Goal: Navigation & Orientation: Find specific page/section

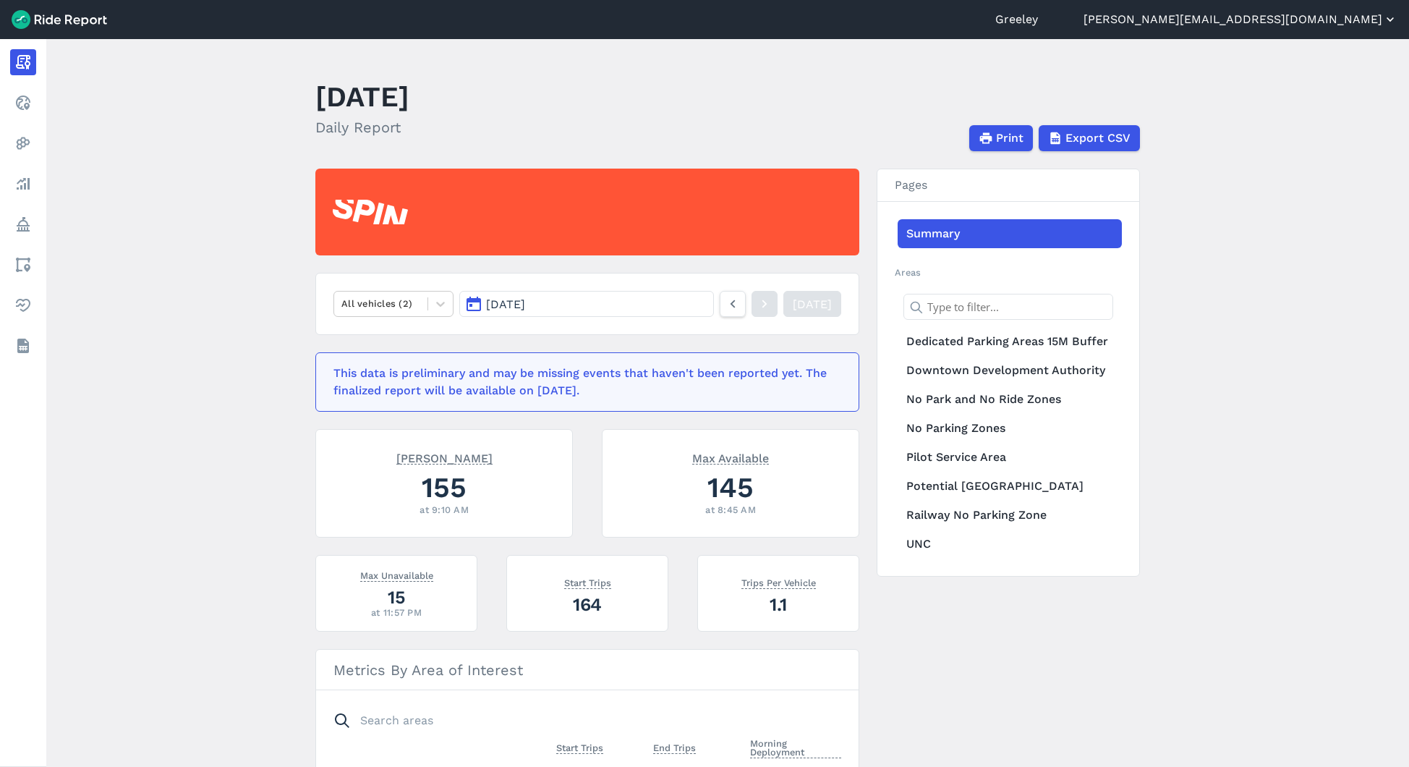
click at [1333, 27] on button "[PERSON_NAME][EMAIL_ADDRESS][DOMAIN_NAME]" at bounding box center [1241, 19] width 314 height 17
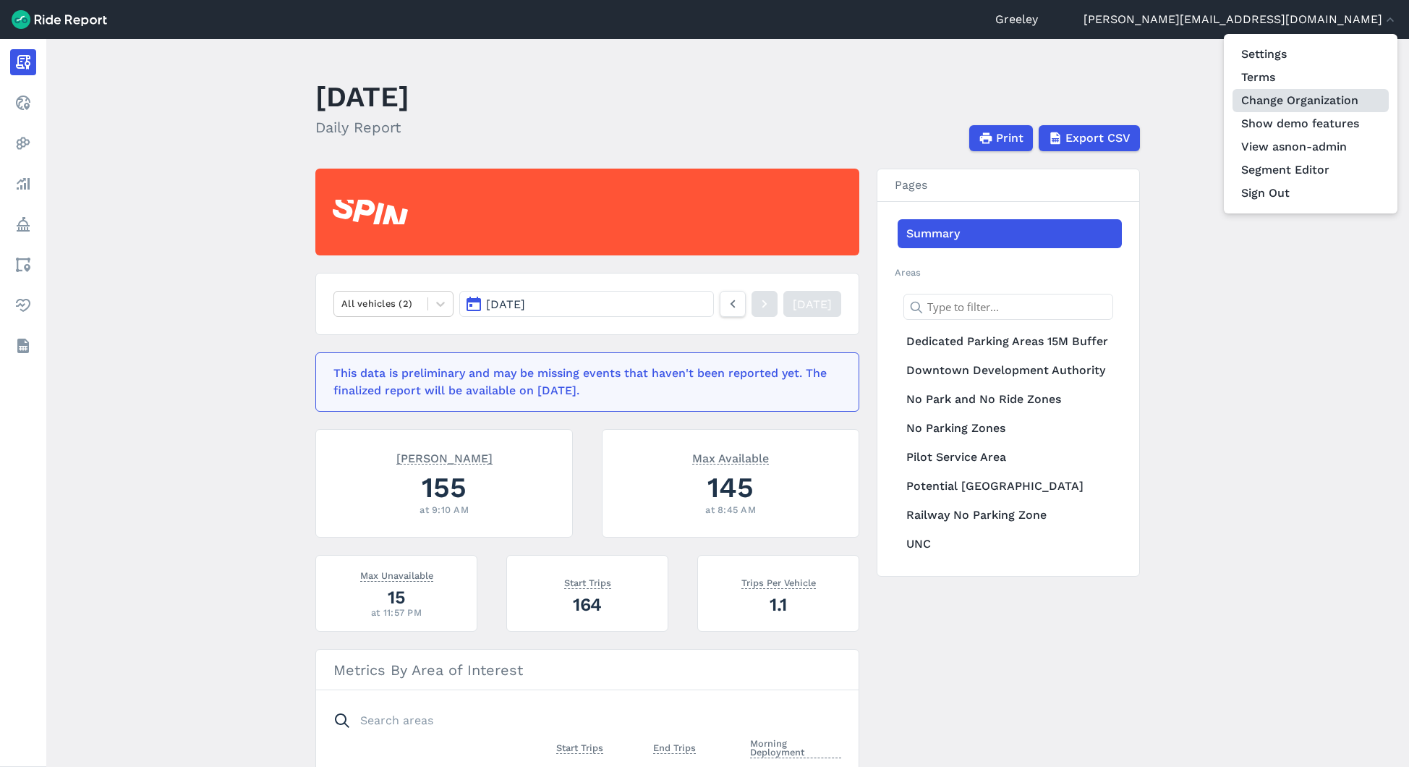
click at [1316, 104] on link "Change Organization" at bounding box center [1311, 100] width 156 height 23
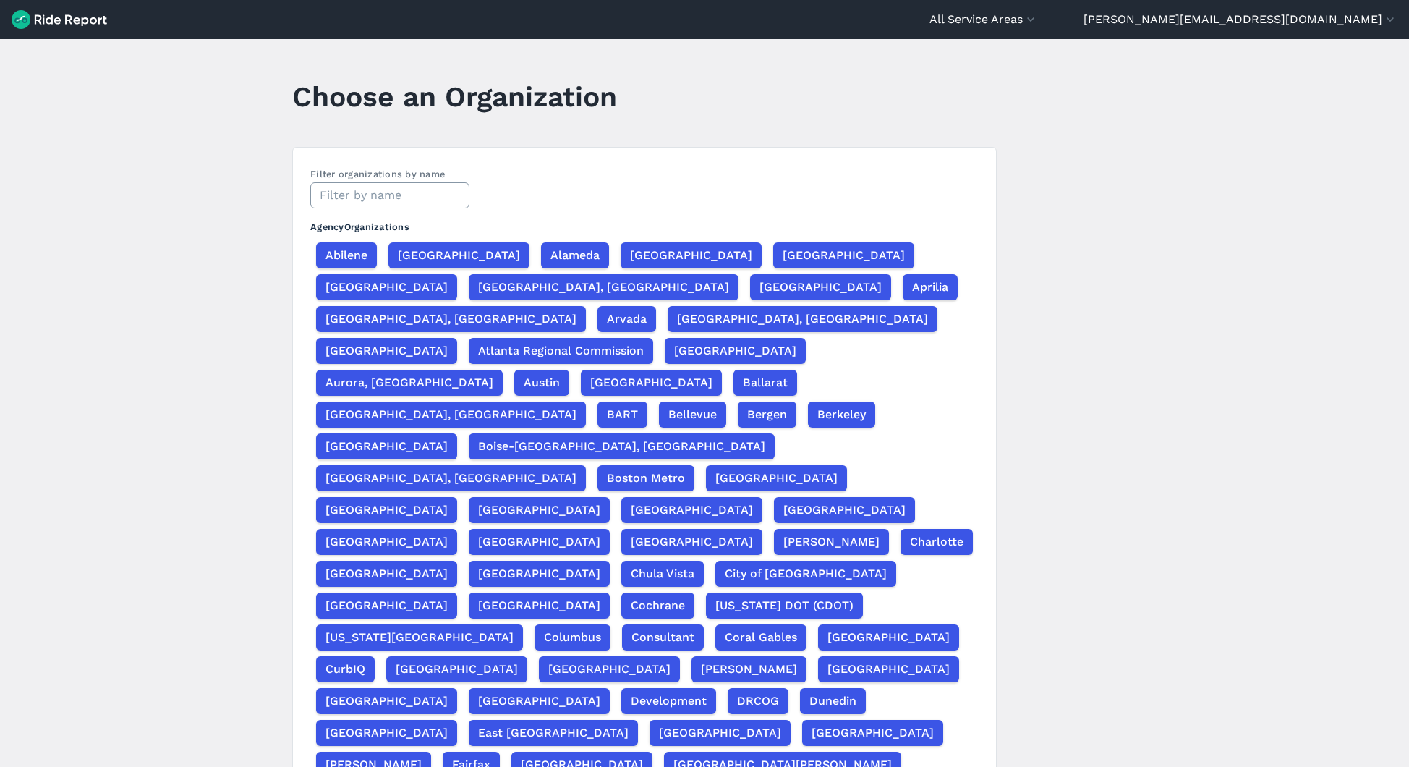
click at [347, 195] on input "text" at bounding box center [389, 195] width 159 height 26
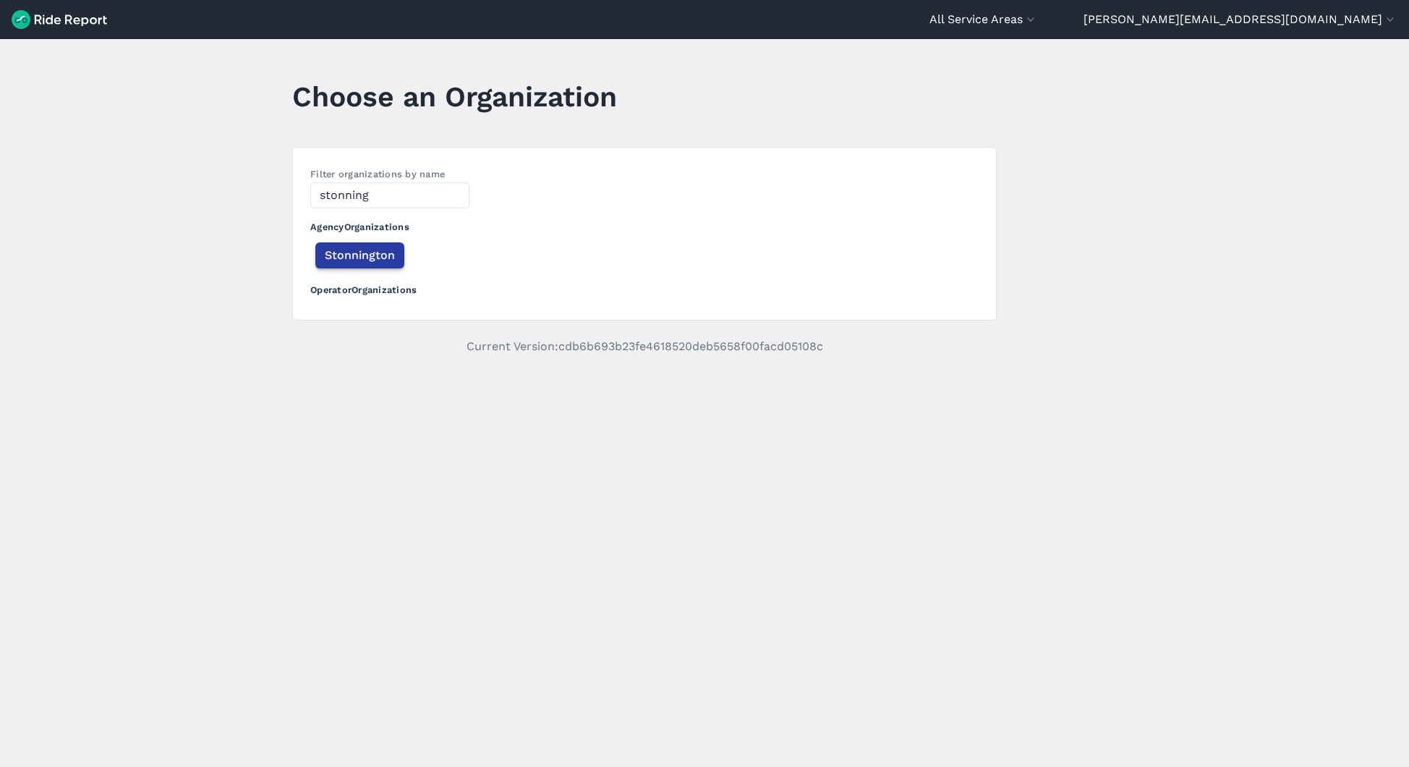
type input "stonning"
click at [334, 247] on span "Stonnington" at bounding box center [360, 255] width 70 height 17
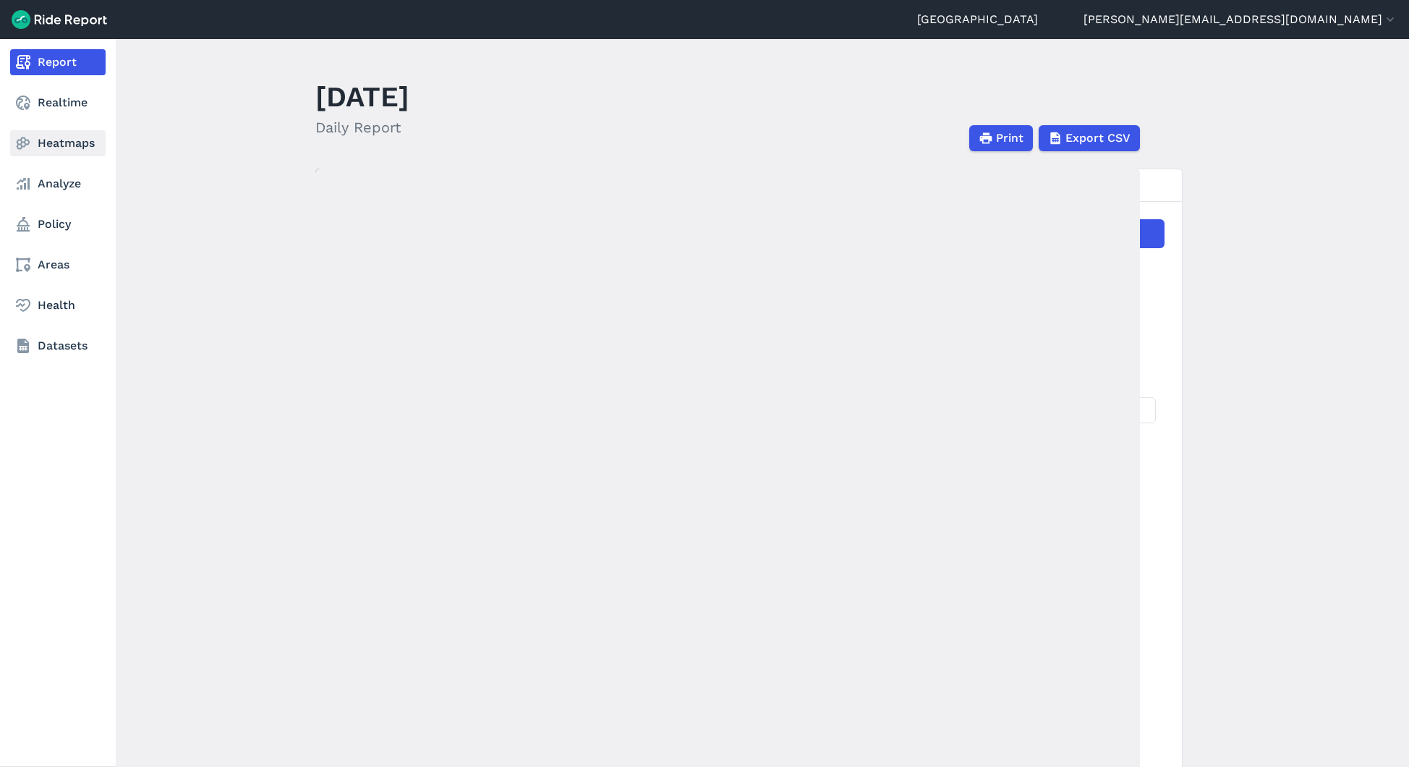
click at [82, 140] on link "Heatmaps" at bounding box center [58, 143] width 96 height 26
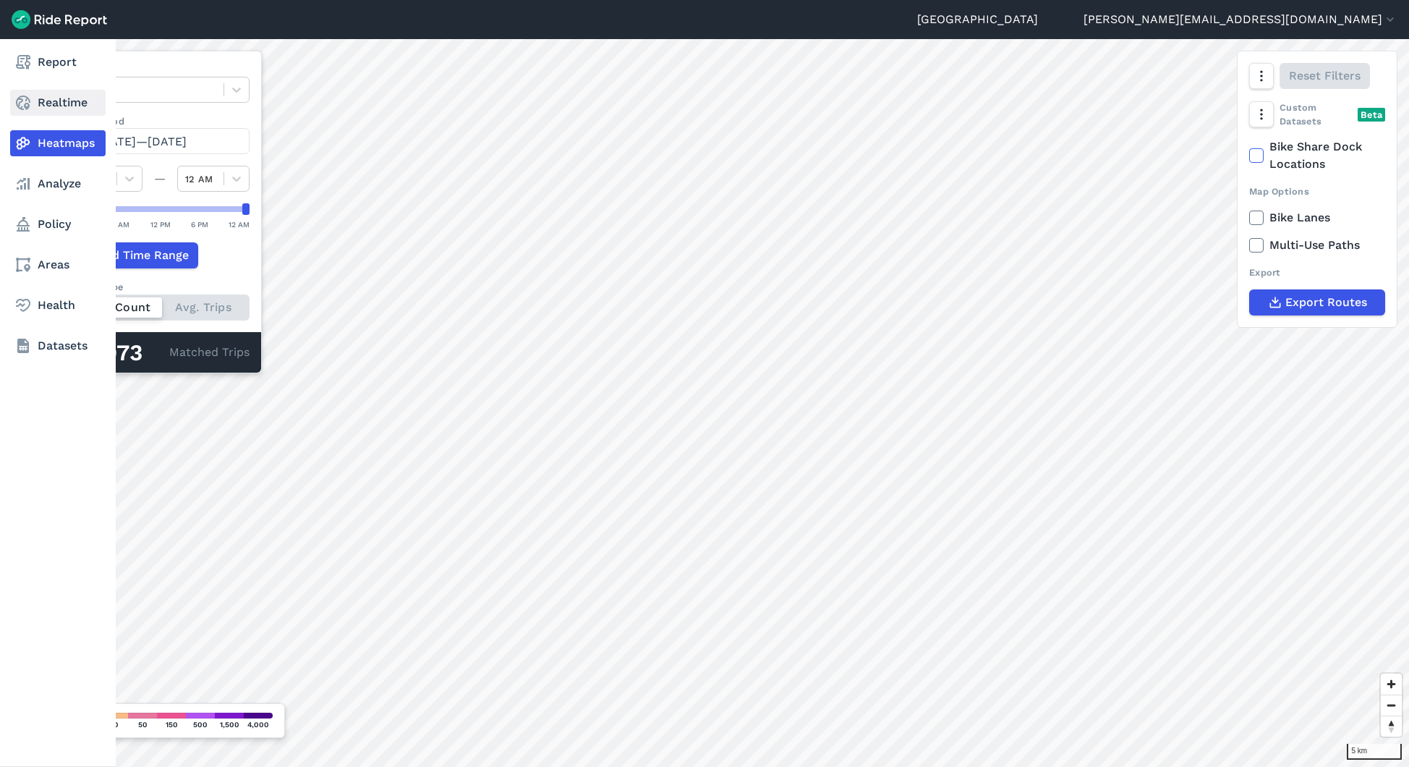
click at [34, 103] on link "Realtime" at bounding box center [58, 103] width 96 height 26
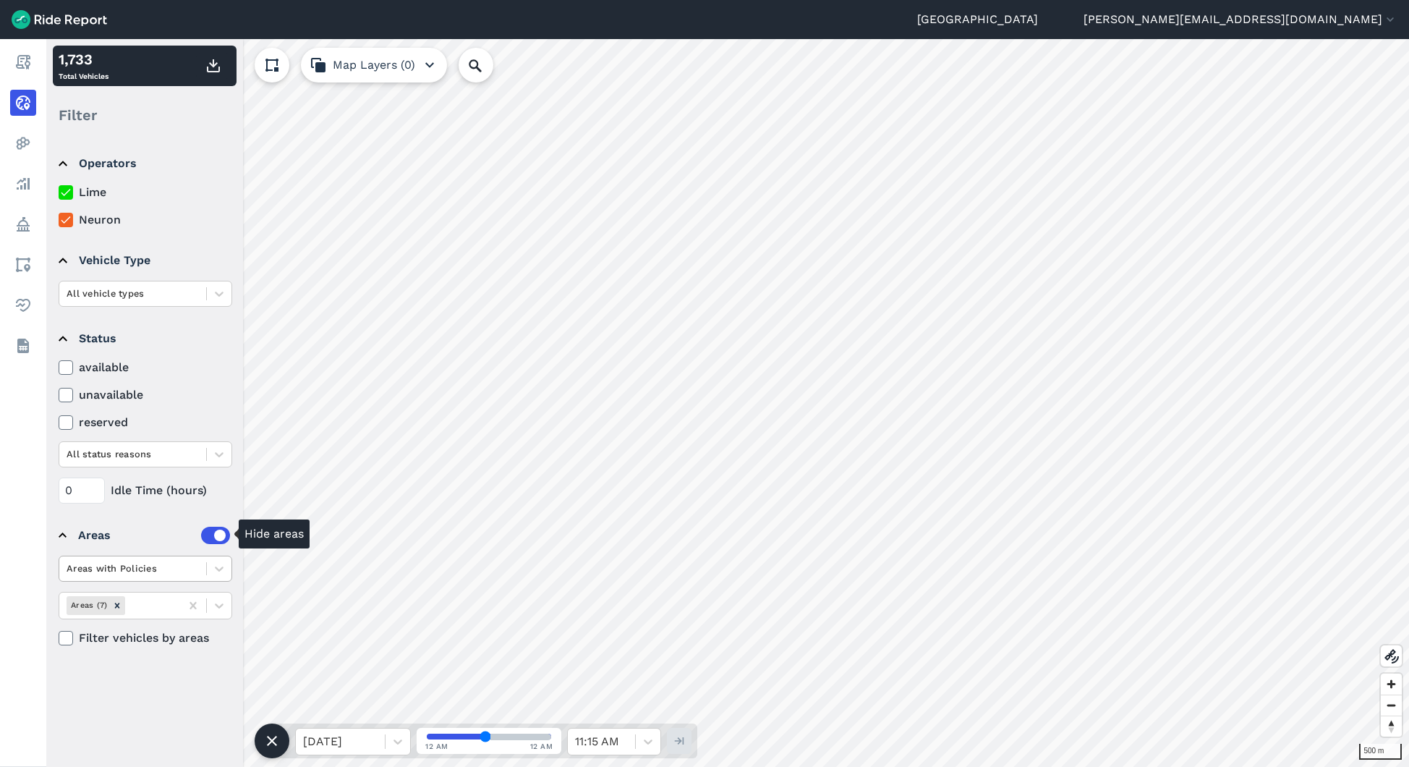
click at [187, 576] on div "Areas with Policies" at bounding box center [132, 568] width 147 height 22
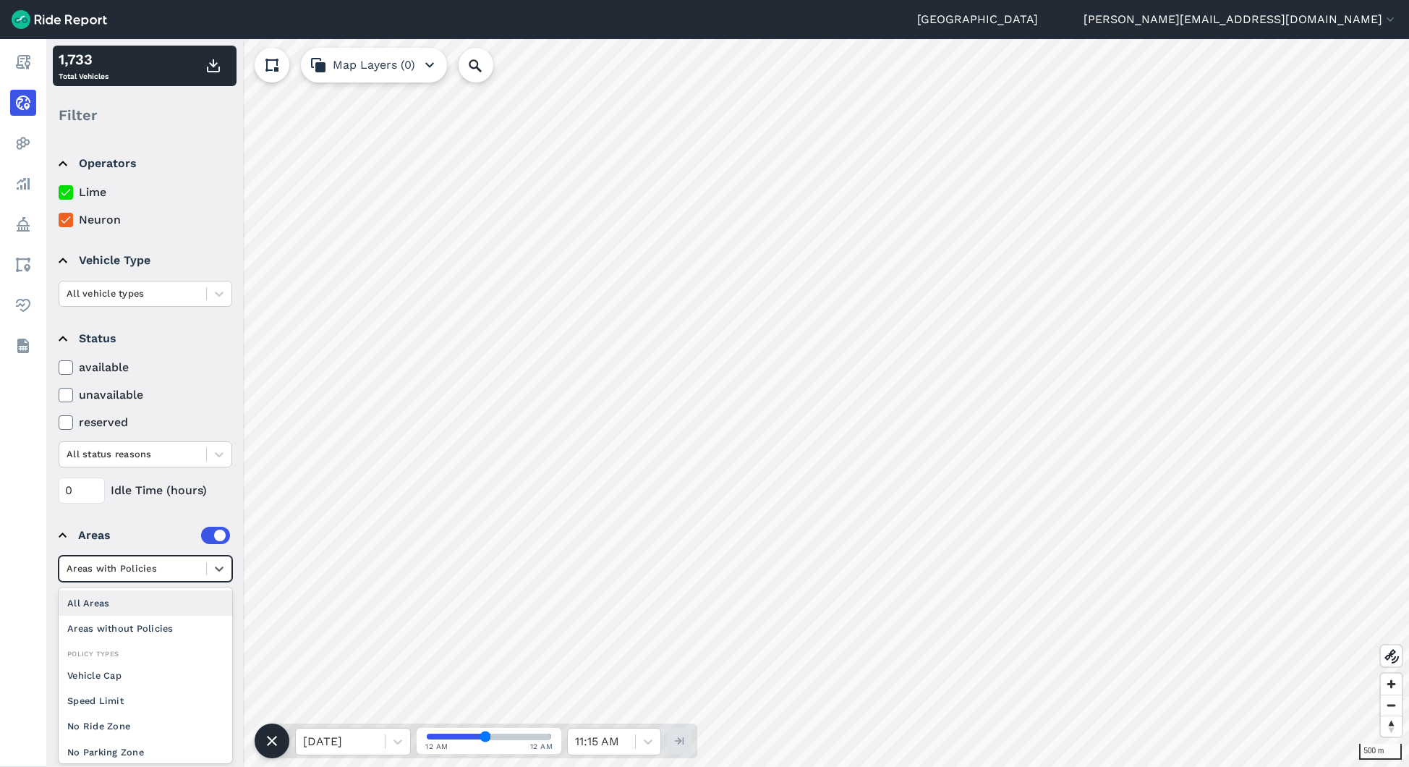
click at [114, 596] on div "All Areas" at bounding box center [146, 602] width 174 height 25
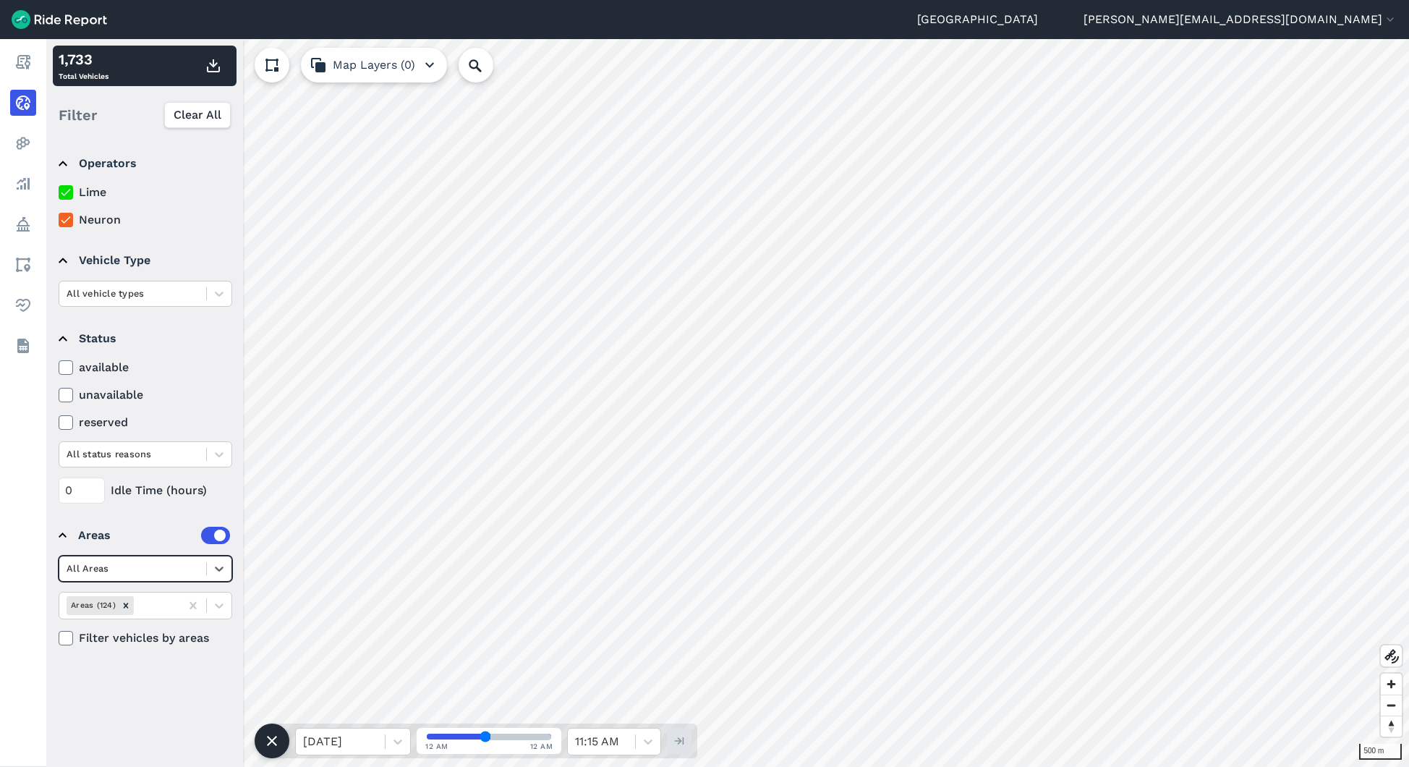
click at [217, 536] on label at bounding box center [215, 535] width 29 height 17
click at [201, 536] on input "checkbox" at bounding box center [201, 531] width 0 height 9
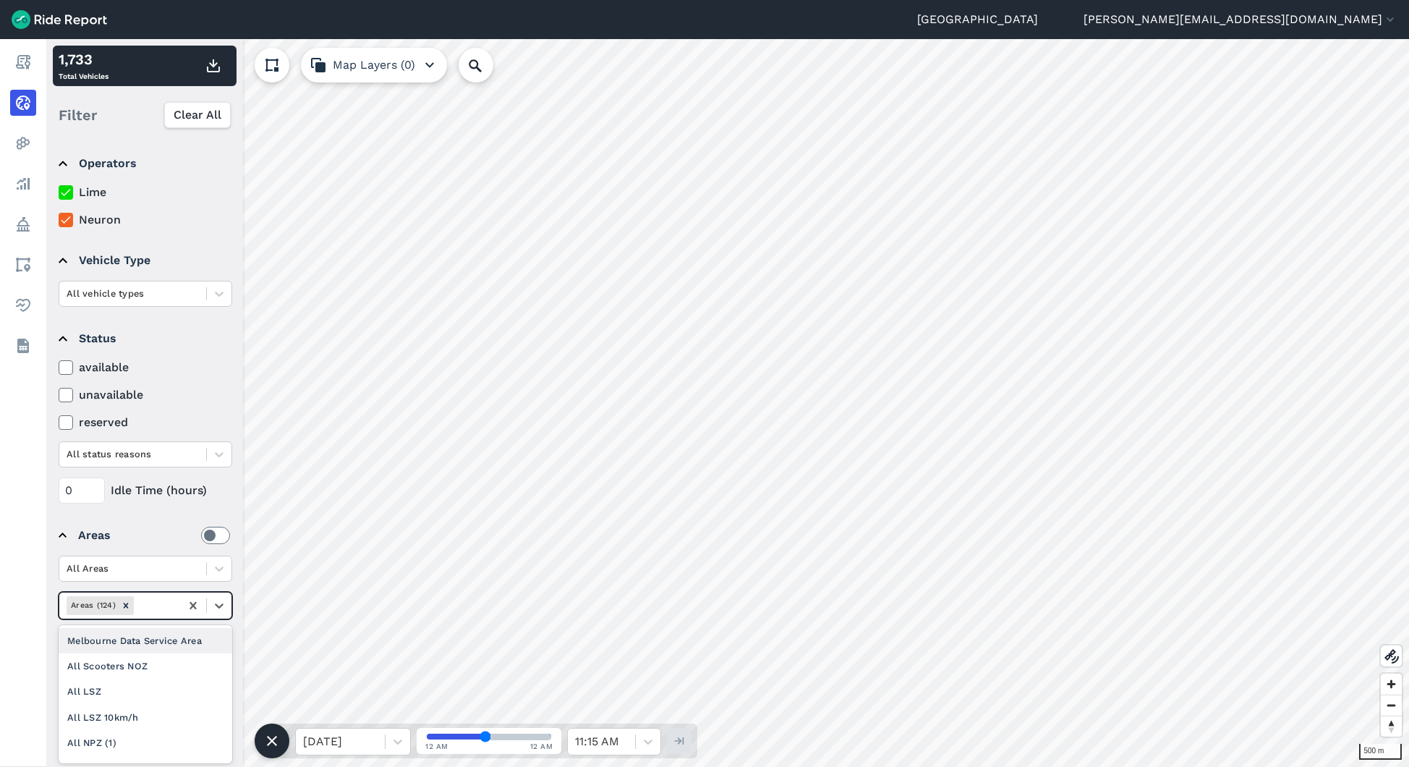
click at [164, 613] on div "Areas (124)" at bounding box center [119, 605] width 121 height 24
click at [158, 674] on div "All Pins 10m Buffer" at bounding box center [146, 676] width 174 height 25
click at [215, 530] on label at bounding box center [215, 535] width 29 height 17
click at [201, 530] on input "checkbox" at bounding box center [201, 531] width 0 height 9
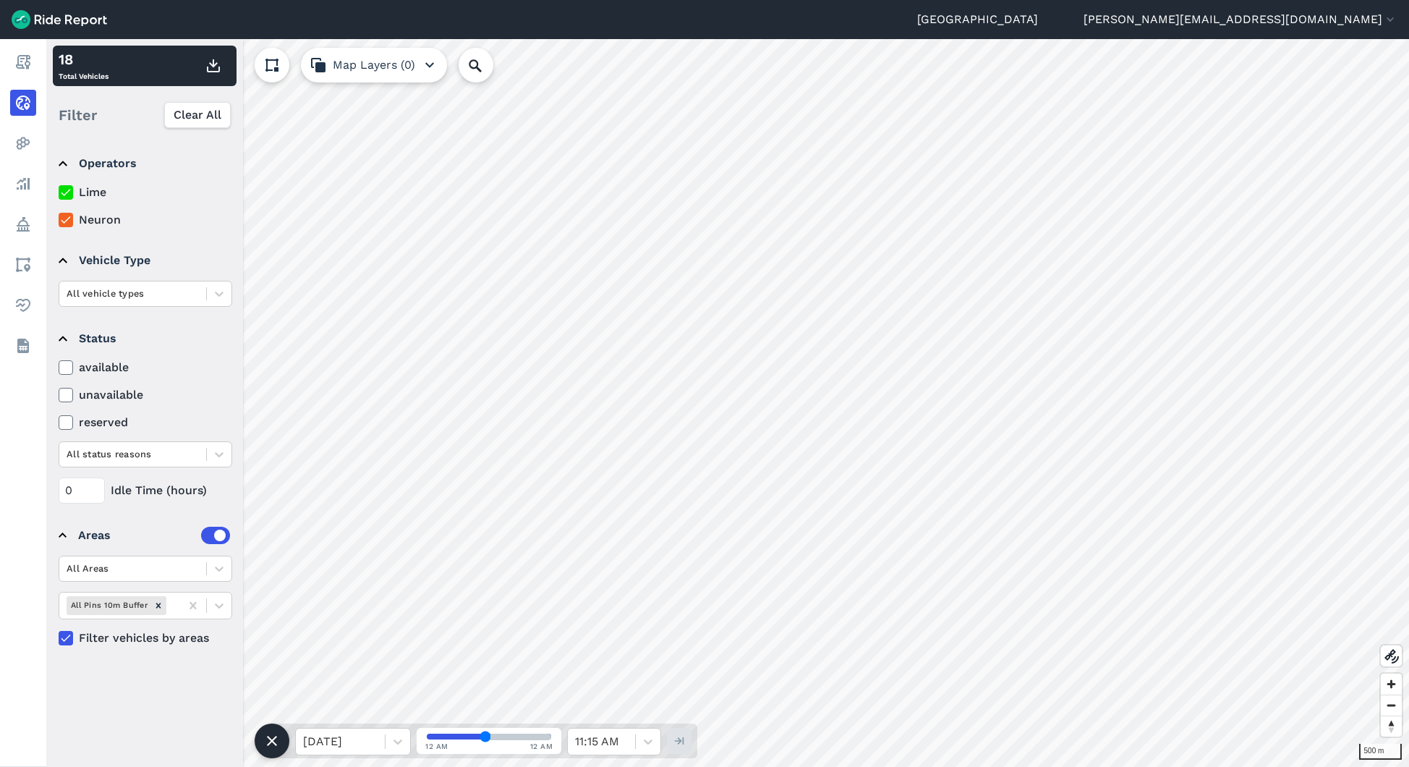
click at [67, 190] on icon at bounding box center [65, 192] width 13 height 14
click at [59, 190] on input "Lime" at bounding box center [59, 188] width 0 height 9
click at [67, 215] on icon at bounding box center [65, 220] width 13 height 14
click at [59, 215] on input "Neuron" at bounding box center [59, 215] width 0 height 9
click at [174, 607] on div "All Pins 10m Buffer" at bounding box center [119, 605] width 121 height 24
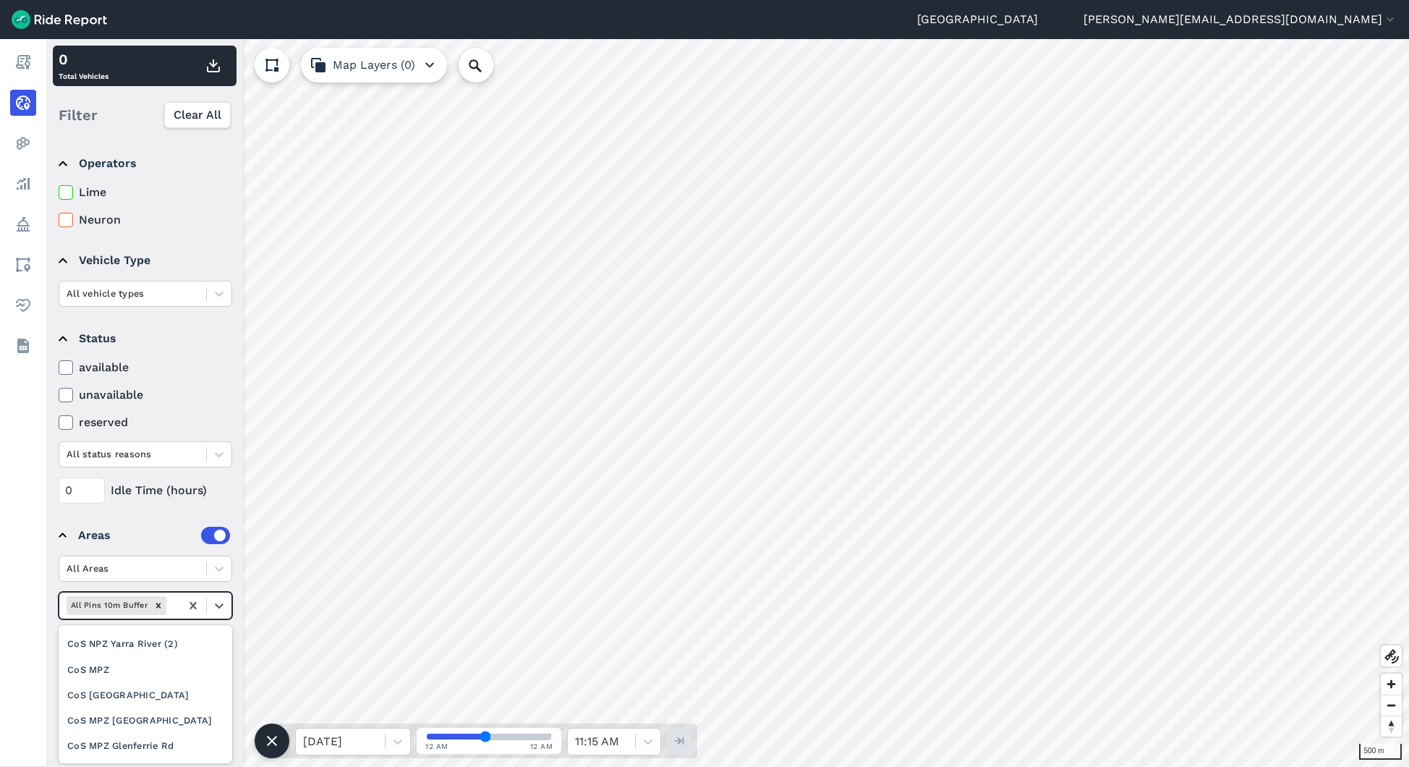
scroll to position [3305, 0]
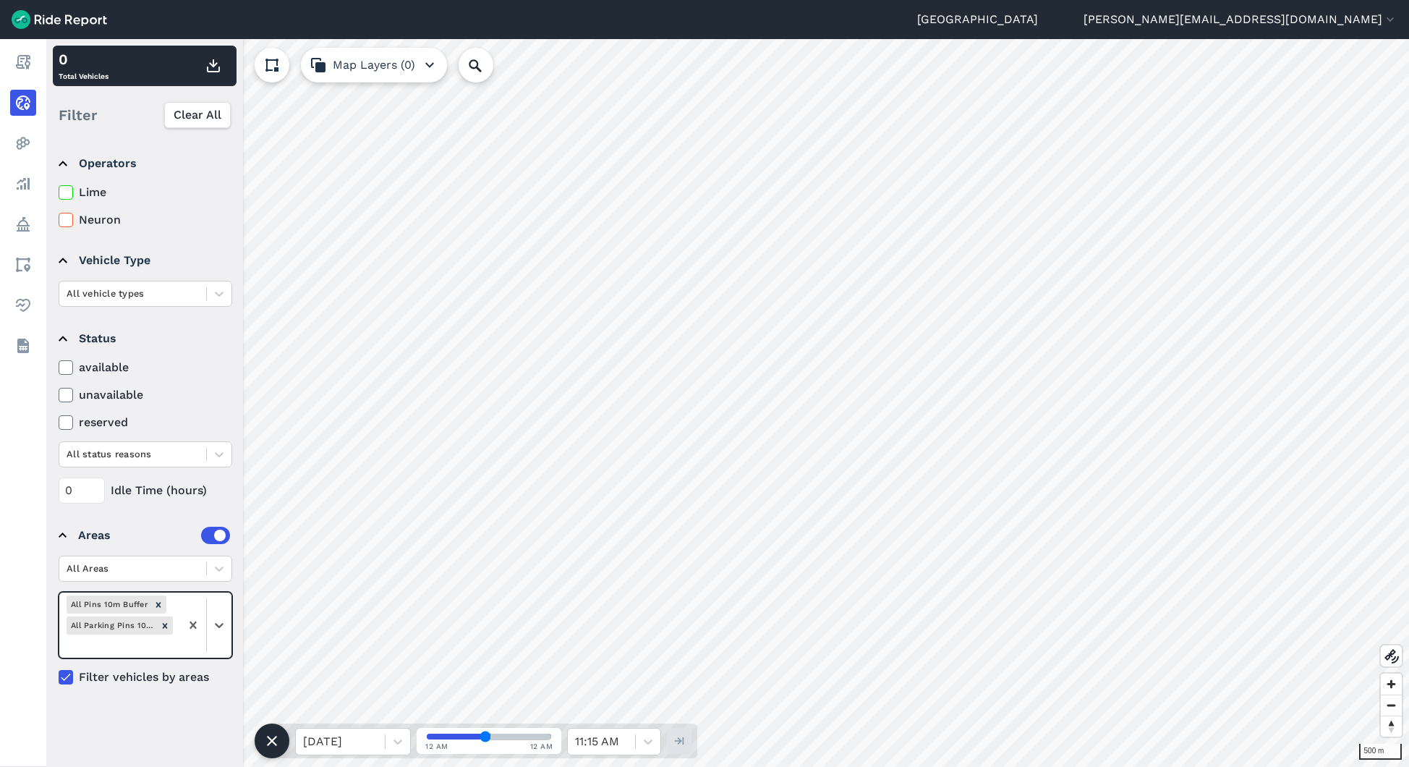
click at [156, 606] on icon "Remove All Pins 10m Buffer" at bounding box center [158, 605] width 10 height 10
click at [168, 601] on icon "Remove All Parking Pins 10m Buffer" at bounding box center [165, 605] width 10 height 10
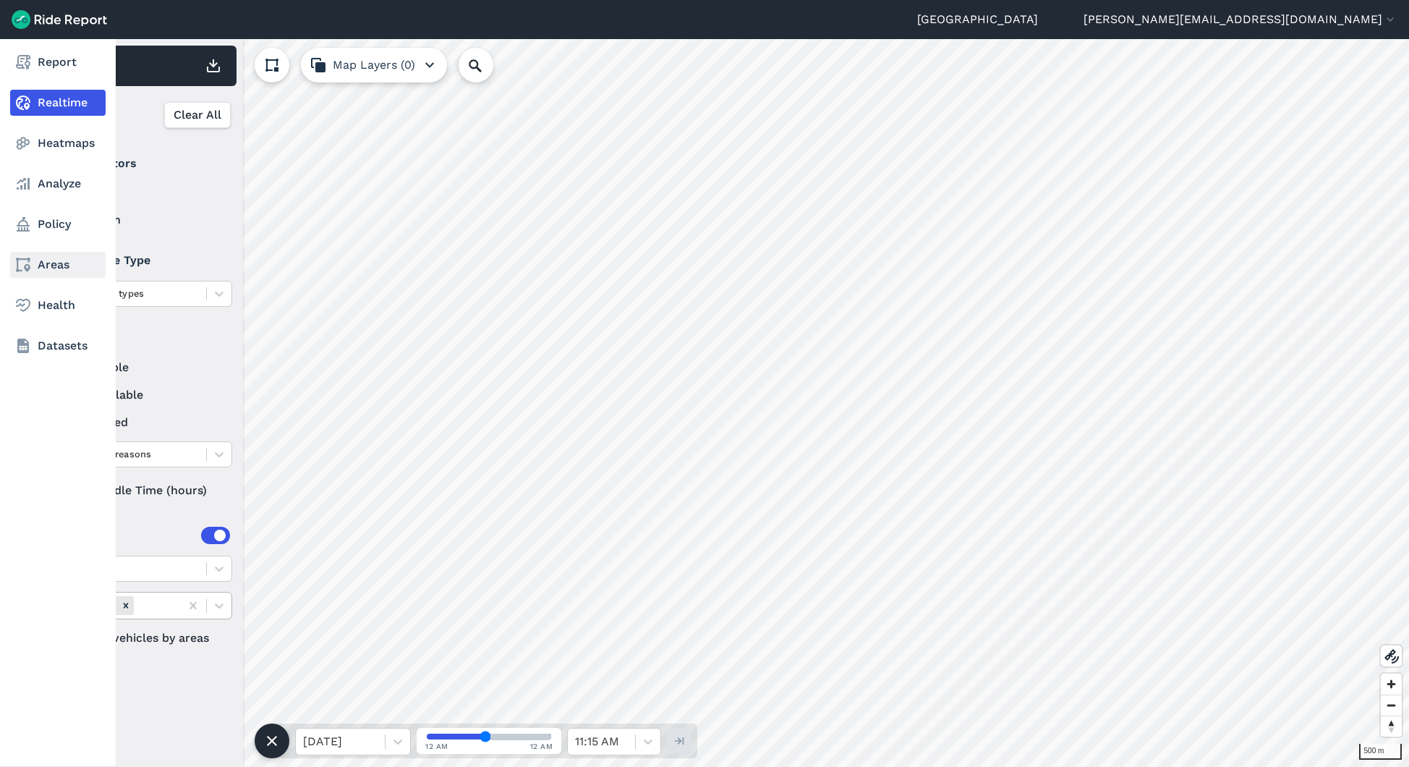
click at [39, 264] on link "Areas" at bounding box center [58, 265] width 96 height 26
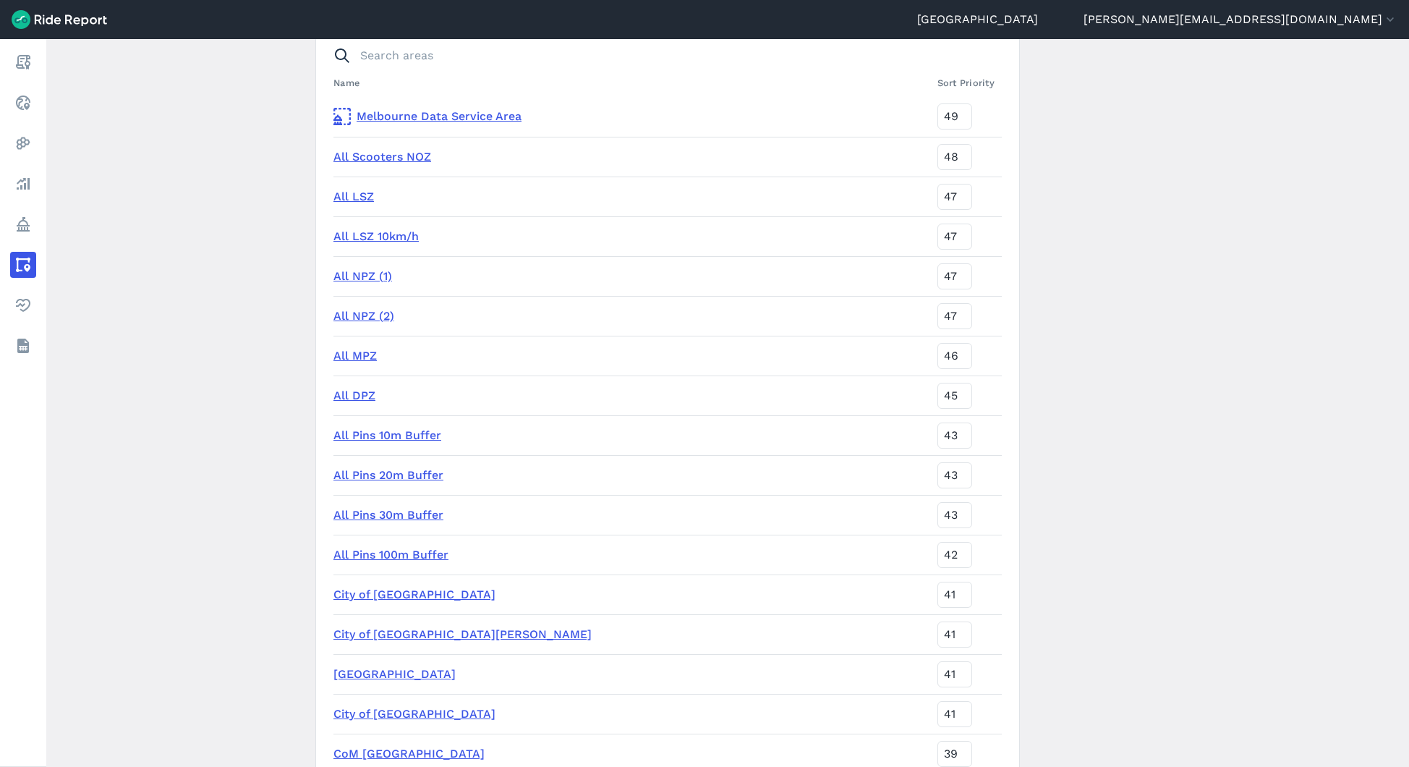
scroll to position [156, 0]
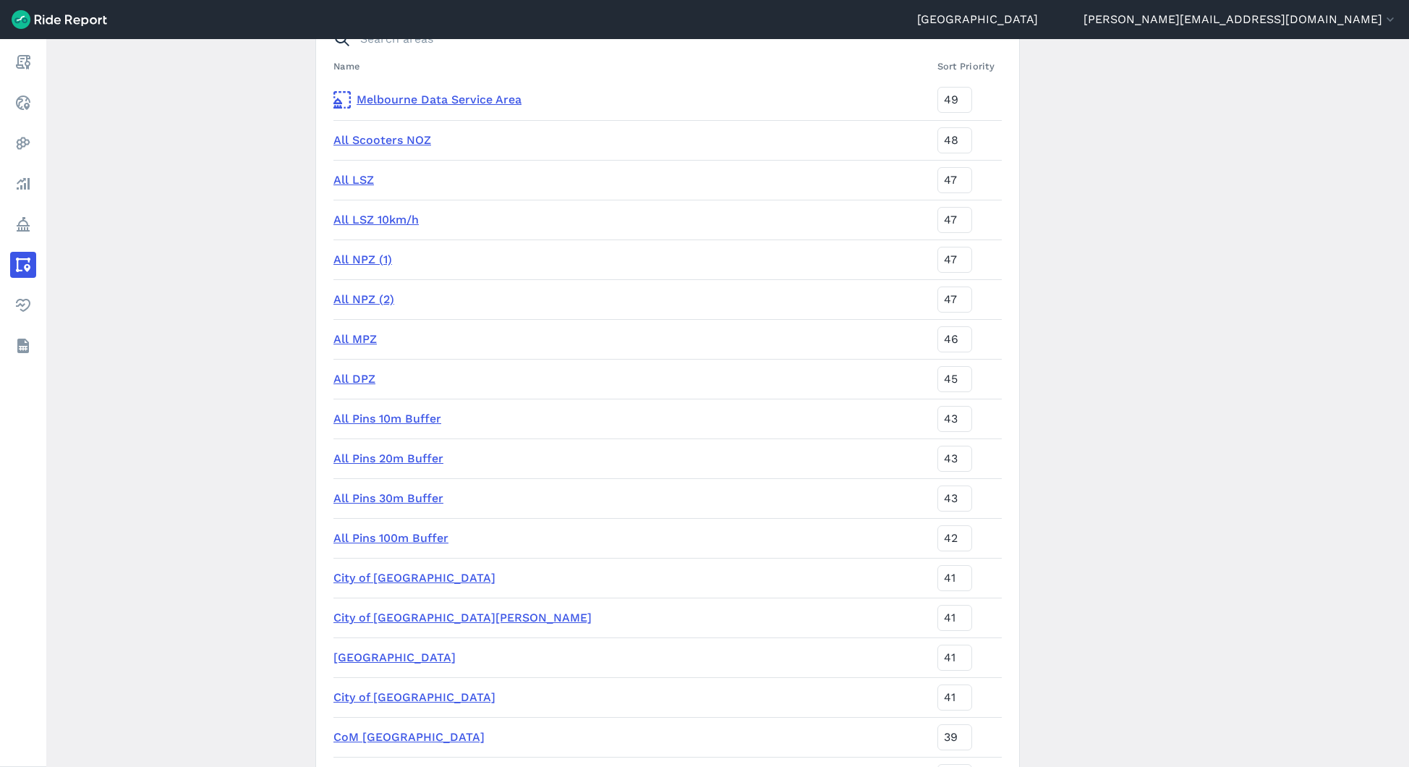
click at [376, 419] on link "All Pins 10m Buffer" at bounding box center [388, 419] width 108 height 14
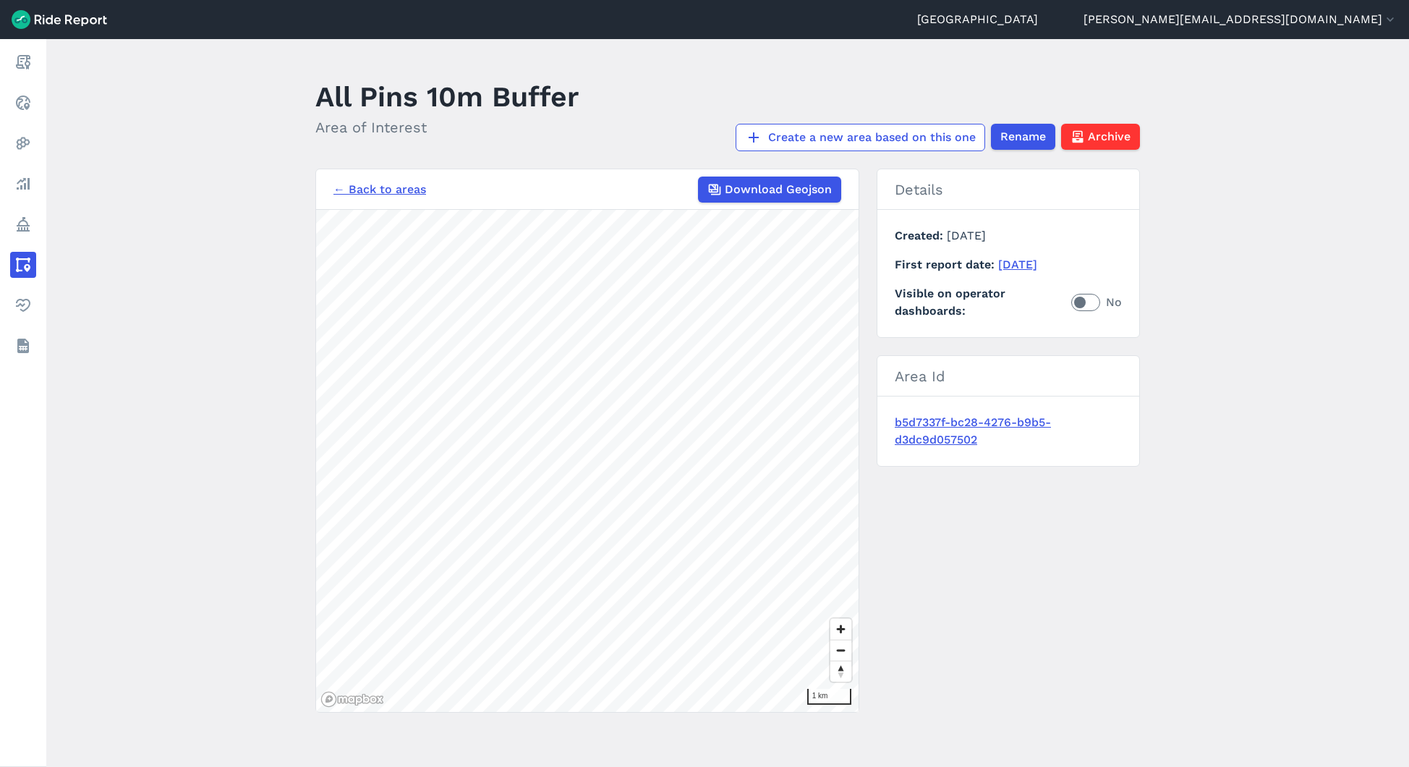
click at [365, 190] on link "← Back to areas" at bounding box center [380, 189] width 93 height 17
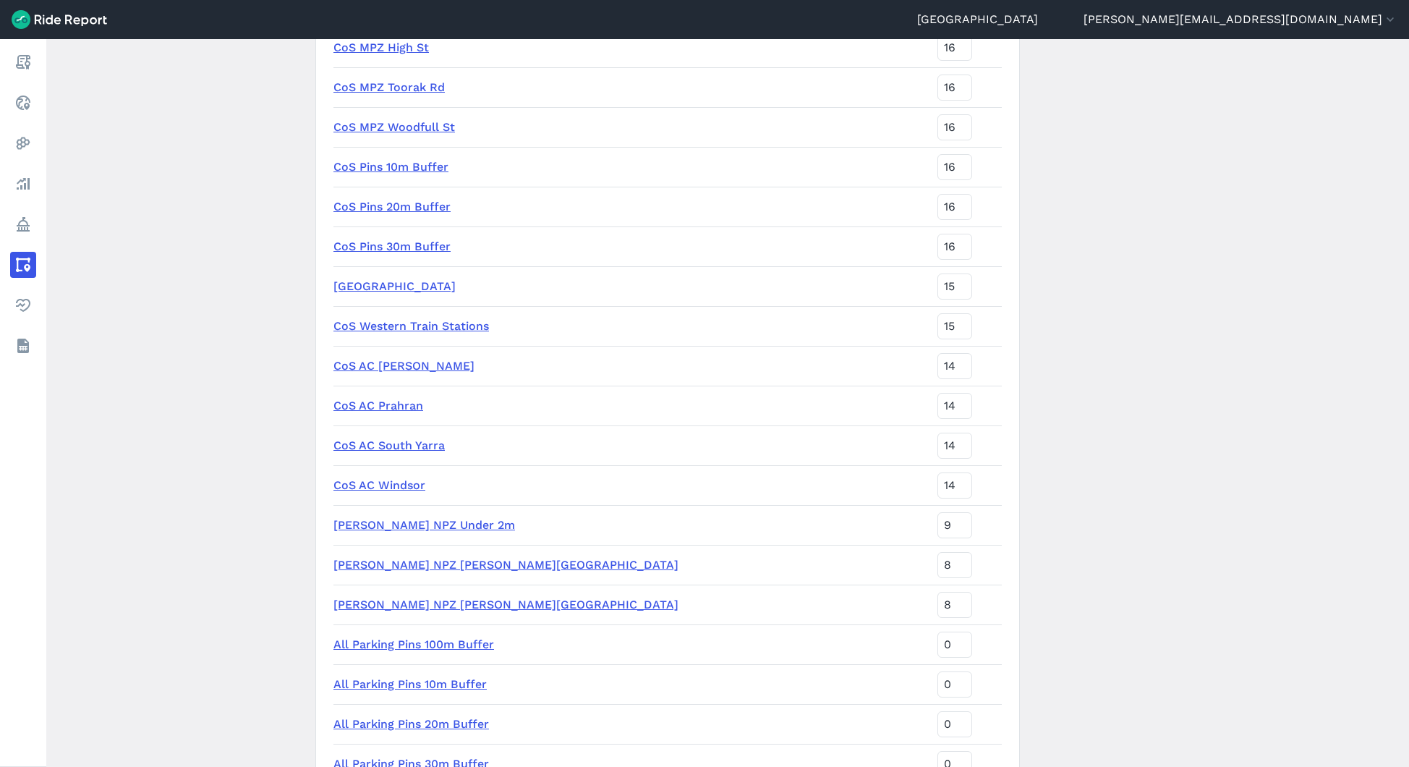
scroll to position [4523, 0]
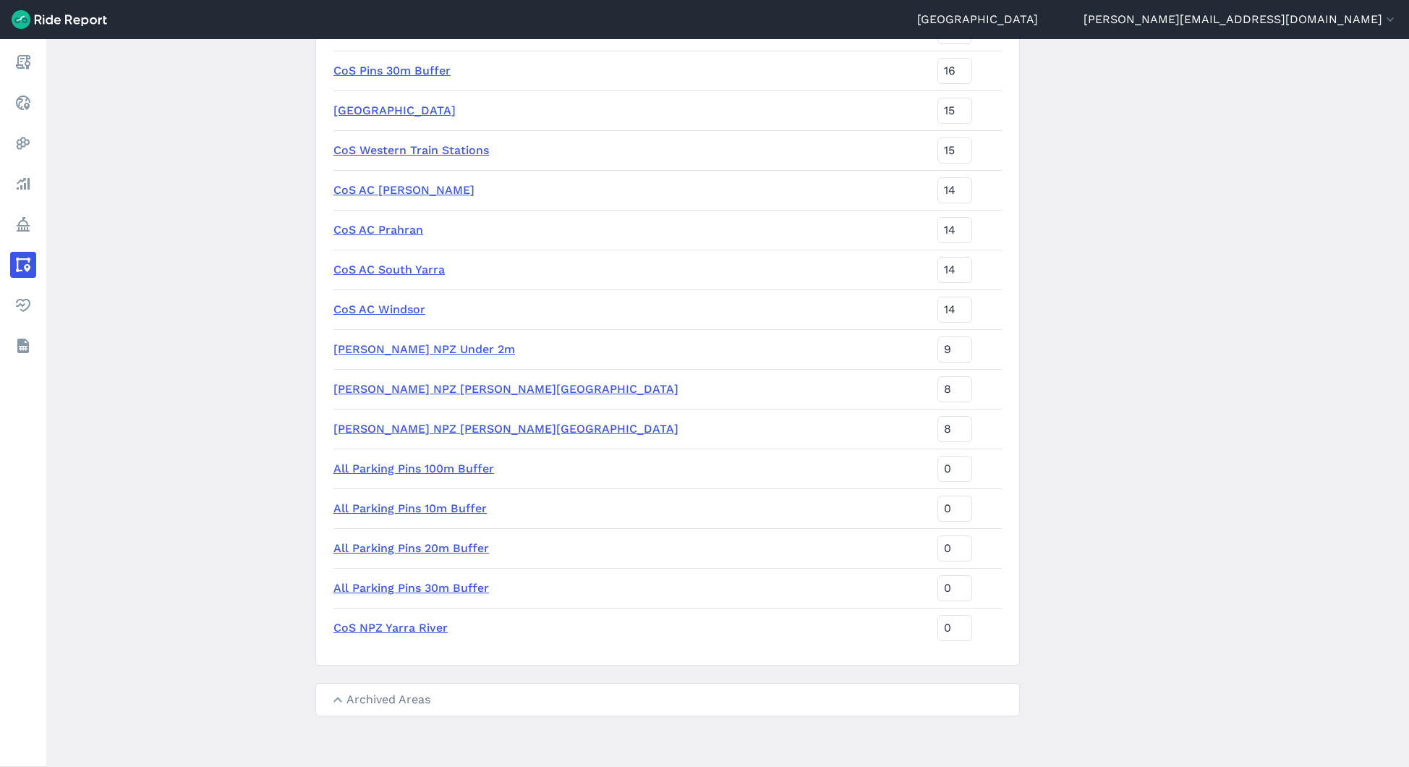
click at [450, 511] on link "All Parking Pins 10m Buffer" at bounding box center [410, 508] width 153 height 14
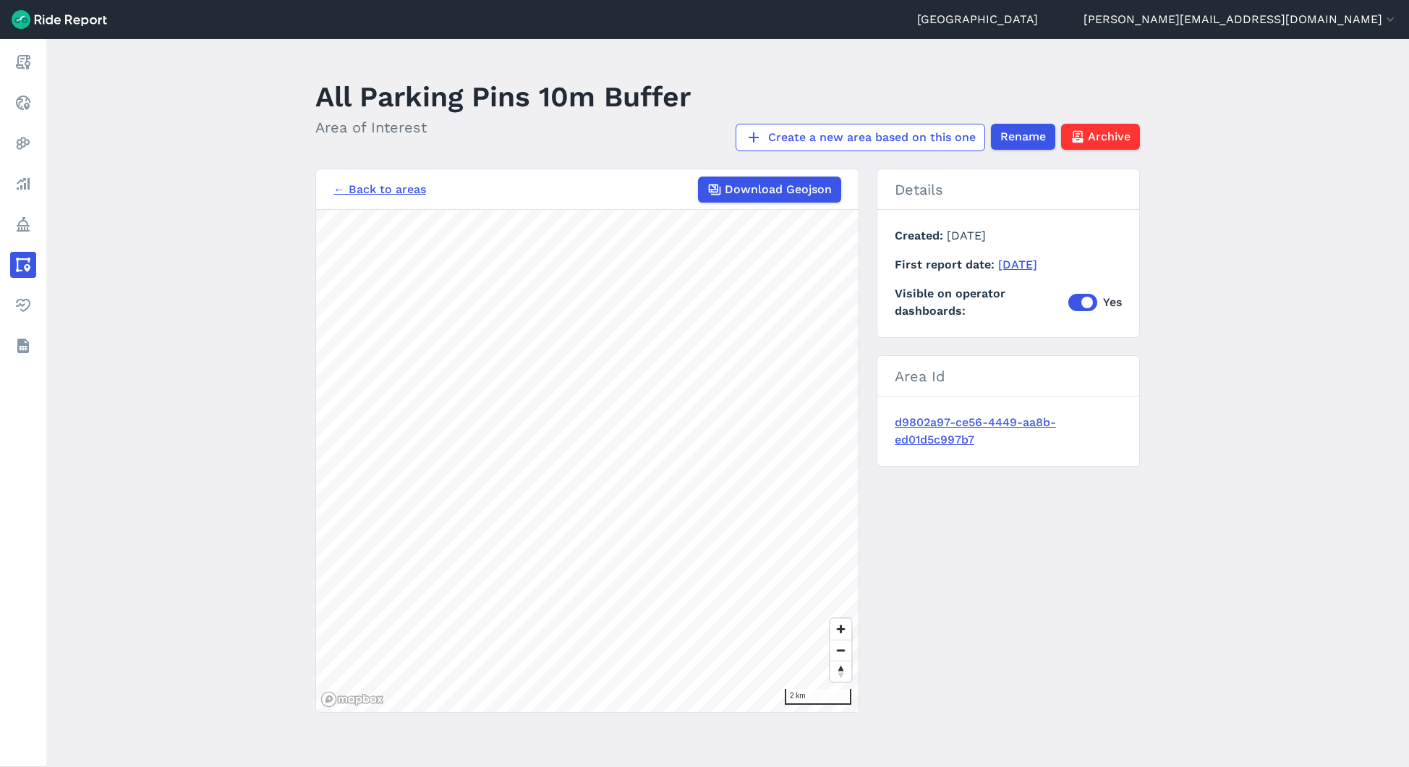
click at [402, 192] on link "← Back to areas" at bounding box center [380, 189] width 93 height 17
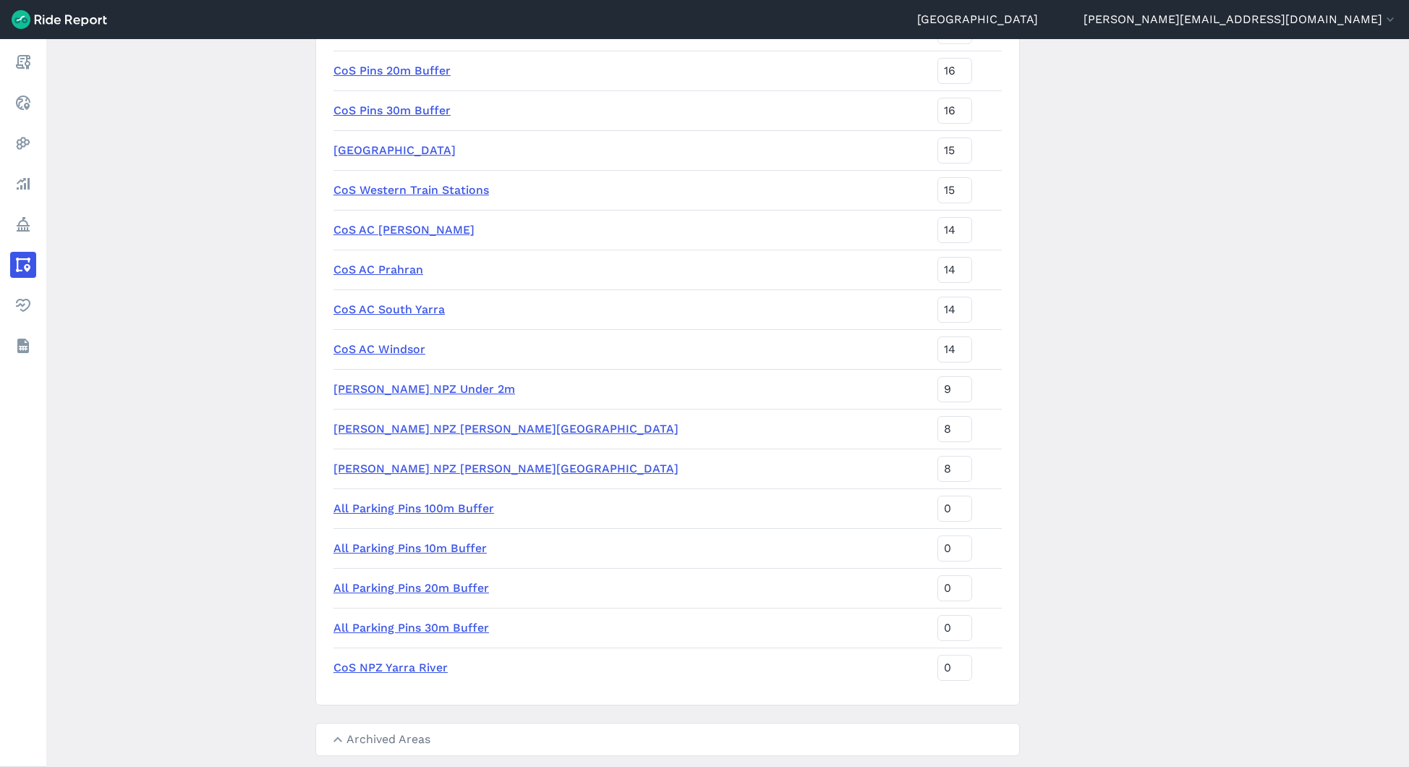
scroll to position [4523, 0]
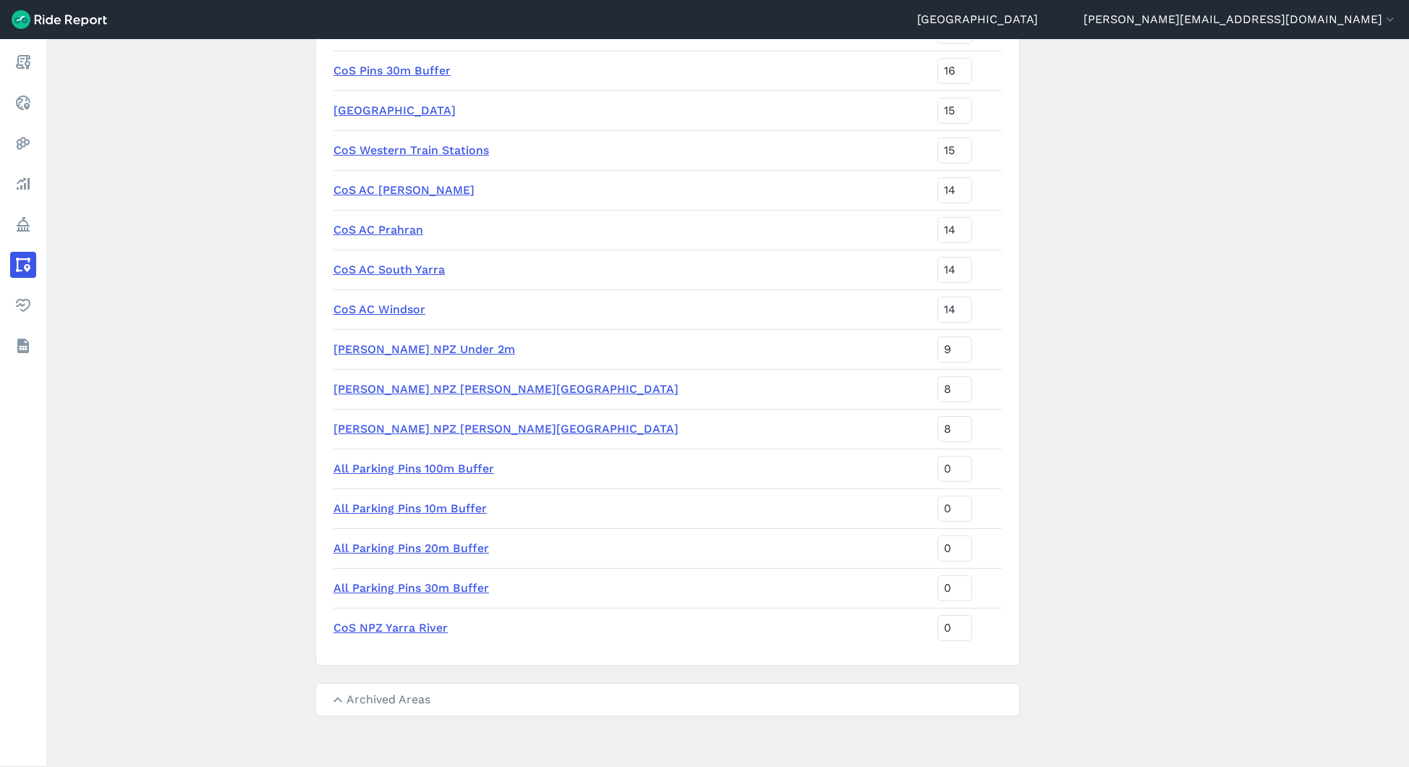
click at [409, 509] on link "All Parking Pins 10m Buffer" at bounding box center [410, 508] width 153 height 14
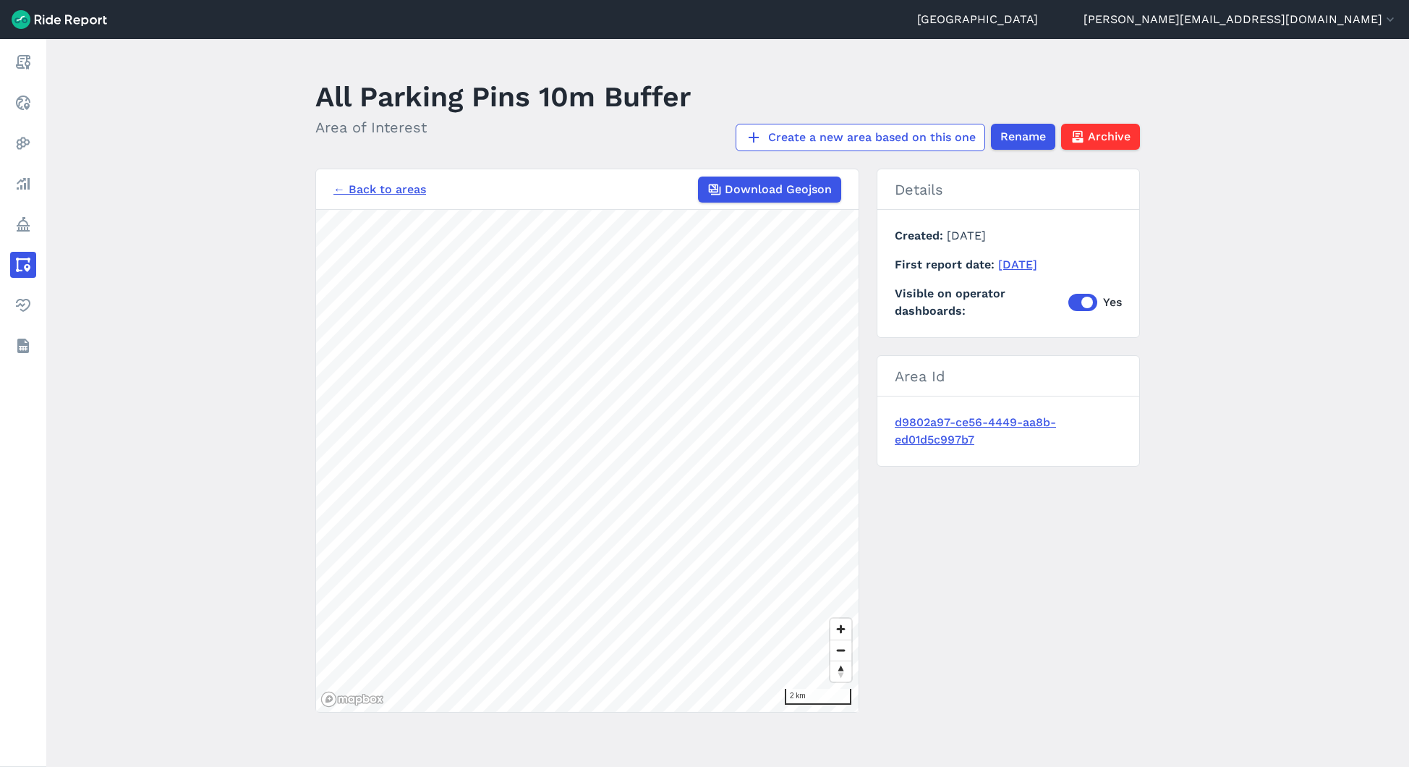
drag, startPoint x: 1039, startPoint y: 237, endPoint x: 943, endPoint y: 236, distance: 96.2
click at [943, 236] on p "Created [DATE]" at bounding box center [1008, 235] width 227 height 17
click at [365, 190] on link "← Back to areas" at bounding box center [380, 189] width 93 height 17
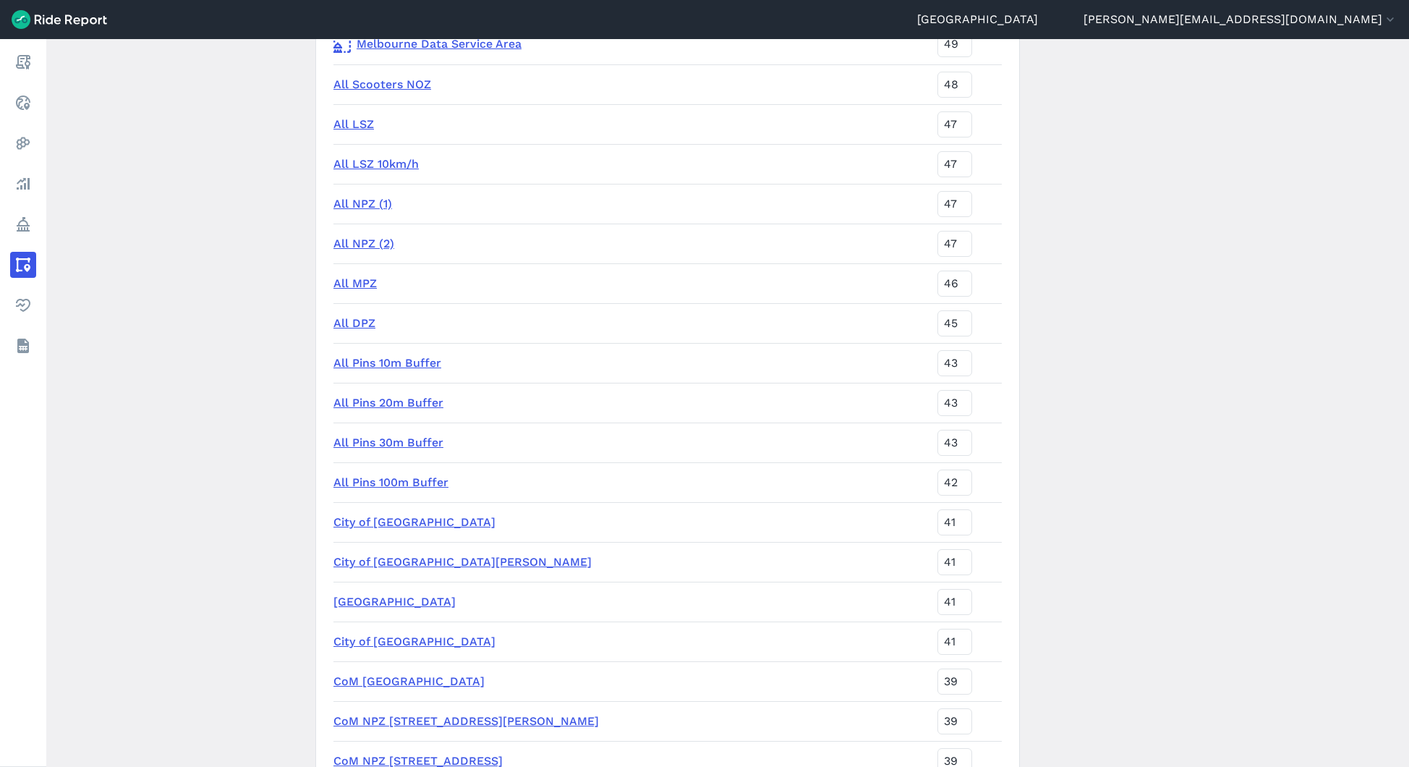
scroll to position [218, 0]
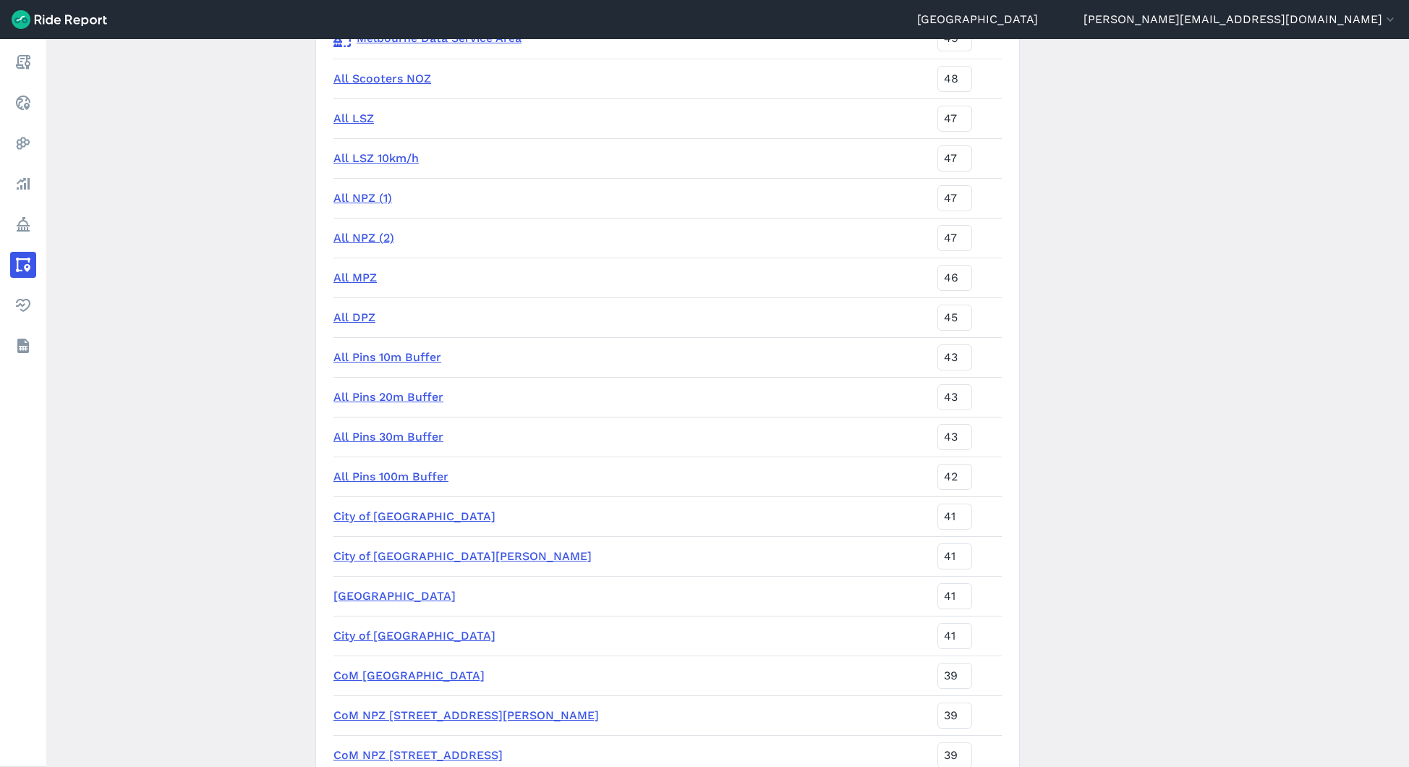
click at [412, 356] on link "All Pins 10m Buffer" at bounding box center [388, 357] width 108 height 14
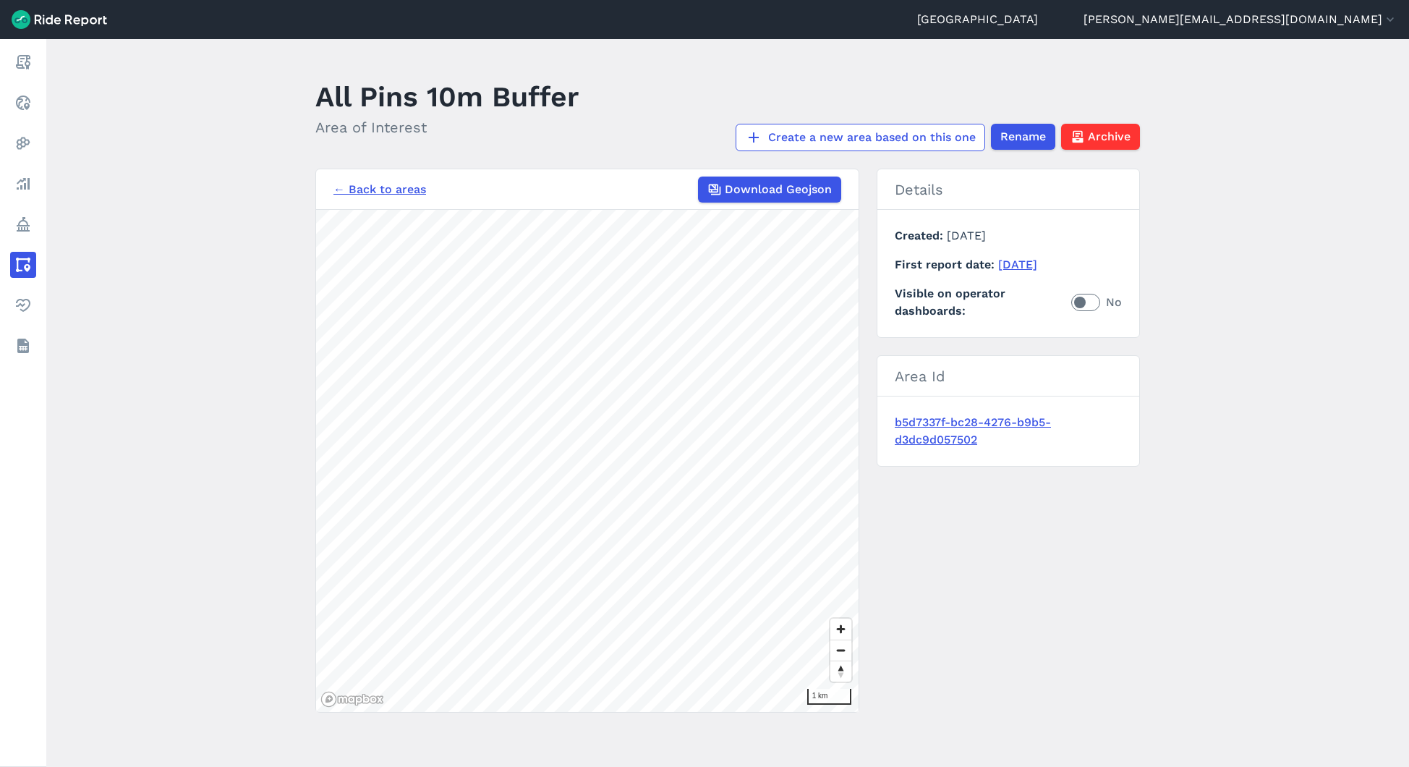
click at [400, 192] on link "← Back to areas" at bounding box center [380, 189] width 93 height 17
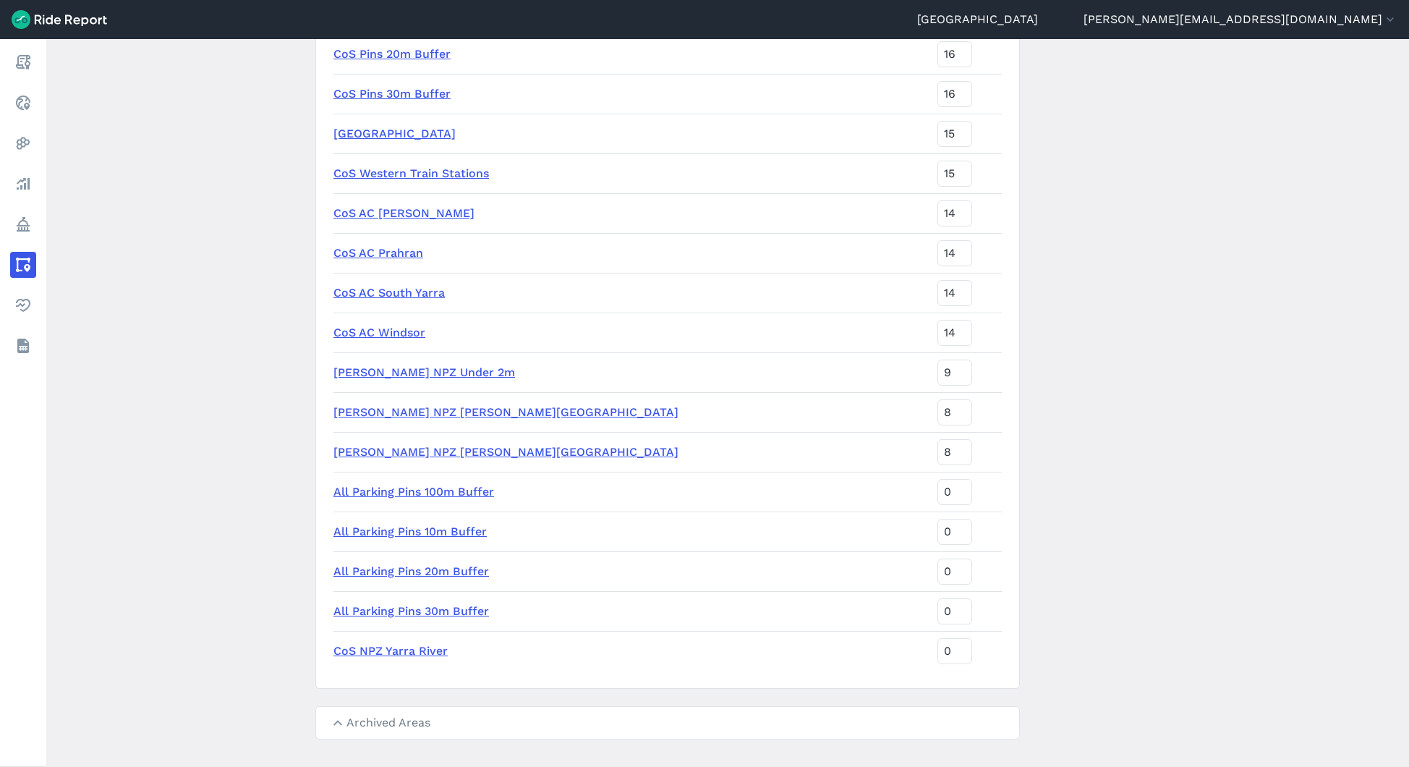
scroll to position [4523, 0]
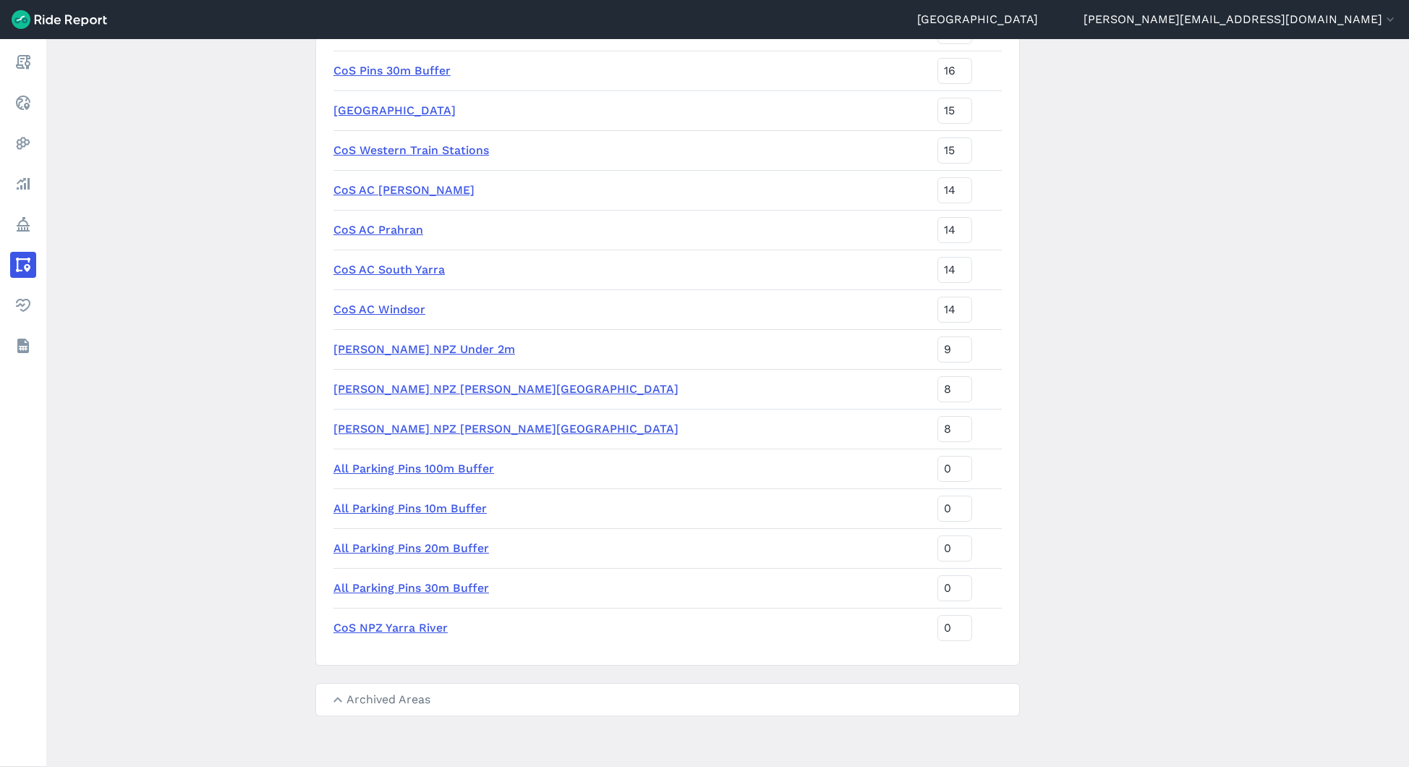
click at [454, 511] on link "All Parking Pins 10m Buffer" at bounding box center [410, 508] width 153 height 14
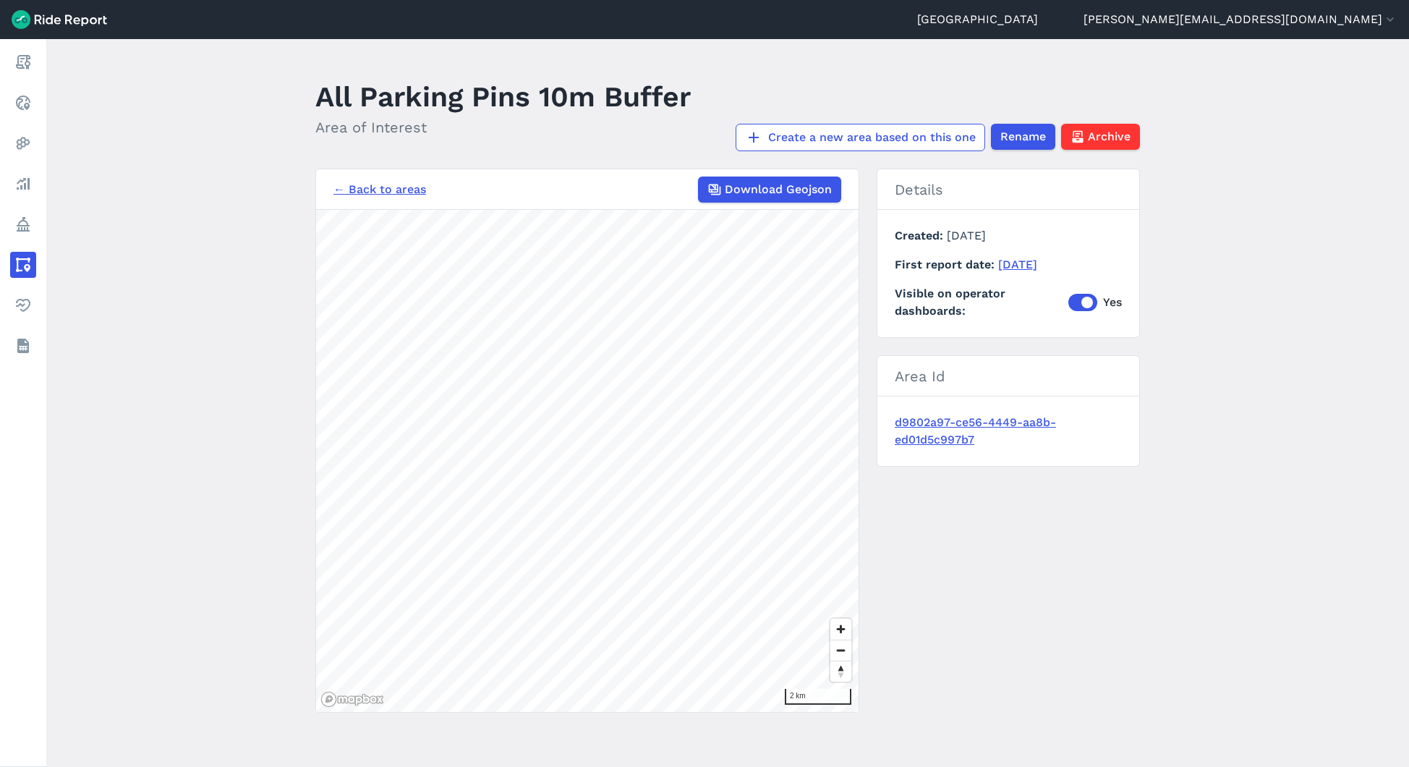
click at [412, 190] on link "← Back to areas" at bounding box center [380, 189] width 93 height 17
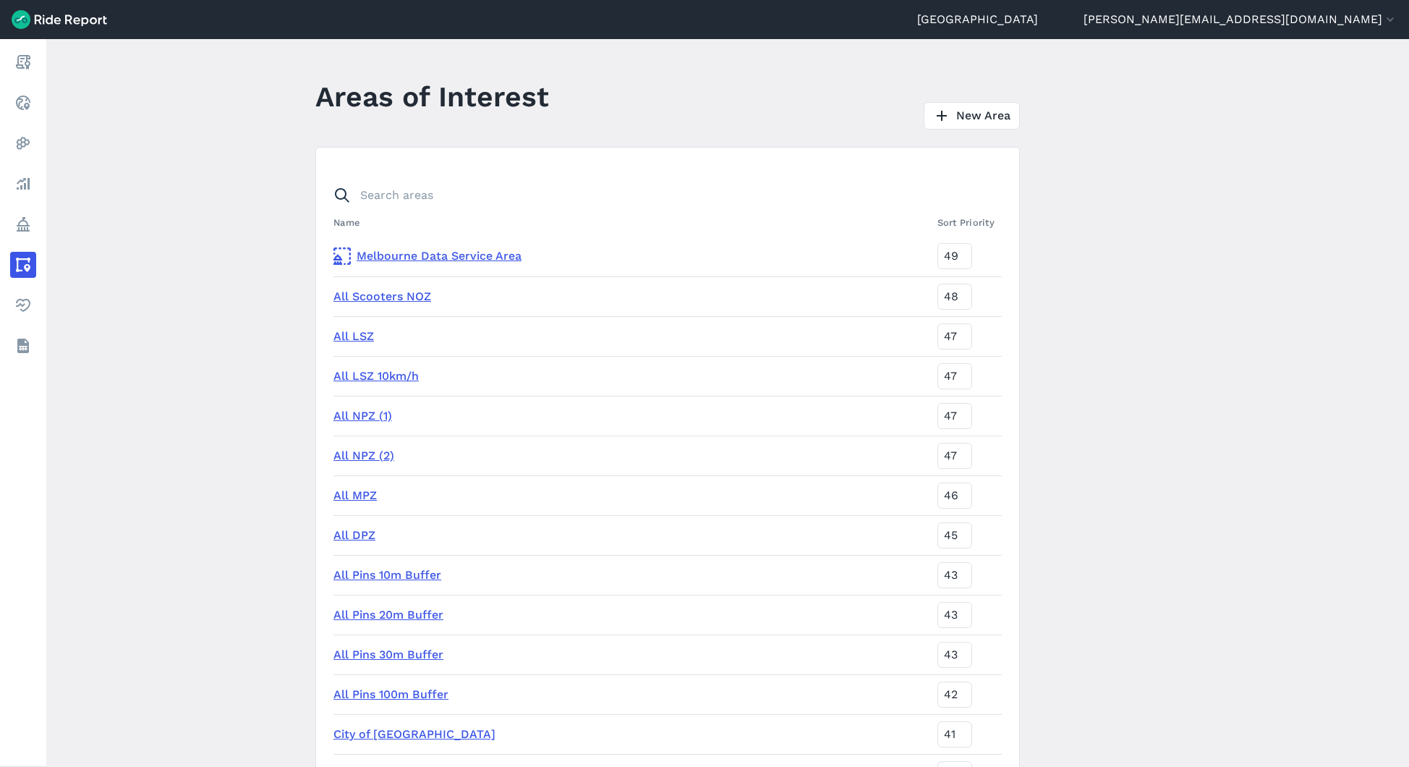
click at [394, 574] on link "All Pins 10m Buffer" at bounding box center [388, 575] width 108 height 14
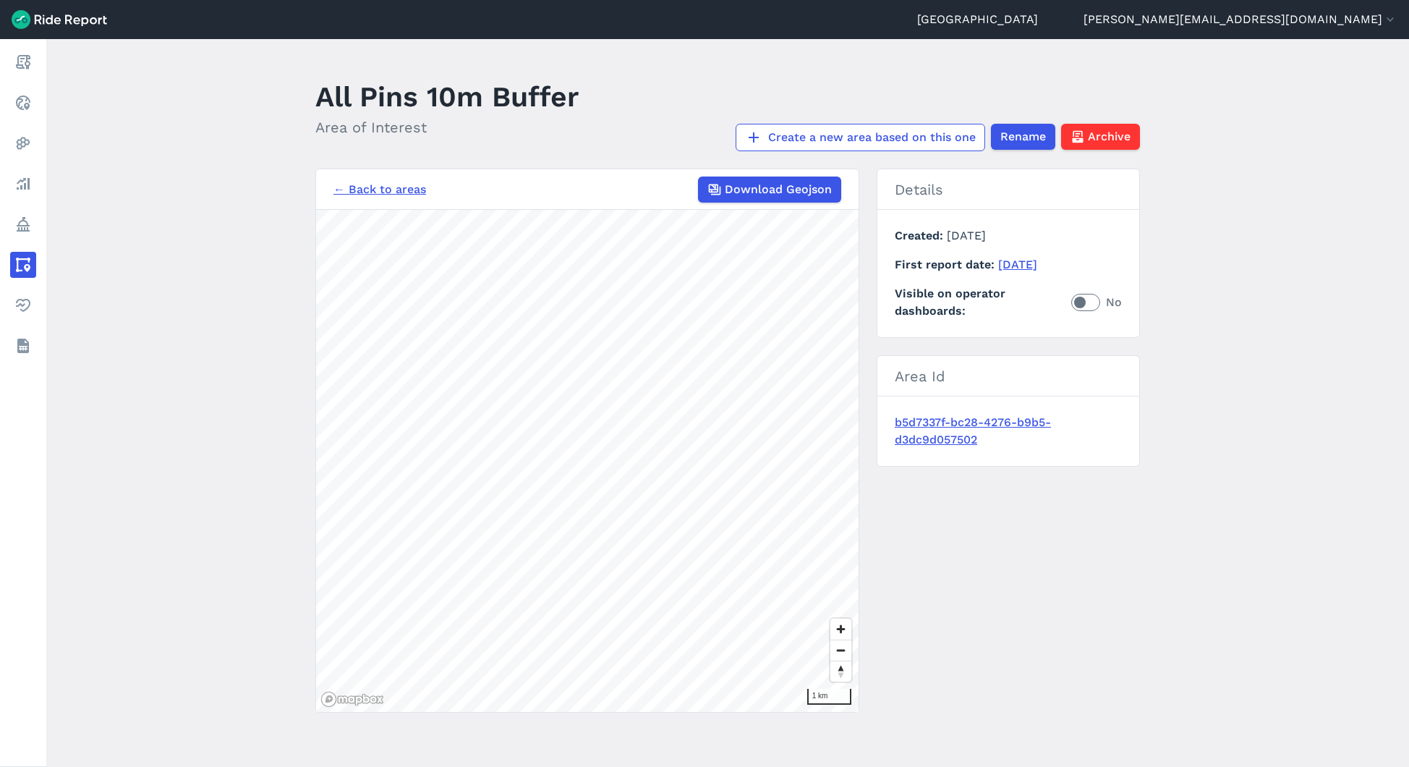
click at [388, 191] on link "← Back to areas" at bounding box center [380, 189] width 93 height 17
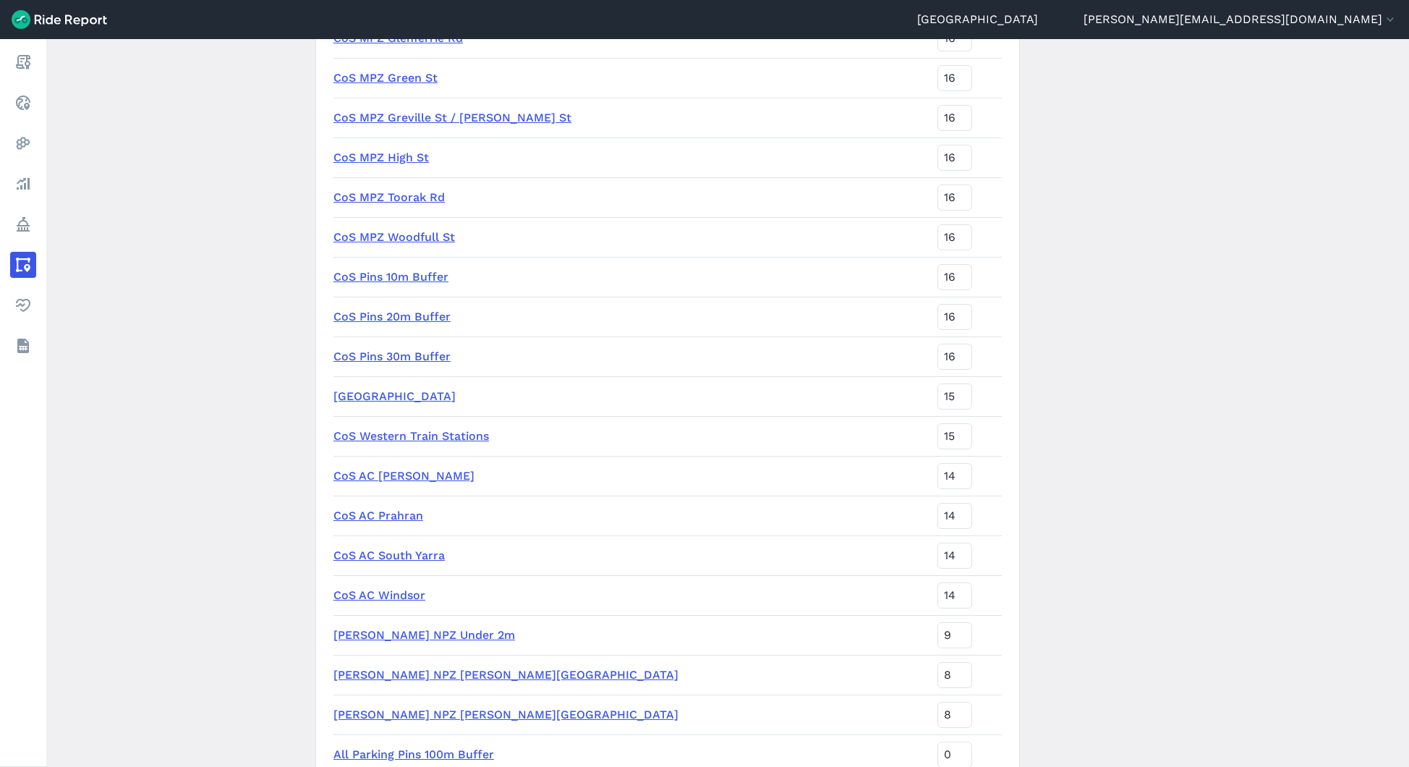
scroll to position [4523, 0]
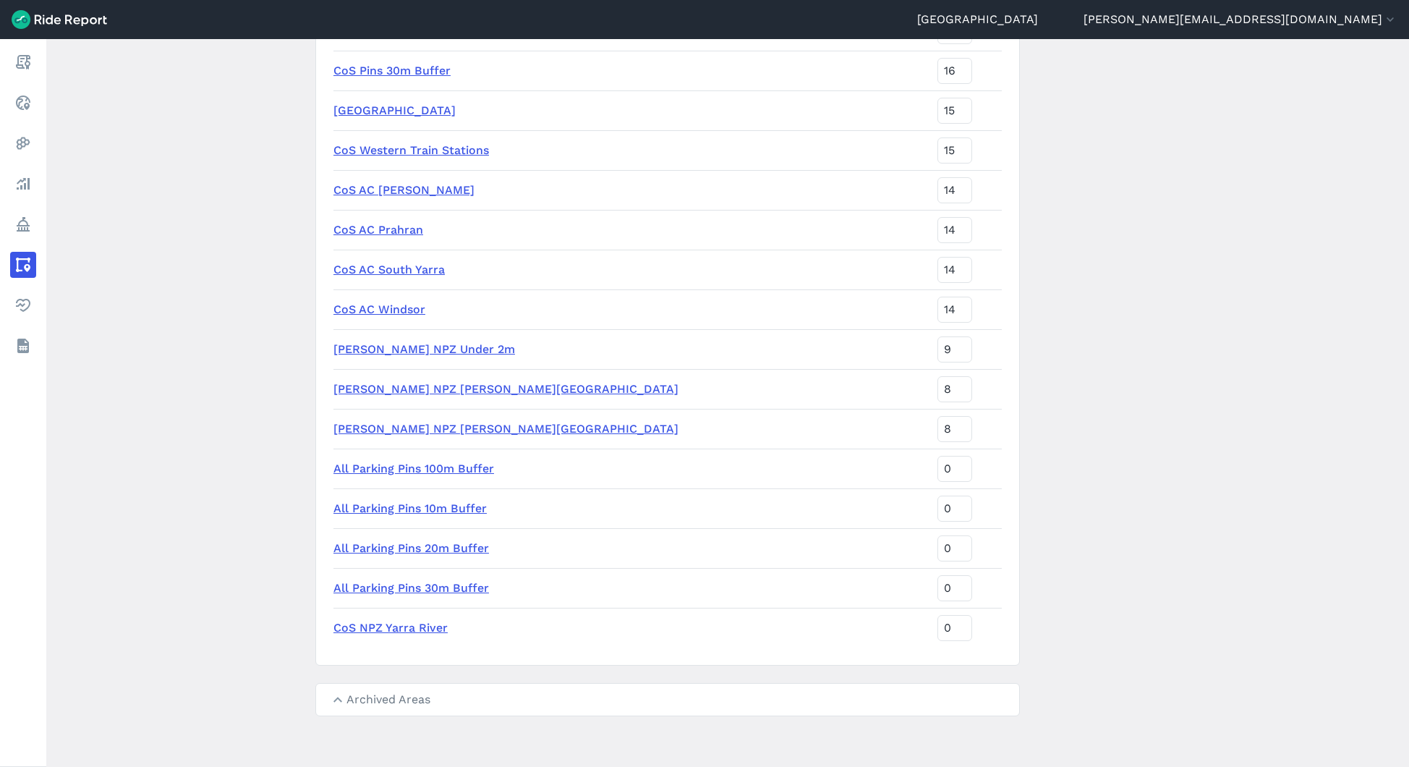
click at [435, 509] on link "All Parking Pins 10m Buffer" at bounding box center [410, 508] width 153 height 14
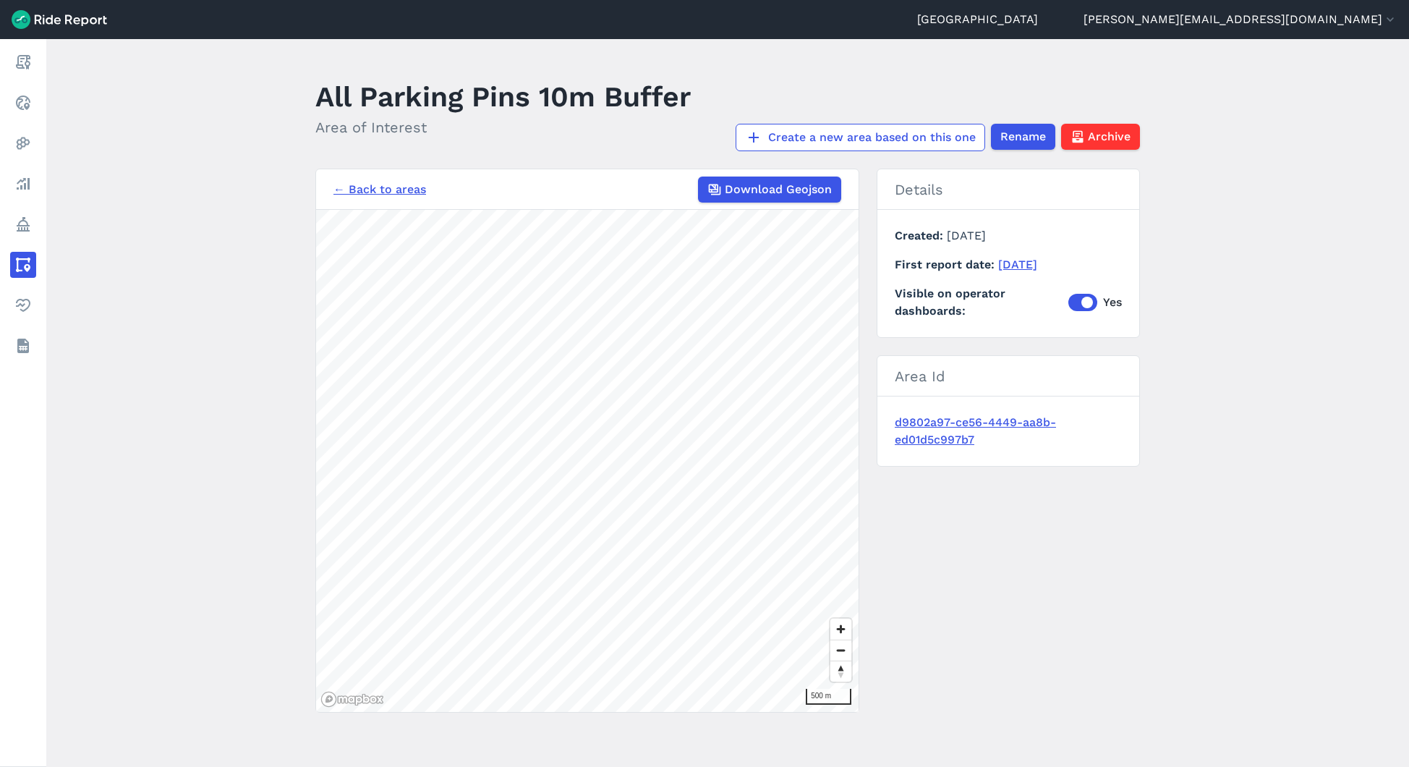
click at [379, 190] on link "← Back to areas" at bounding box center [380, 189] width 93 height 17
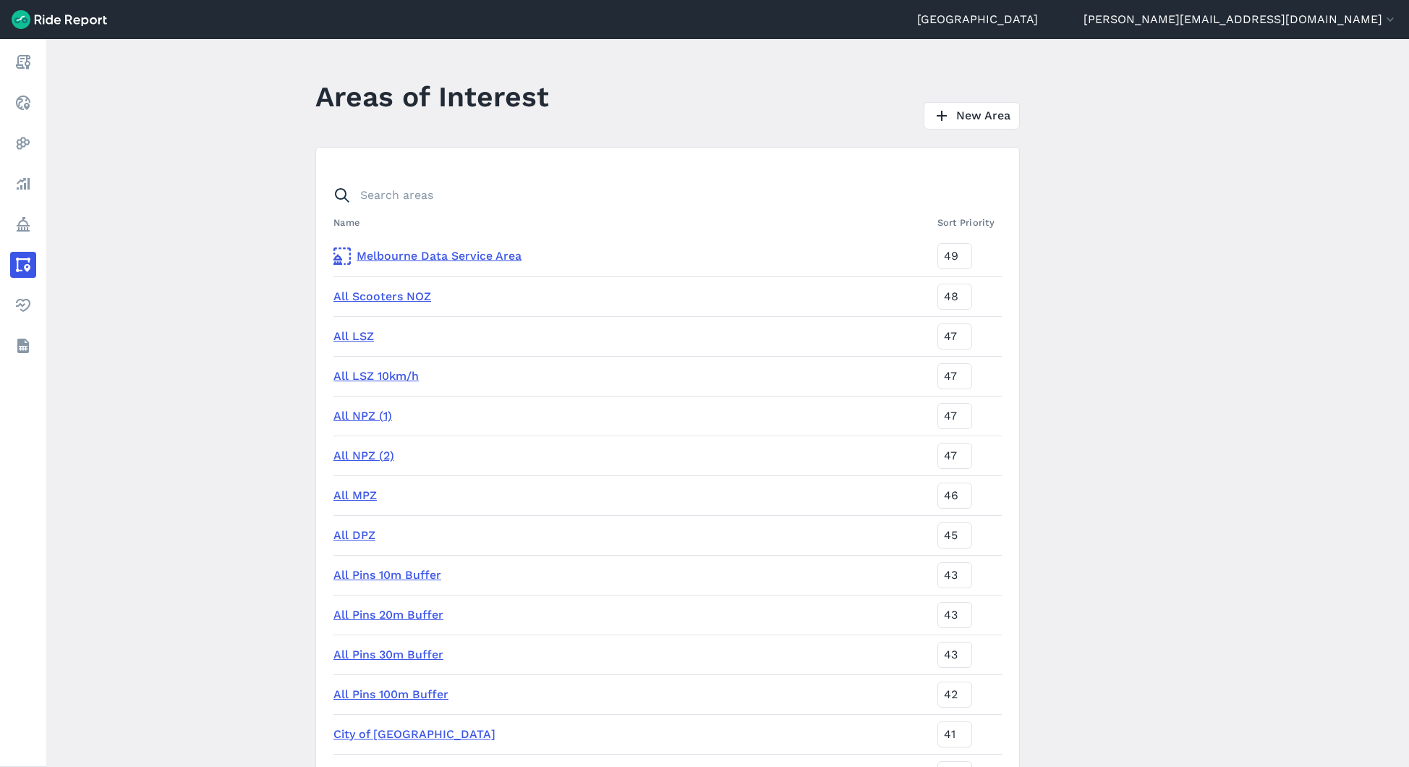
click at [387, 578] on link "All Pins 10m Buffer" at bounding box center [388, 575] width 108 height 14
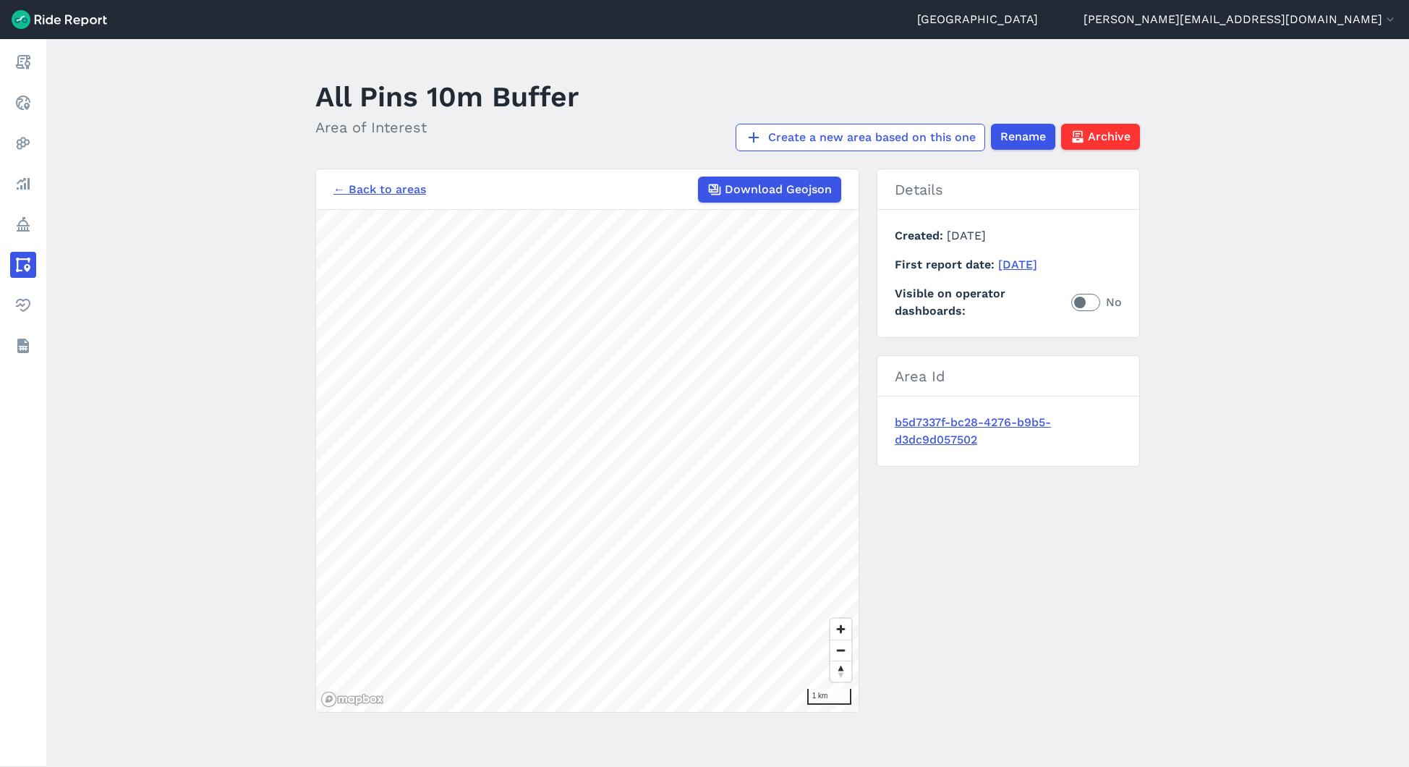
click at [354, 190] on link "← Back to areas" at bounding box center [380, 189] width 93 height 17
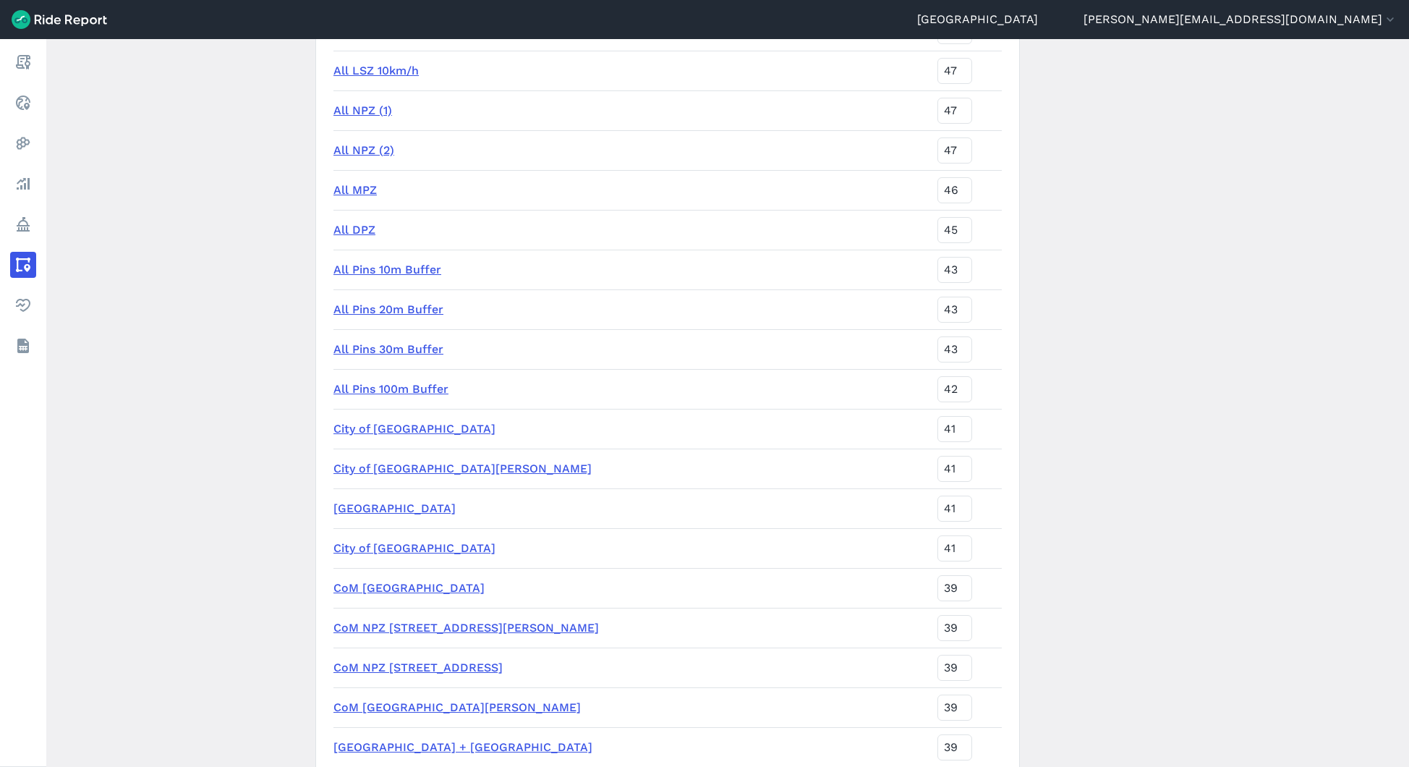
scroll to position [299, 0]
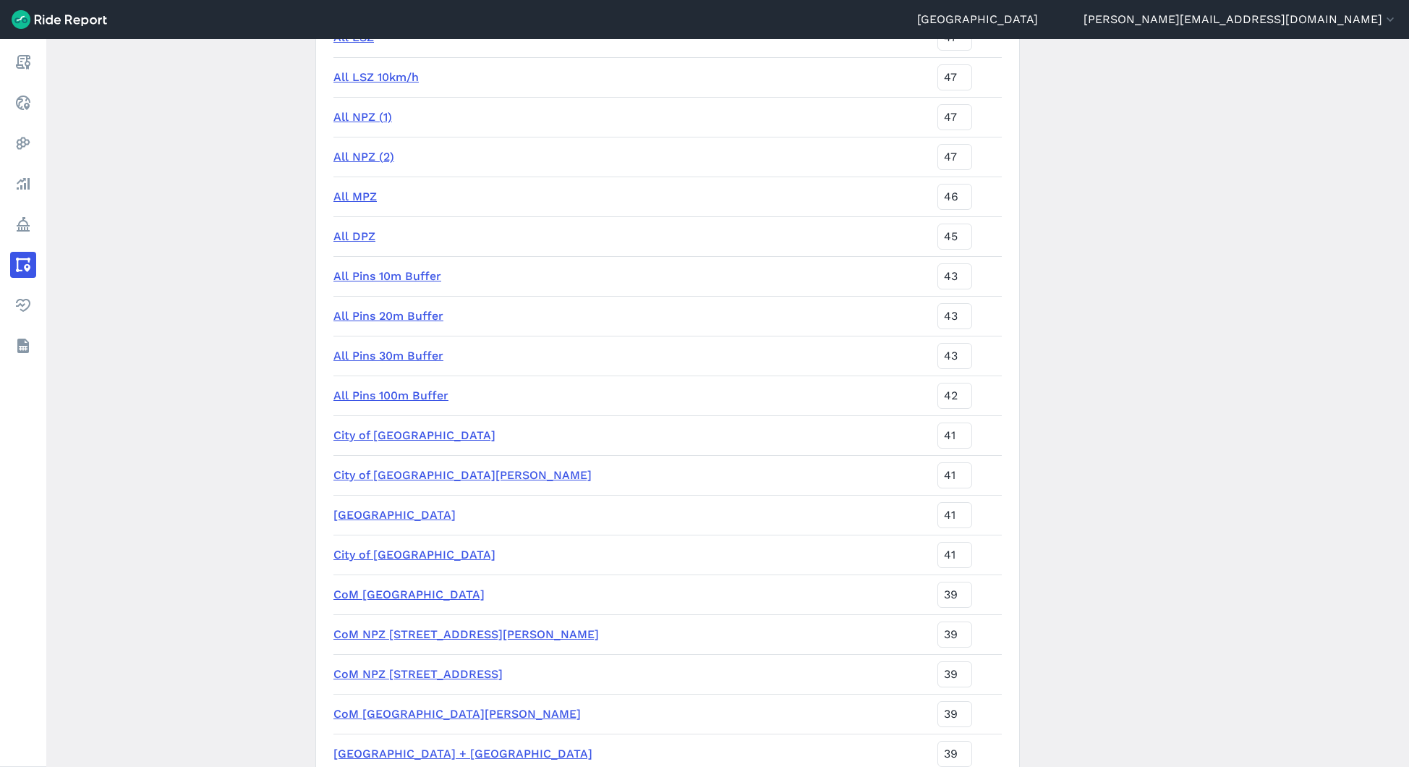
click at [386, 272] on link "All Pins 10m Buffer" at bounding box center [388, 276] width 108 height 14
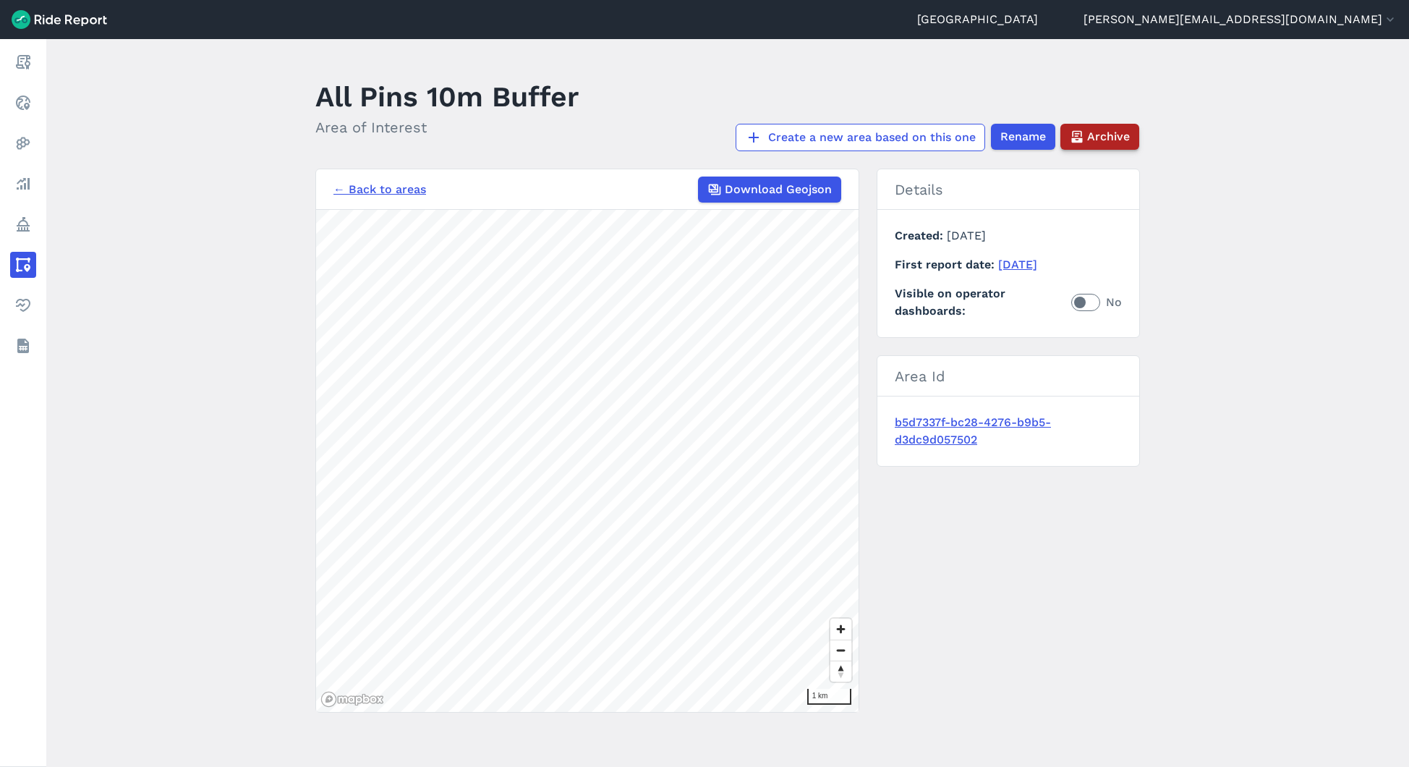
click at [1118, 133] on span "Archive" at bounding box center [1108, 136] width 43 height 17
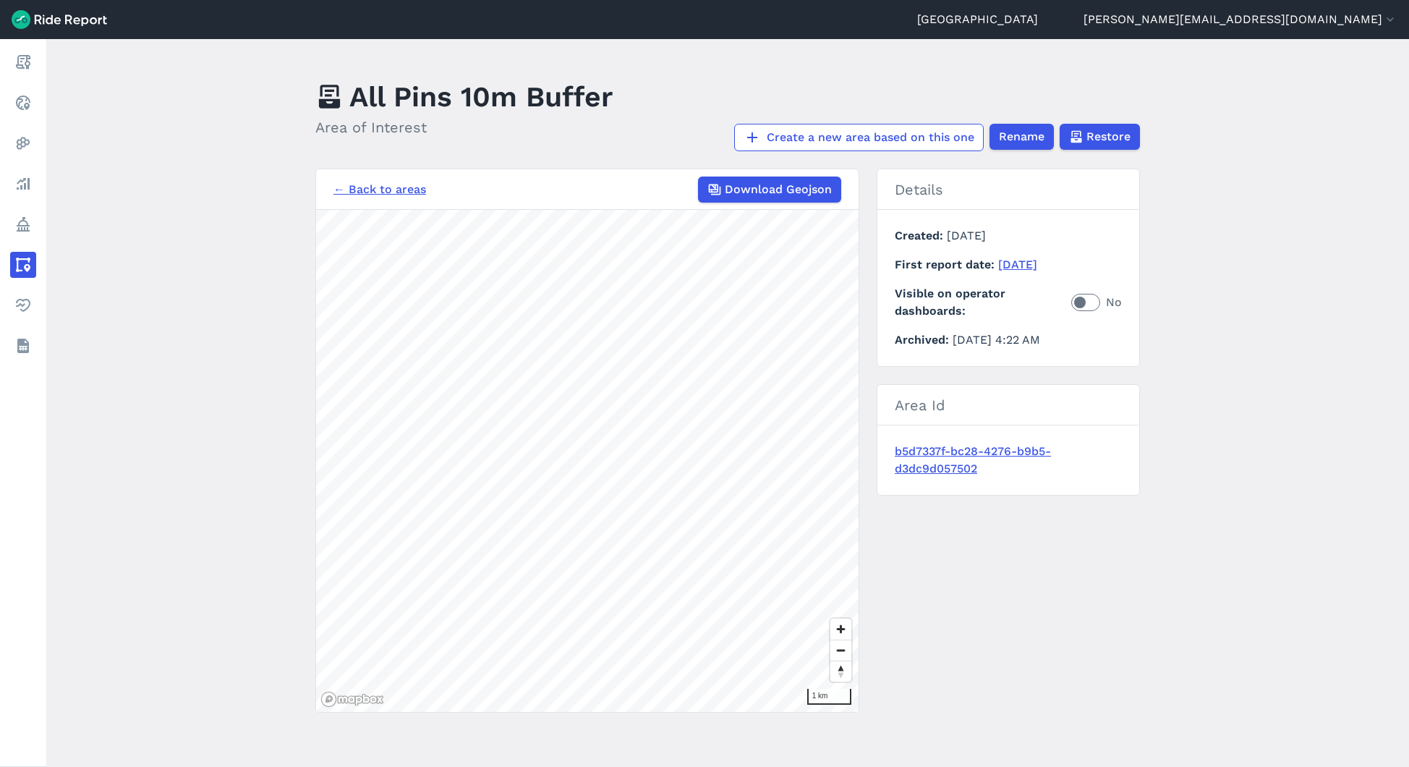
click at [382, 195] on link "← Back to areas" at bounding box center [380, 189] width 93 height 17
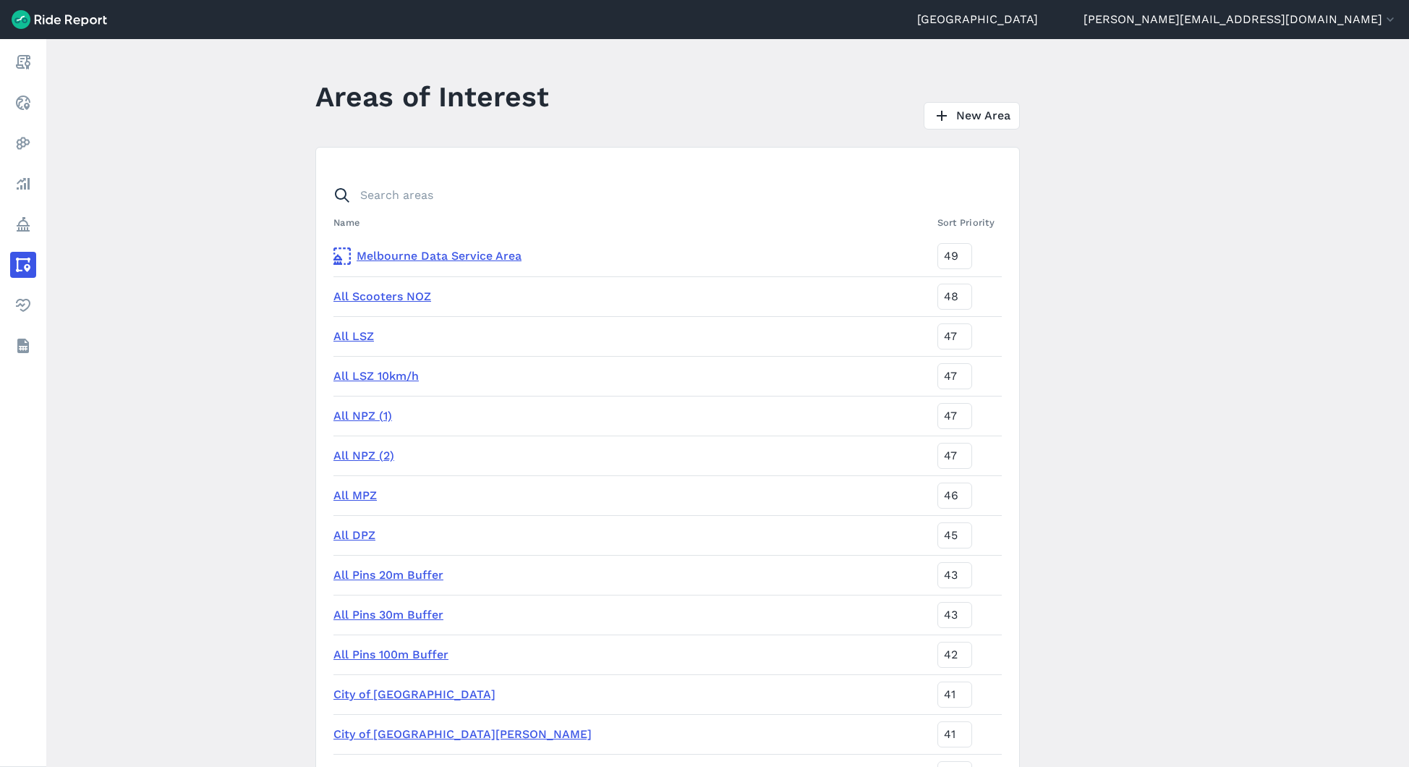
click at [391, 574] on link "All Pins 20m Buffer" at bounding box center [389, 575] width 110 height 14
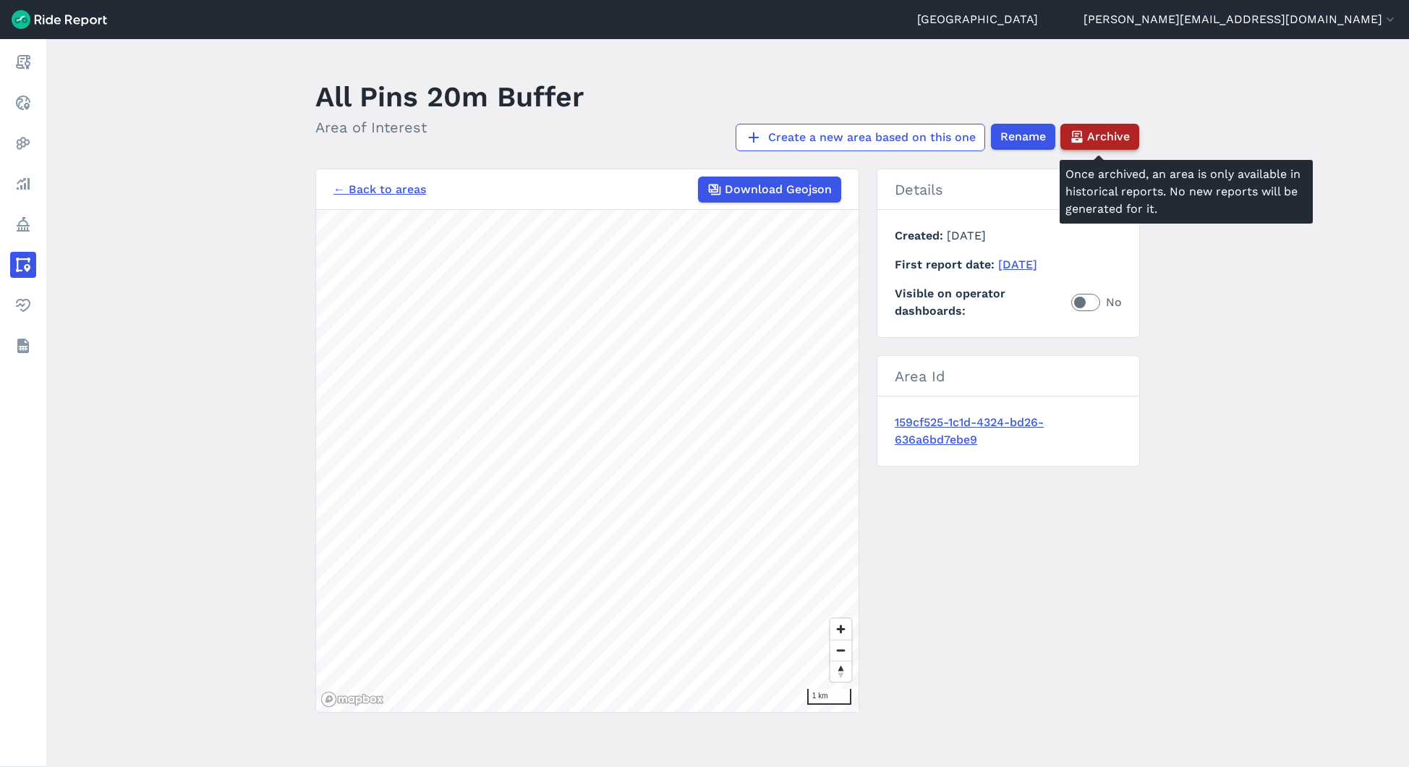
click at [1111, 131] on span "Archive" at bounding box center [1108, 136] width 43 height 17
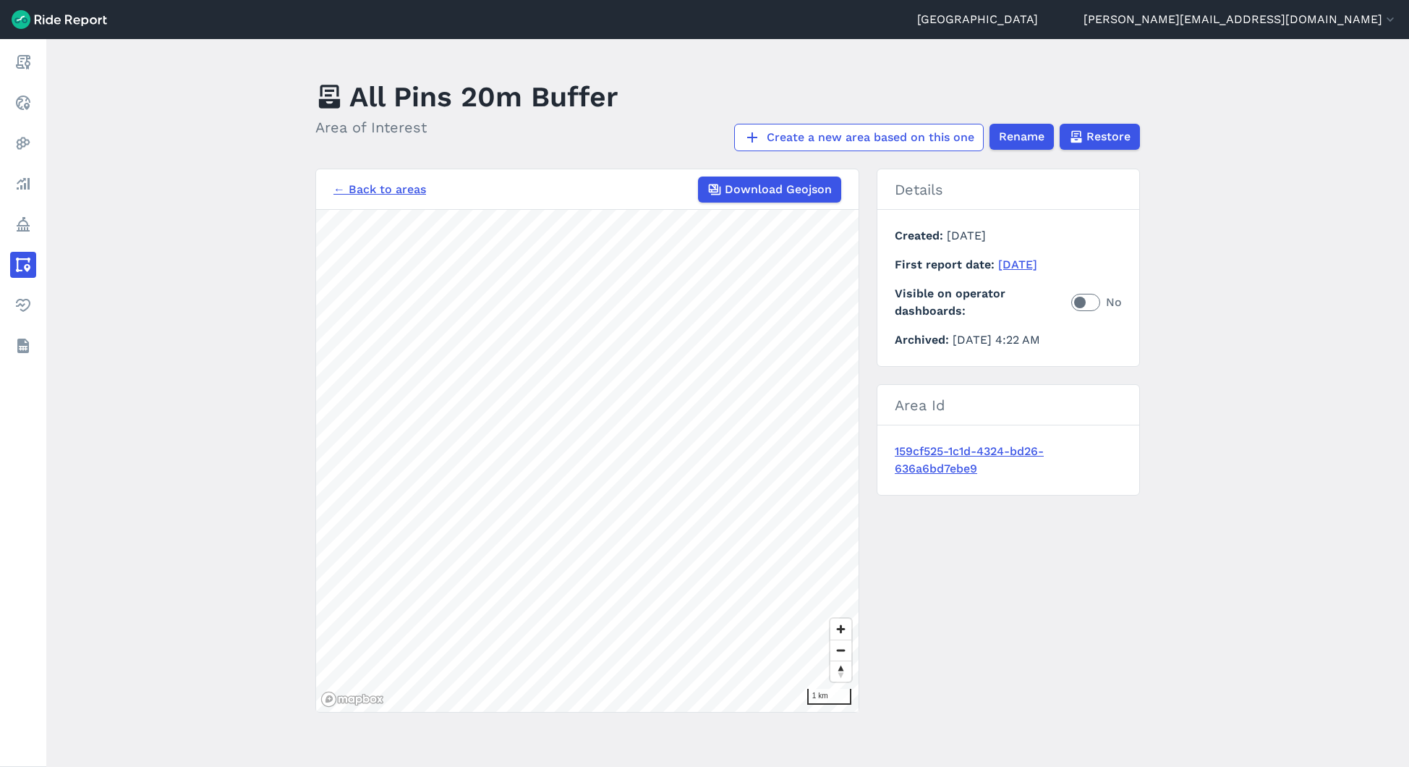
click at [370, 189] on link "← Back to areas" at bounding box center [380, 189] width 93 height 17
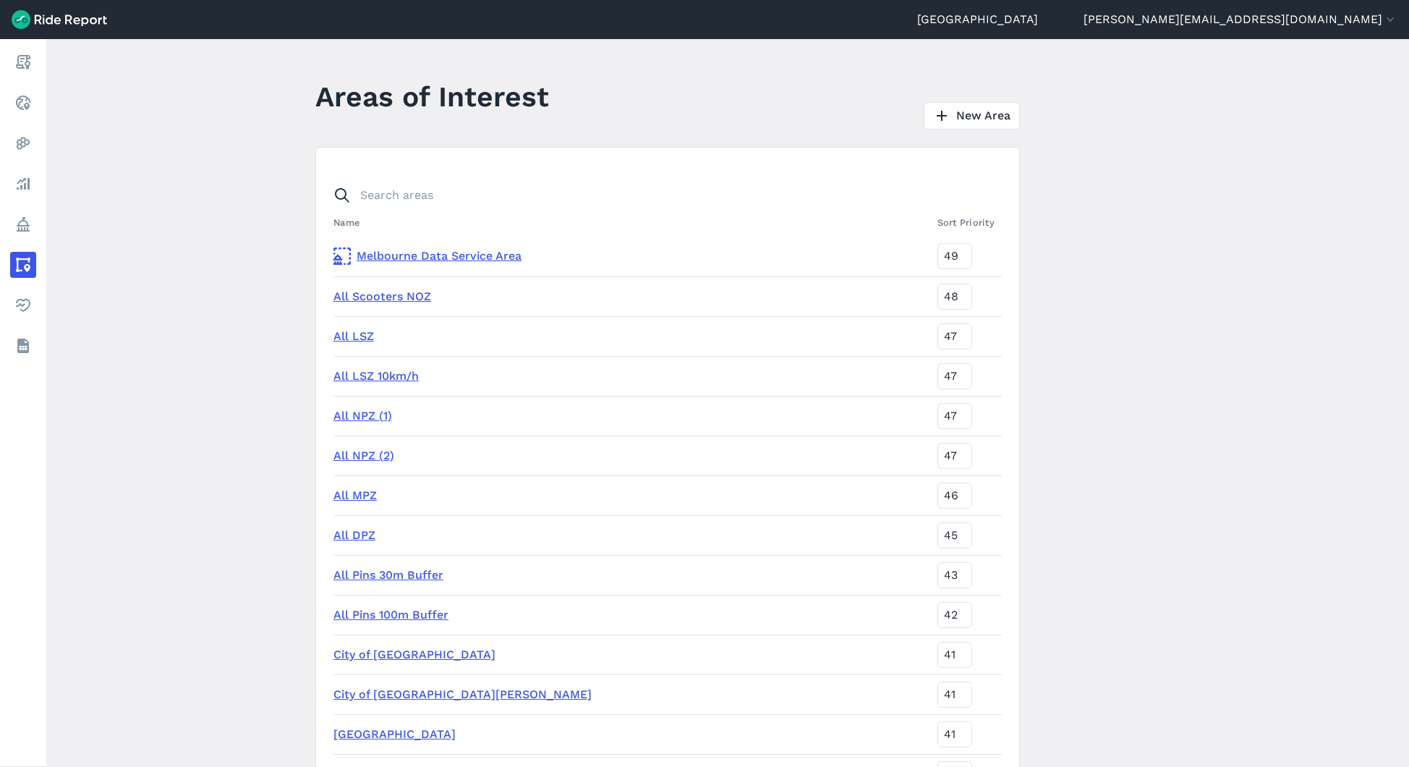
click at [402, 574] on link "All Pins 30m Buffer" at bounding box center [389, 575] width 110 height 14
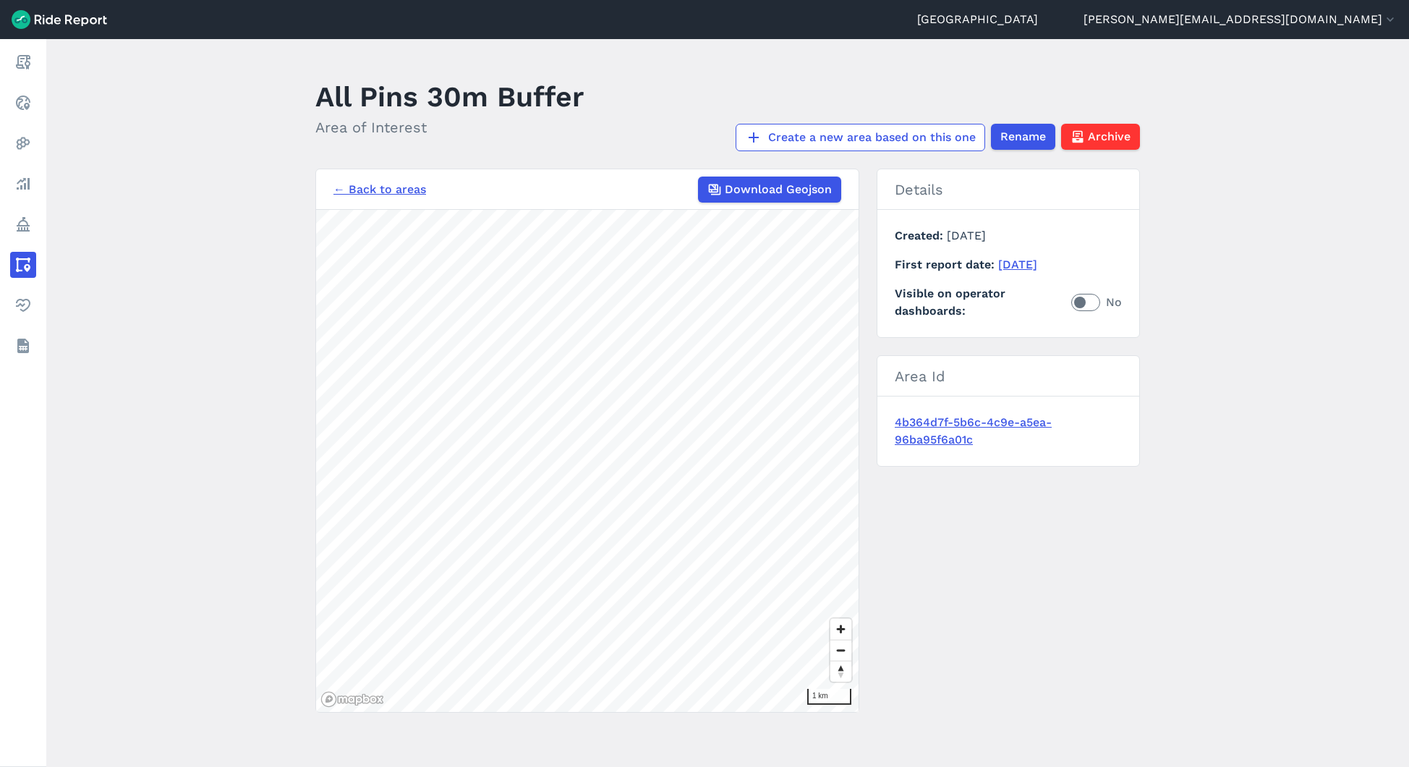
click at [1116, 153] on main "All Pins 30m Buffer Area of Interest Create a new area based on this one Rename…" at bounding box center [727, 403] width 1363 height 728
click at [1096, 128] on span "Archive" at bounding box center [1108, 136] width 43 height 17
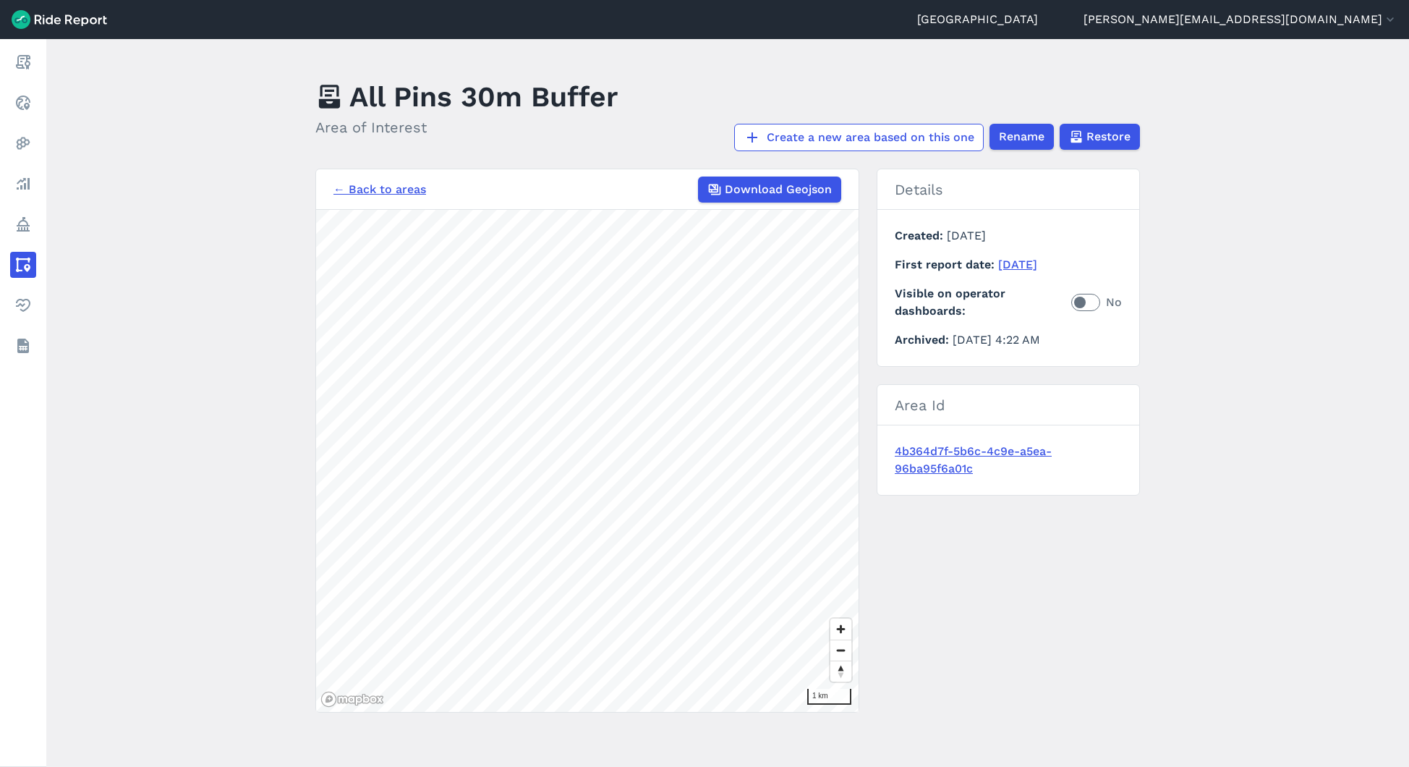
click at [412, 186] on link "← Back to areas" at bounding box center [380, 189] width 93 height 17
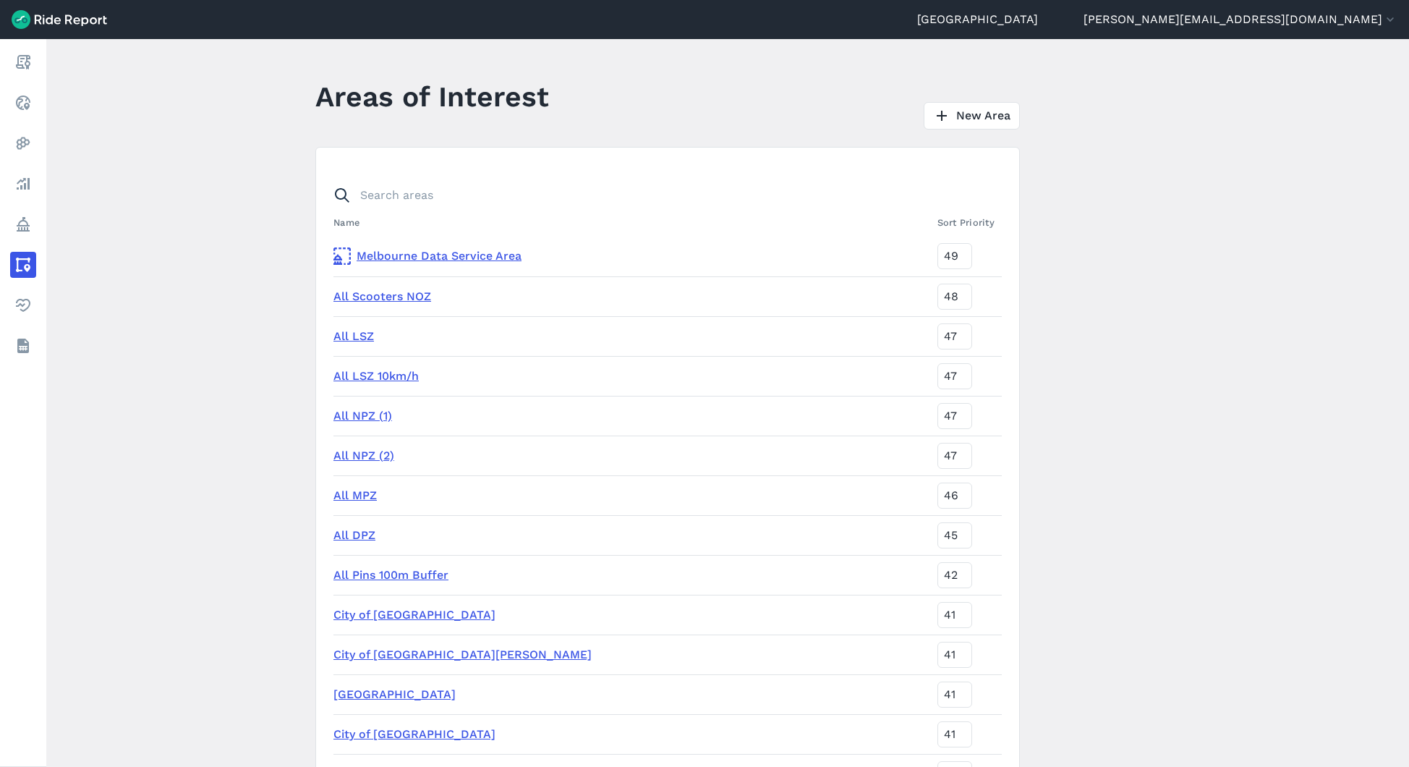
click at [401, 576] on link "All Pins 100m Buffer" at bounding box center [391, 575] width 115 height 14
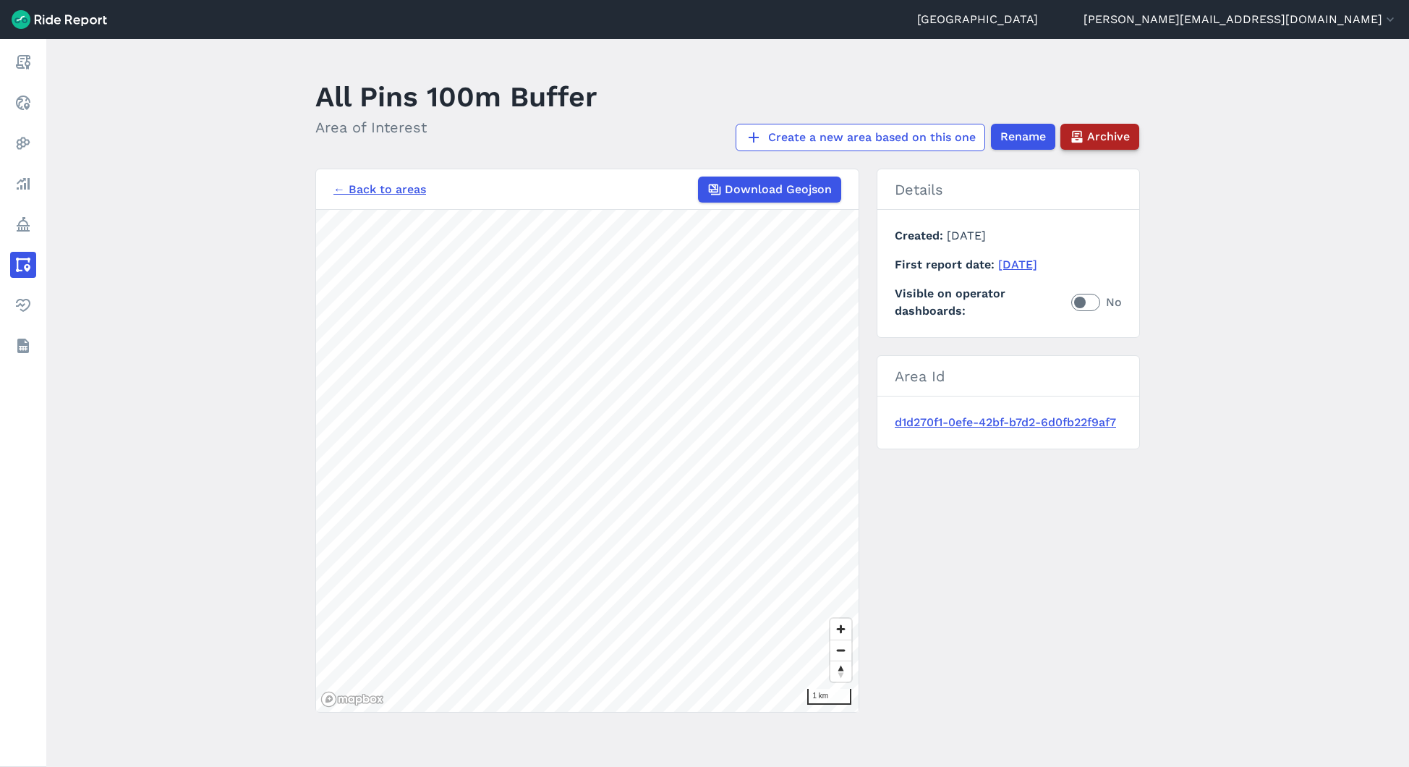
click at [1110, 138] on span "Archive" at bounding box center [1108, 136] width 43 height 17
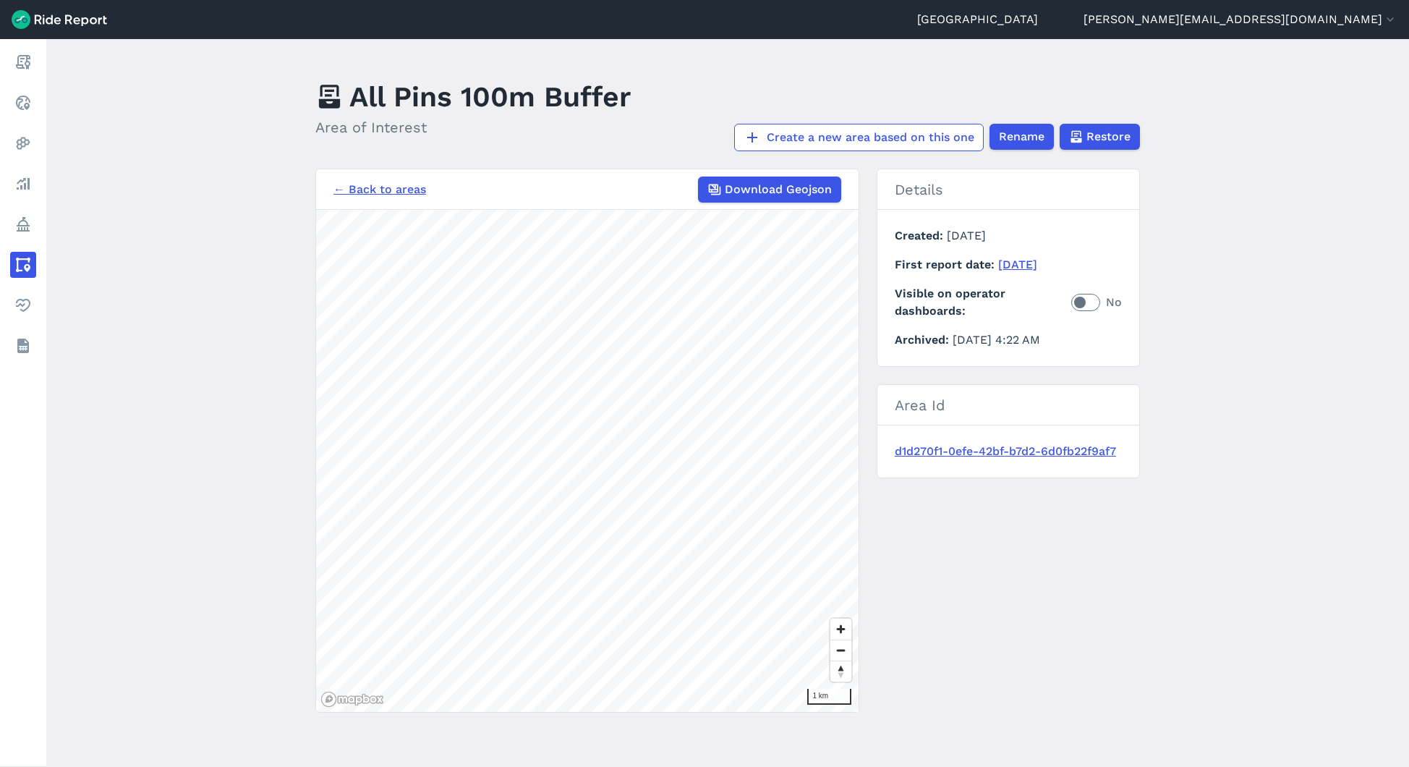
click at [380, 190] on link "← Back to areas" at bounding box center [380, 189] width 93 height 17
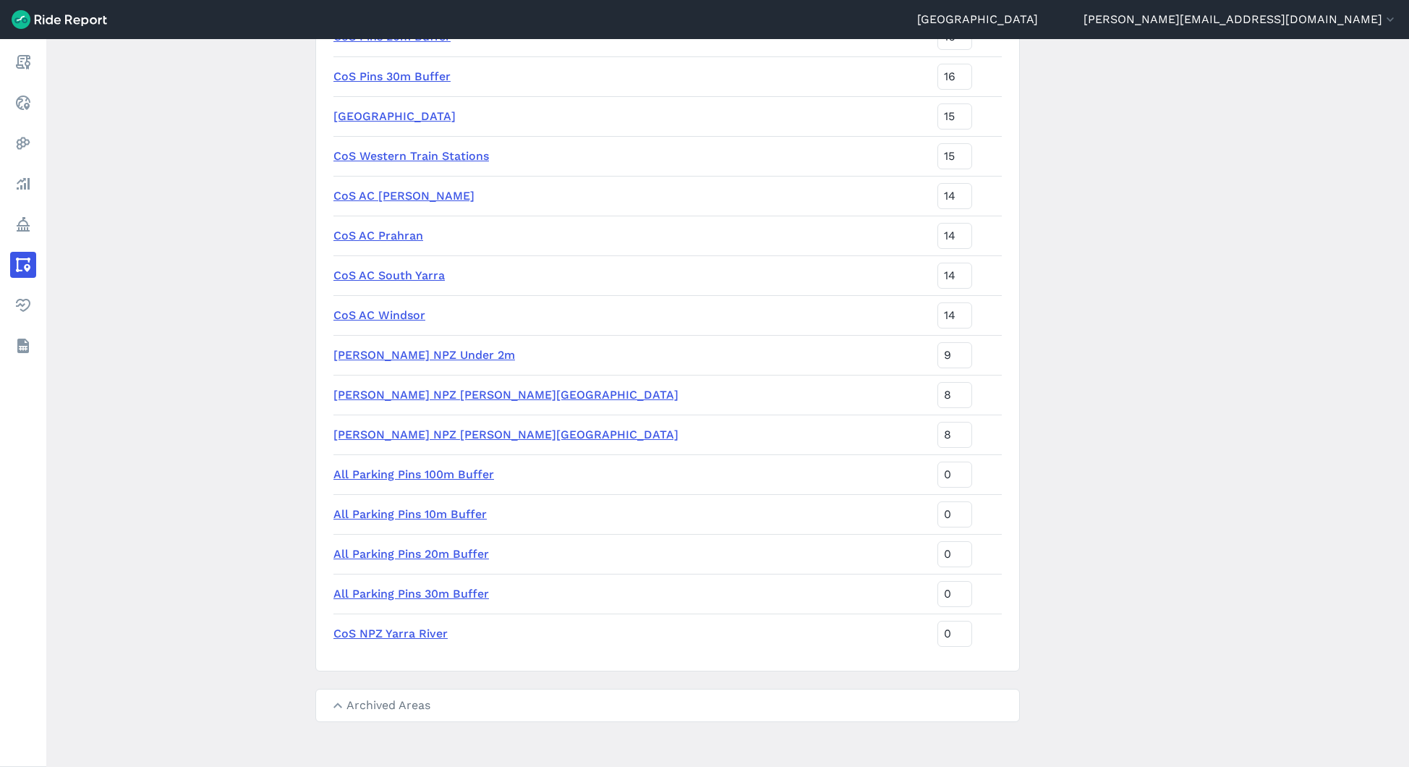
scroll to position [4364, 0]
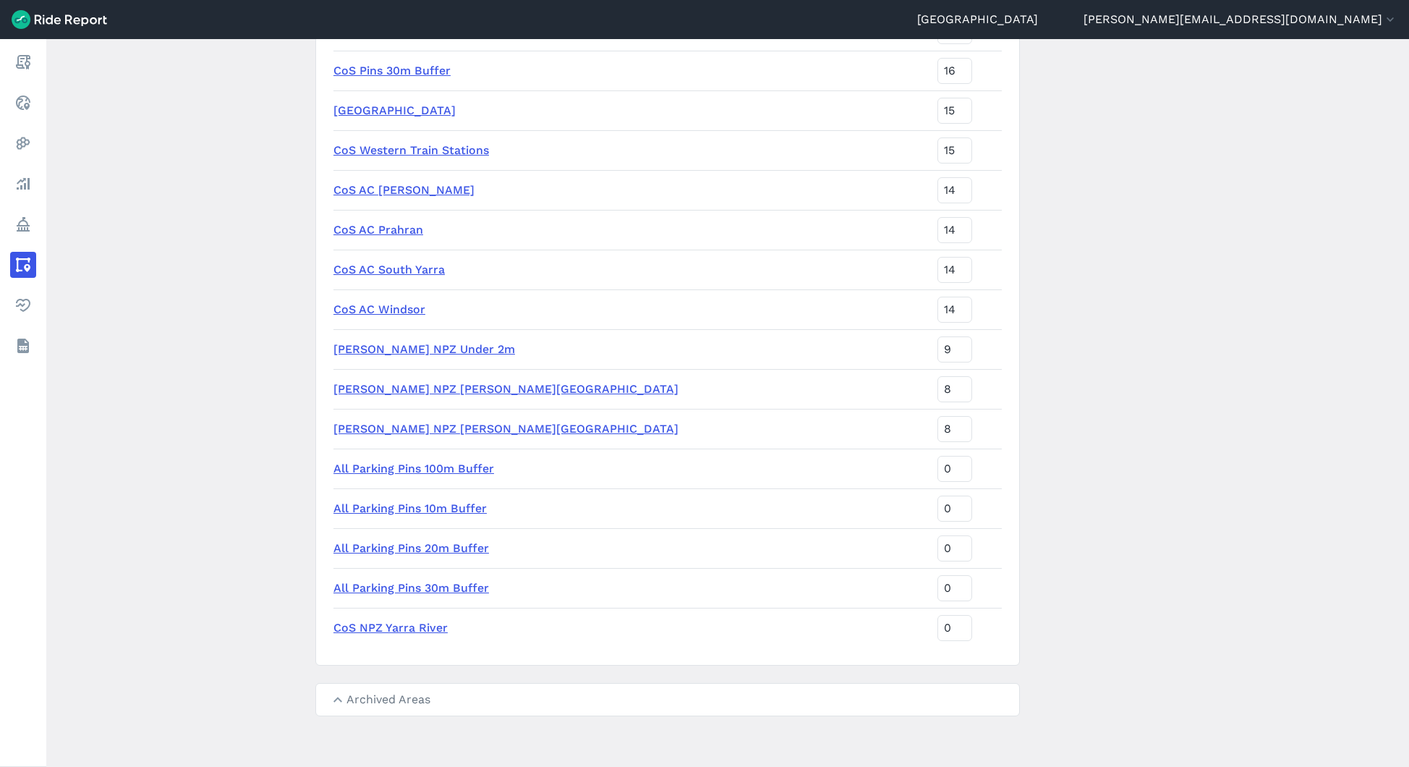
click at [399, 506] on link "All Parking Pins 10m Buffer" at bounding box center [410, 508] width 153 height 14
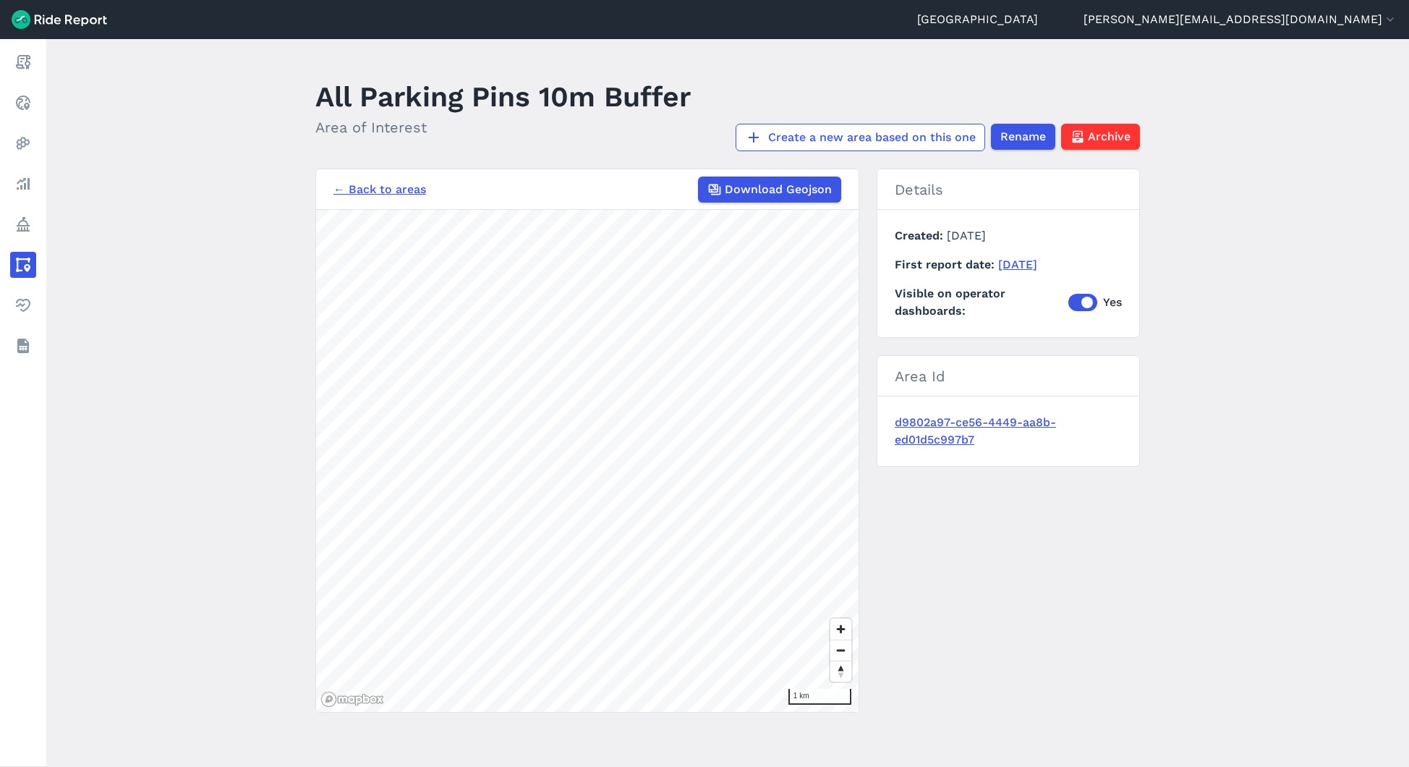
click at [382, 188] on link "← Back to areas" at bounding box center [380, 189] width 93 height 17
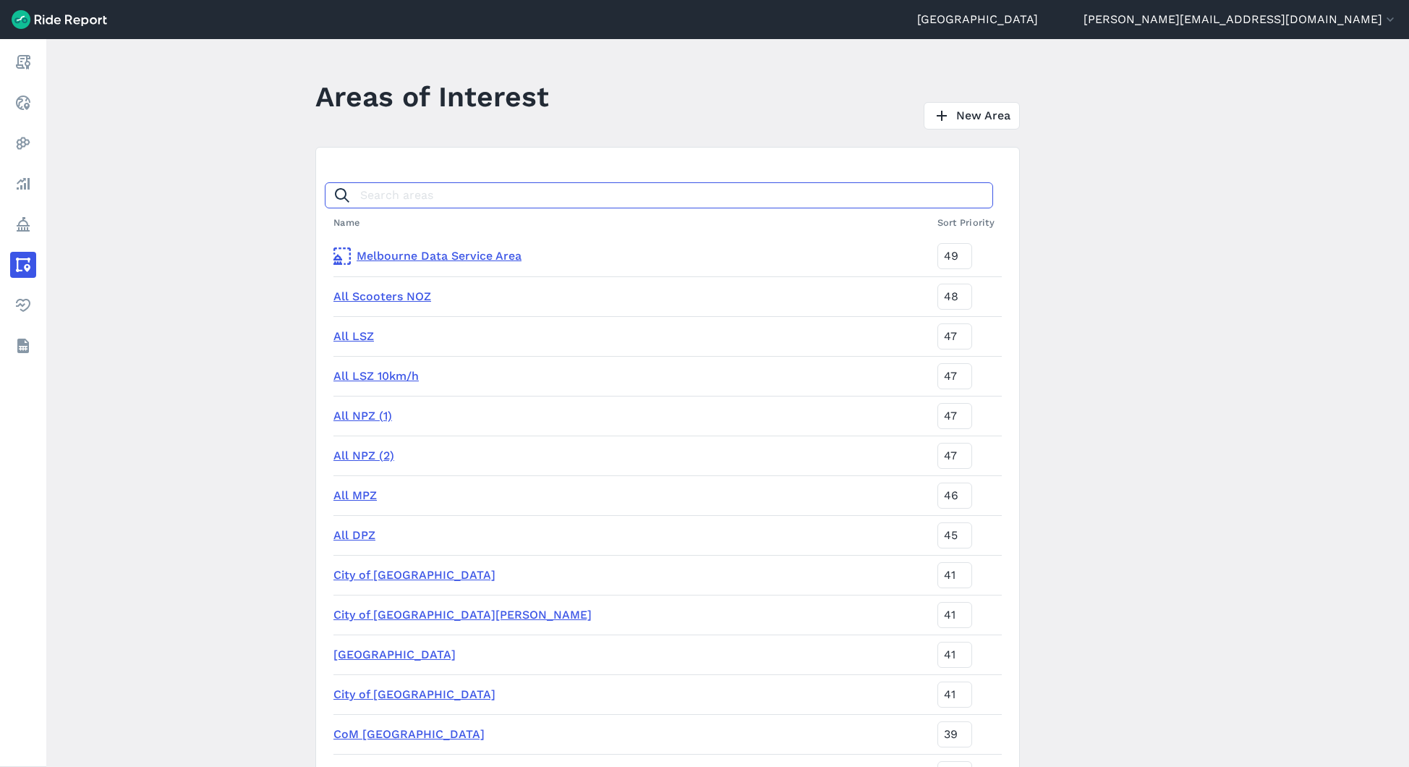
click at [391, 200] on input "Search areas" at bounding box center [659, 195] width 669 height 26
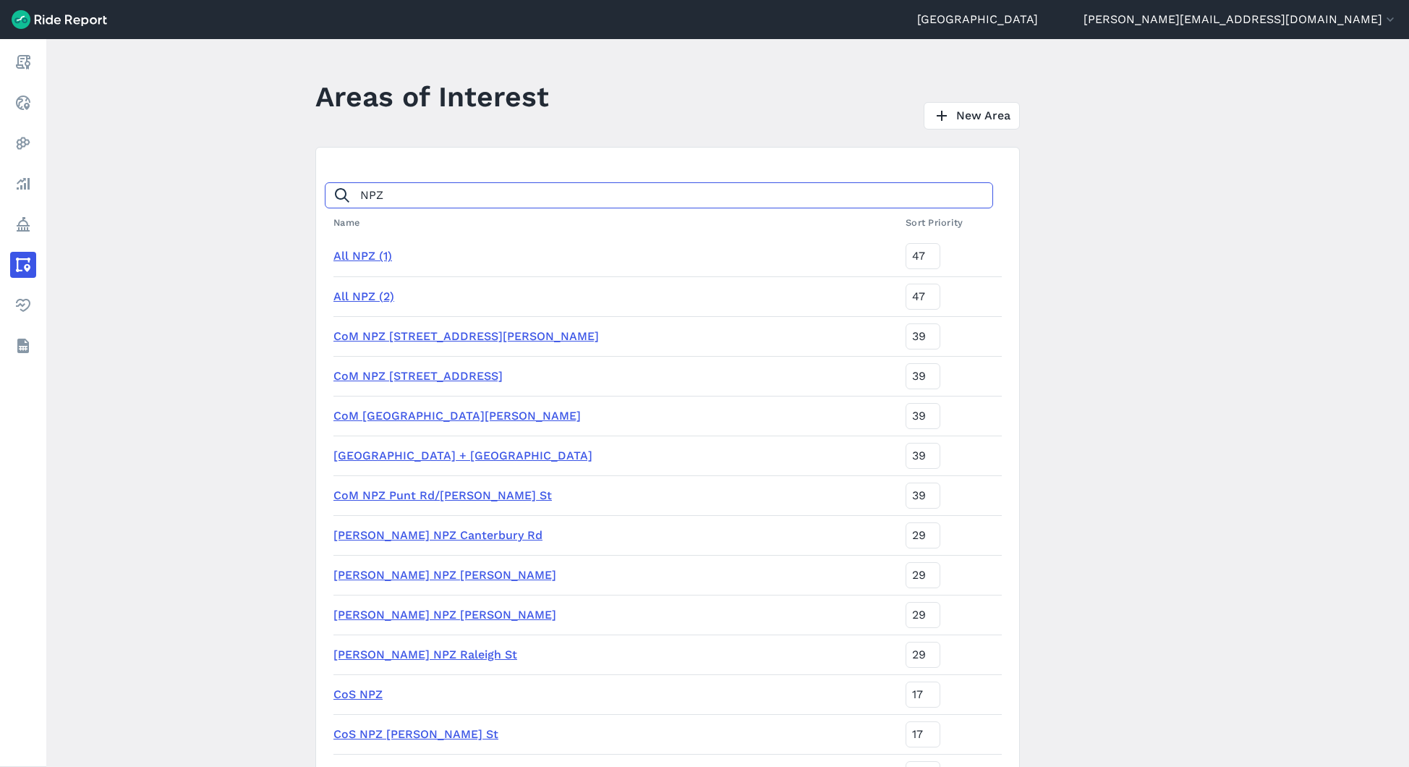
type input "NPZ"
click at [369, 257] on link "All NPZ (1)" at bounding box center [363, 256] width 59 height 14
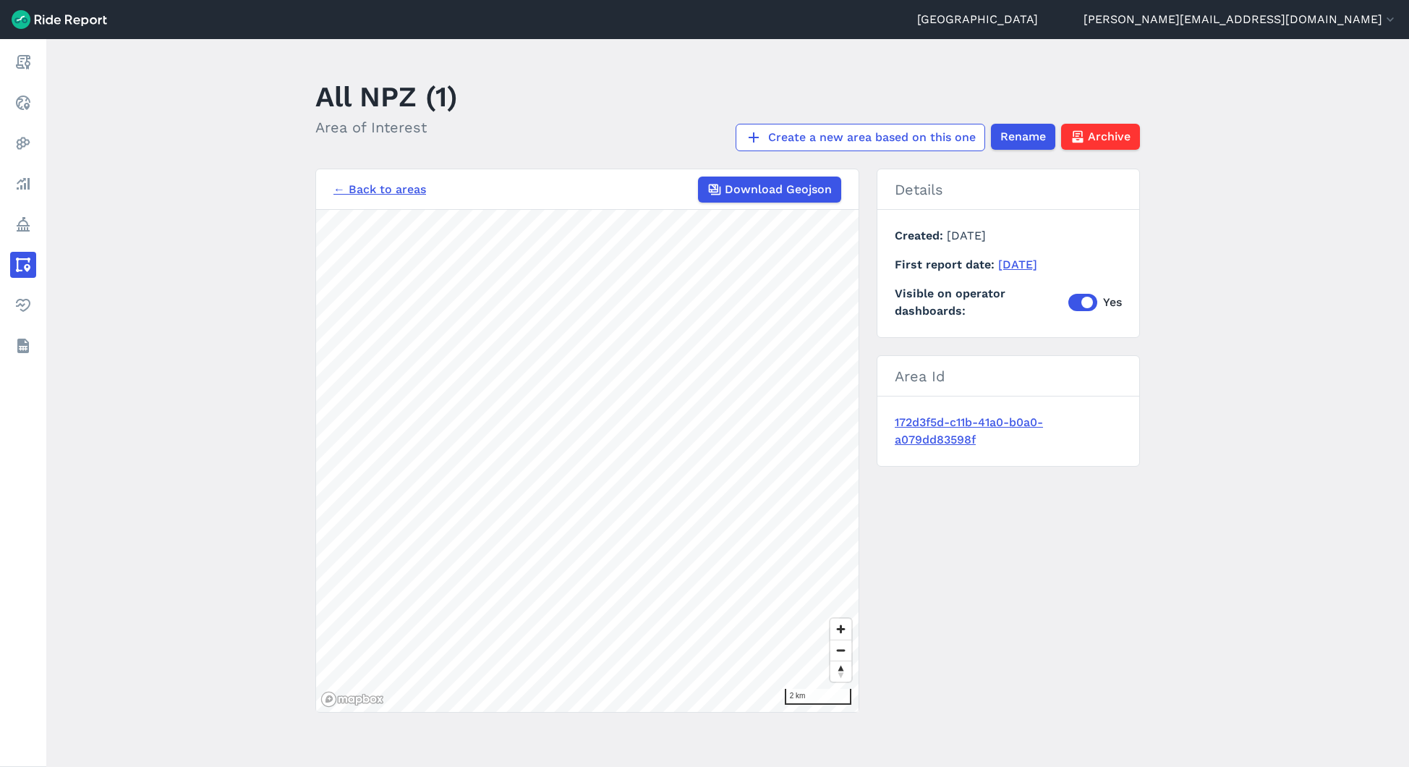
click at [383, 193] on link "← Back to areas" at bounding box center [380, 189] width 93 height 17
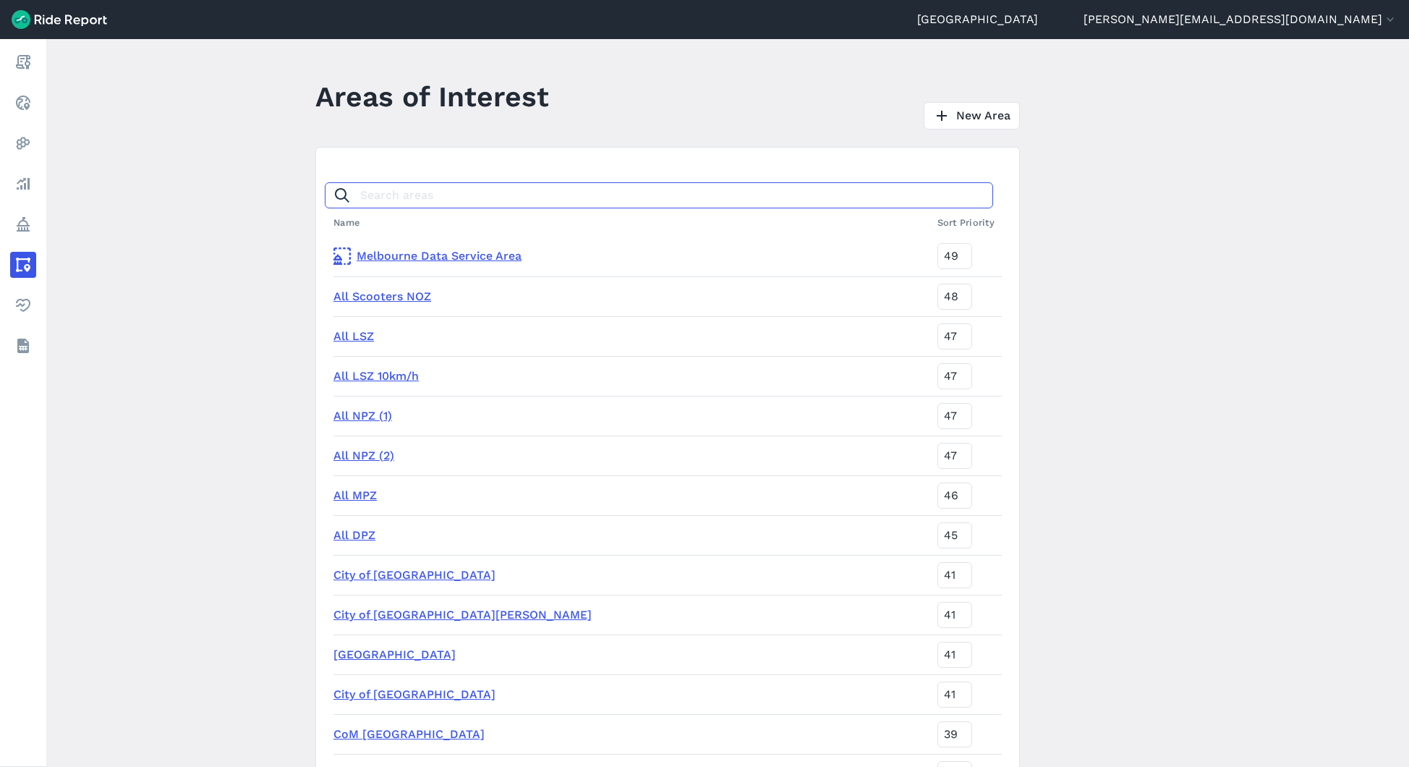
click at [435, 193] on input "Search areas" at bounding box center [659, 195] width 669 height 26
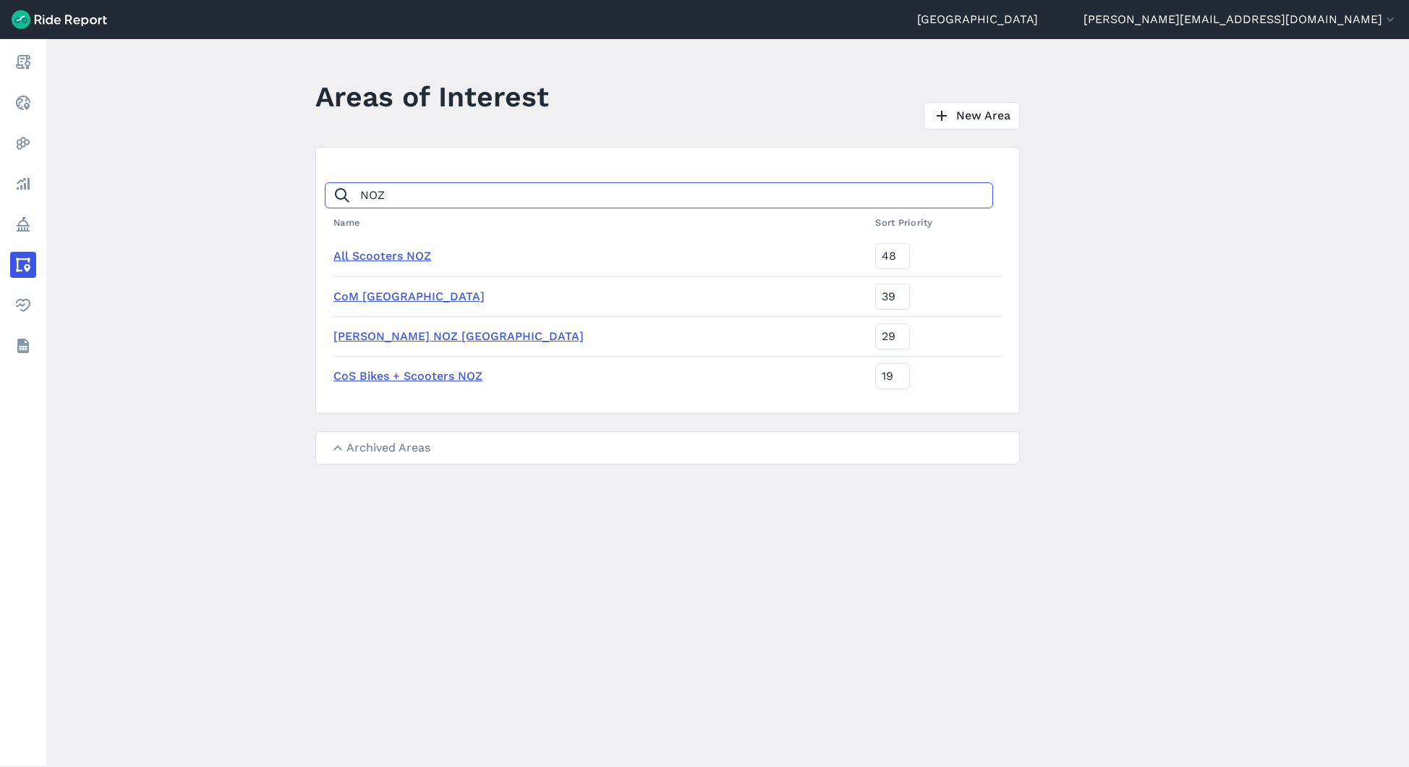
type input "NOZ"
click at [410, 258] on link "All Scooters NOZ" at bounding box center [383, 256] width 98 height 14
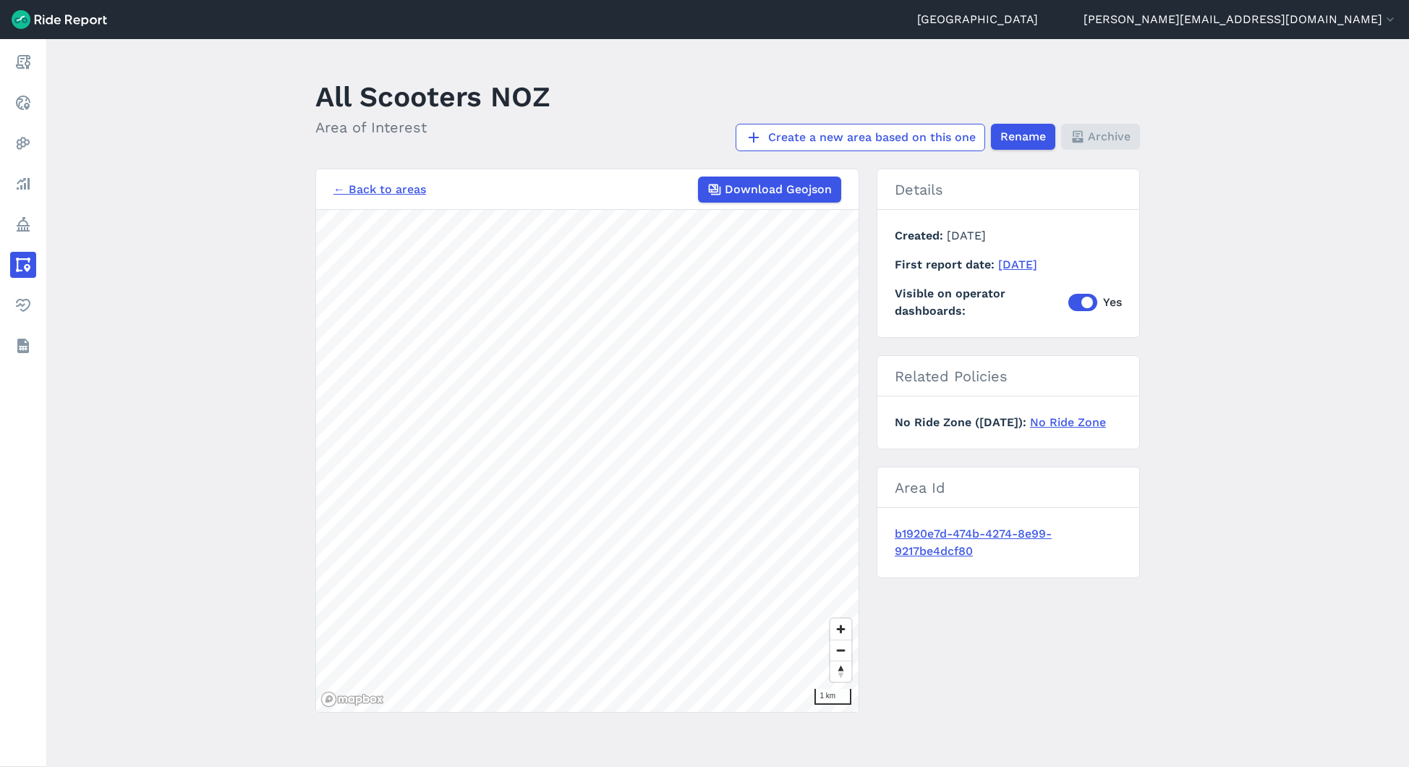
click at [415, 187] on link "← Back to areas" at bounding box center [380, 189] width 93 height 17
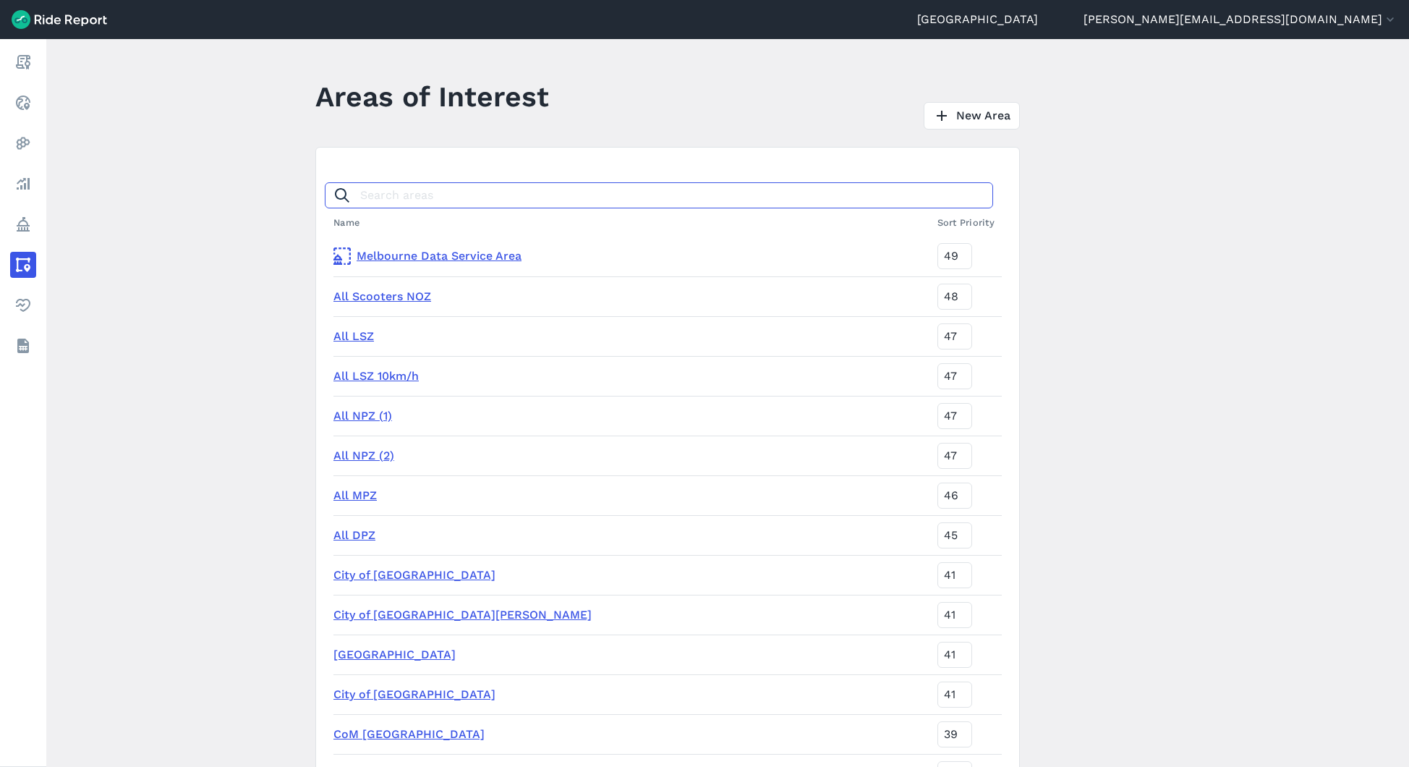
click at [418, 191] on input "Search areas" at bounding box center [659, 195] width 669 height 26
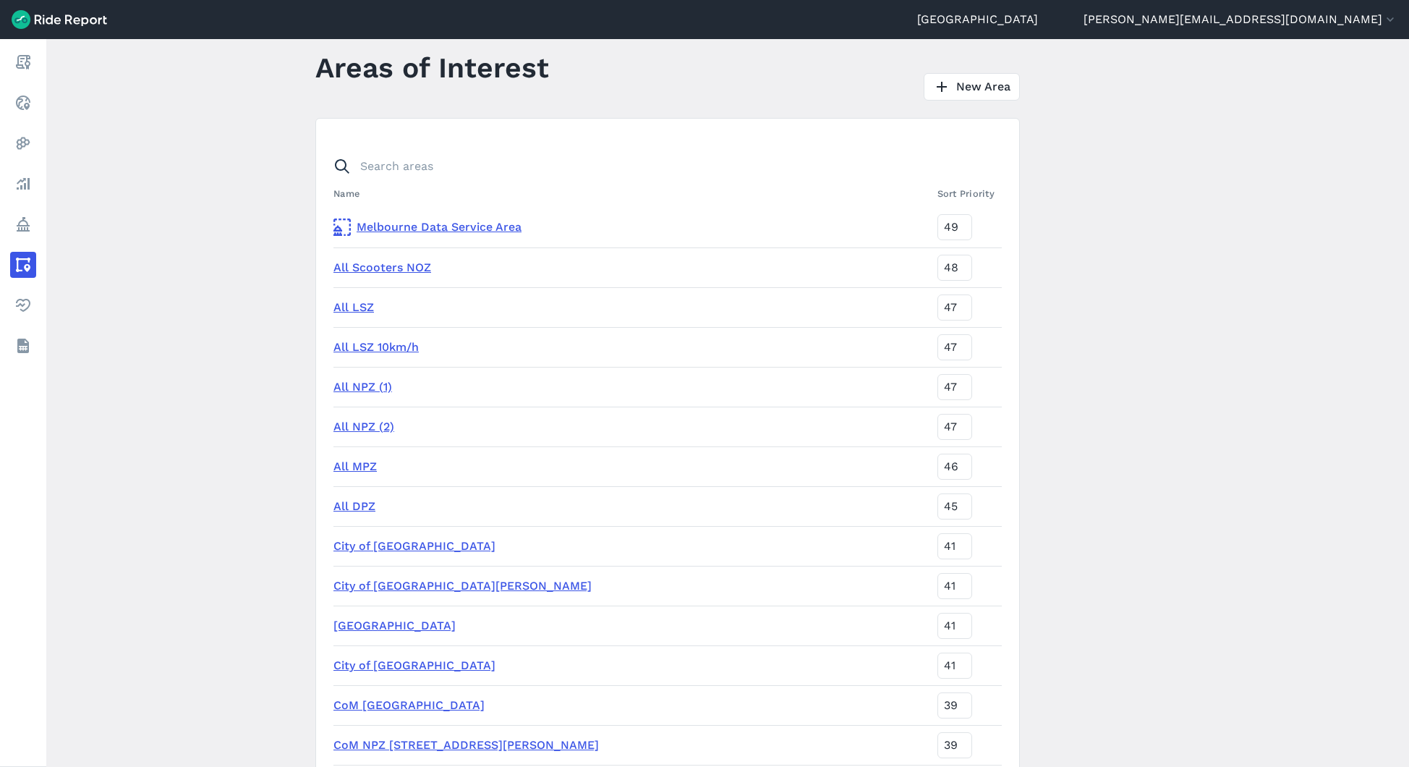
click at [357, 428] on link "All NPZ (2)" at bounding box center [364, 427] width 61 height 14
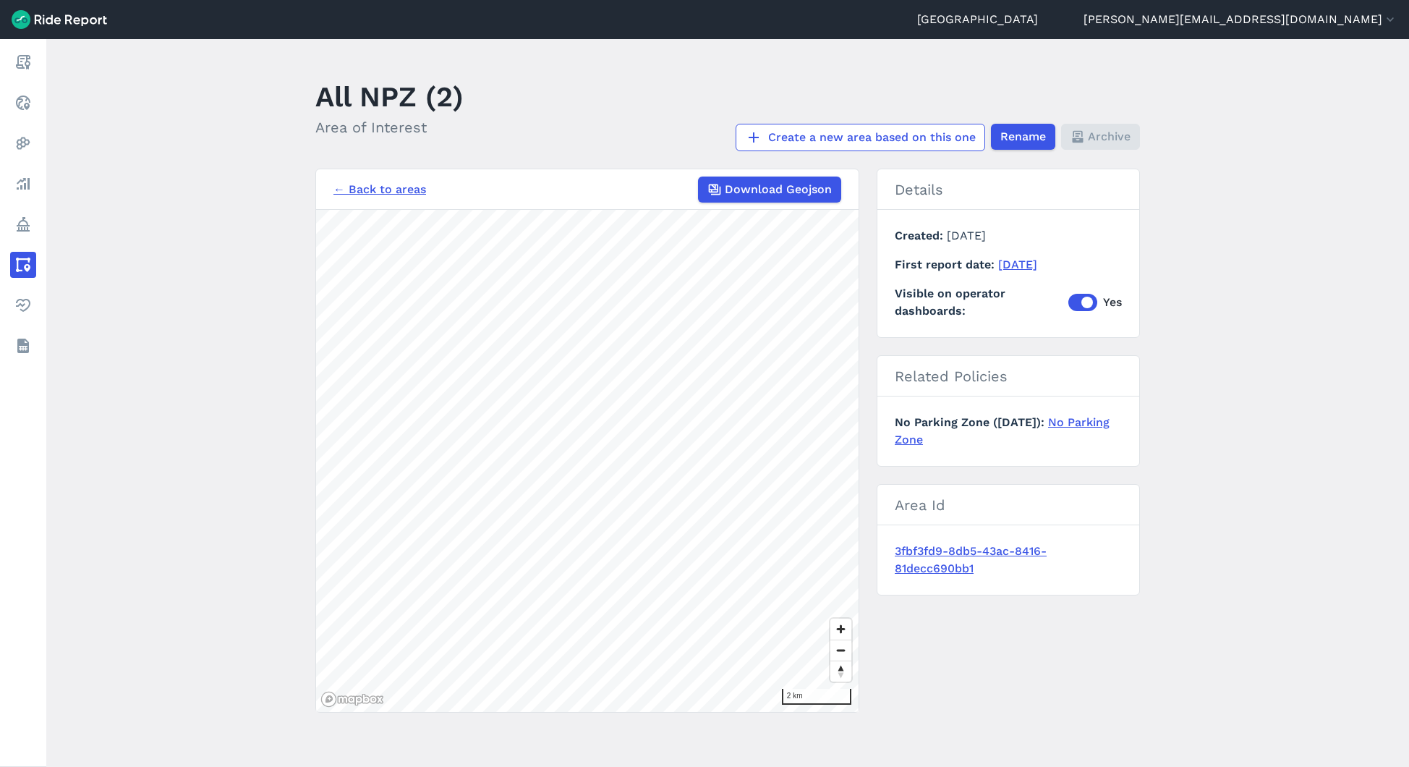
click at [410, 192] on link "← Back to areas" at bounding box center [380, 189] width 93 height 17
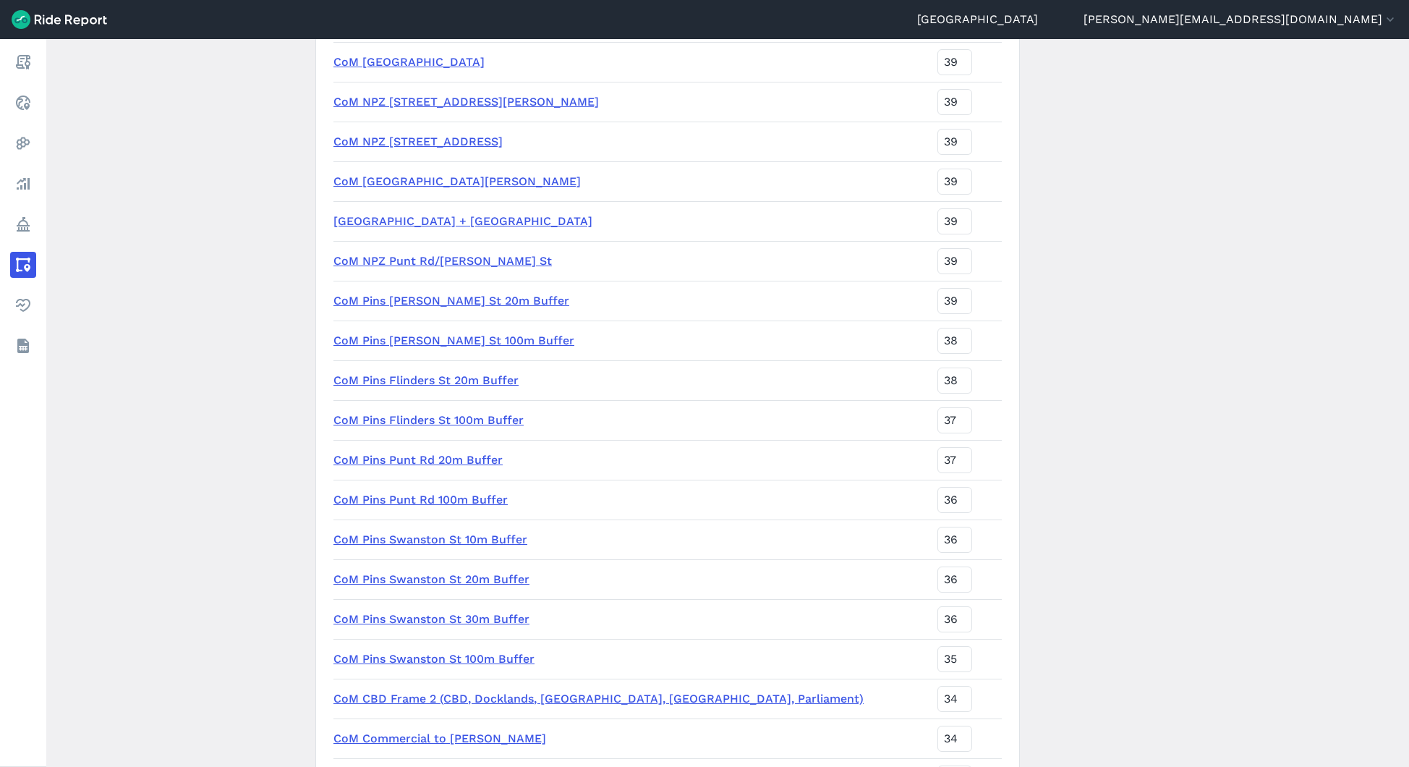
scroll to position [671, 0]
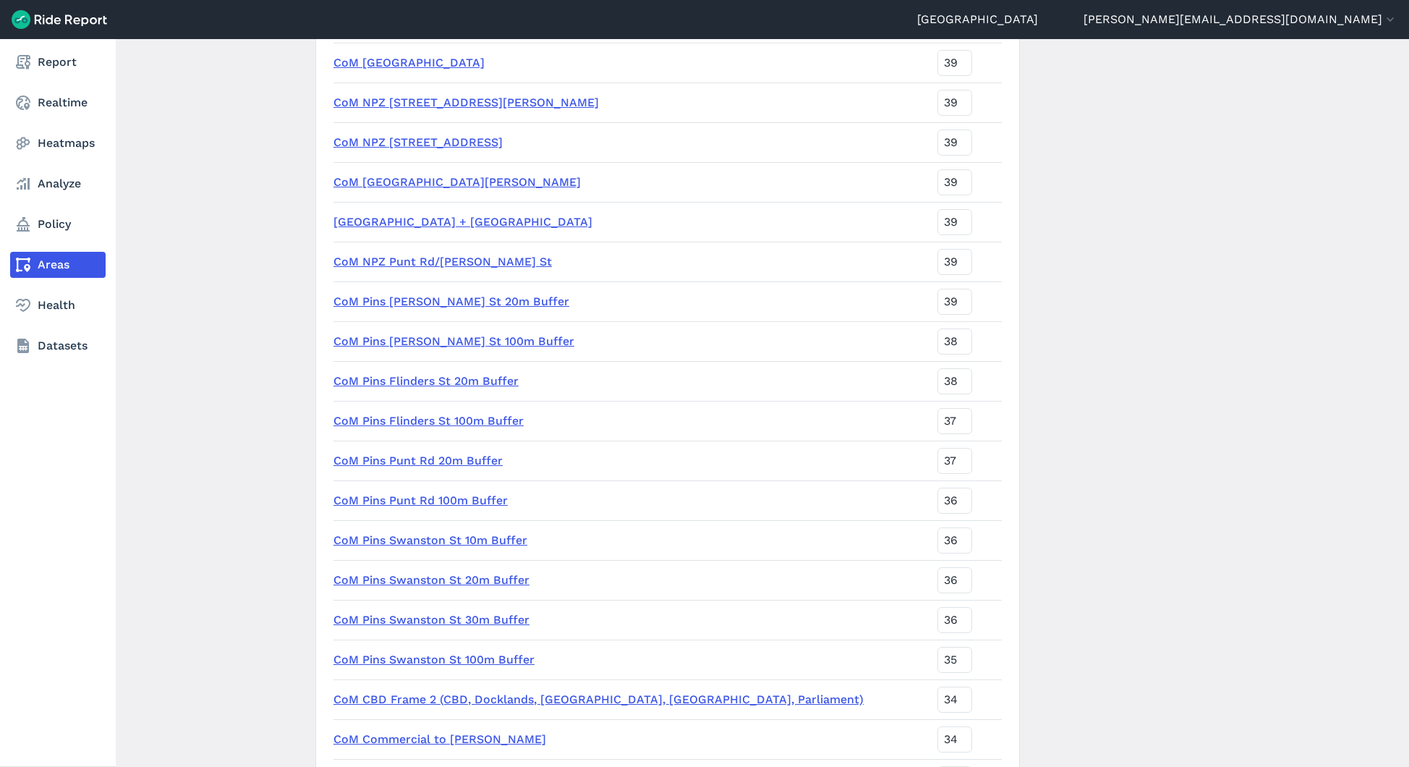
click at [61, 255] on link "Areas" at bounding box center [58, 265] width 96 height 26
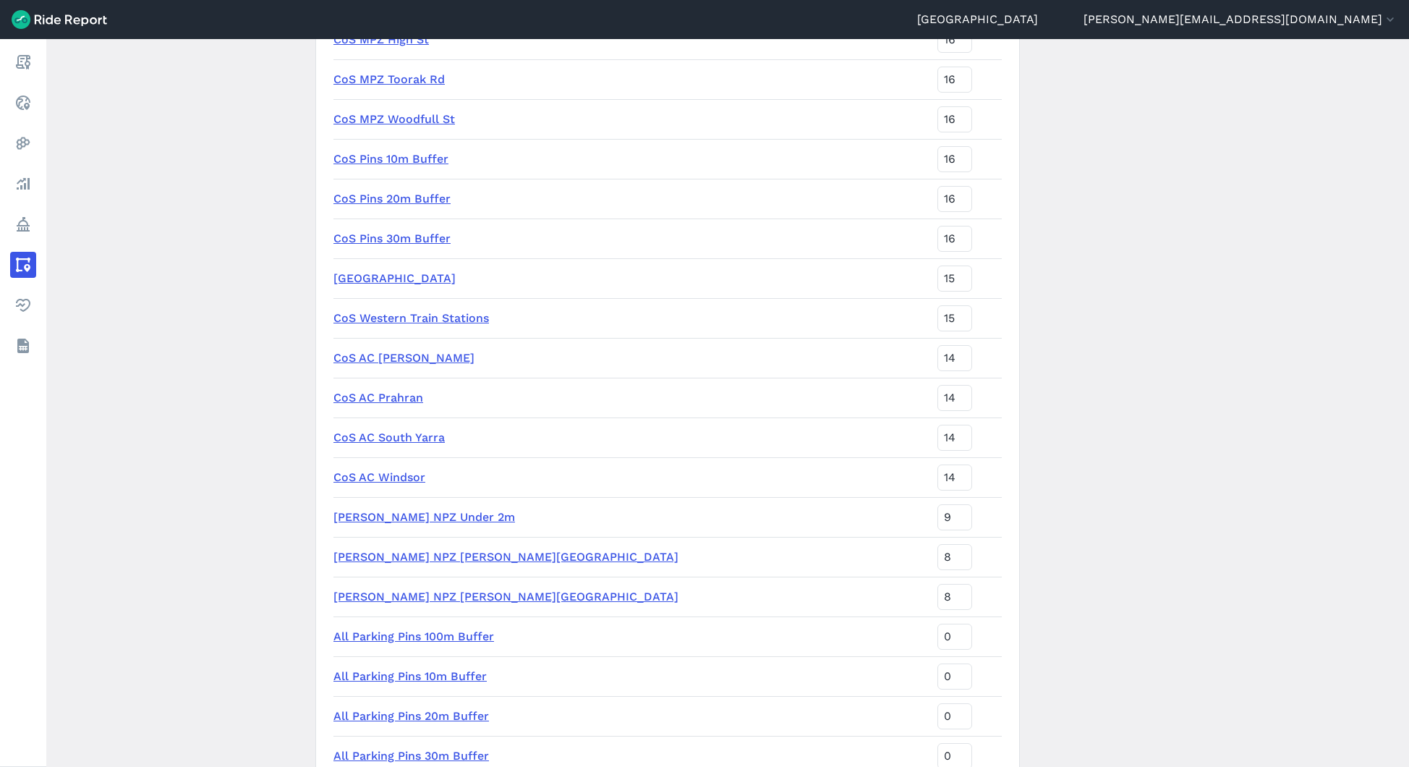
scroll to position [4364, 0]
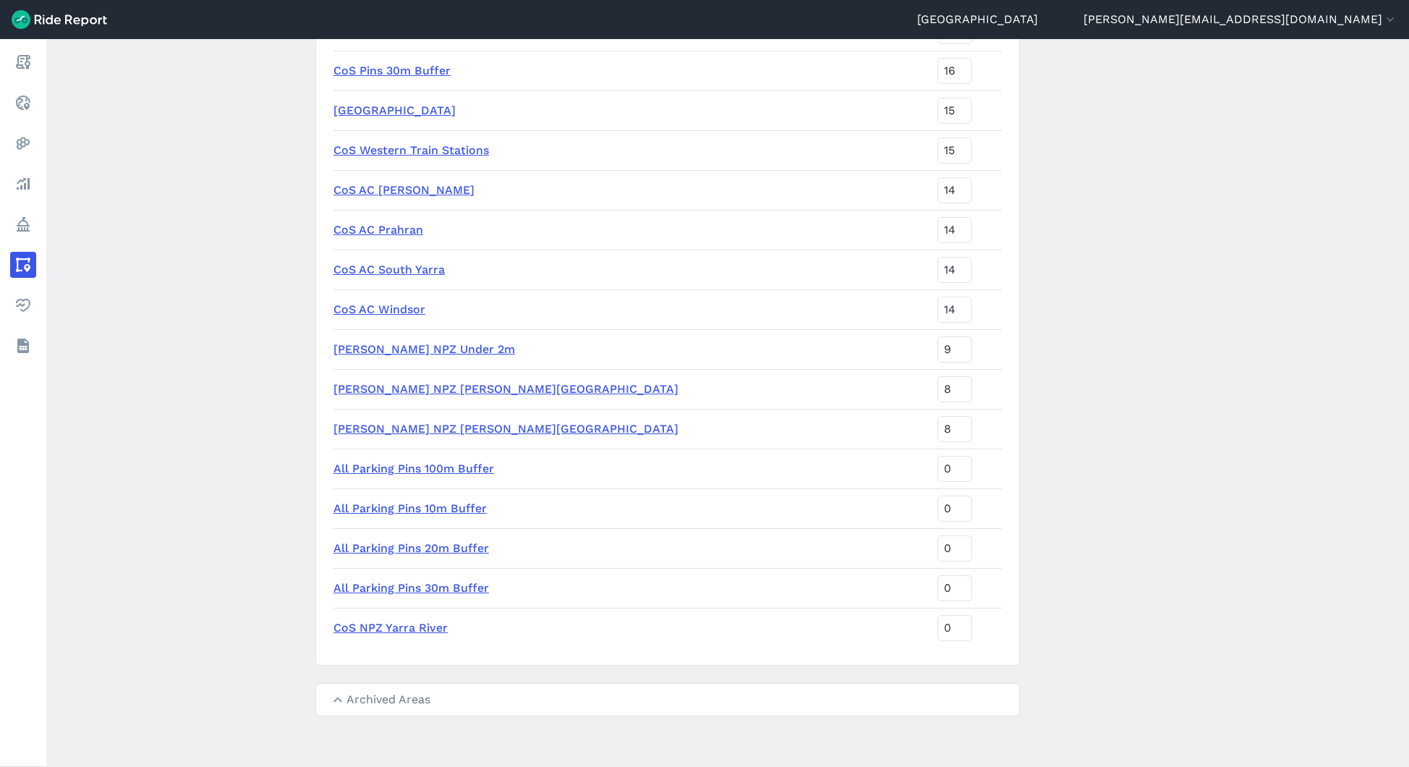
click at [385, 697] on summary "Archived Areas" at bounding box center [667, 700] width 703 height 32
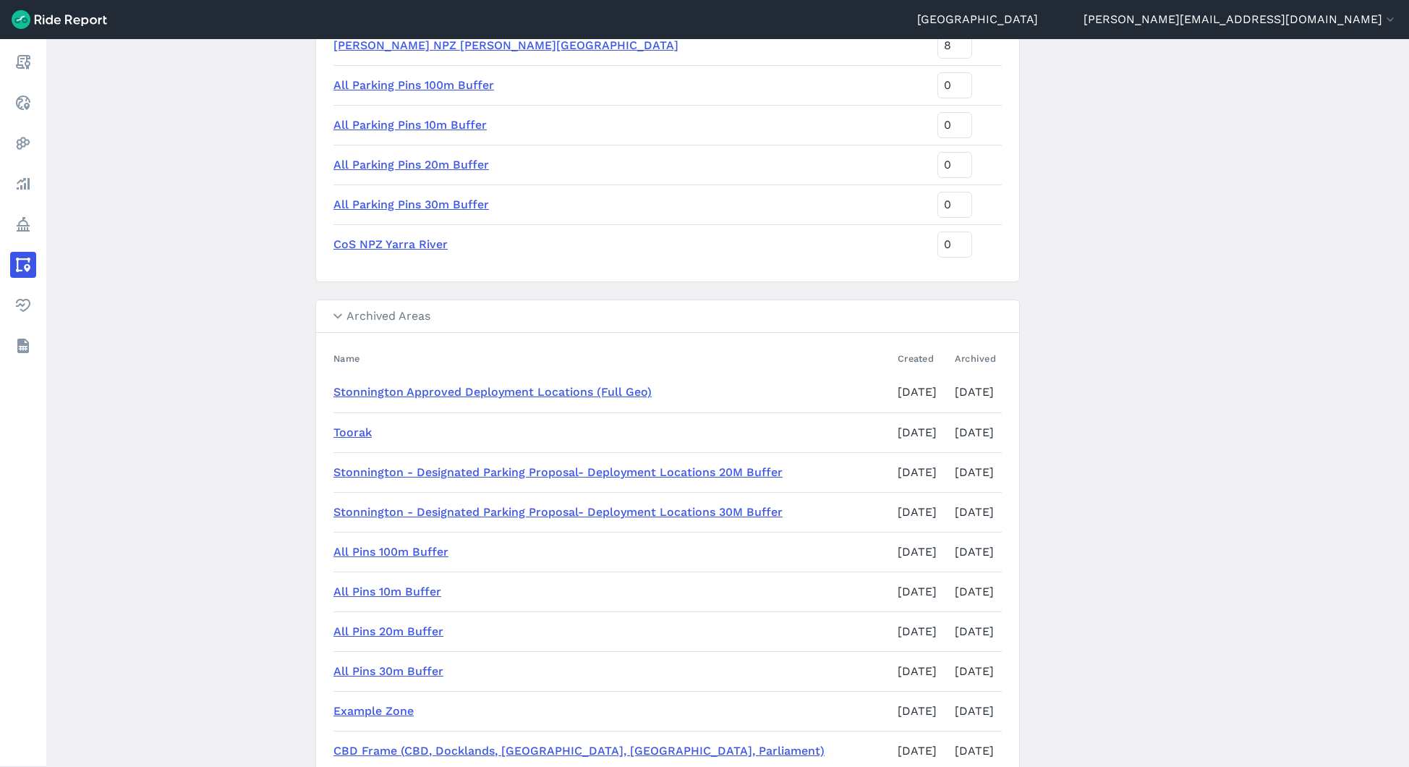
scroll to position [4984, 0]
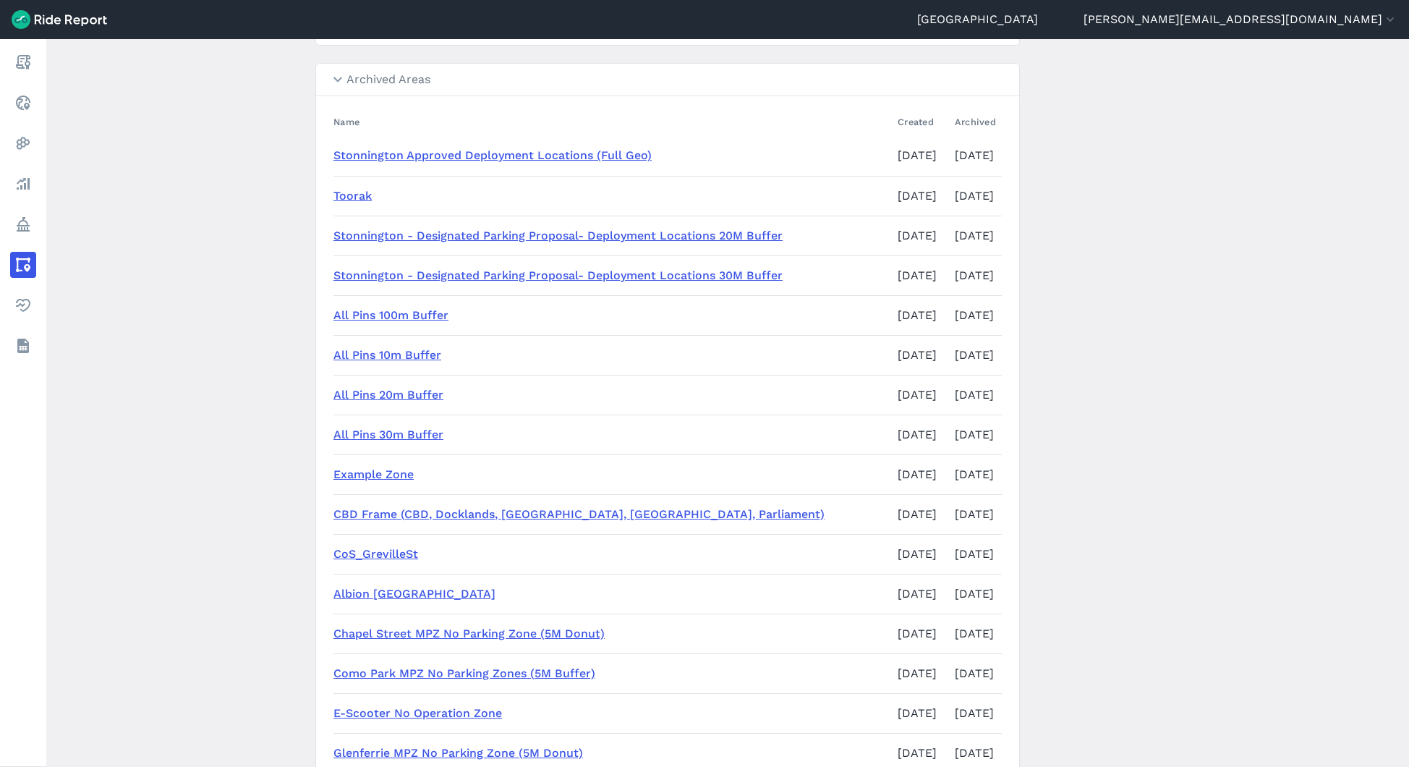
click at [949, 123] on th "Archived" at bounding box center [975, 122] width 53 height 28
click at [390, 361] on link "All Pins 10m Buffer" at bounding box center [388, 355] width 108 height 14
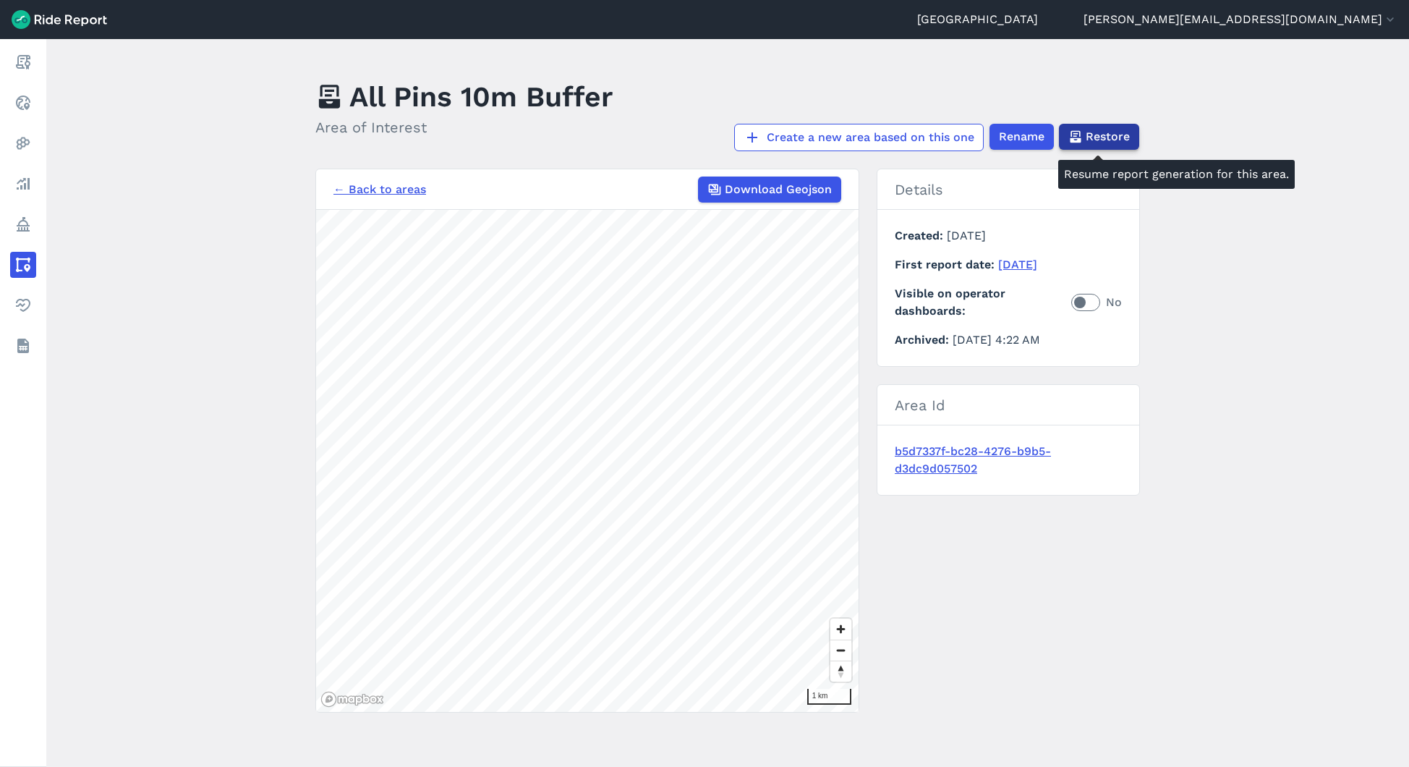
click at [1111, 139] on span "Restore" at bounding box center [1108, 136] width 44 height 17
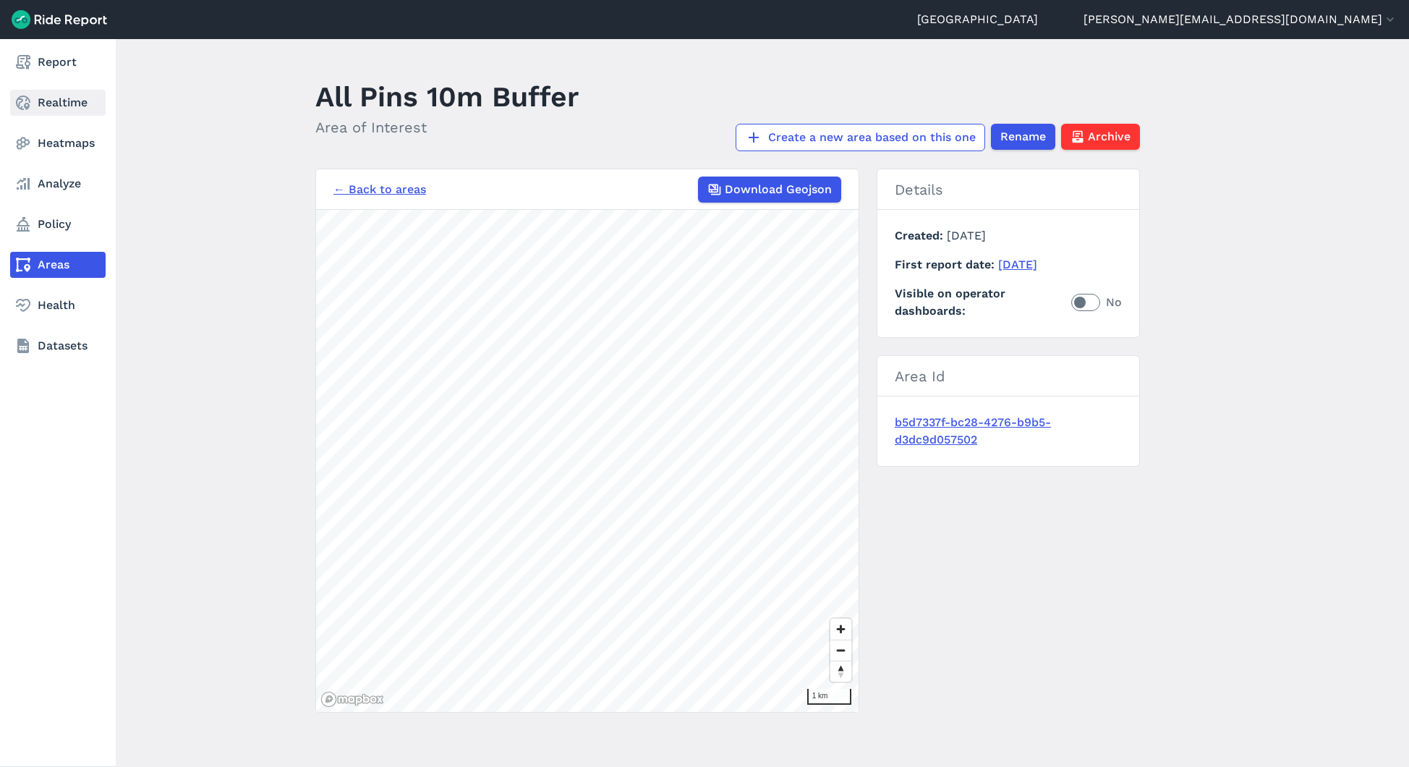
click at [35, 103] on link "Realtime" at bounding box center [58, 103] width 96 height 26
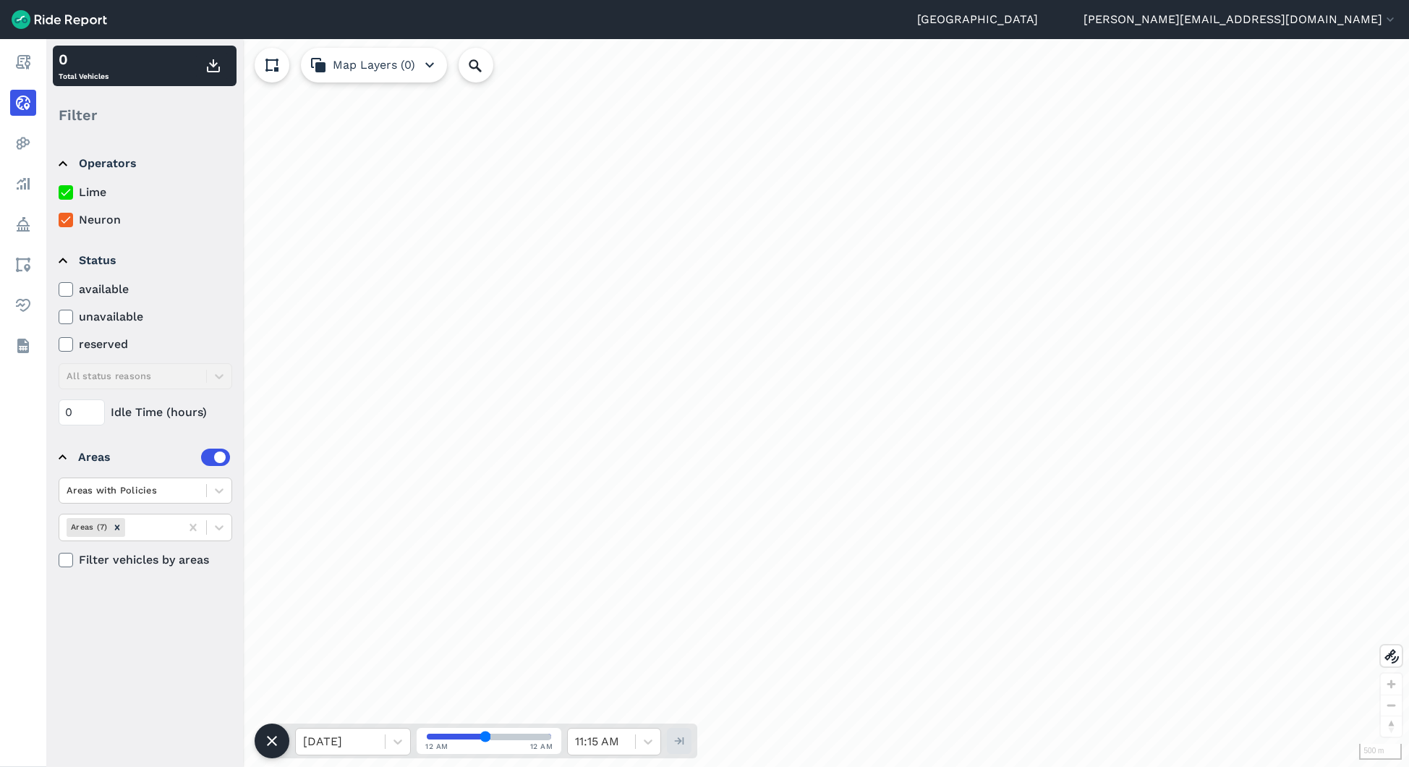
click at [71, 191] on icon at bounding box center [65, 192] width 13 height 14
click at [59, 191] on input "Lime" at bounding box center [59, 188] width 0 height 9
click at [69, 228] on label "Neuron" at bounding box center [146, 219] width 174 height 17
click at [59, 221] on input "Neuron" at bounding box center [59, 215] width 0 height 9
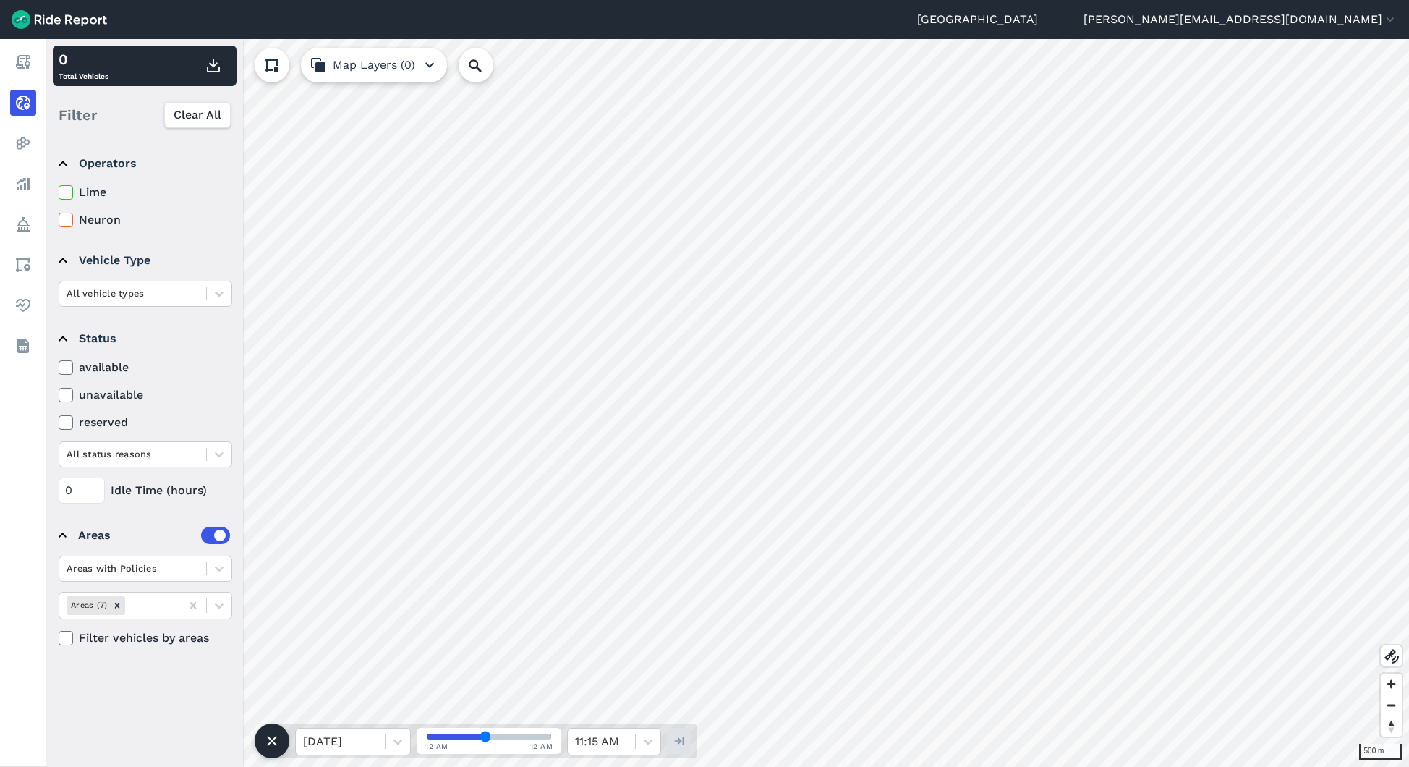
click at [182, 547] on summary "Areas" at bounding box center [144, 535] width 171 height 41
click at [121, 535] on div "Areas" at bounding box center [154, 535] width 152 height 17
click at [164, 575] on div "Areas with Policies" at bounding box center [132, 568] width 147 height 22
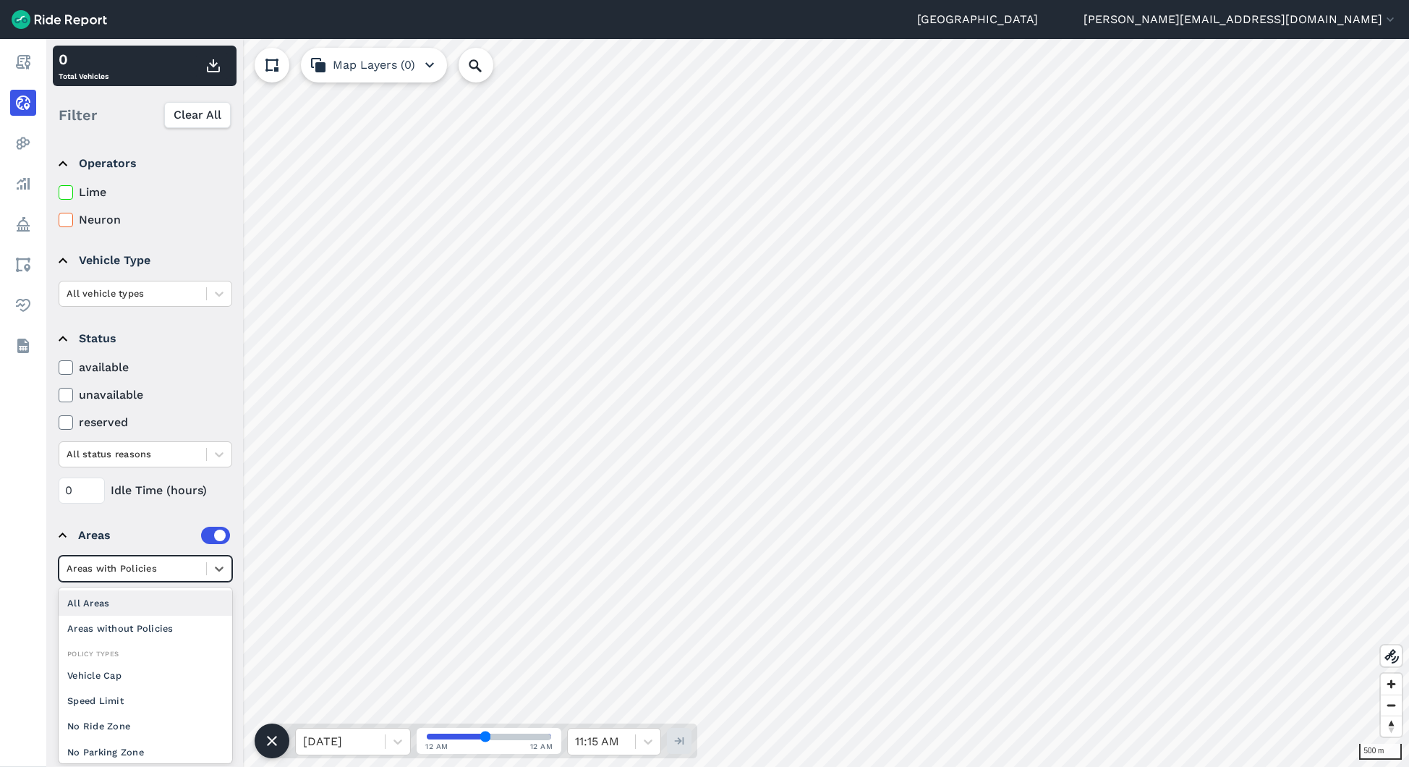
click at [148, 596] on div "All Areas" at bounding box center [146, 602] width 174 height 25
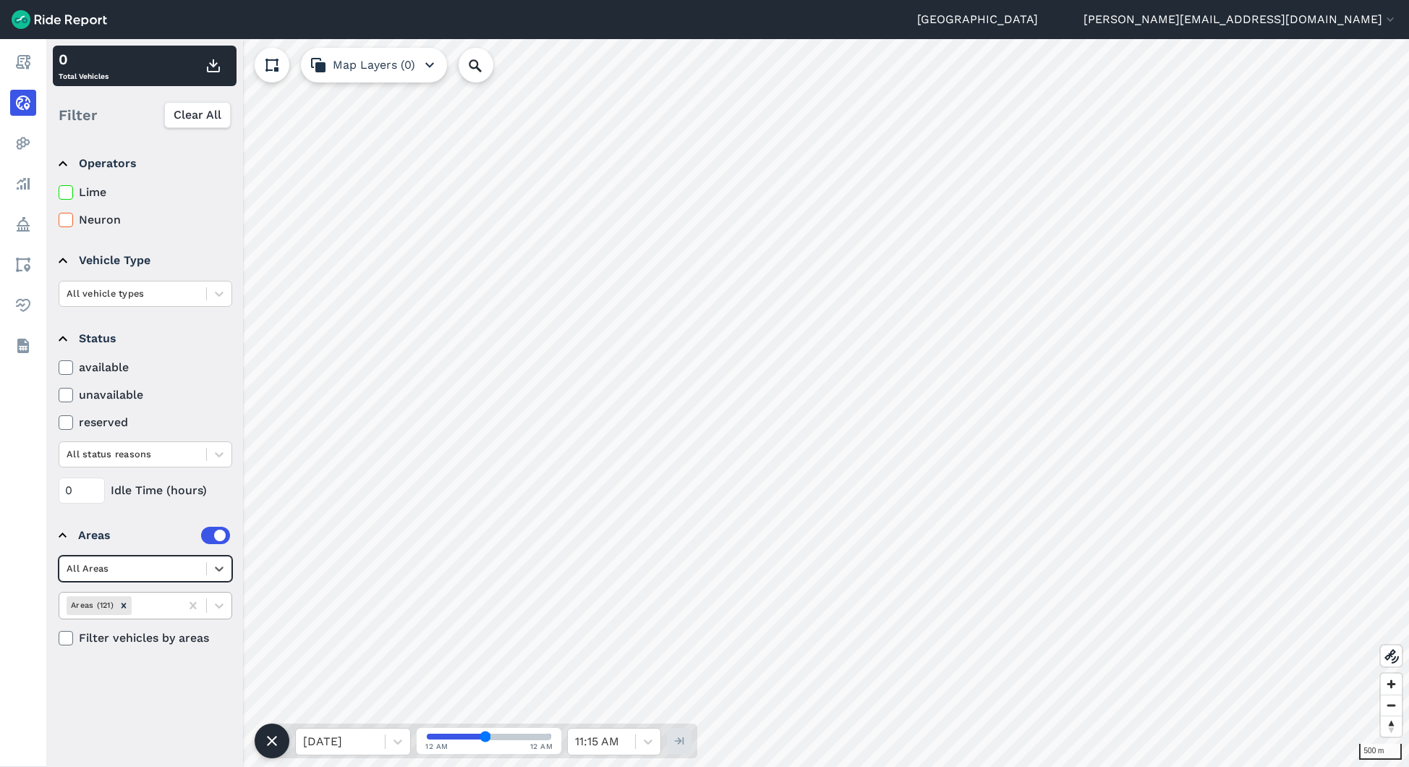
click at [167, 601] on div at bounding box center [154, 605] width 38 height 17
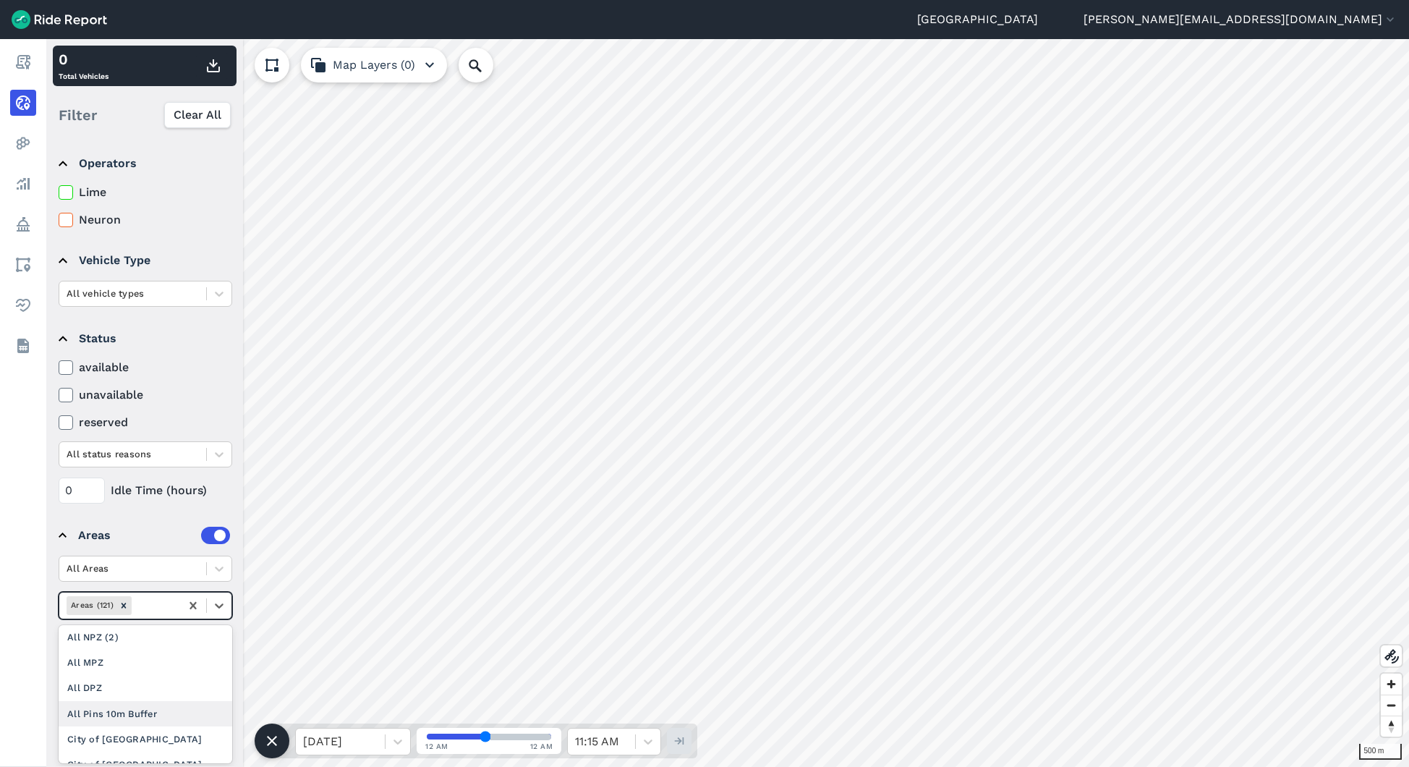
scroll to position [133, 0]
click at [155, 710] on div "All Pins 10m Buffer" at bounding box center [146, 711] width 174 height 25
click at [171, 611] on div "All Pins 10m Buffer" at bounding box center [119, 605] width 121 height 24
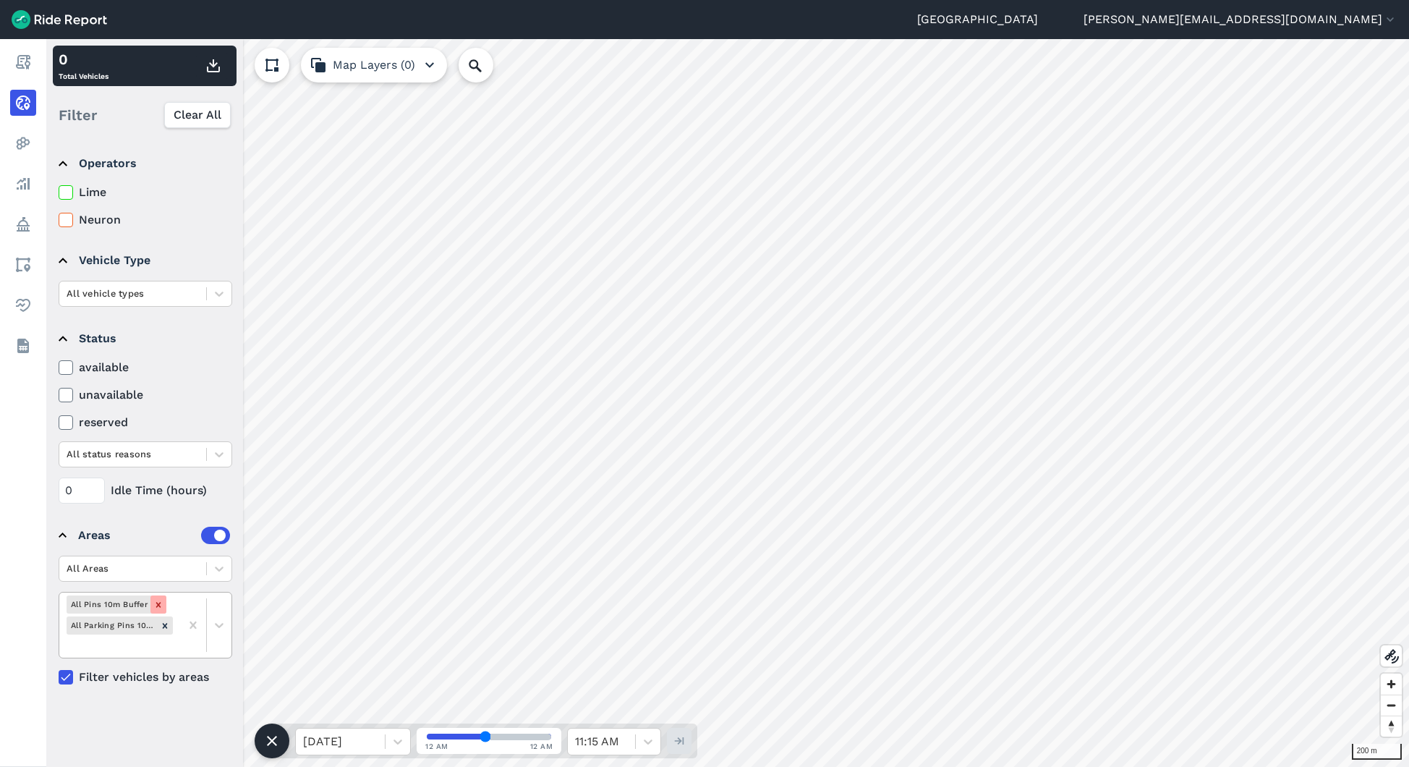
click at [159, 602] on icon "Remove All Pins 10m Buffer" at bounding box center [158, 605] width 10 height 10
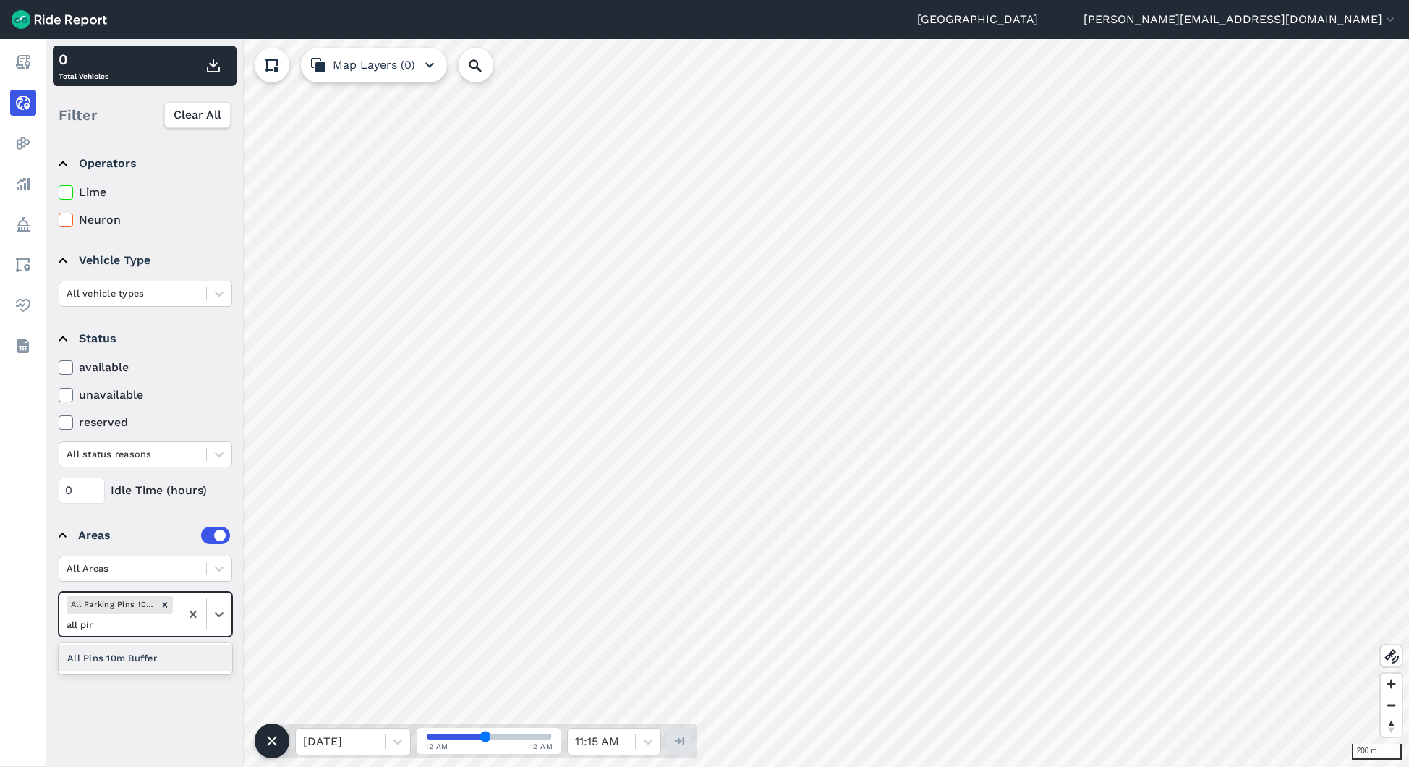
type input "all pins"
click at [143, 659] on div "All Pins 10m Buffer" at bounding box center [146, 657] width 174 height 25
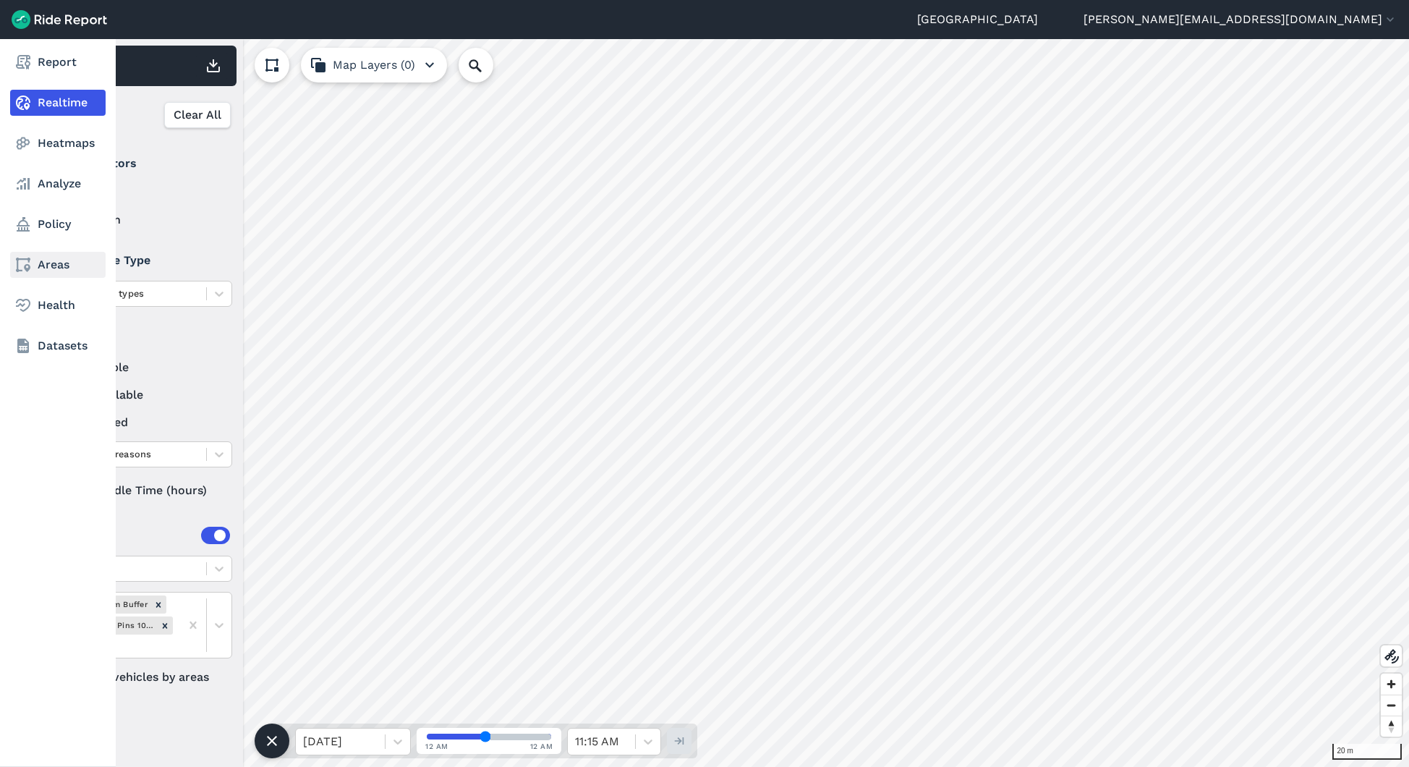
click at [42, 268] on link "Areas" at bounding box center [58, 265] width 96 height 26
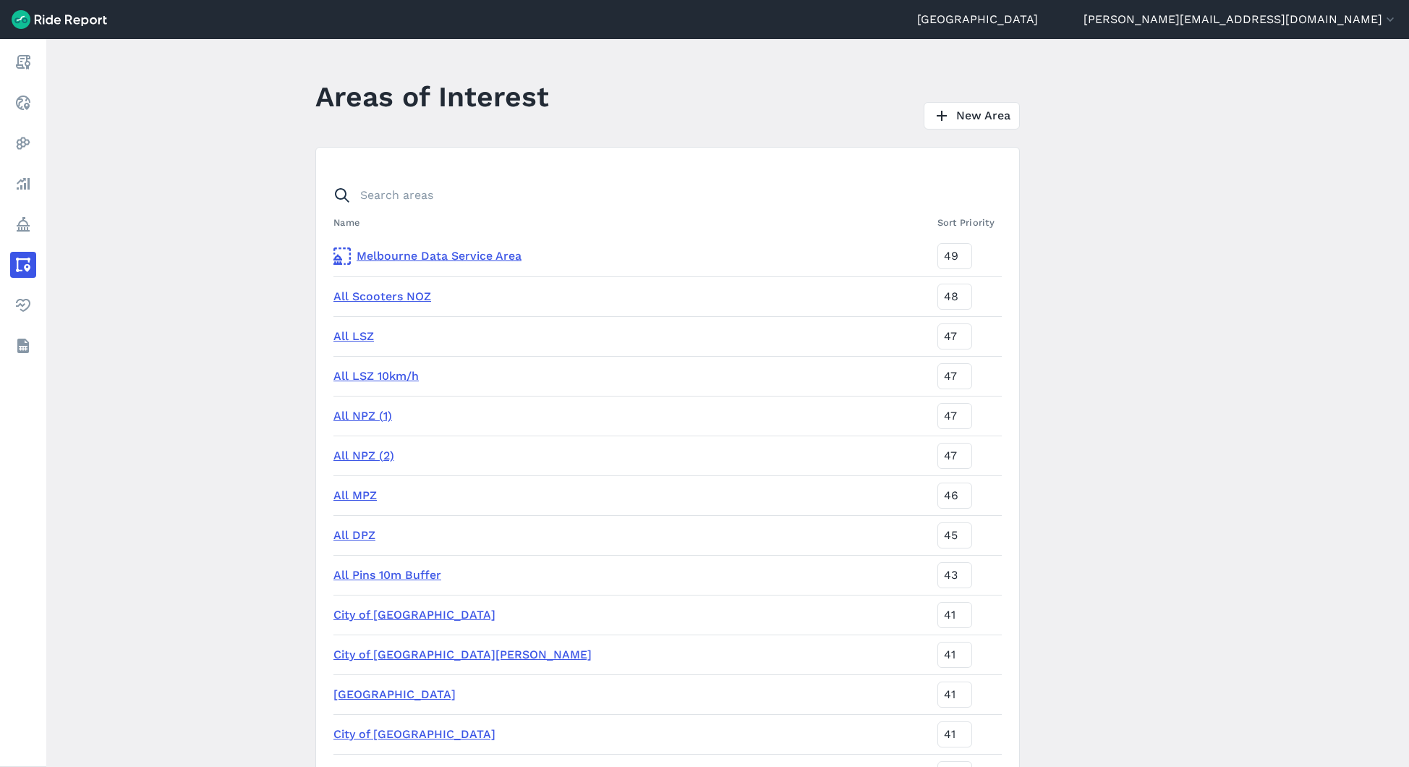
click at [394, 295] on link "All Scooters NOZ" at bounding box center [383, 296] width 98 height 14
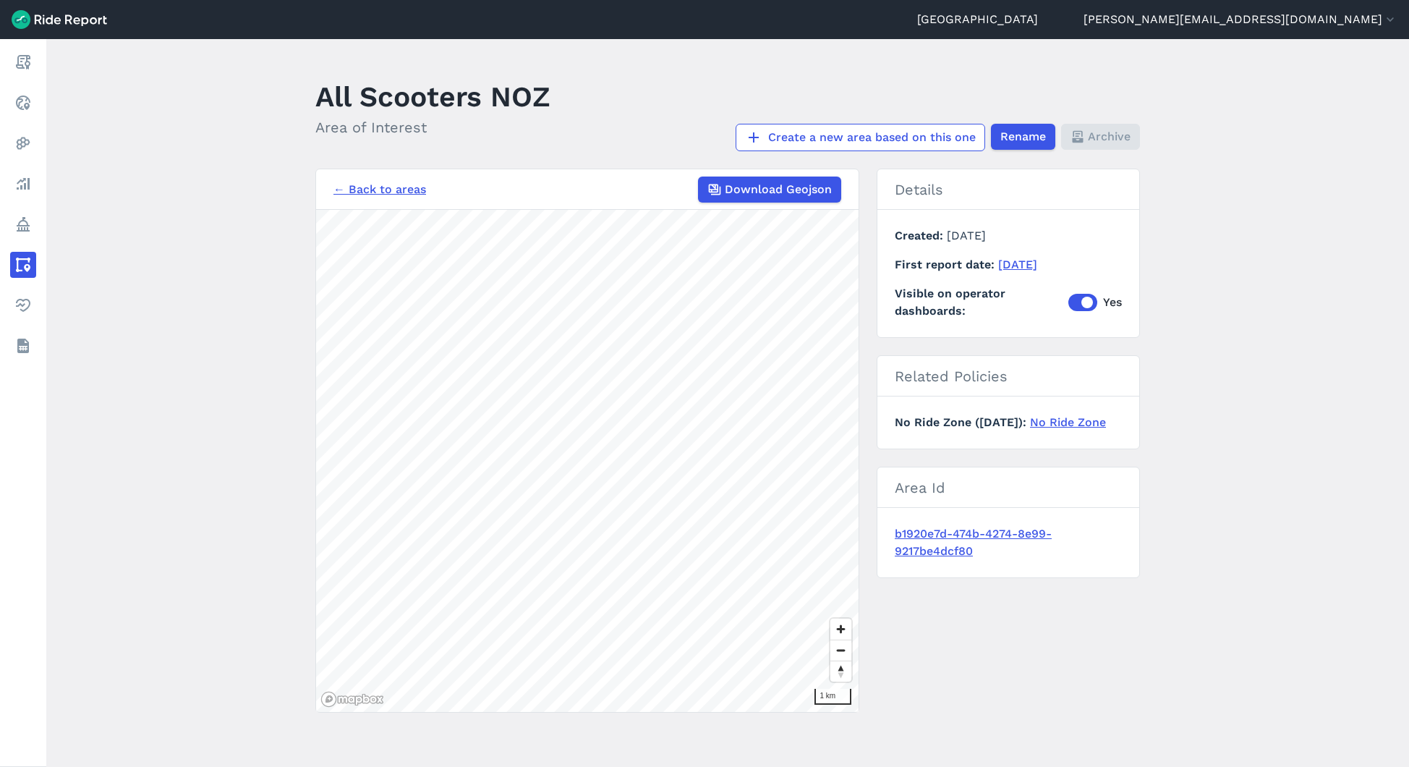
click at [385, 190] on link "← Back to areas" at bounding box center [380, 189] width 93 height 17
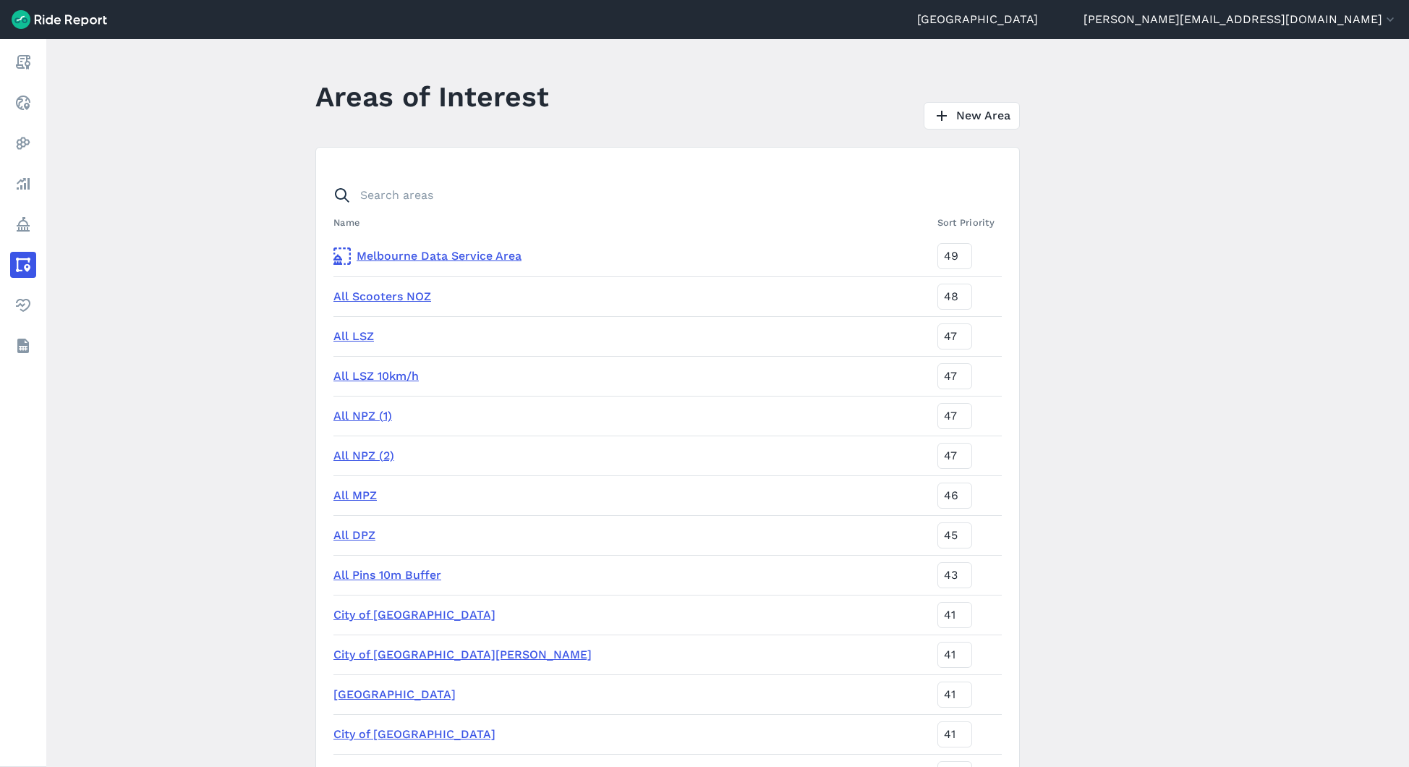
click at [367, 292] on link "All Scooters NOZ" at bounding box center [383, 296] width 98 height 14
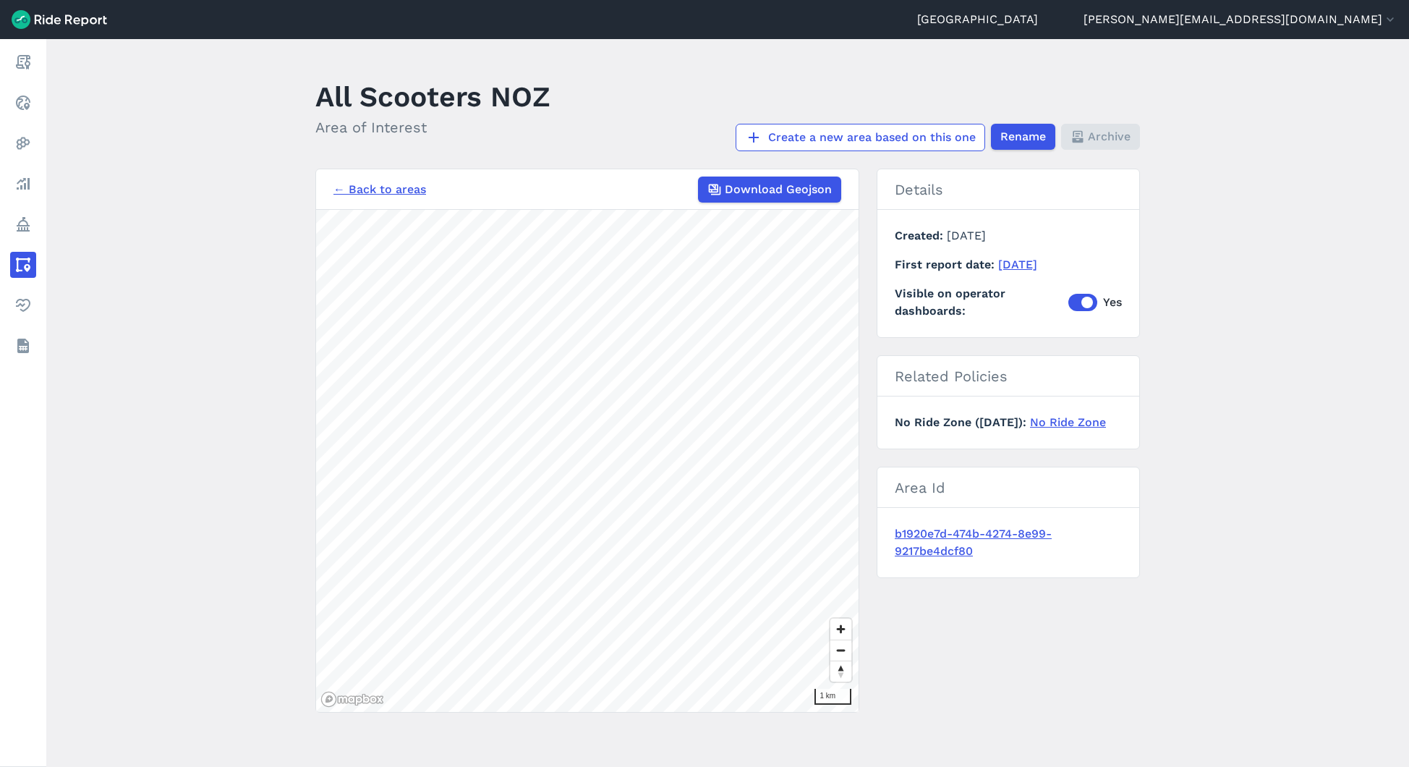
click at [364, 189] on link "← Back to areas" at bounding box center [380, 189] width 93 height 17
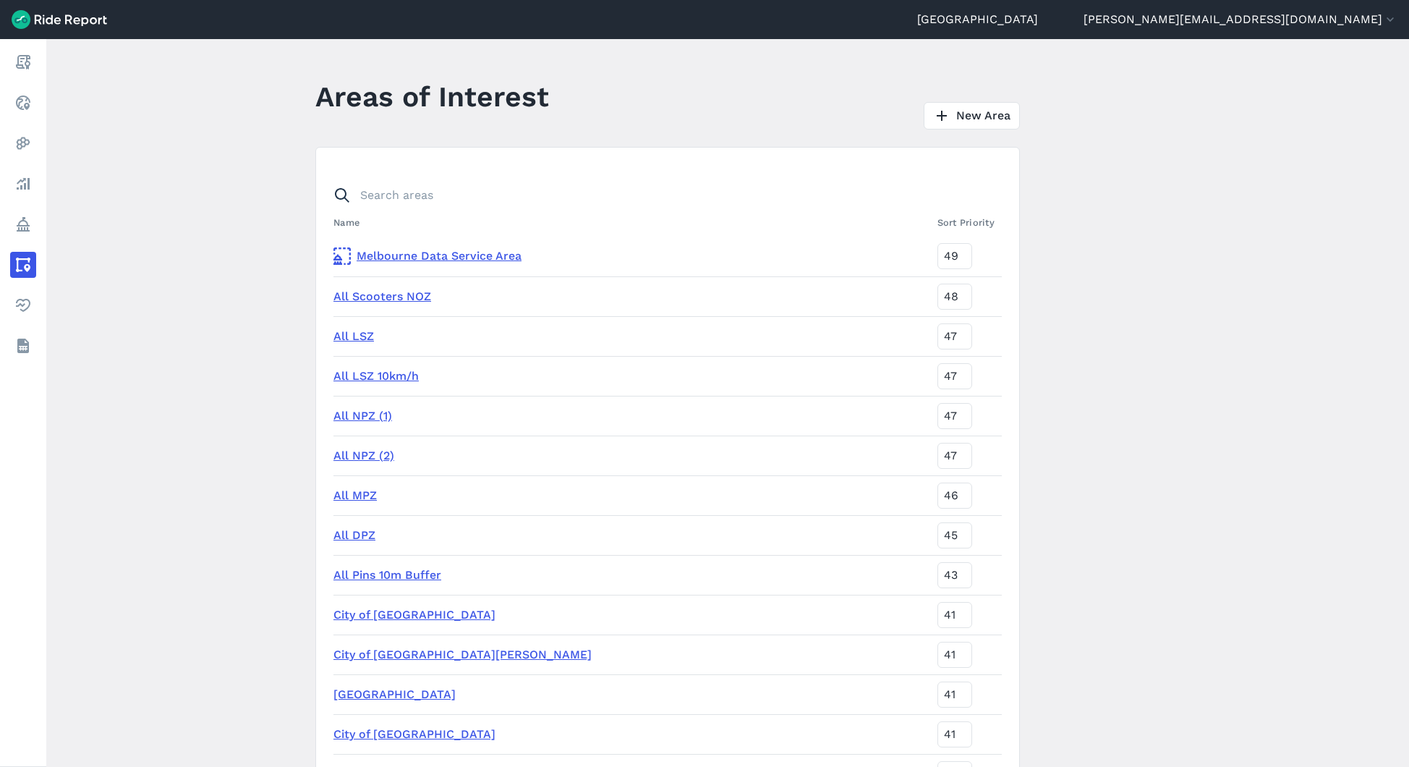
click at [363, 457] on link "All NPZ (2)" at bounding box center [364, 456] width 61 height 14
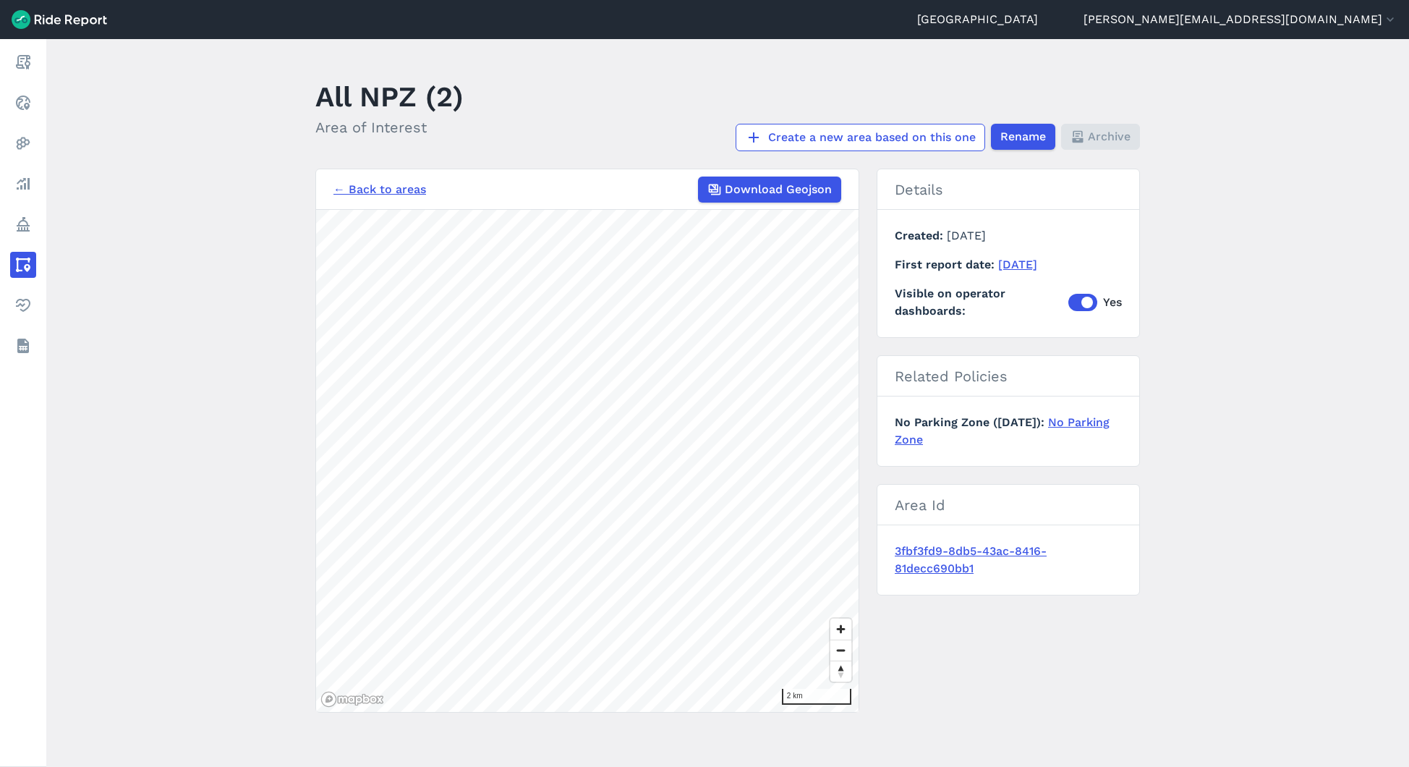
click at [390, 190] on link "← Back to areas" at bounding box center [380, 189] width 93 height 17
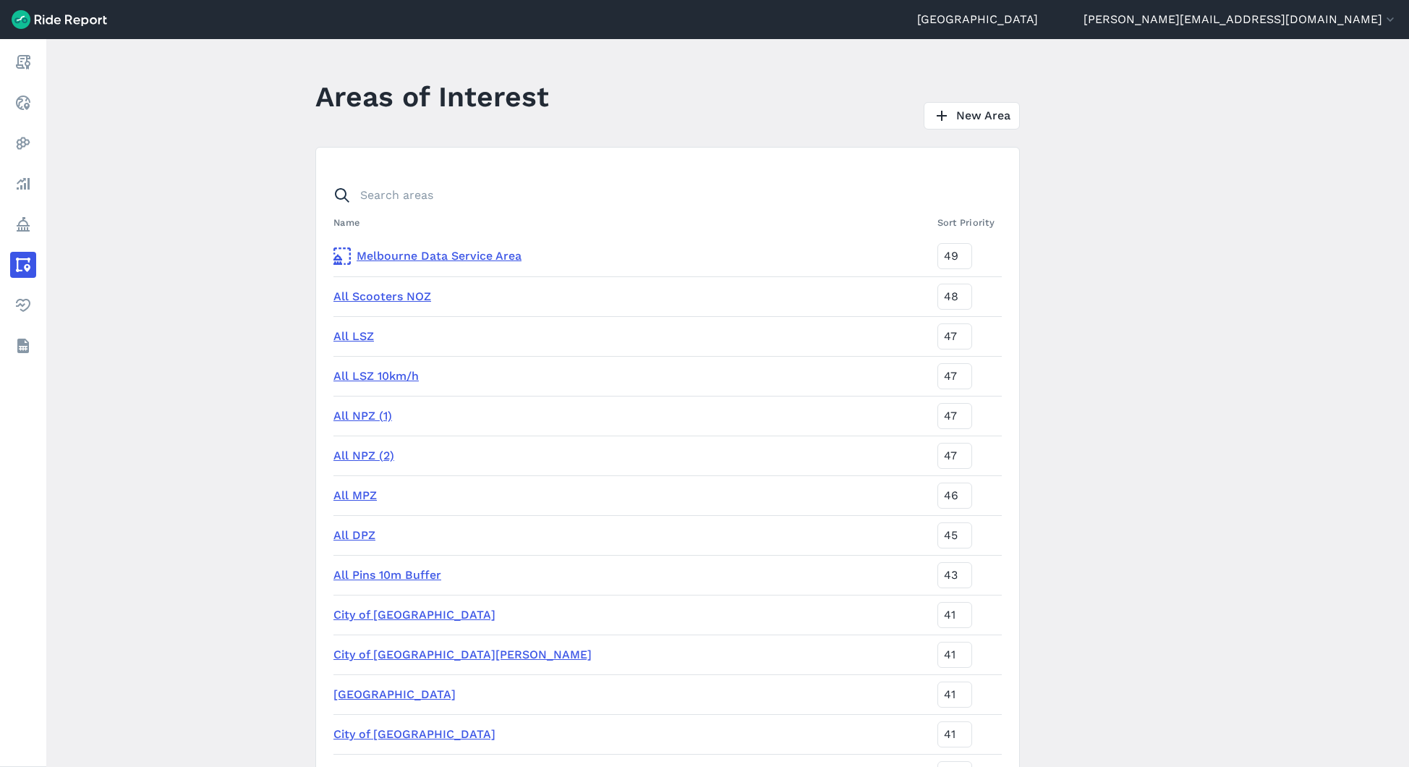
click at [357, 500] on link "All MPZ" at bounding box center [355, 495] width 43 height 14
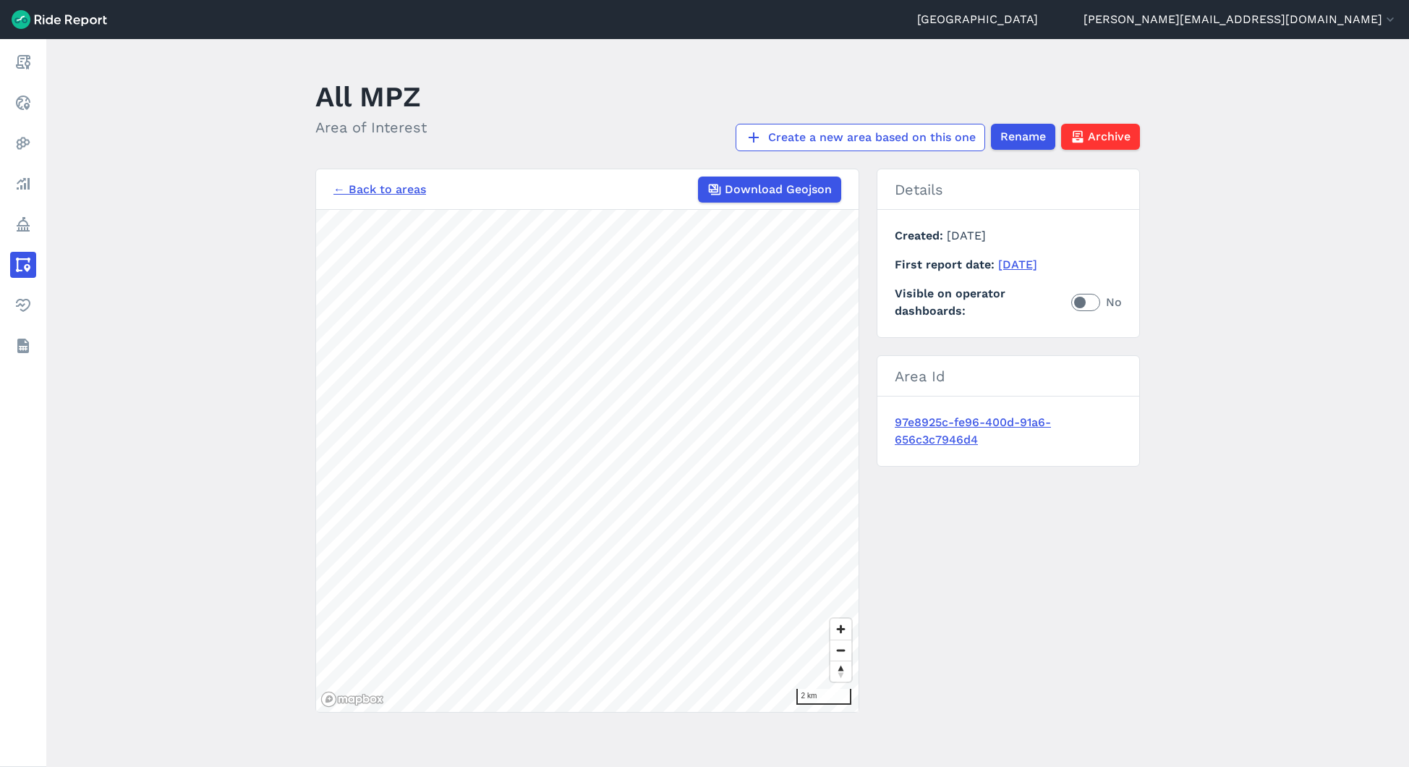
click at [375, 190] on link "← Back to areas" at bounding box center [380, 189] width 93 height 17
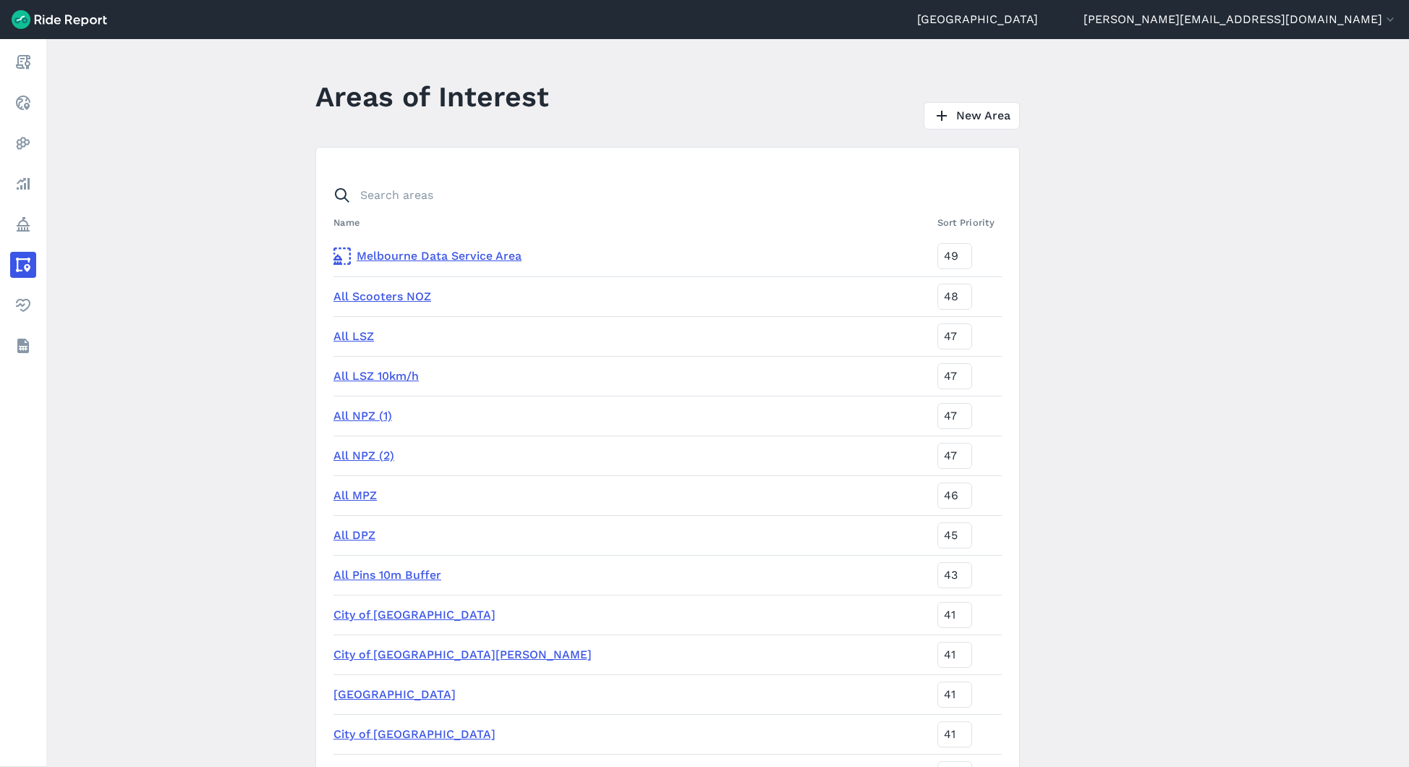
click at [362, 533] on link "All DPZ" at bounding box center [355, 535] width 42 height 14
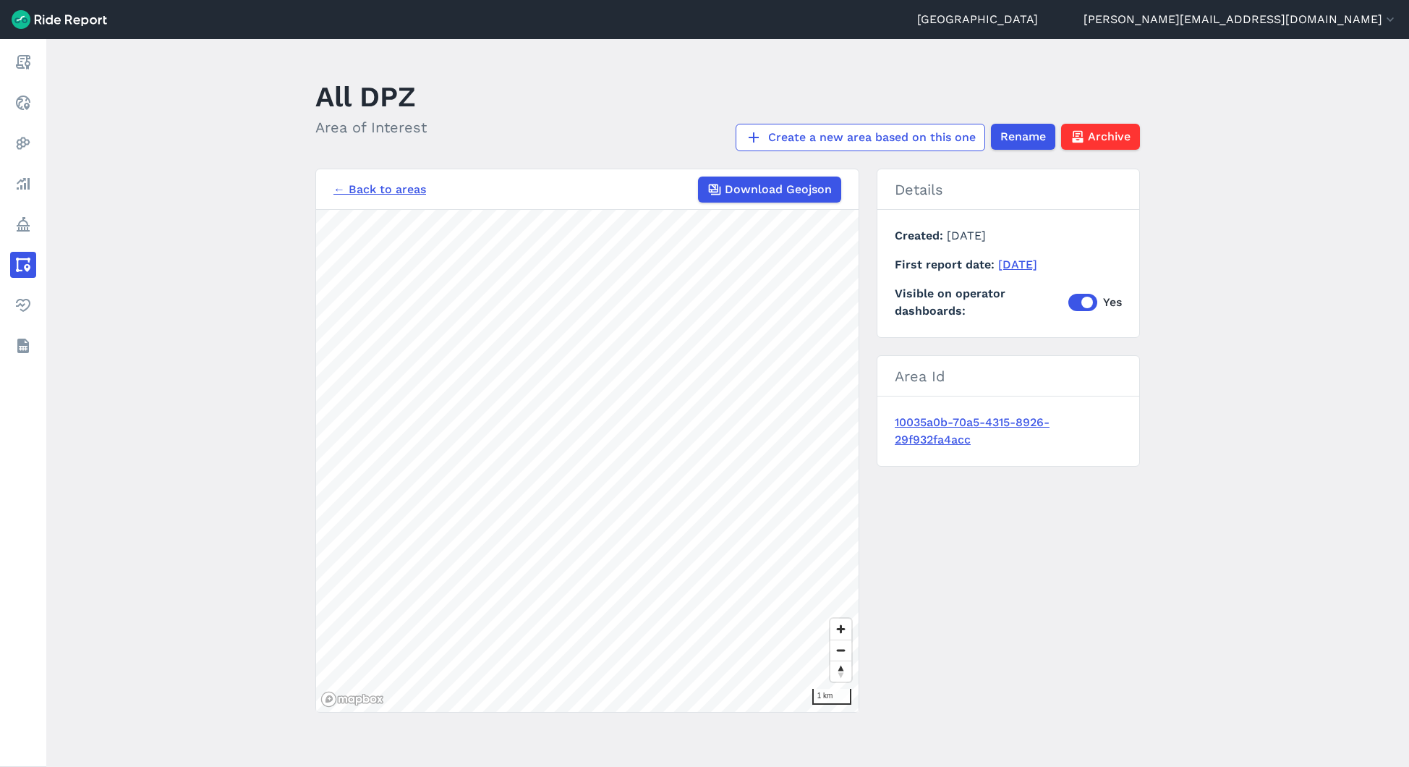
click at [368, 179] on div "← Back to areas Download Geojson" at bounding box center [588, 190] width 508 height 26
click at [368, 190] on link "← Back to areas" at bounding box center [380, 189] width 93 height 17
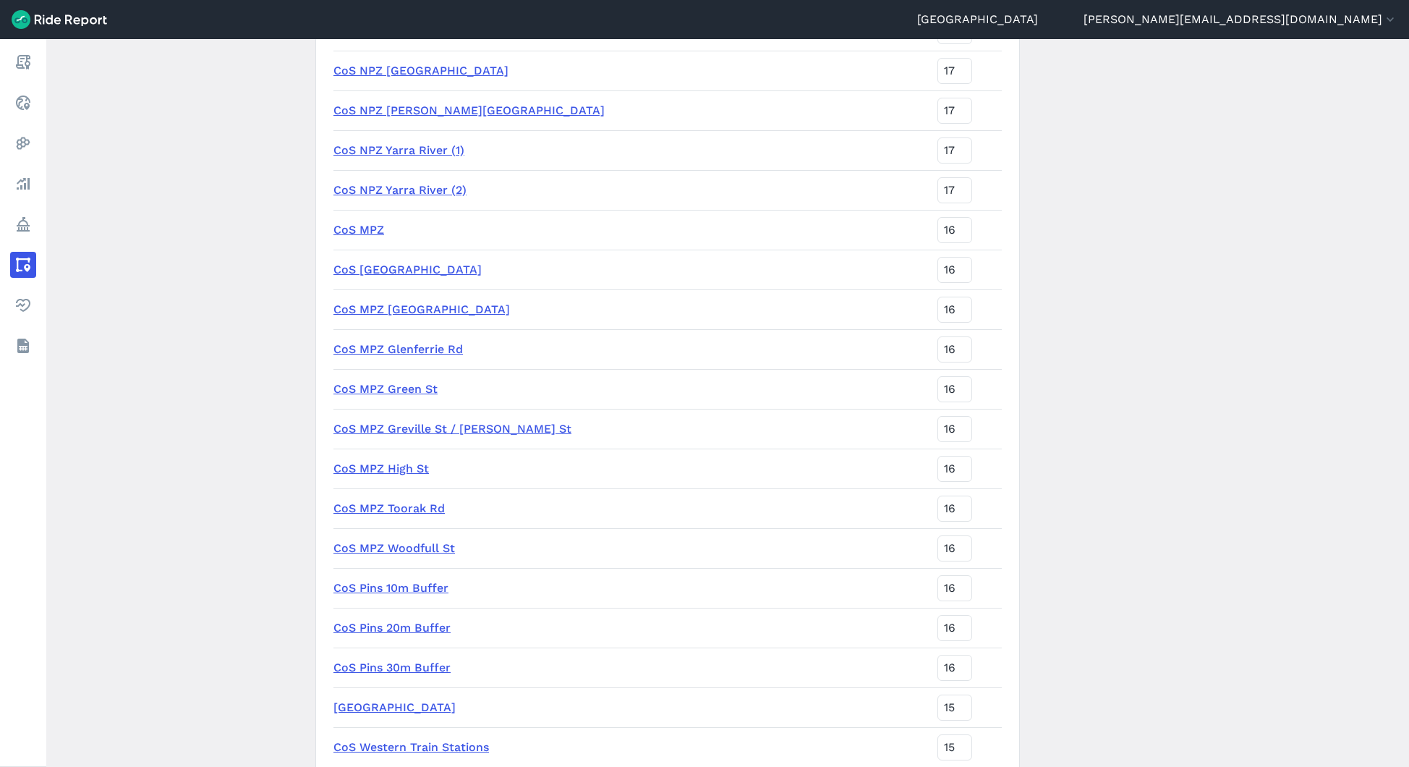
scroll to position [3761, 0]
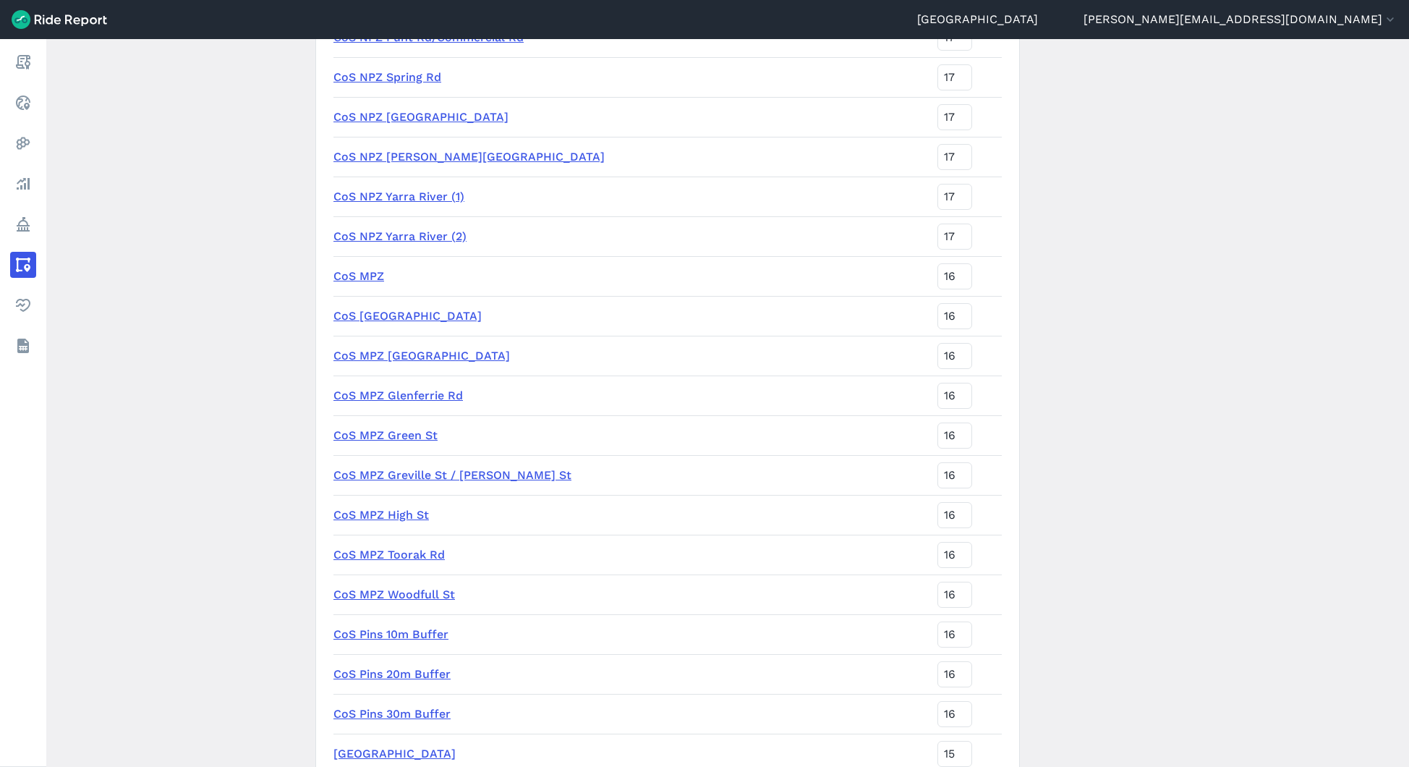
click at [363, 276] on link "CoS MPZ" at bounding box center [359, 276] width 51 height 14
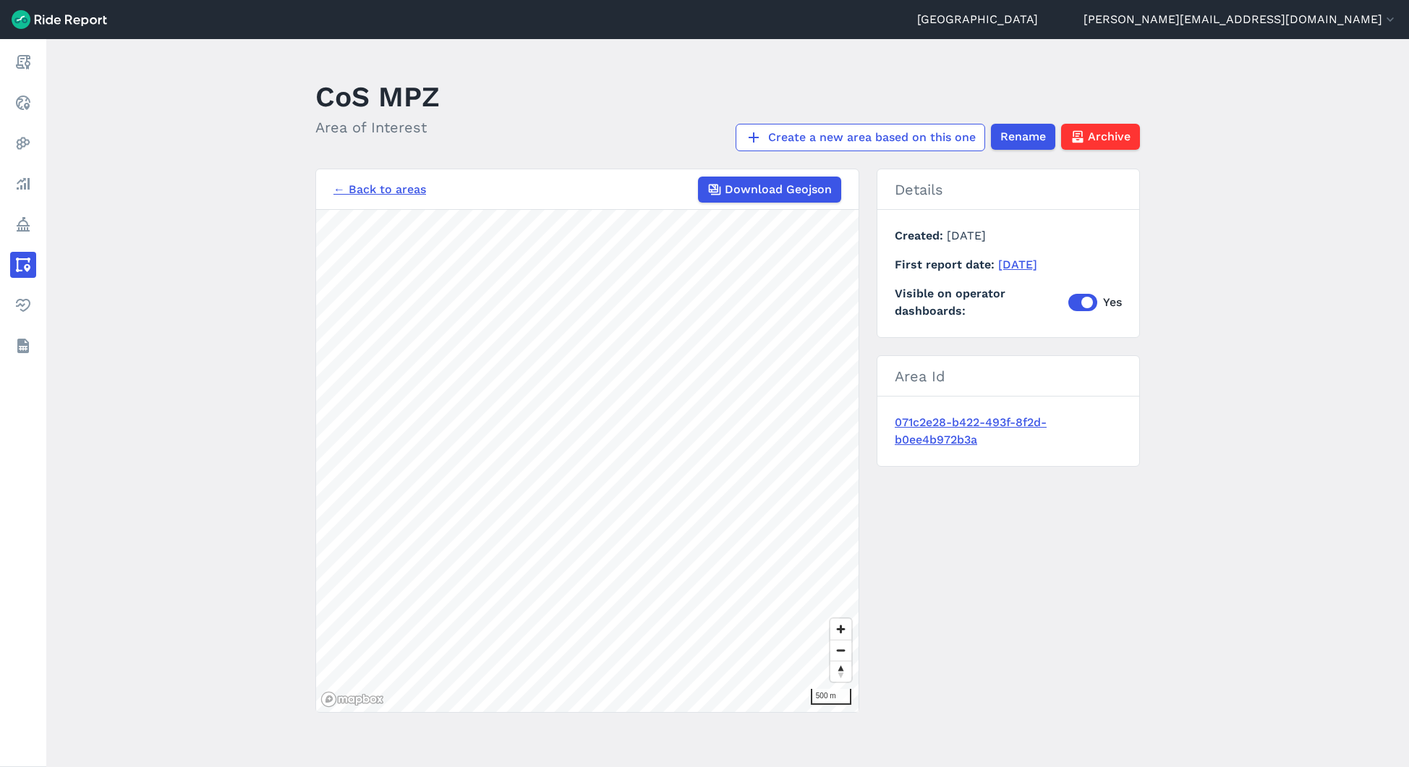
click at [390, 188] on link "← Back to areas" at bounding box center [380, 189] width 93 height 17
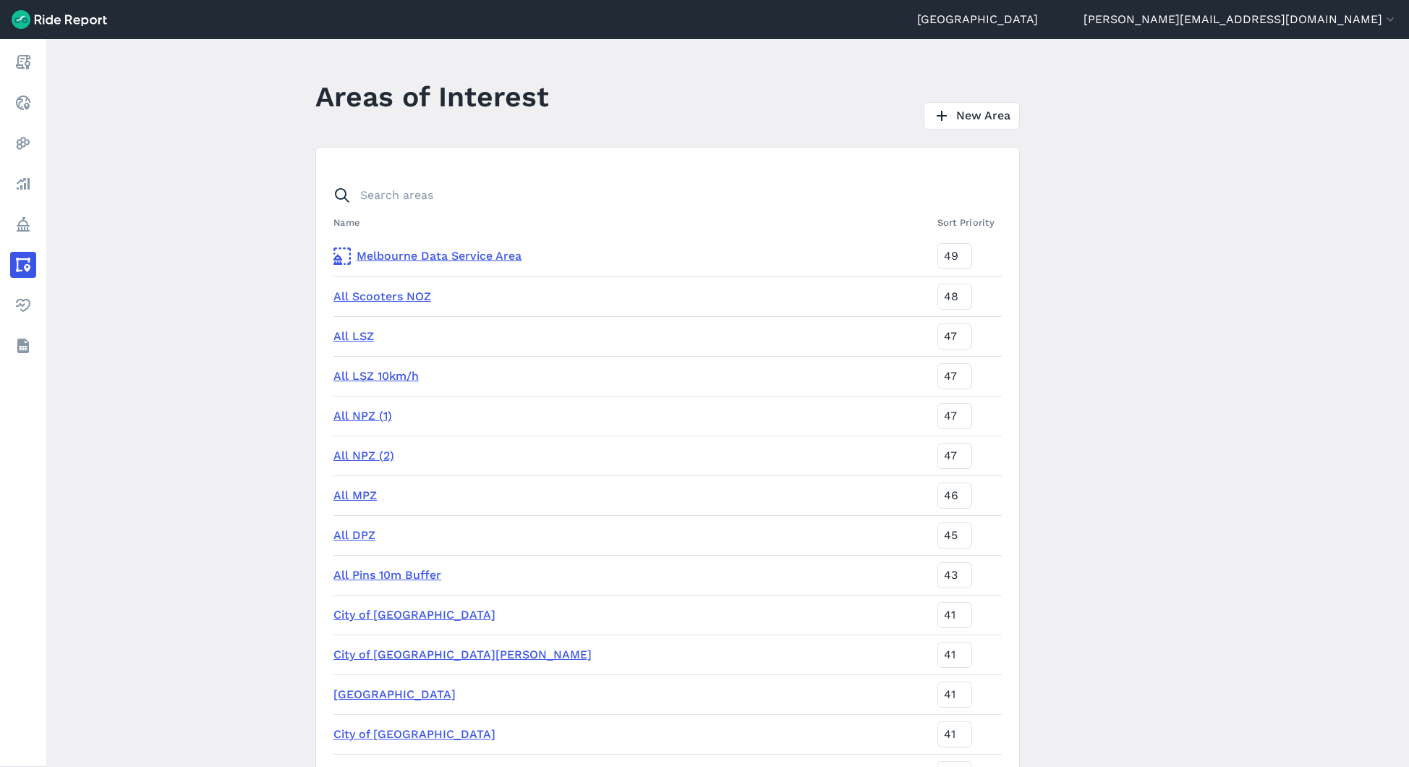
click at [355, 413] on link "All NPZ (1)" at bounding box center [363, 416] width 59 height 14
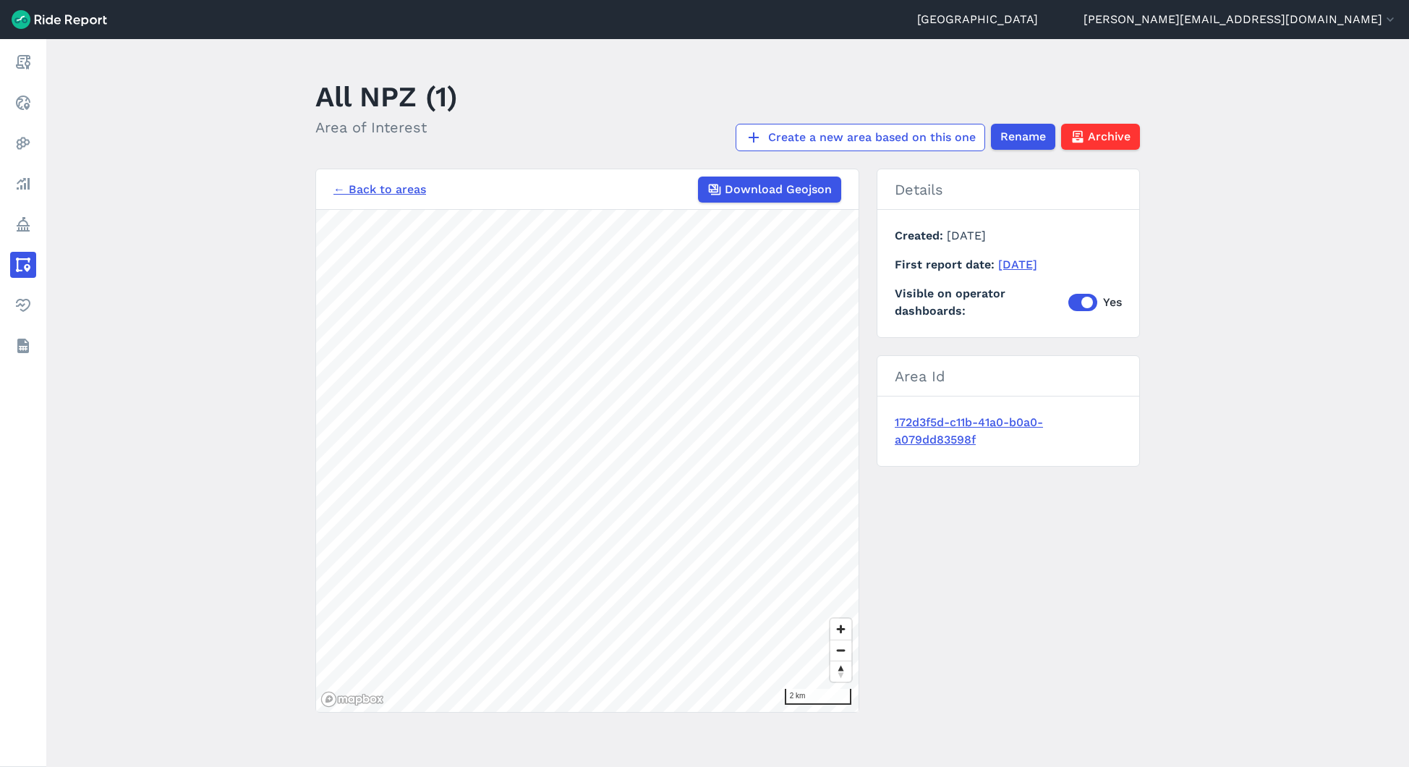
click at [402, 189] on link "← Back to areas" at bounding box center [380, 189] width 93 height 17
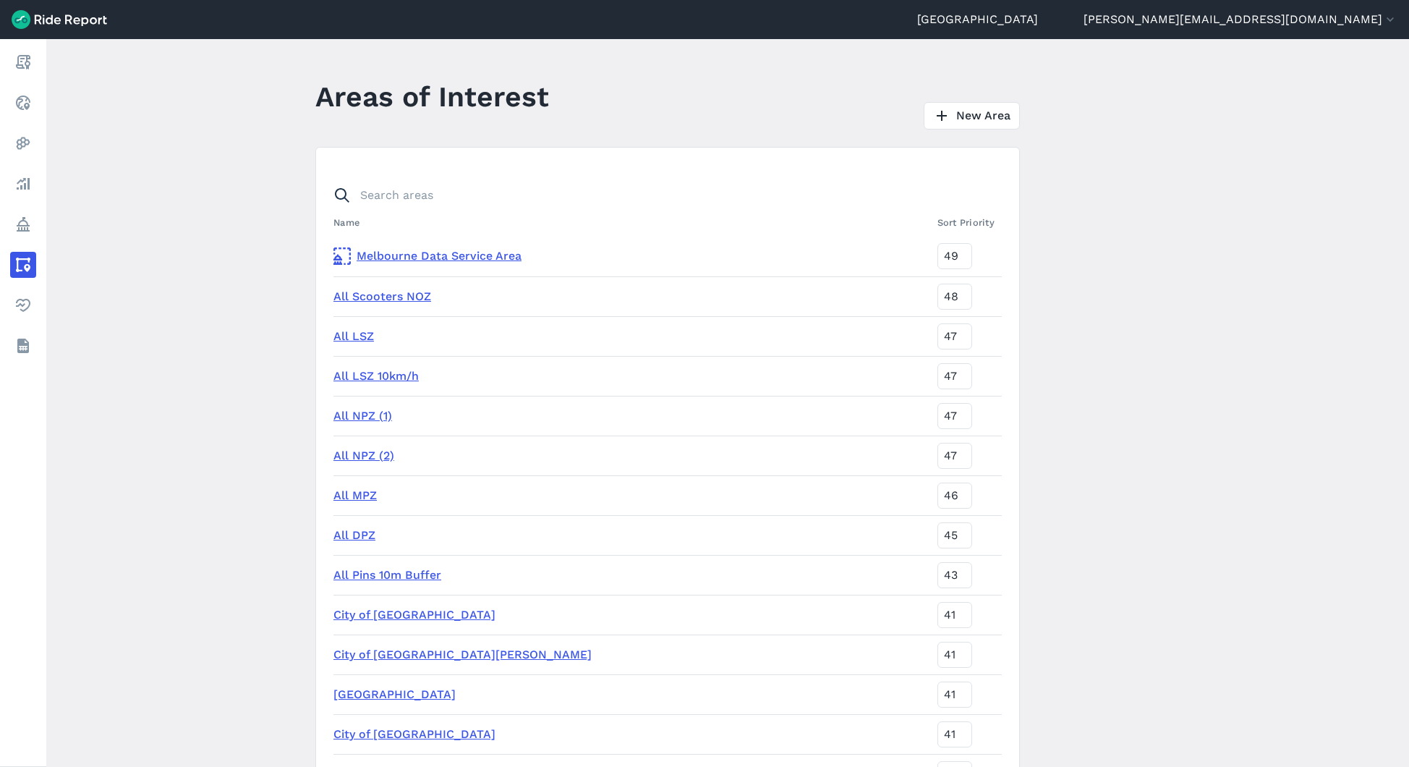
click at [373, 452] on link "All NPZ (2)" at bounding box center [364, 456] width 61 height 14
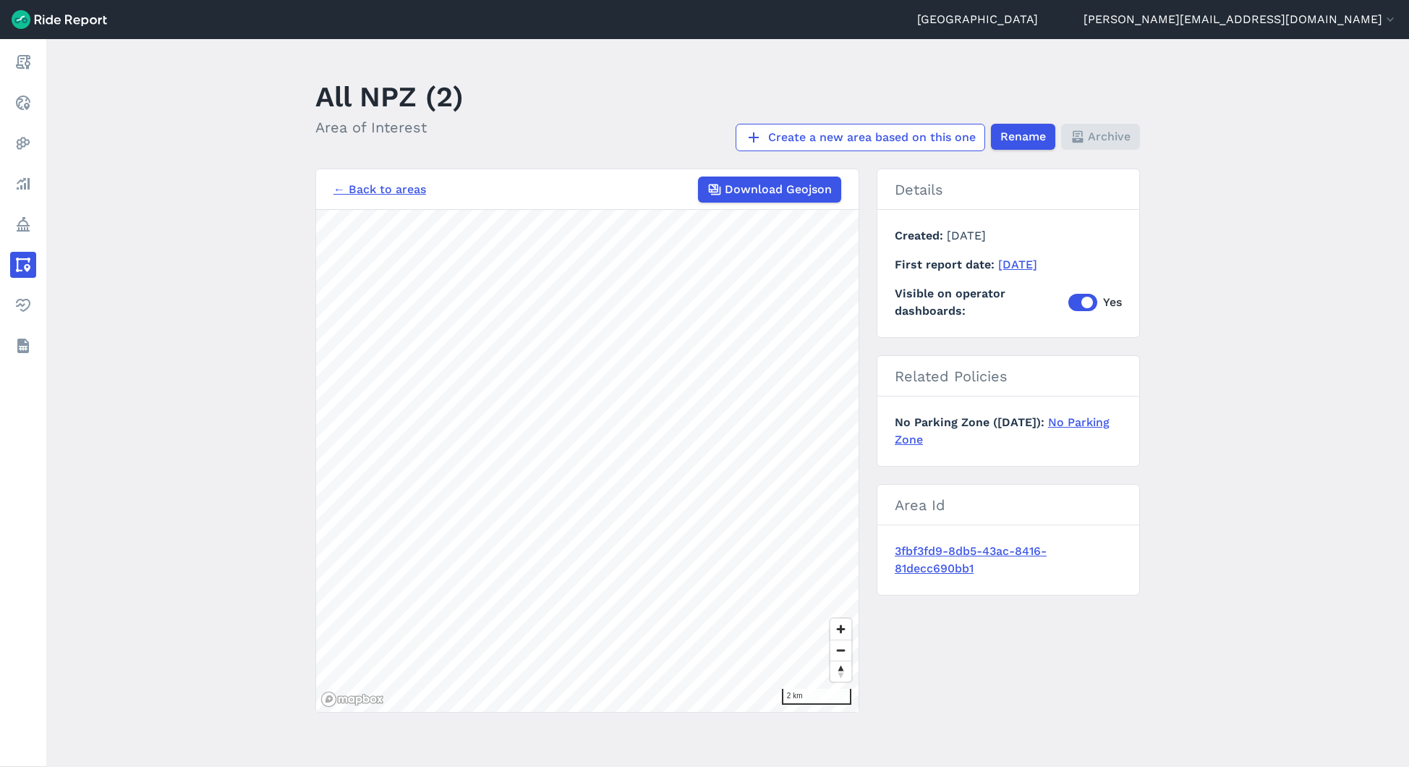
click at [370, 195] on link "← Back to areas" at bounding box center [380, 189] width 93 height 17
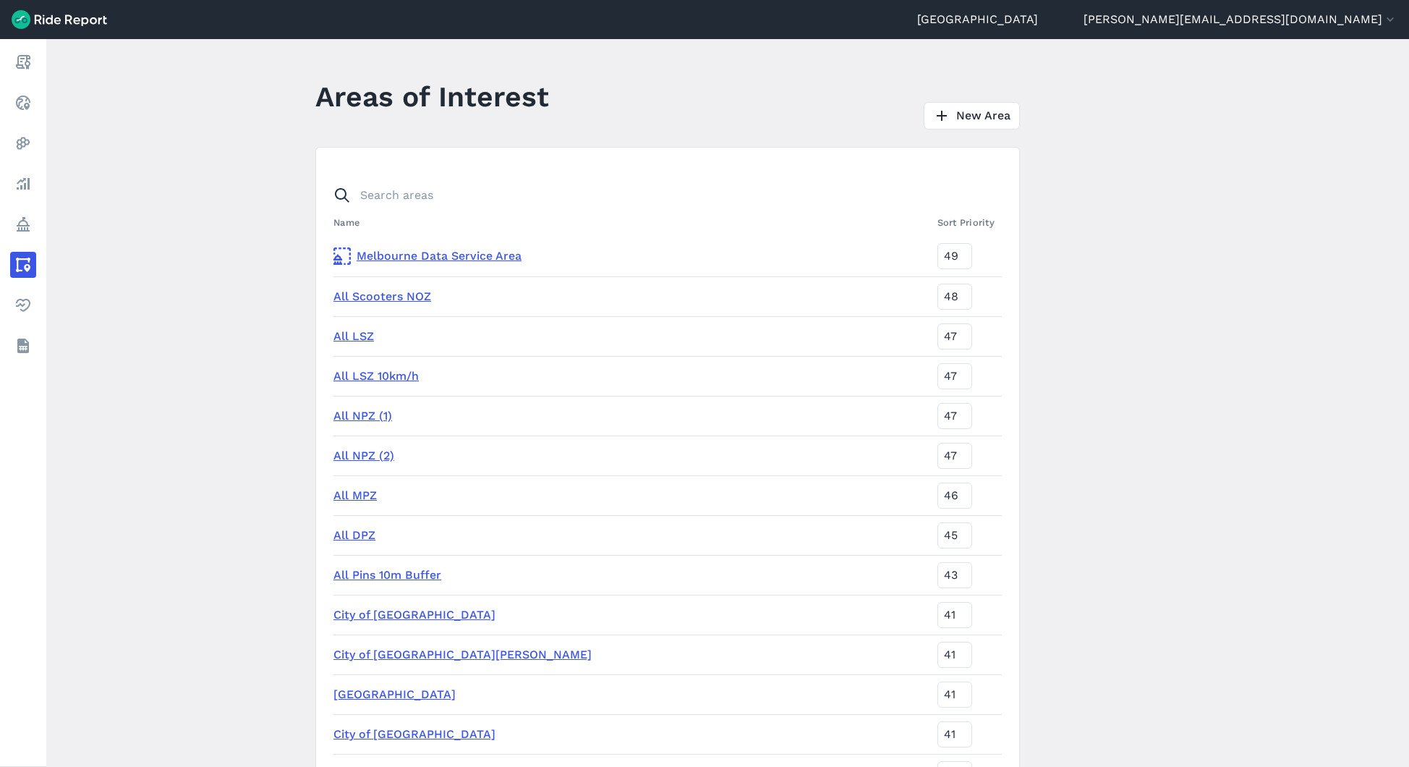
click at [352, 533] on link "All DPZ" at bounding box center [355, 535] width 42 height 14
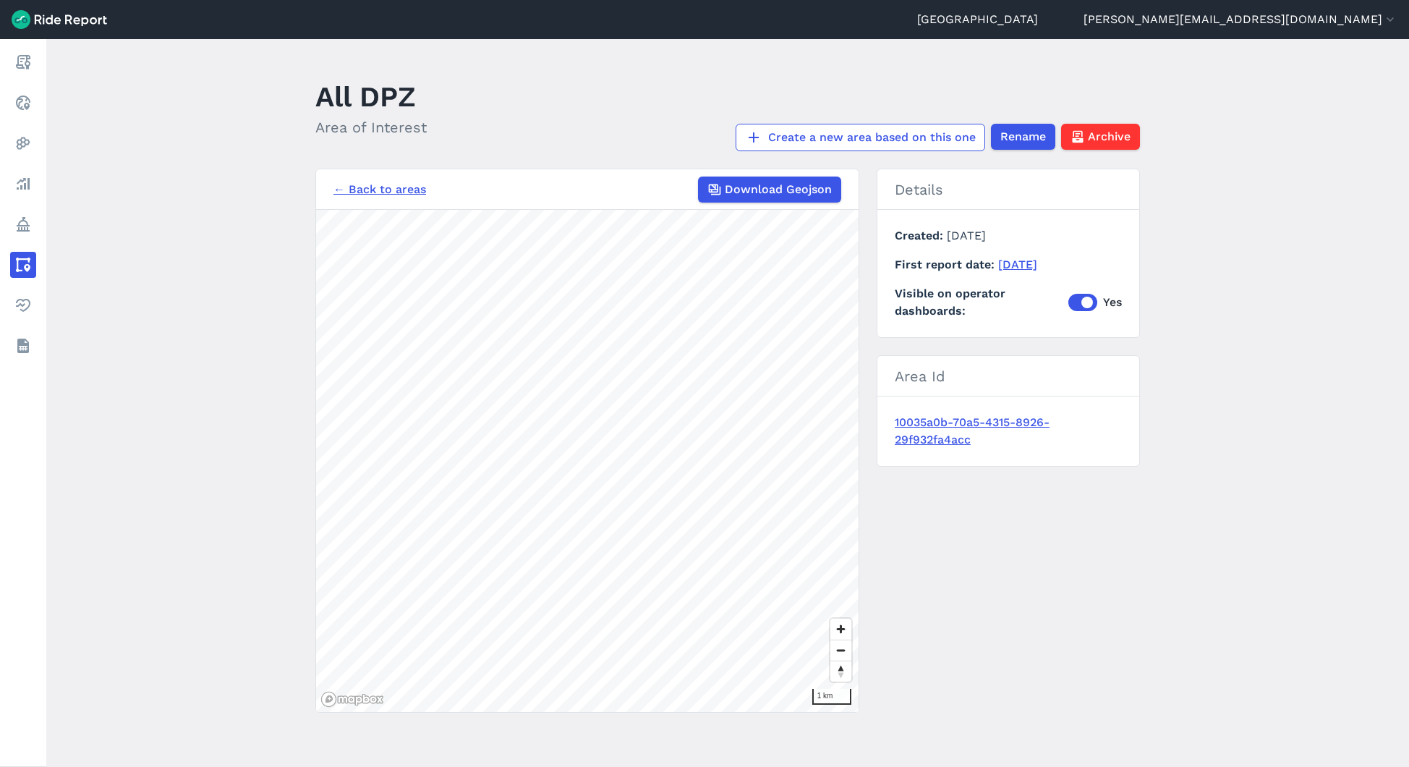
click at [365, 191] on link "← Back to areas" at bounding box center [380, 189] width 93 height 17
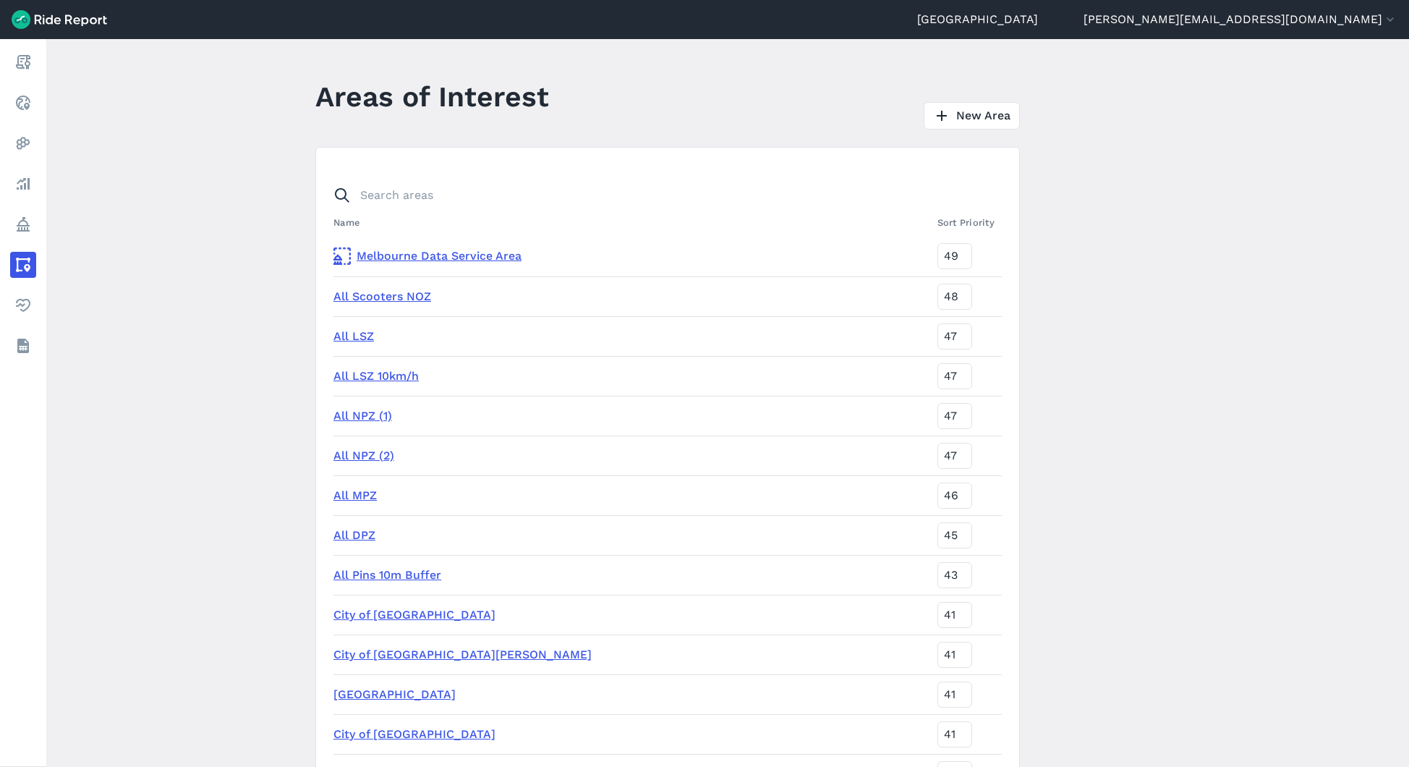
click at [368, 492] on link "All MPZ" at bounding box center [355, 495] width 43 height 14
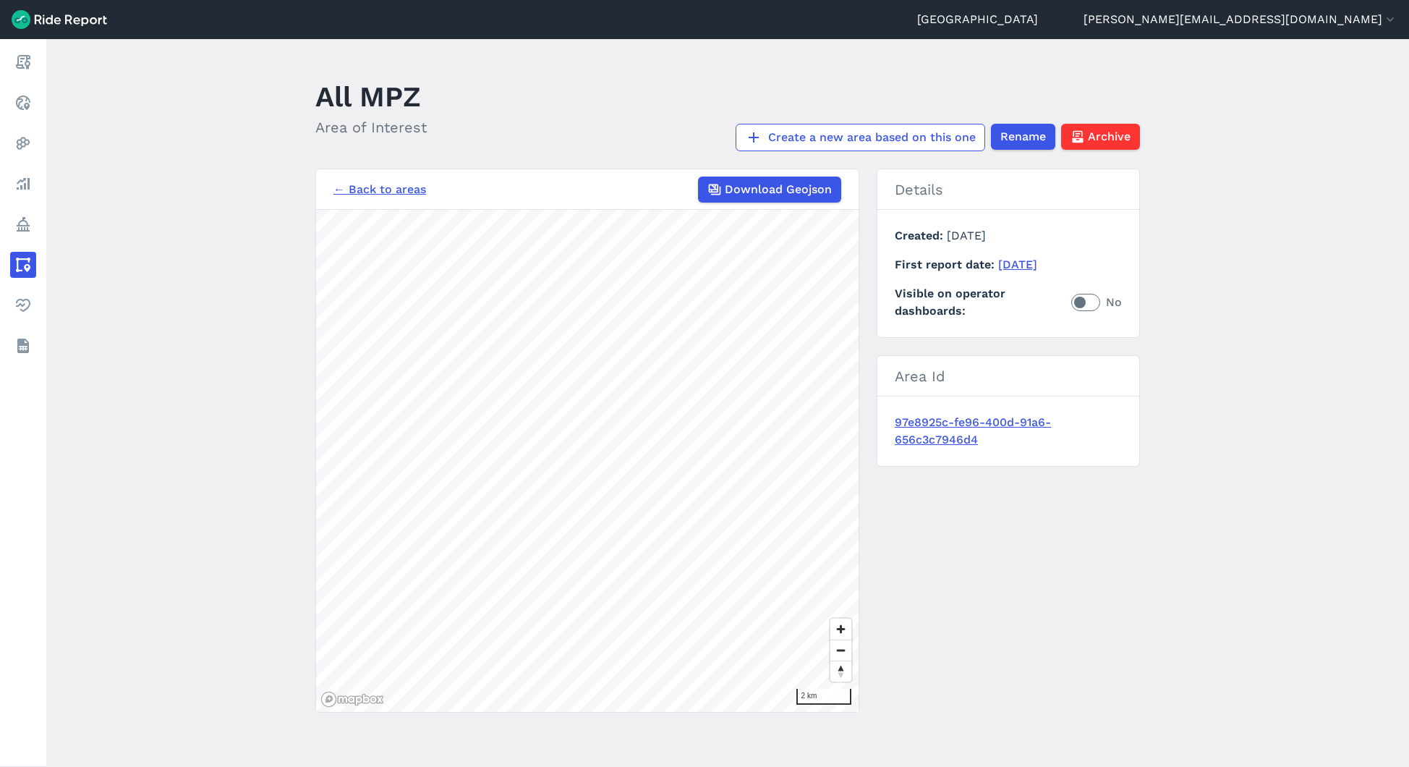
click at [396, 191] on link "← Back to areas" at bounding box center [380, 189] width 93 height 17
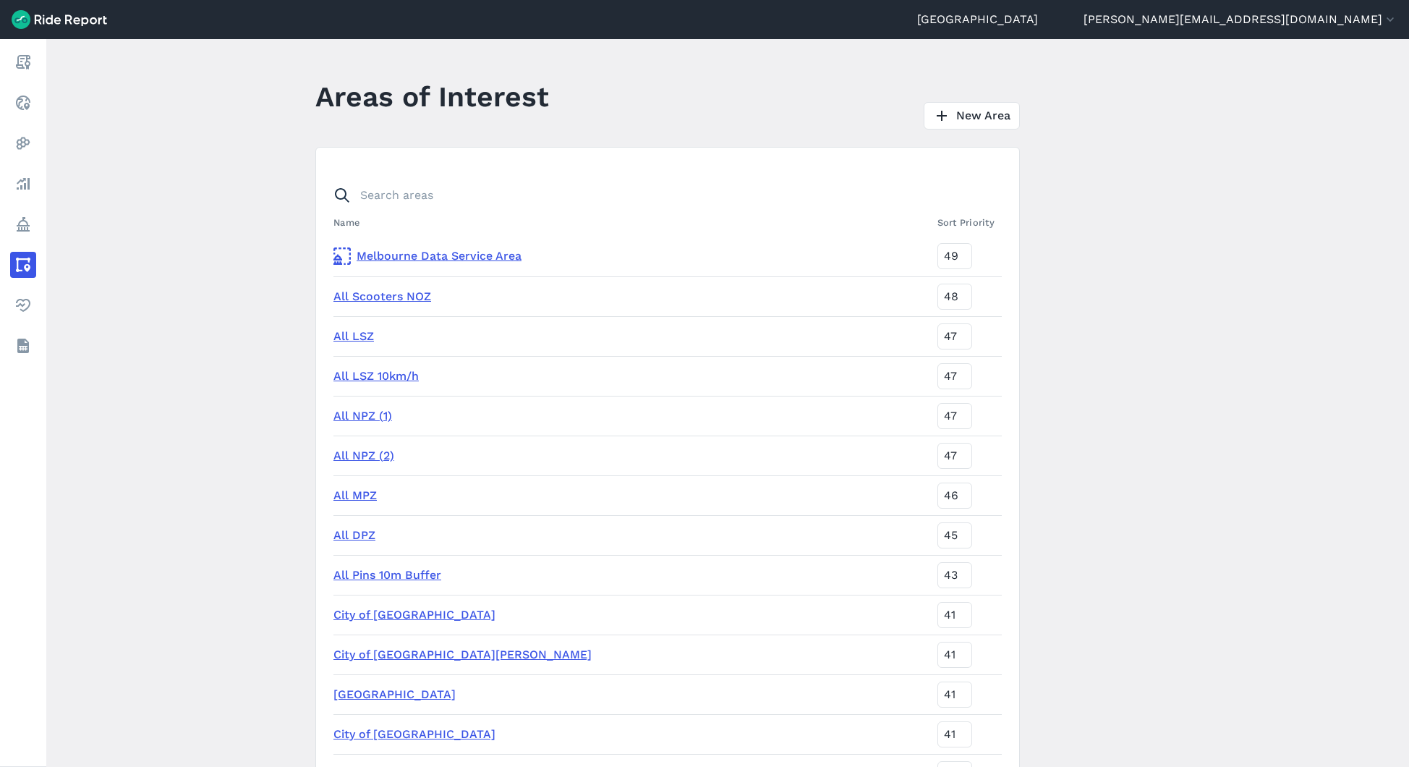
click at [362, 454] on link "All NPZ (2)" at bounding box center [364, 456] width 61 height 14
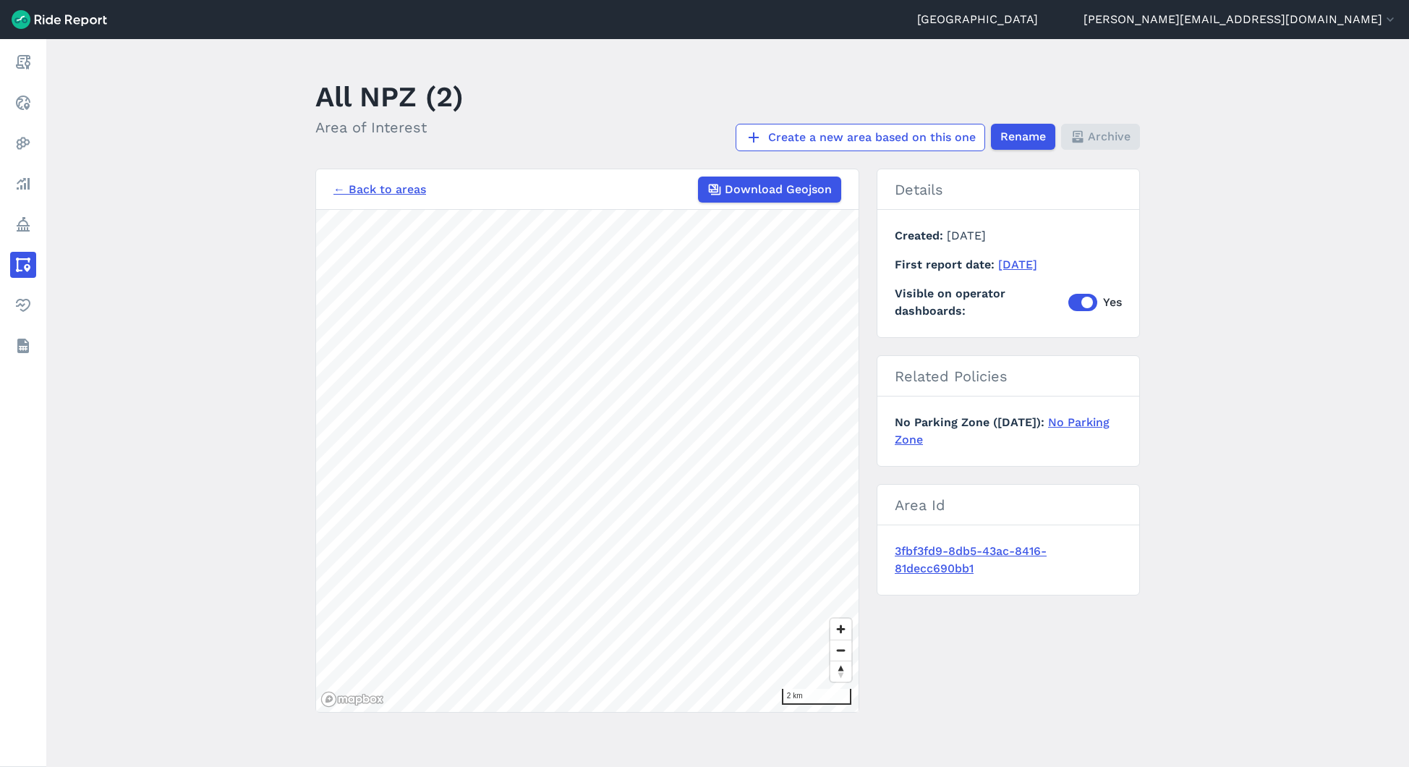
click at [392, 192] on link "← Back to areas" at bounding box center [380, 189] width 93 height 17
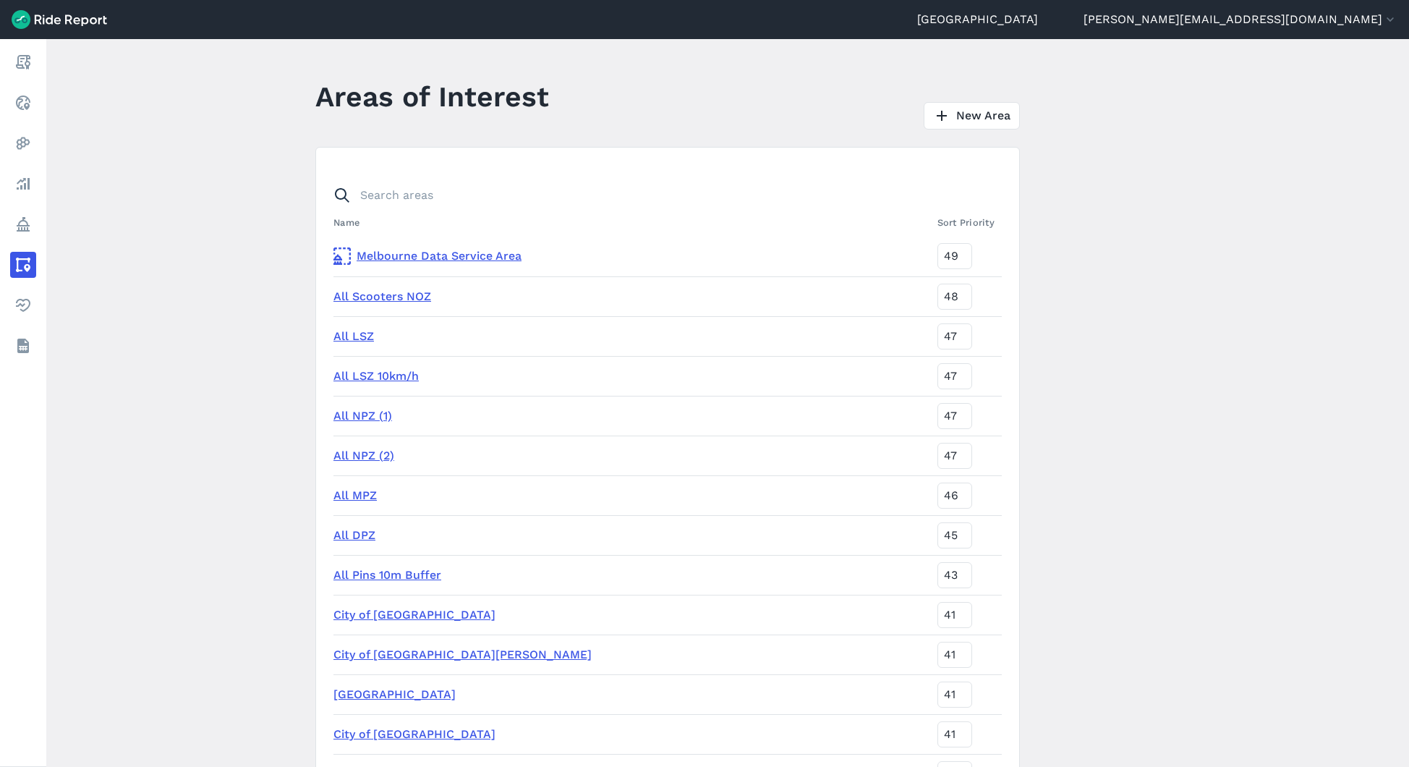
click at [369, 414] on link "All NPZ (1)" at bounding box center [363, 416] width 59 height 14
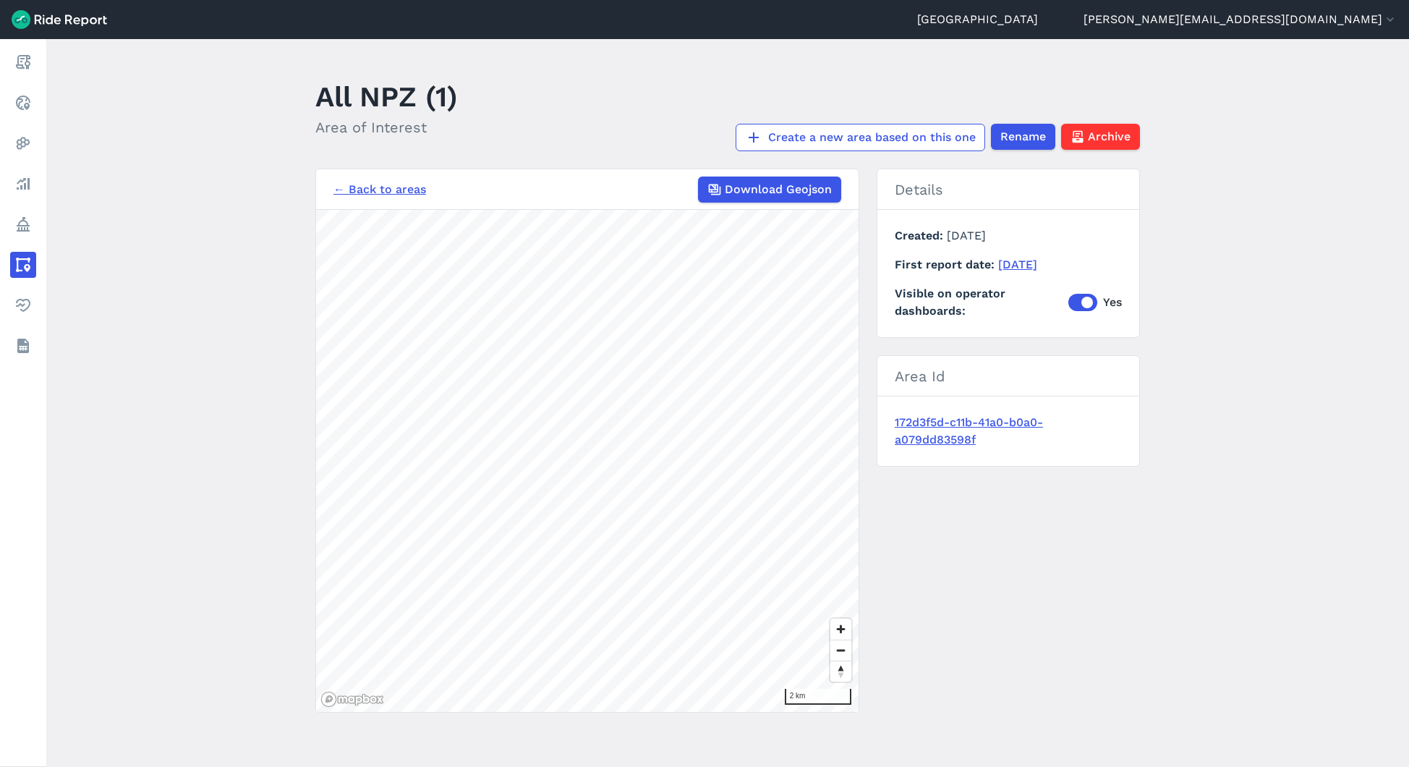
click at [416, 184] on link "← Back to areas" at bounding box center [380, 189] width 93 height 17
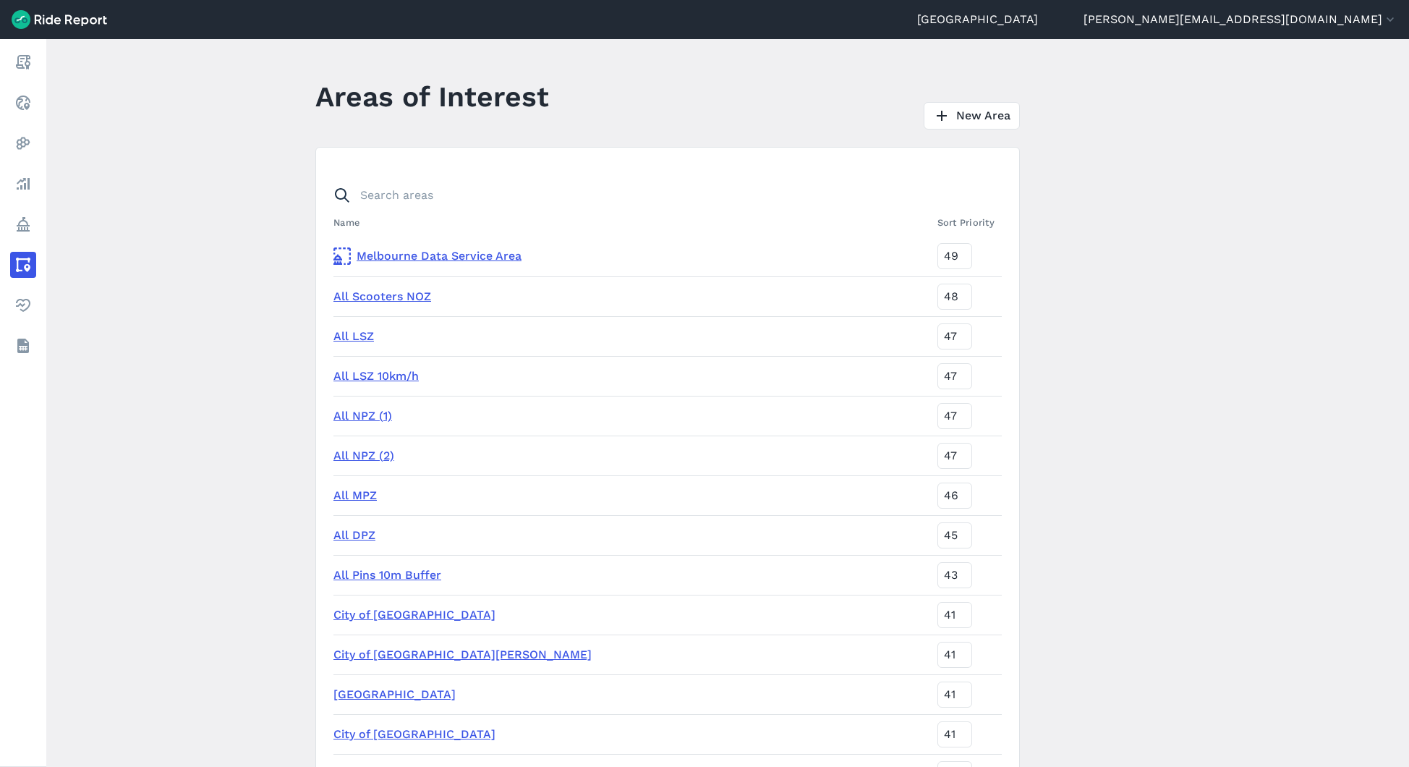
click at [371, 377] on link "All LSZ 10km/h" at bounding box center [376, 376] width 85 height 14
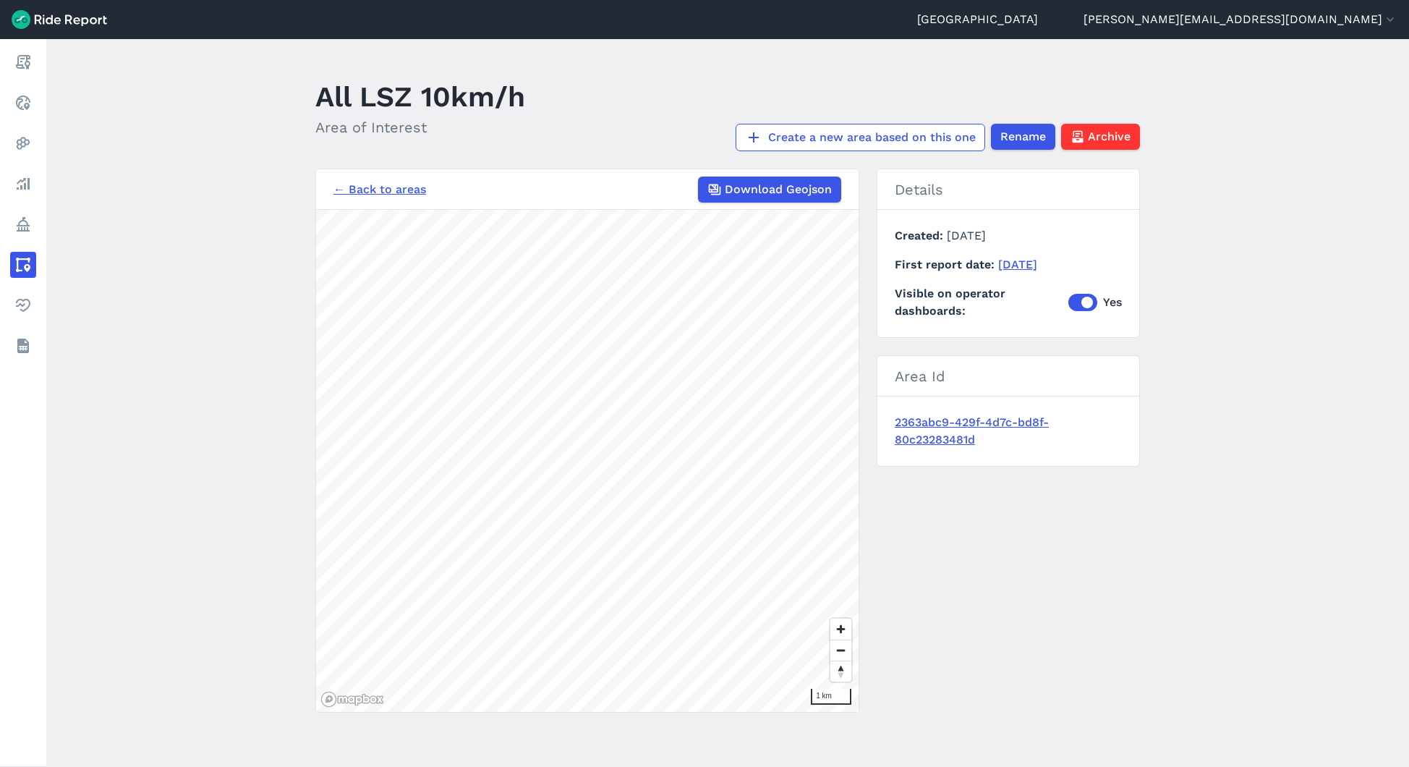
click at [370, 190] on link "← Back to areas" at bounding box center [380, 189] width 93 height 17
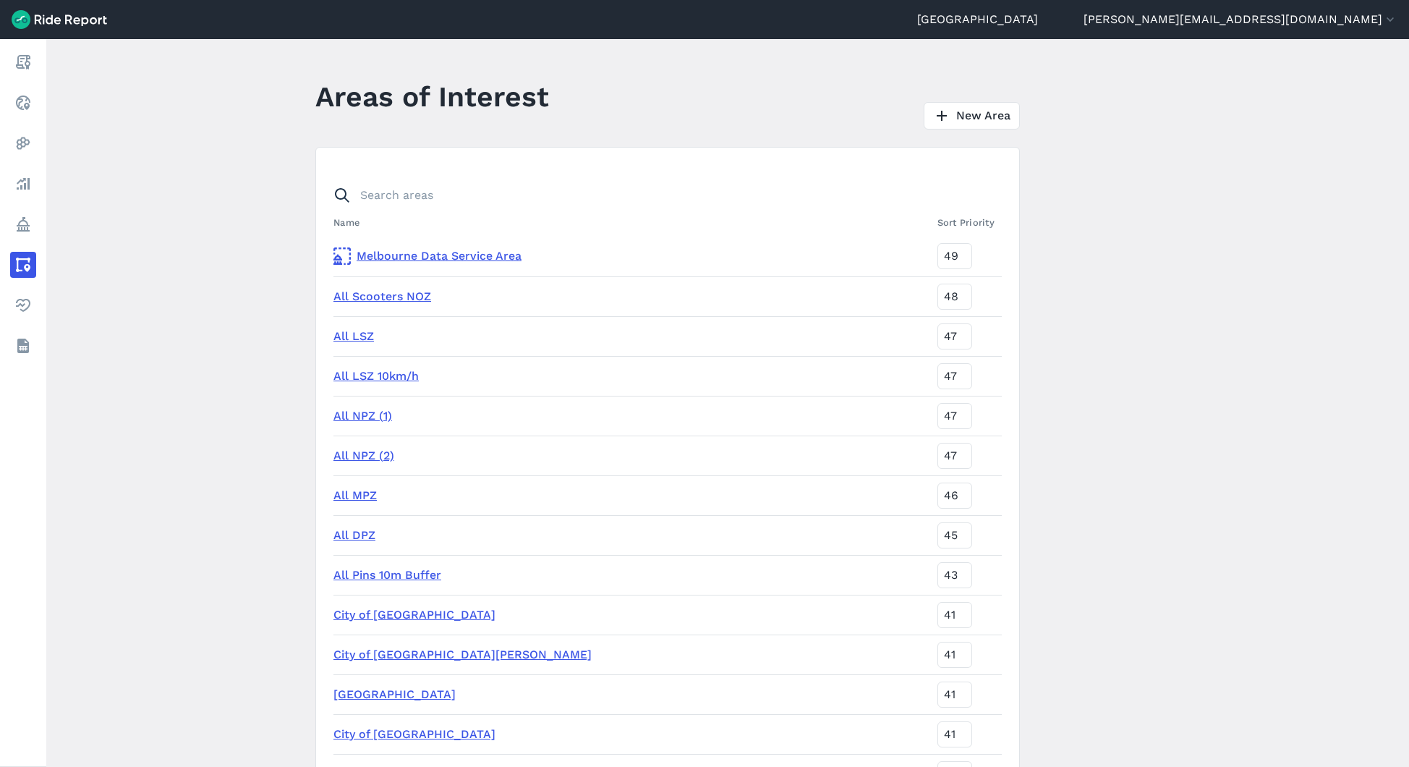
click at [357, 333] on link "All LSZ" at bounding box center [354, 336] width 41 height 14
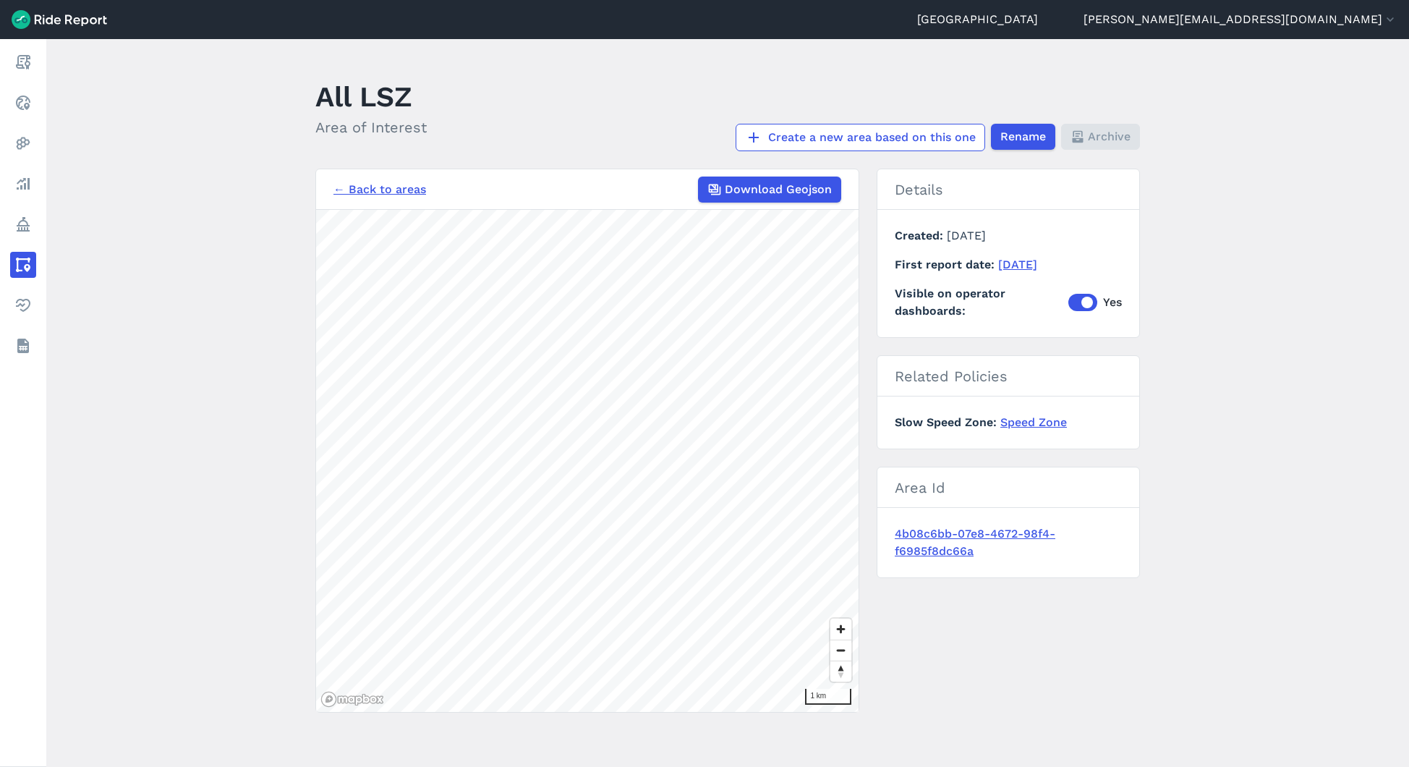
click at [408, 195] on link "← Back to areas" at bounding box center [380, 189] width 93 height 17
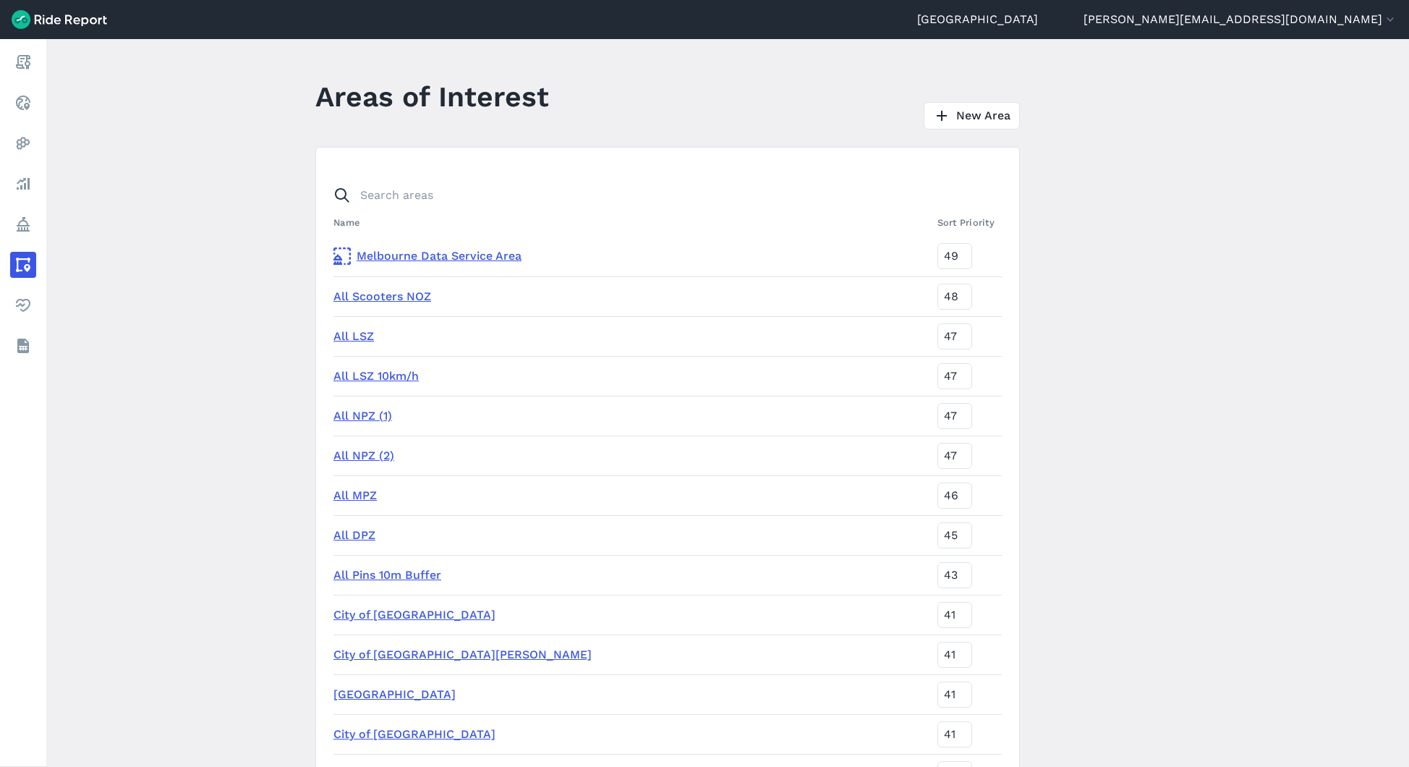
click at [381, 297] on link "All Scooters NOZ" at bounding box center [383, 296] width 98 height 14
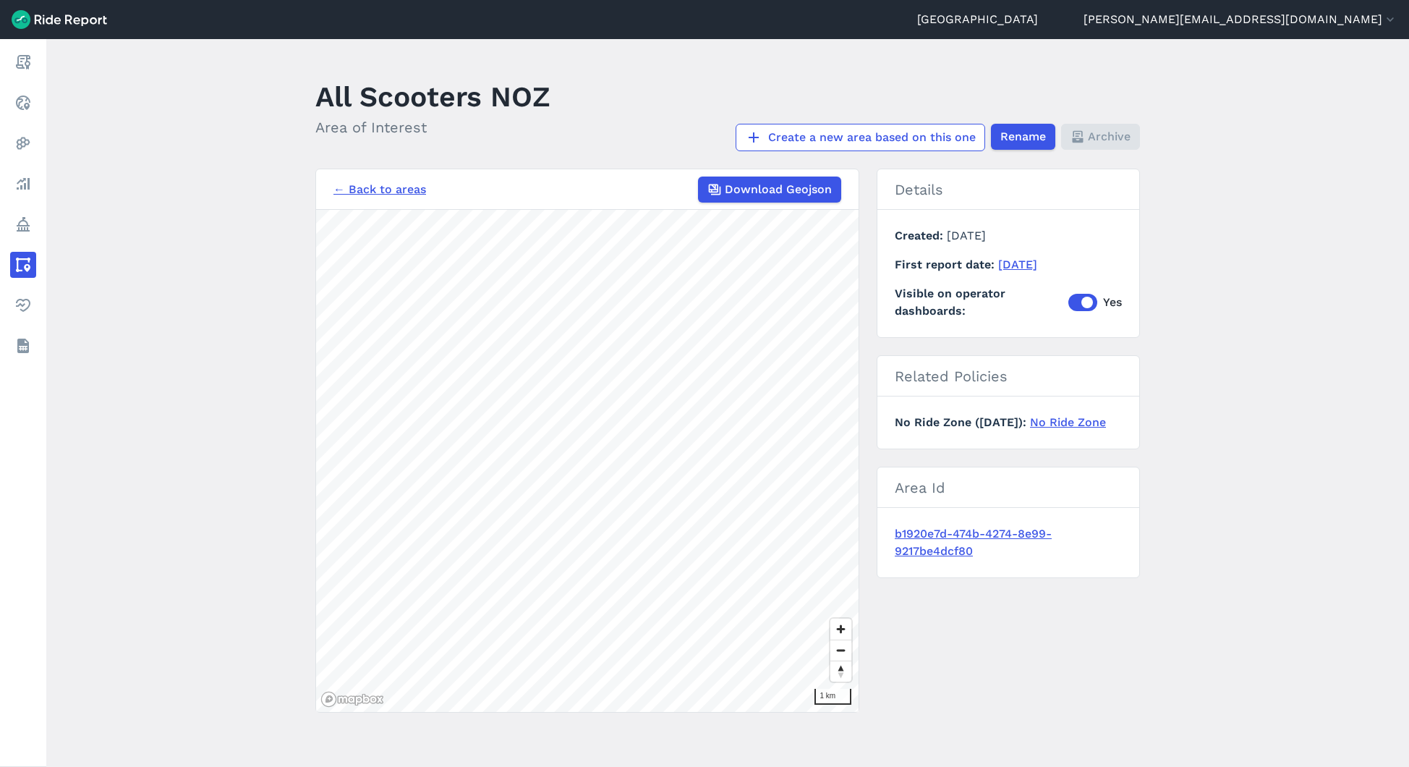
click at [379, 182] on link "← Back to areas" at bounding box center [380, 189] width 93 height 17
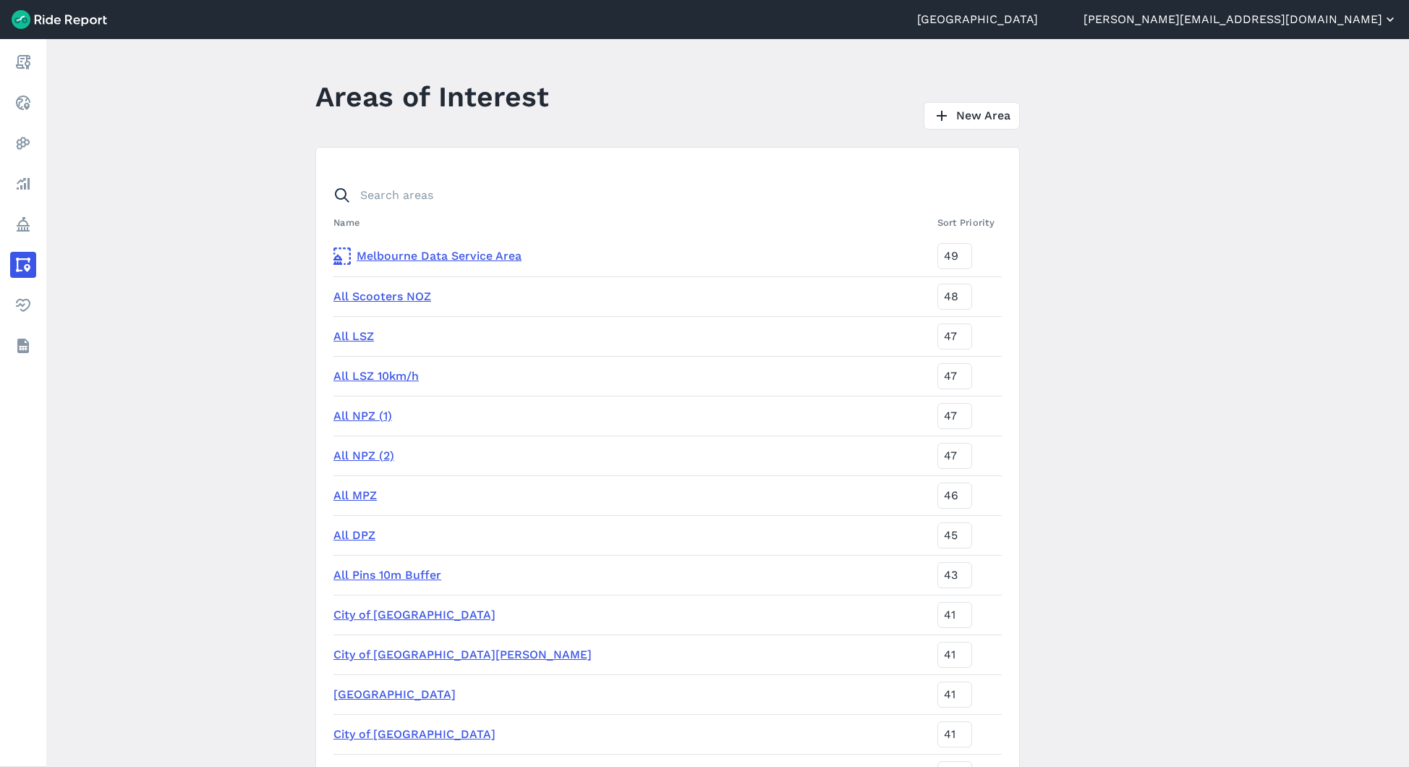
click at [1332, 14] on button "[PERSON_NAME][EMAIL_ADDRESS][DOMAIN_NAME]" at bounding box center [1241, 19] width 314 height 17
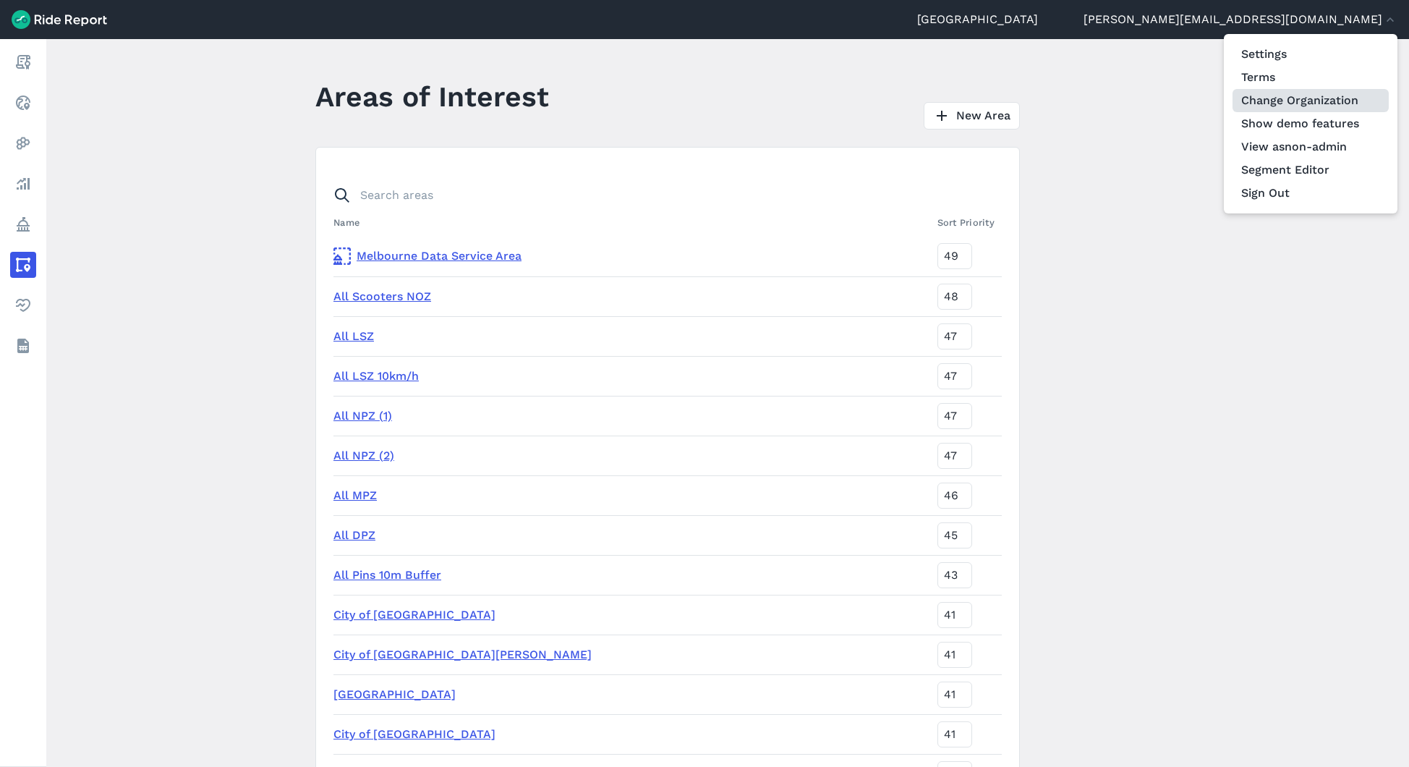
click at [1313, 103] on link "Change Organization" at bounding box center [1311, 100] width 156 height 23
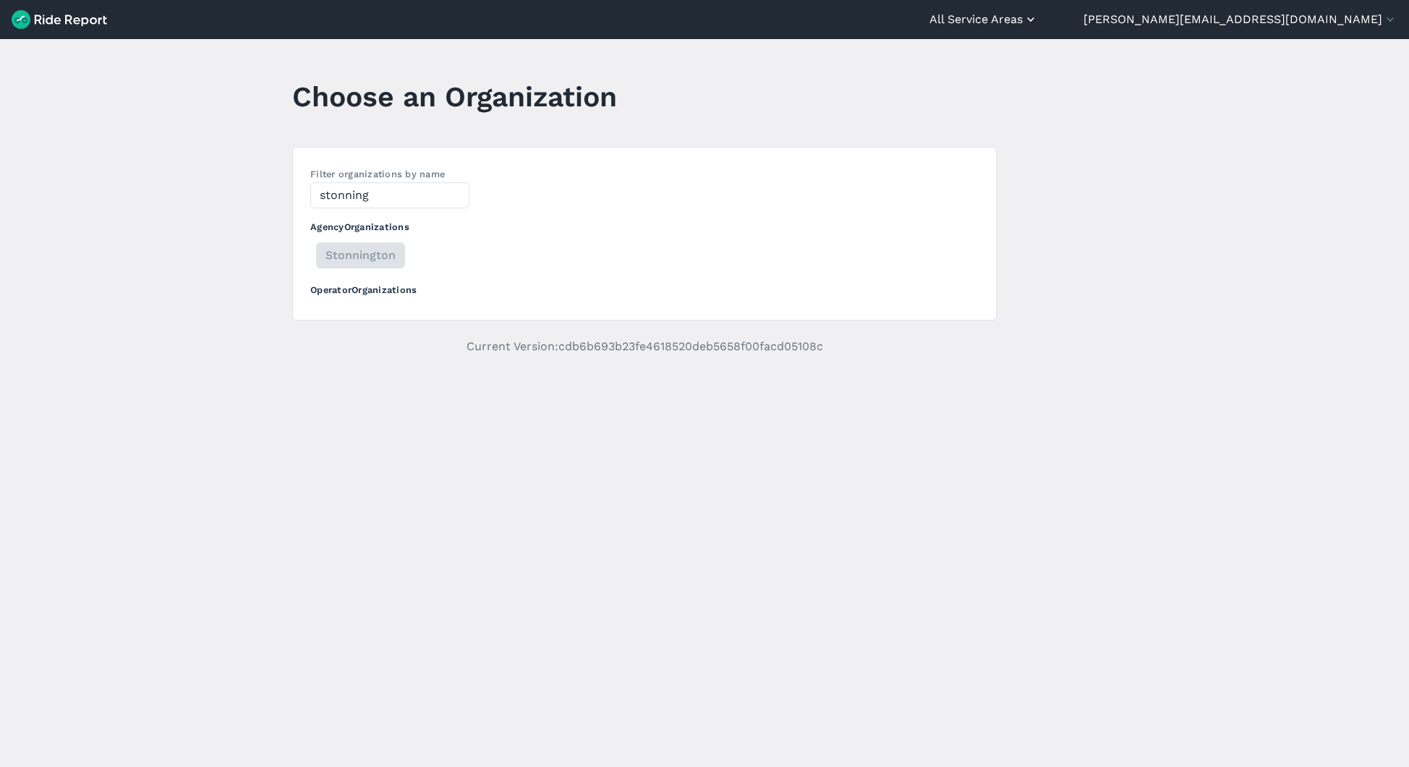
type input "stonning"
click at [1038, 18] on button "All Service Areas" at bounding box center [984, 19] width 109 height 17
click at [1030, 88] on link "[GEOGRAPHIC_DATA]" at bounding box center [951, 87] width 156 height 23
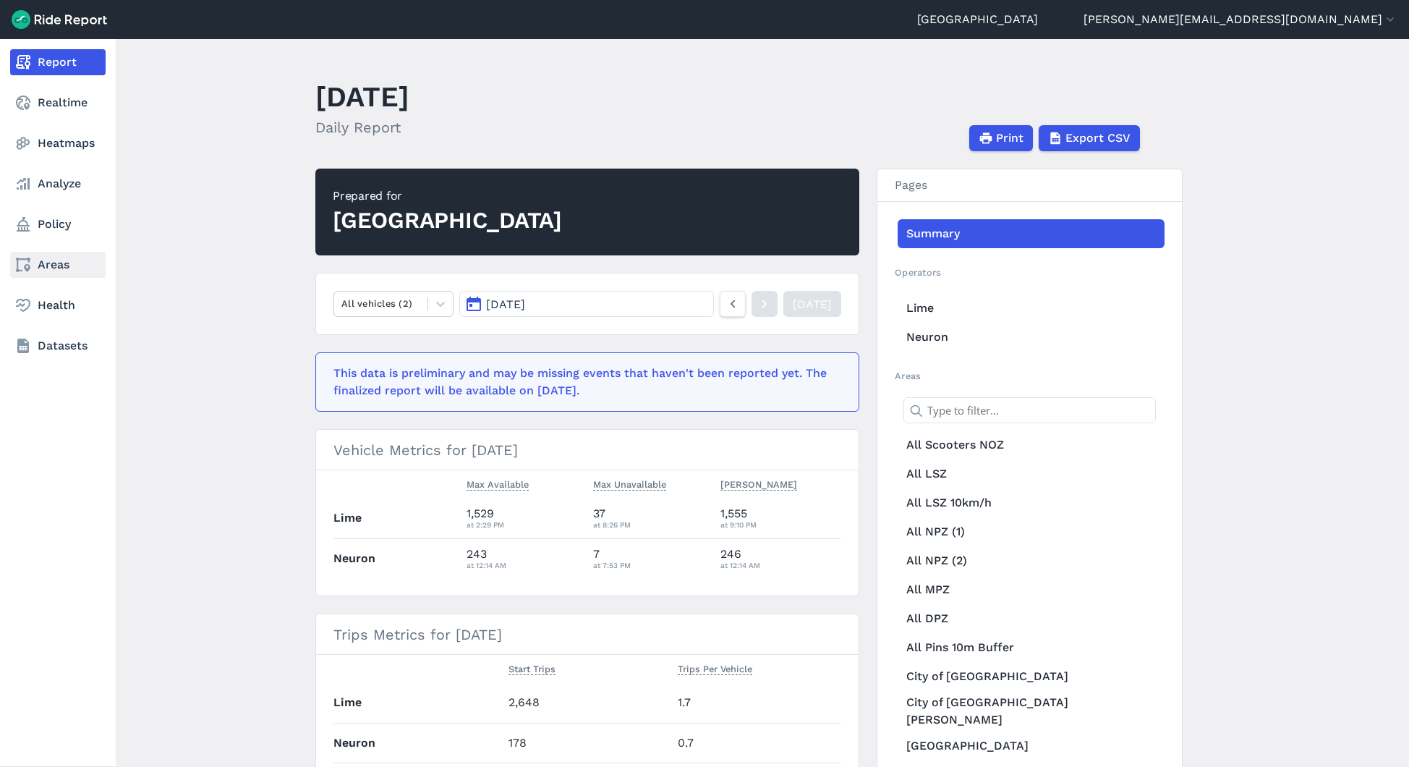
click at [45, 265] on link "Areas" at bounding box center [58, 265] width 96 height 26
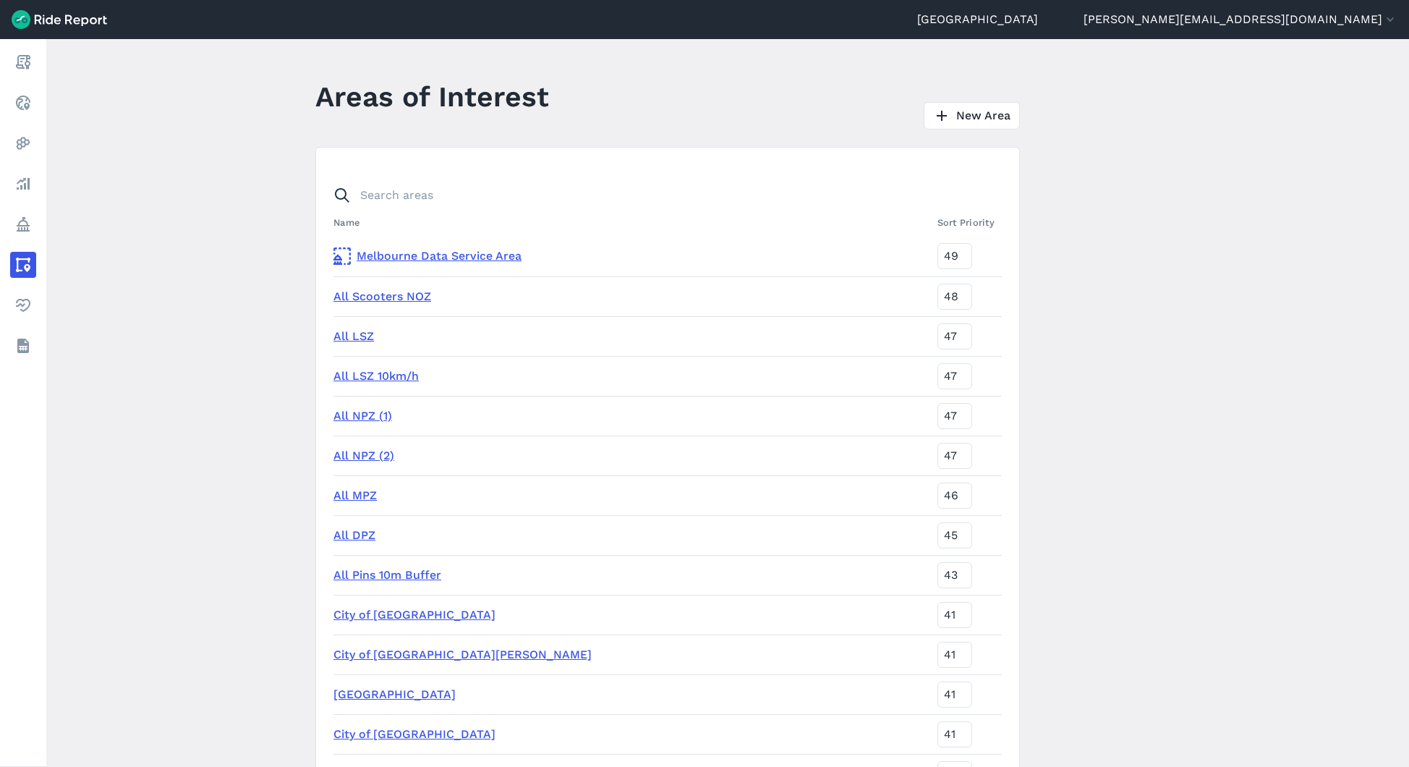
click at [354, 454] on link "All NPZ (2)" at bounding box center [364, 456] width 61 height 14
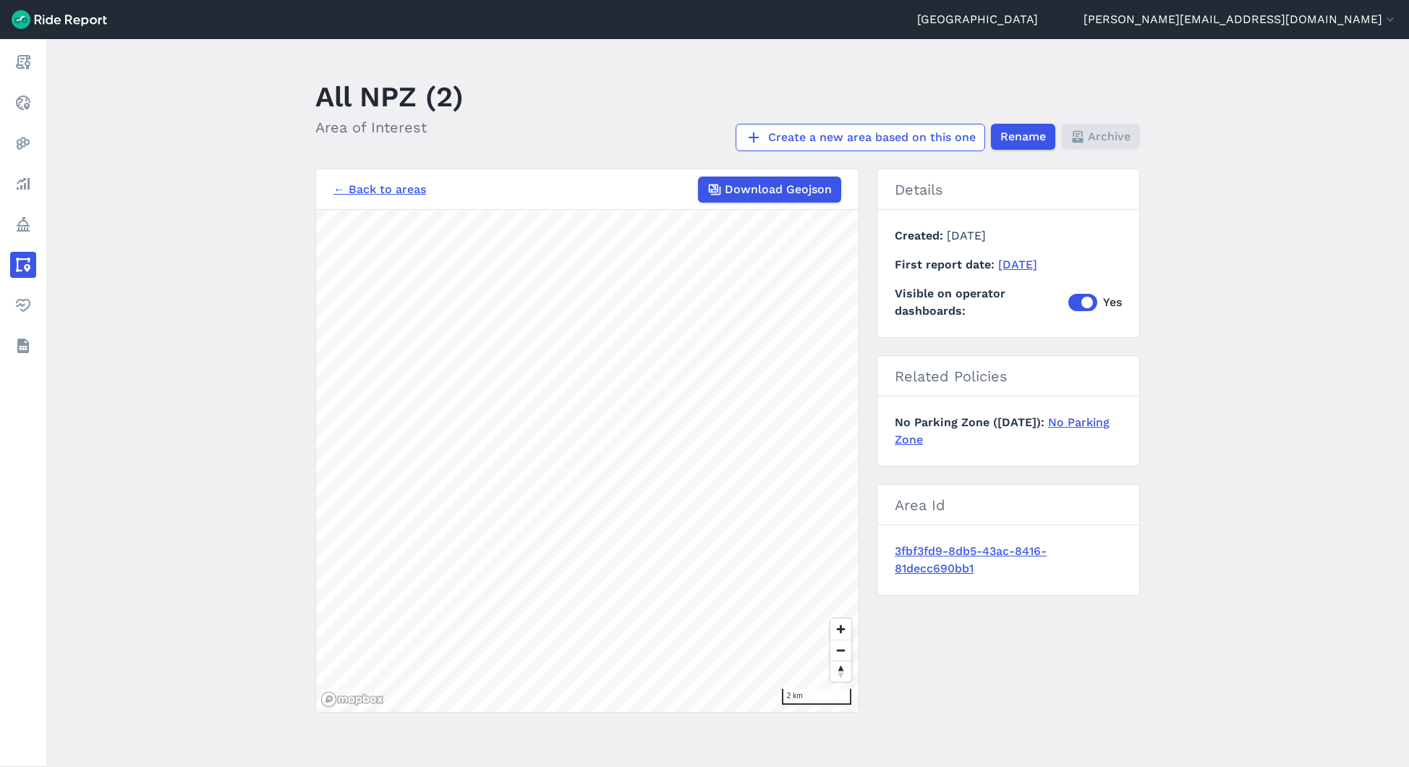
click at [368, 188] on link "← Back to areas" at bounding box center [380, 189] width 93 height 17
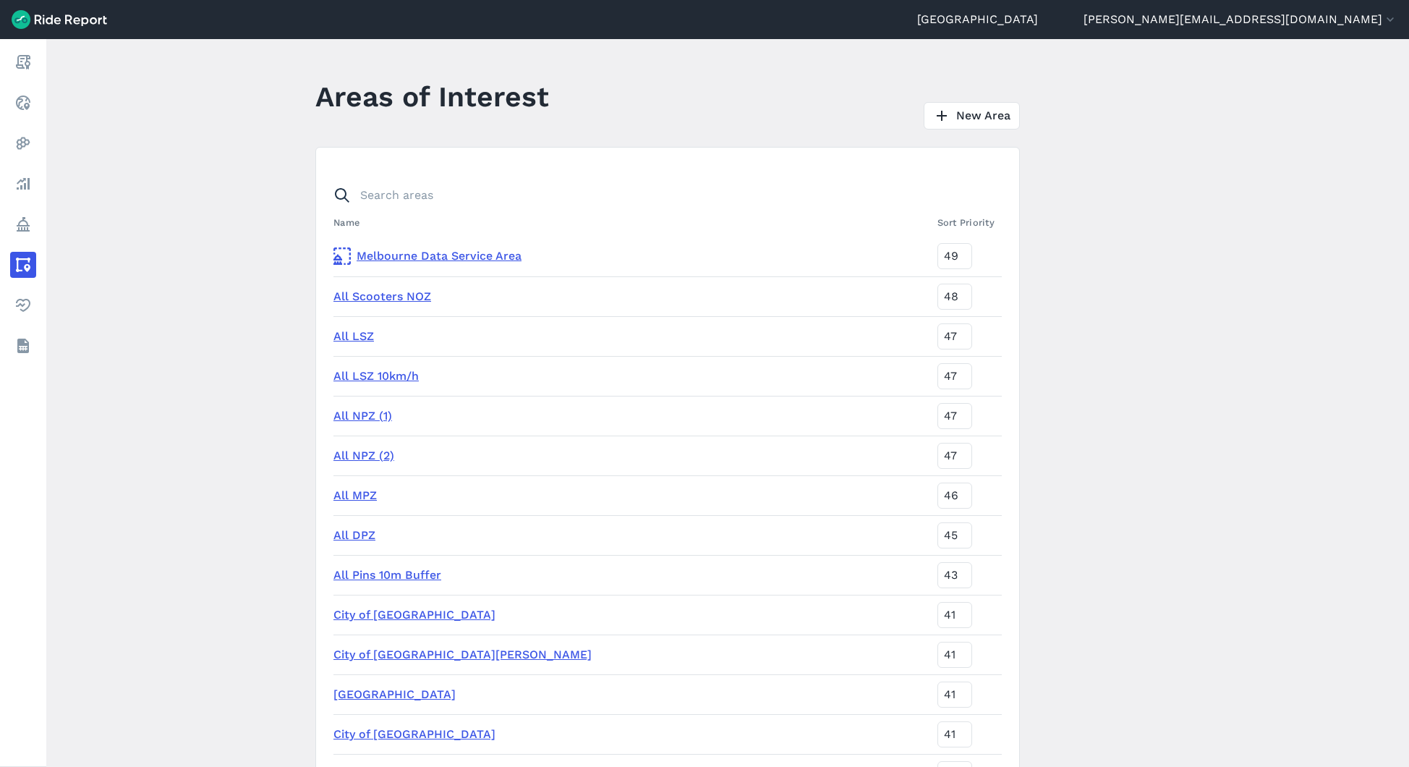
click at [348, 538] on link "All DPZ" at bounding box center [355, 535] width 42 height 14
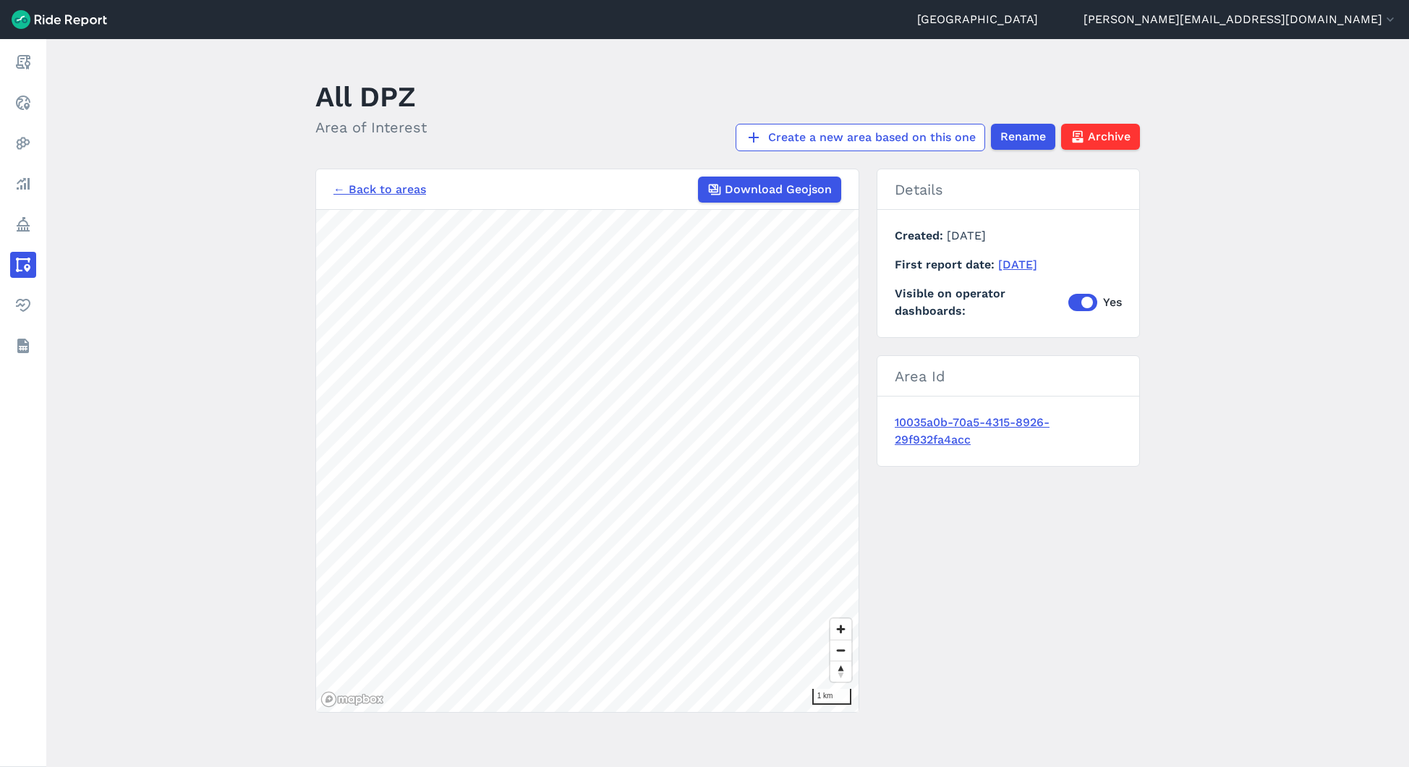
click at [394, 200] on div "← Back to areas Download Geojson" at bounding box center [588, 190] width 508 height 26
click at [386, 191] on link "← Back to areas" at bounding box center [380, 189] width 93 height 17
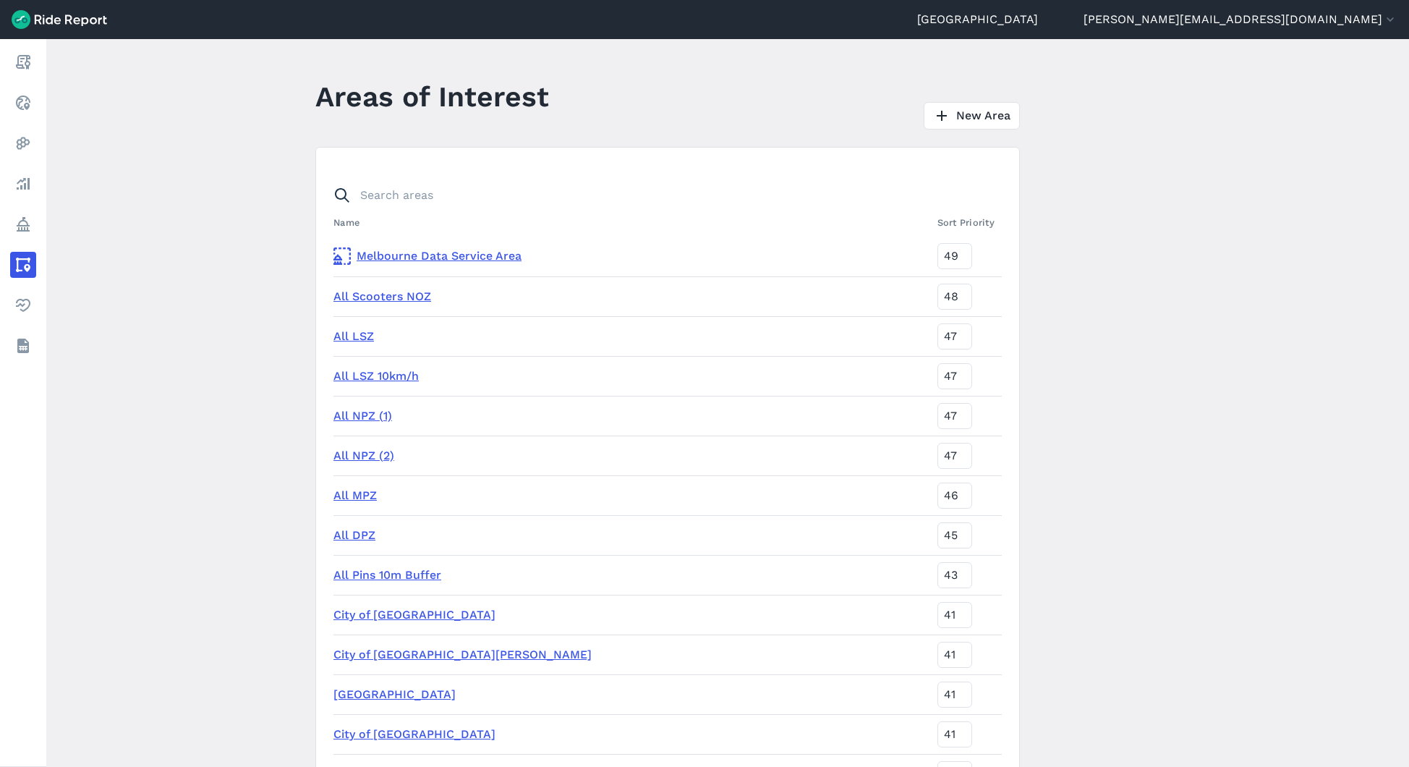
click at [364, 411] on link "All NPZ (1)" at bounding box center [363, 416] width 59 height 14
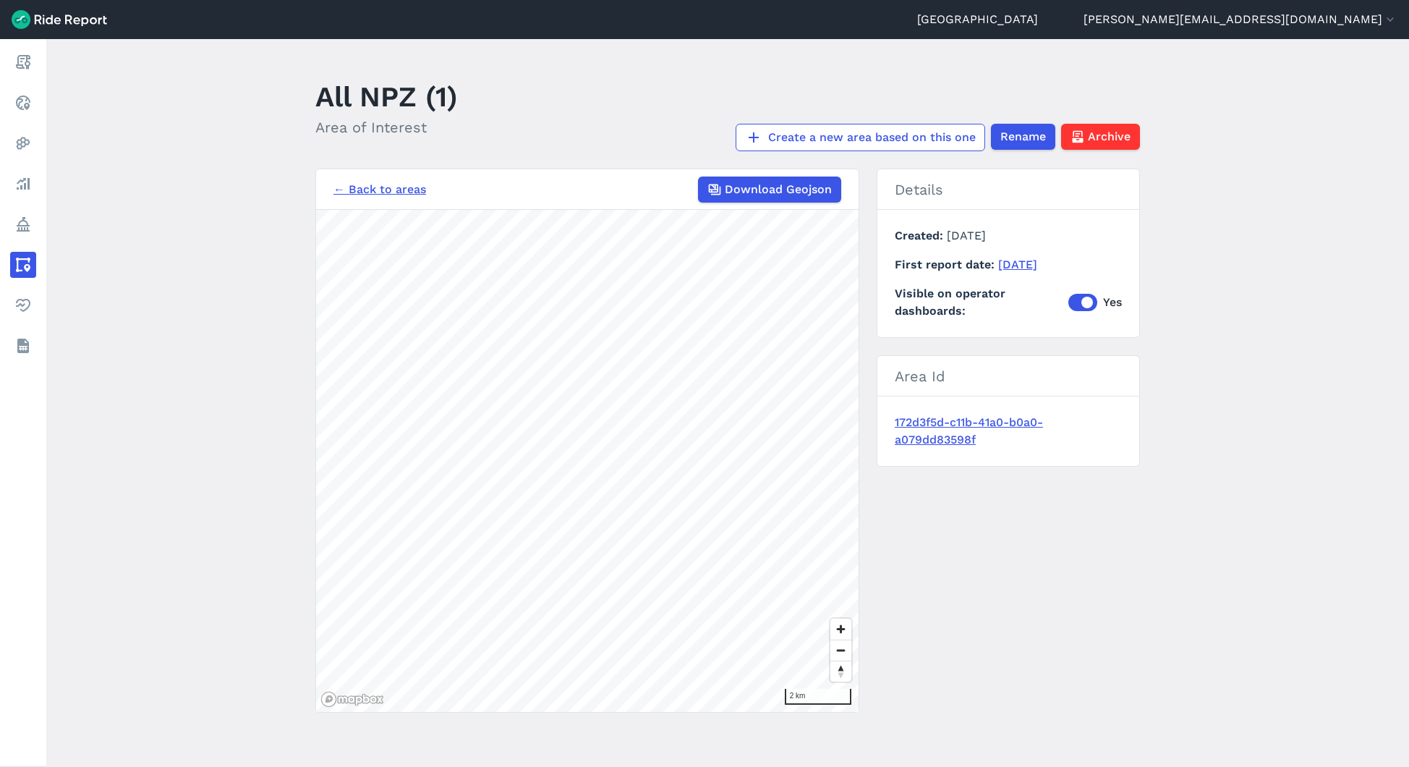
click at [378, 192] on link "← Back to areas" at bounding box center [380, 189] width 93 height 17
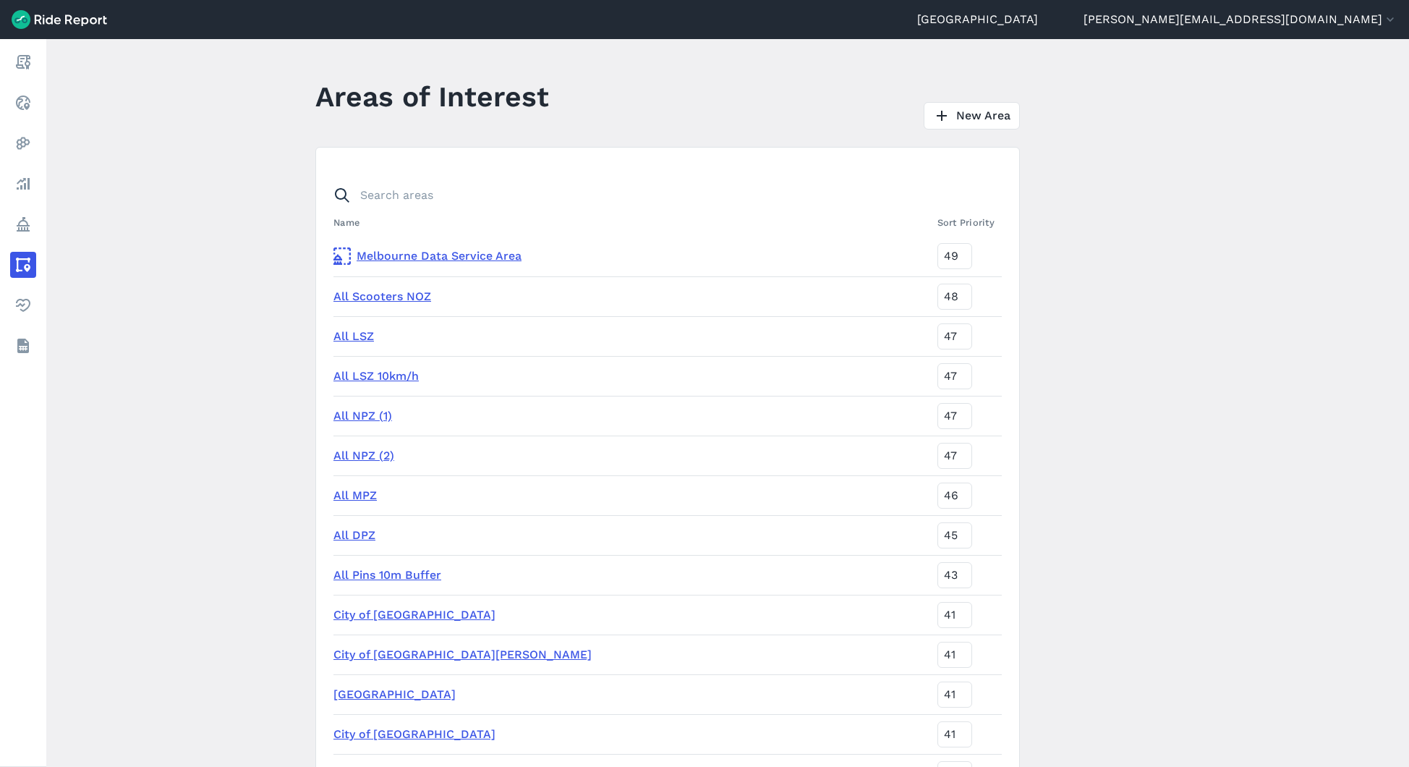
click at [359, 415] on link "All NPZ (1)" at bounding box center [363, 416] width 59 height 14
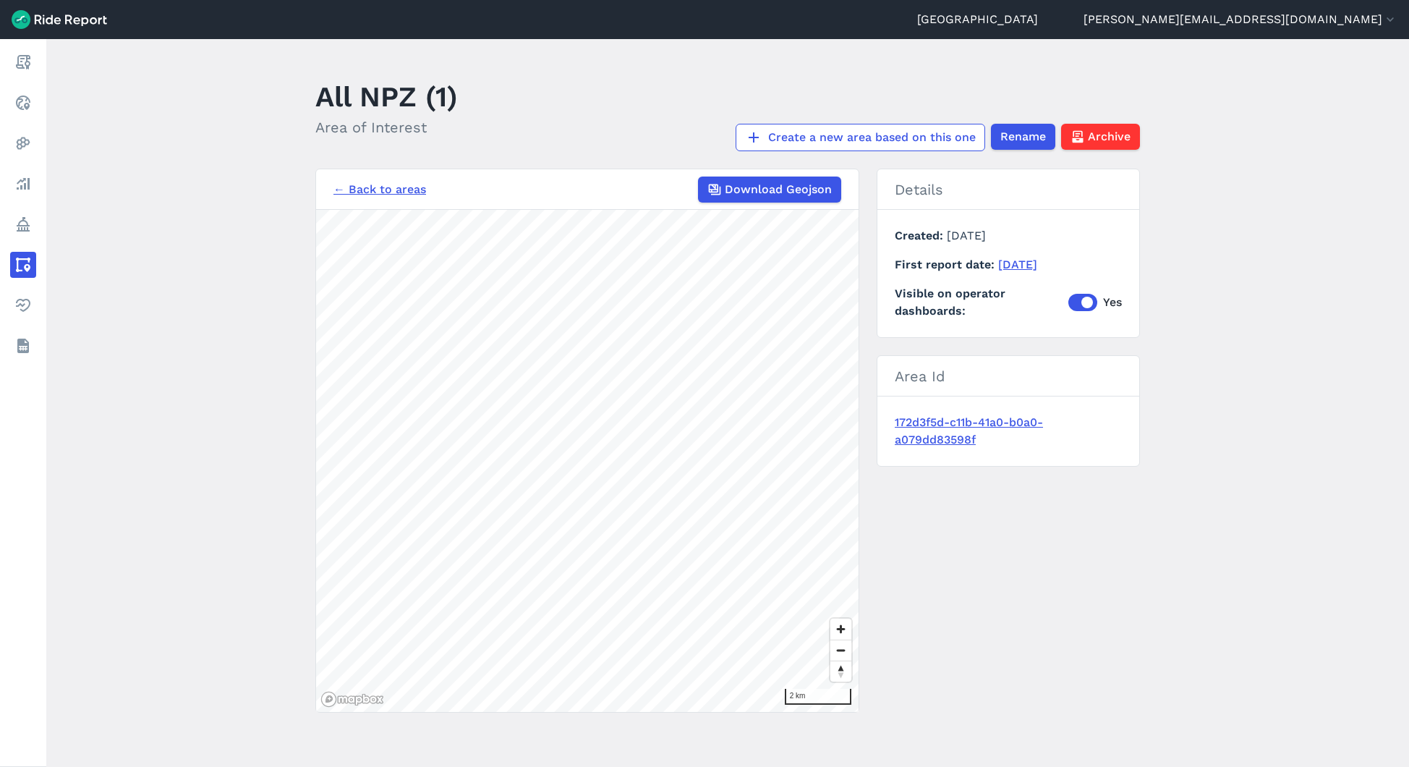
click at [386, 186] on link "← Back to areas" at bounding box center [380, 189] width 93 height 17
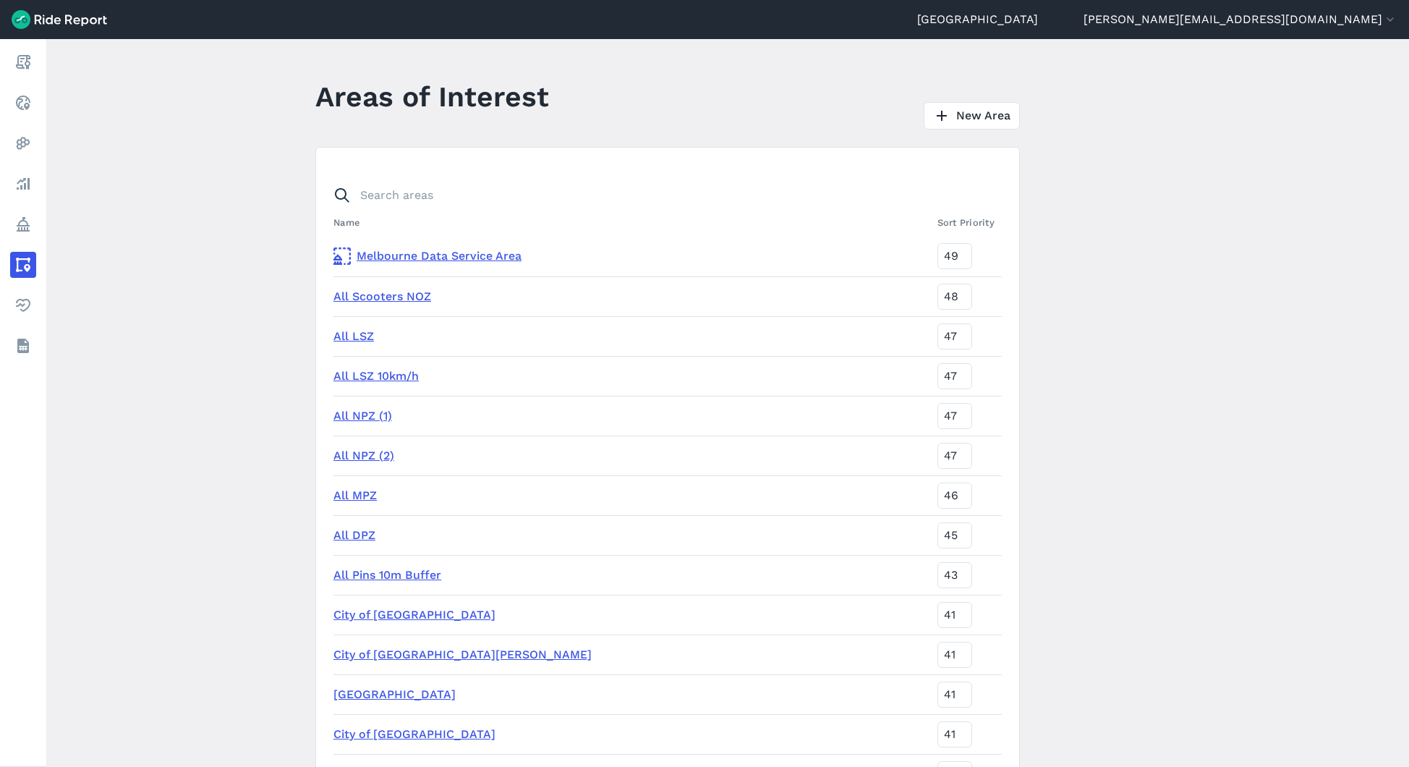
click at [353, 497] on link "All MPZ" at bounding box center [355, 495] width 43 height 14
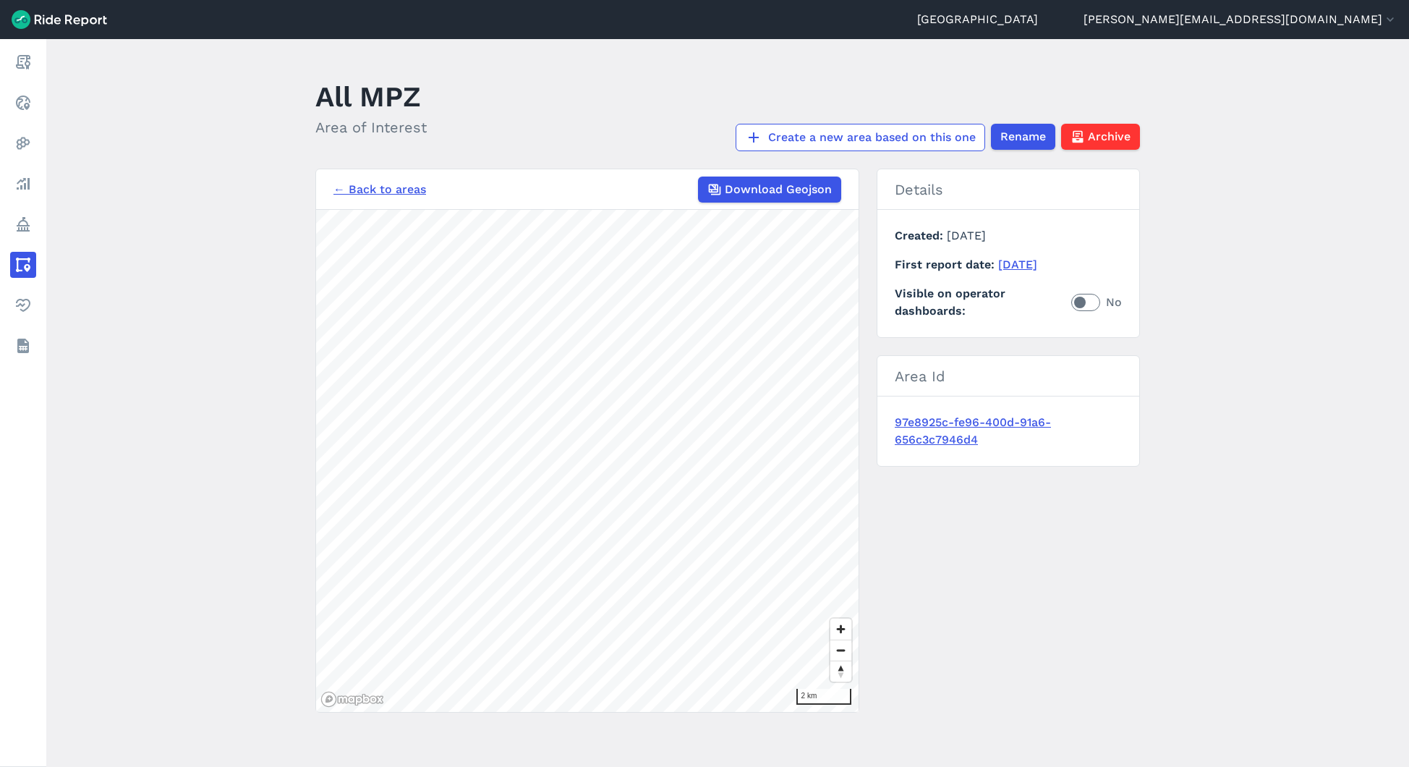
click at [385, 192] on link "← Back to areas" at bounding box center [380, 189] width 93 height 17
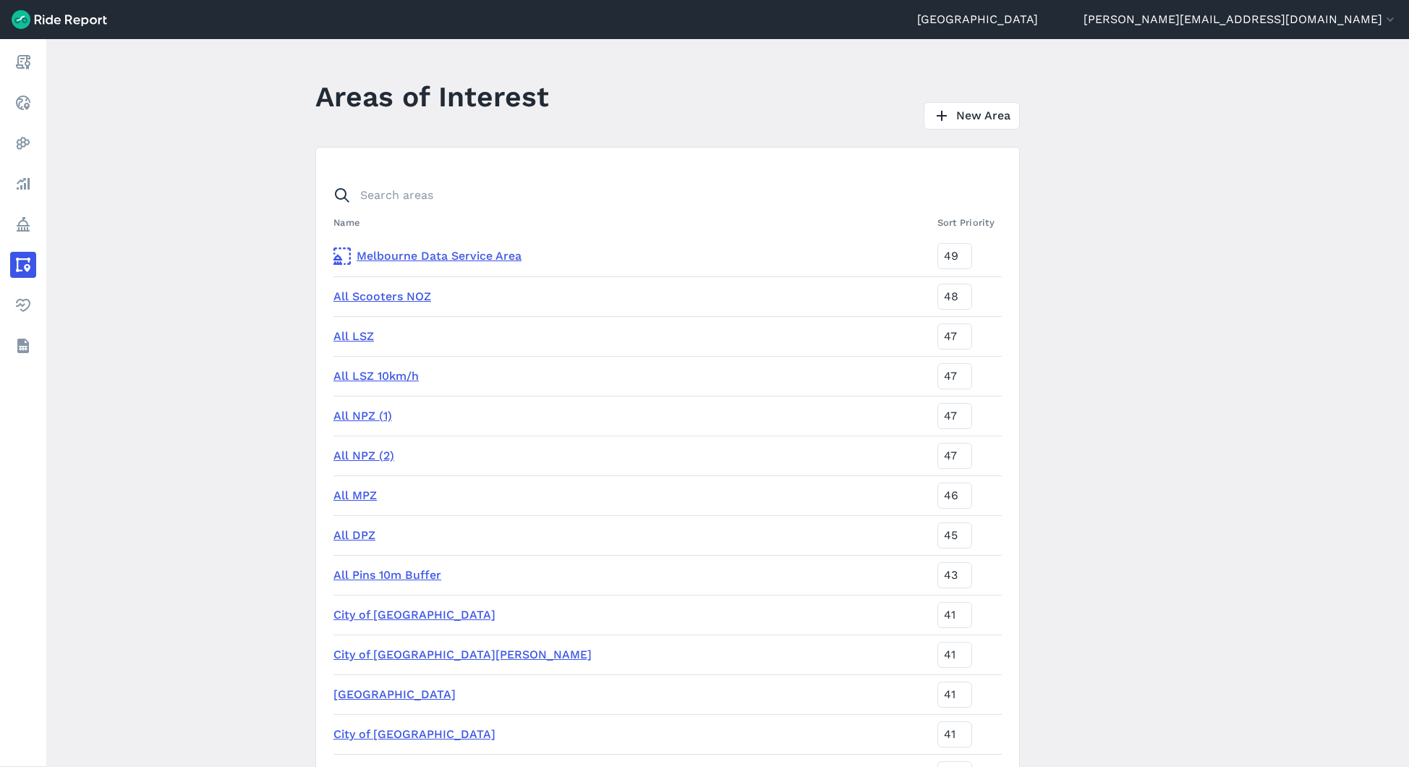
click at [362, 456] on link "All NPZ (2)" at bounding box center [364, 456] width 61 height 14
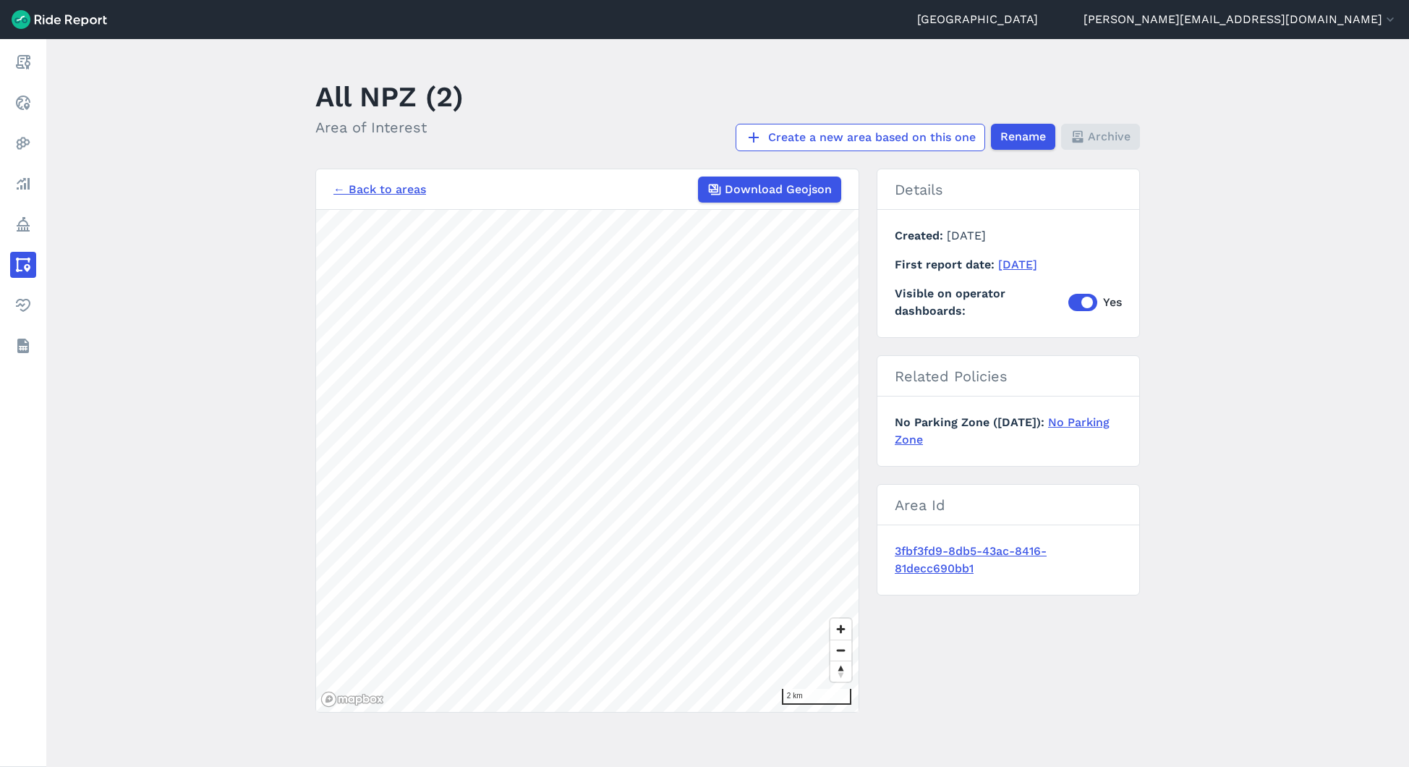
click at [372, 190] on link "← Back to areas" at bounding box center [380, 189] width 93 height 17
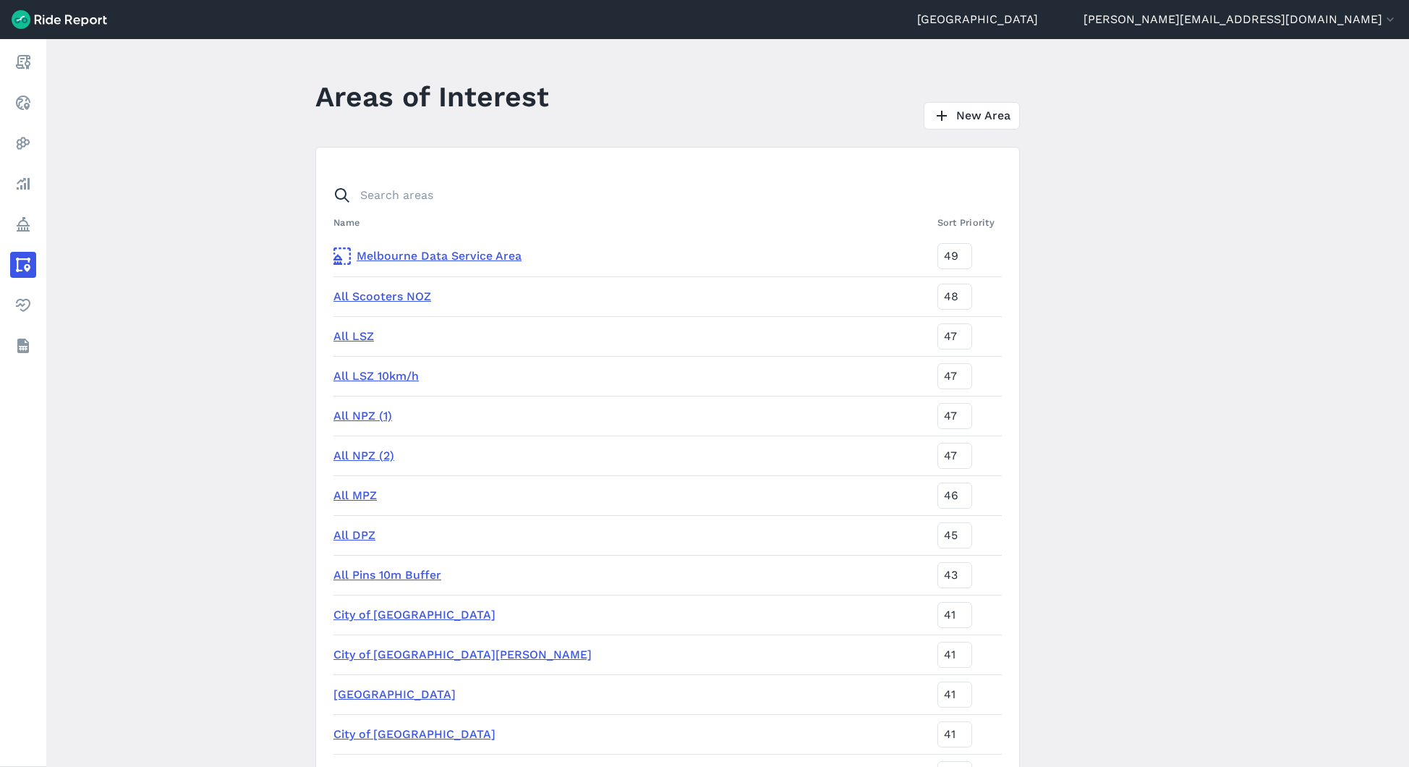
click at [360, 496] on link "All MPZ" at bounding box center [355, 495] width 43 height 14
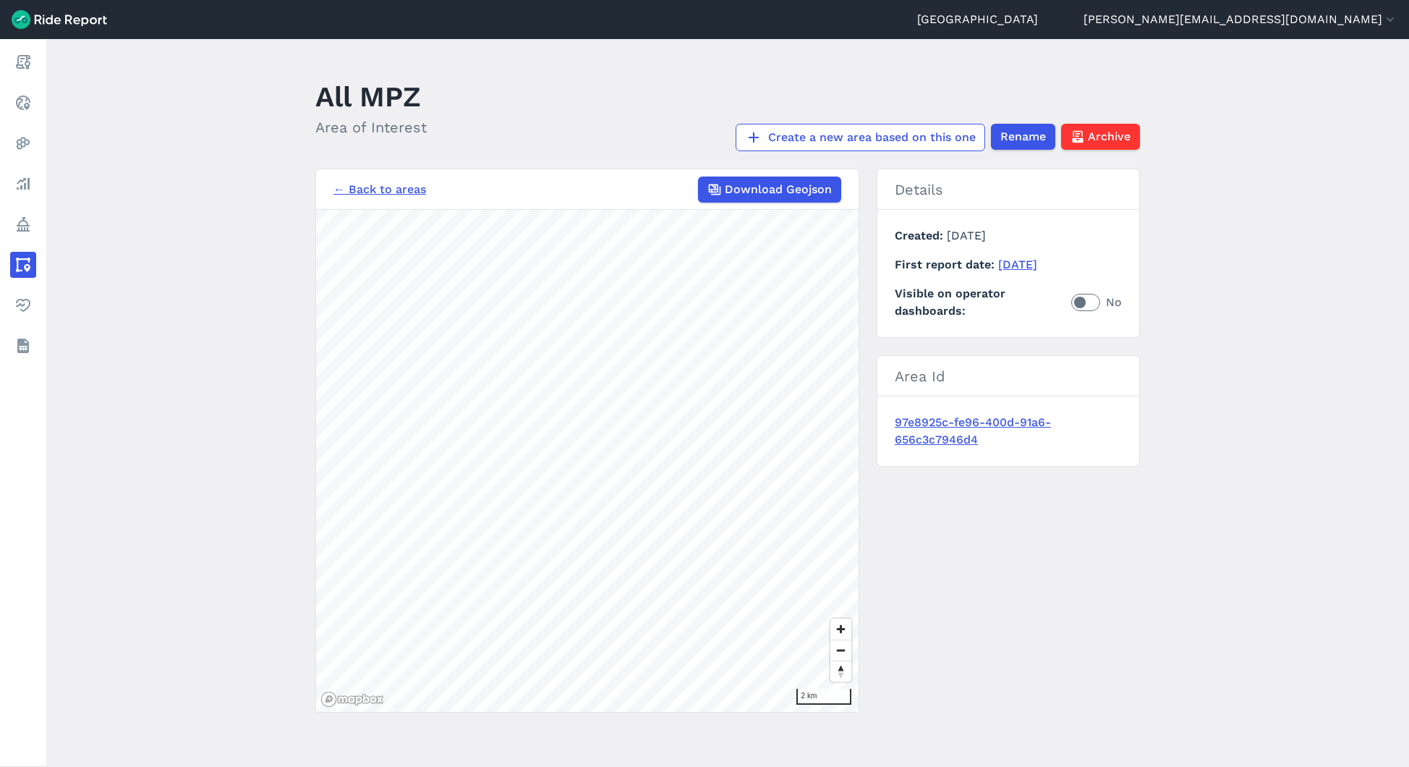
click at [369, 190] on link "← Back to areas" at bounding box center [380, 189] width 93 height 17
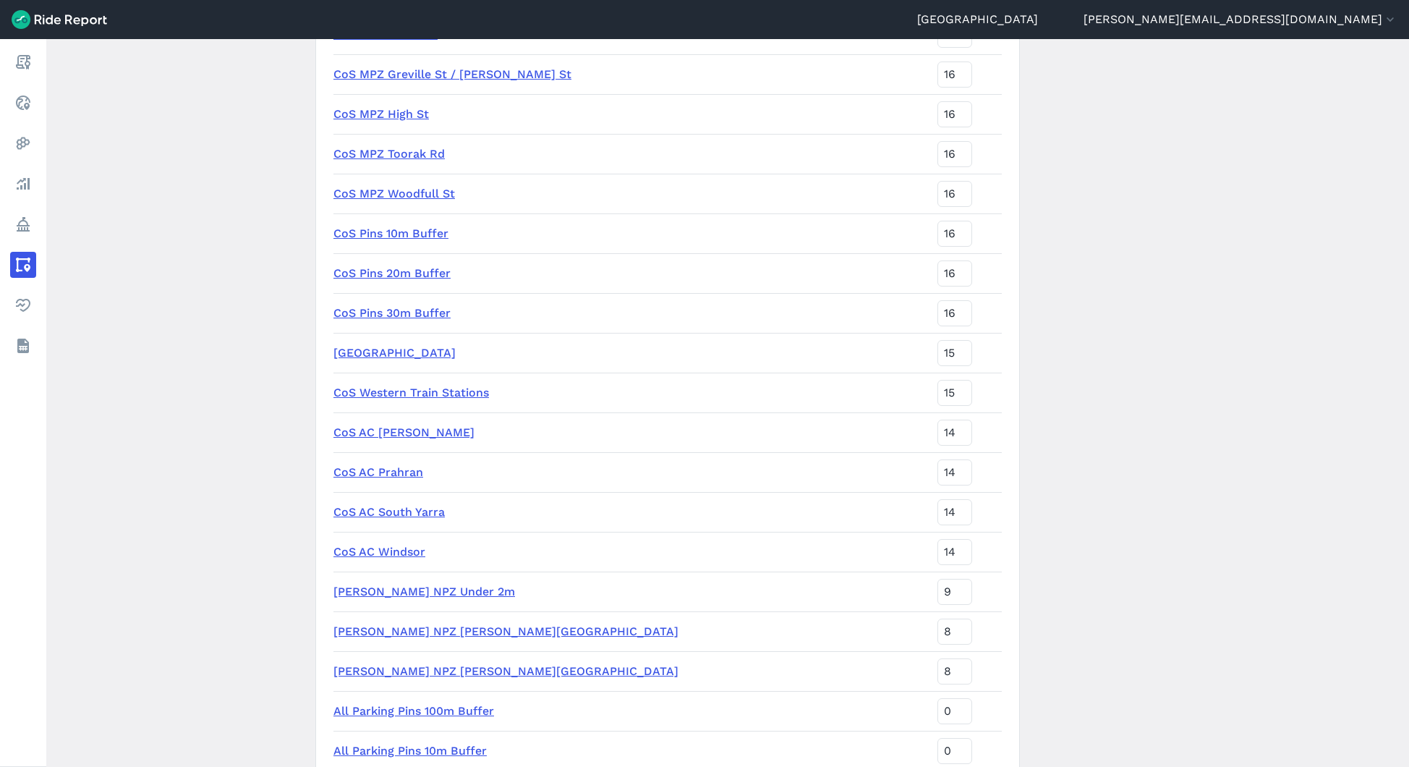
scroll to position [4404, 0]
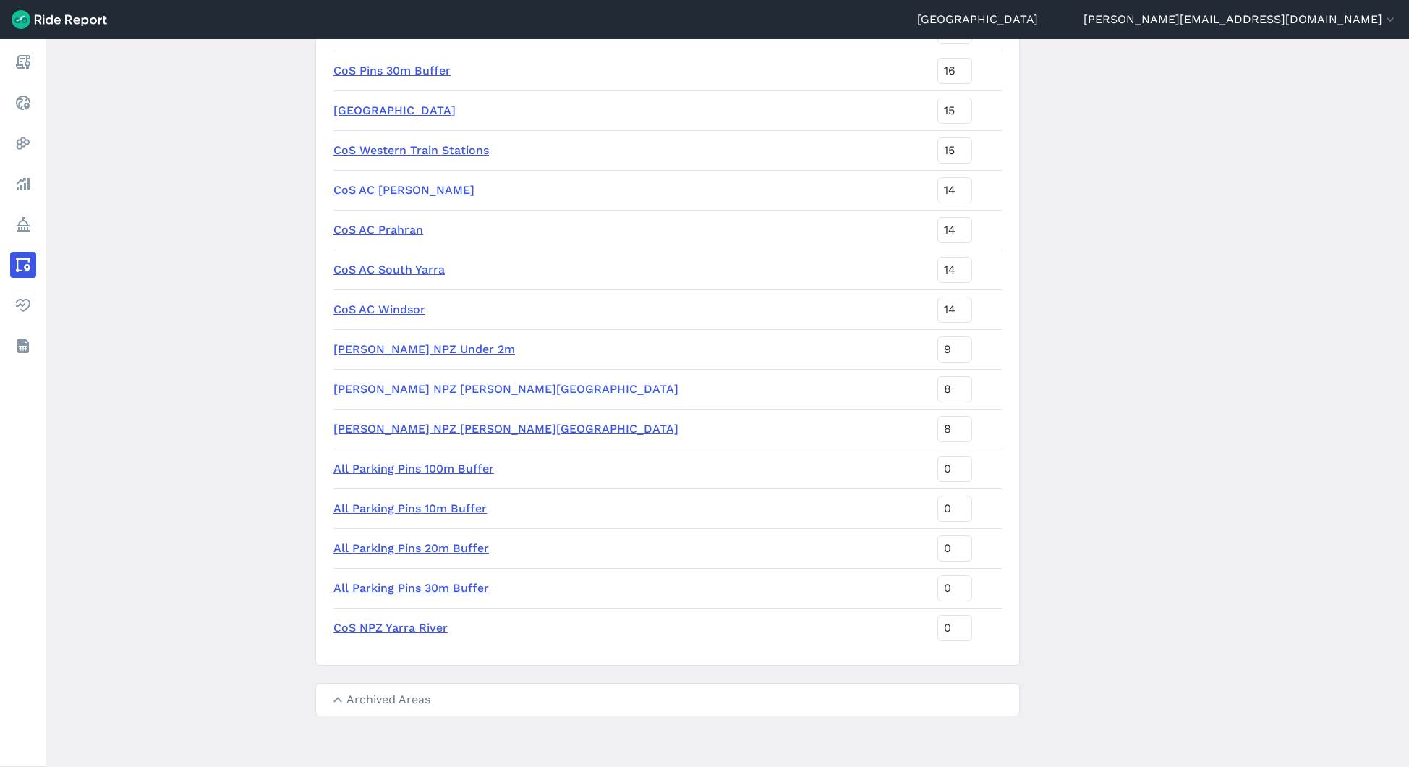
click at [386, 629] on link "CoS NPZ Yarra River" at bounding box center [391, 628] width 114 height 14
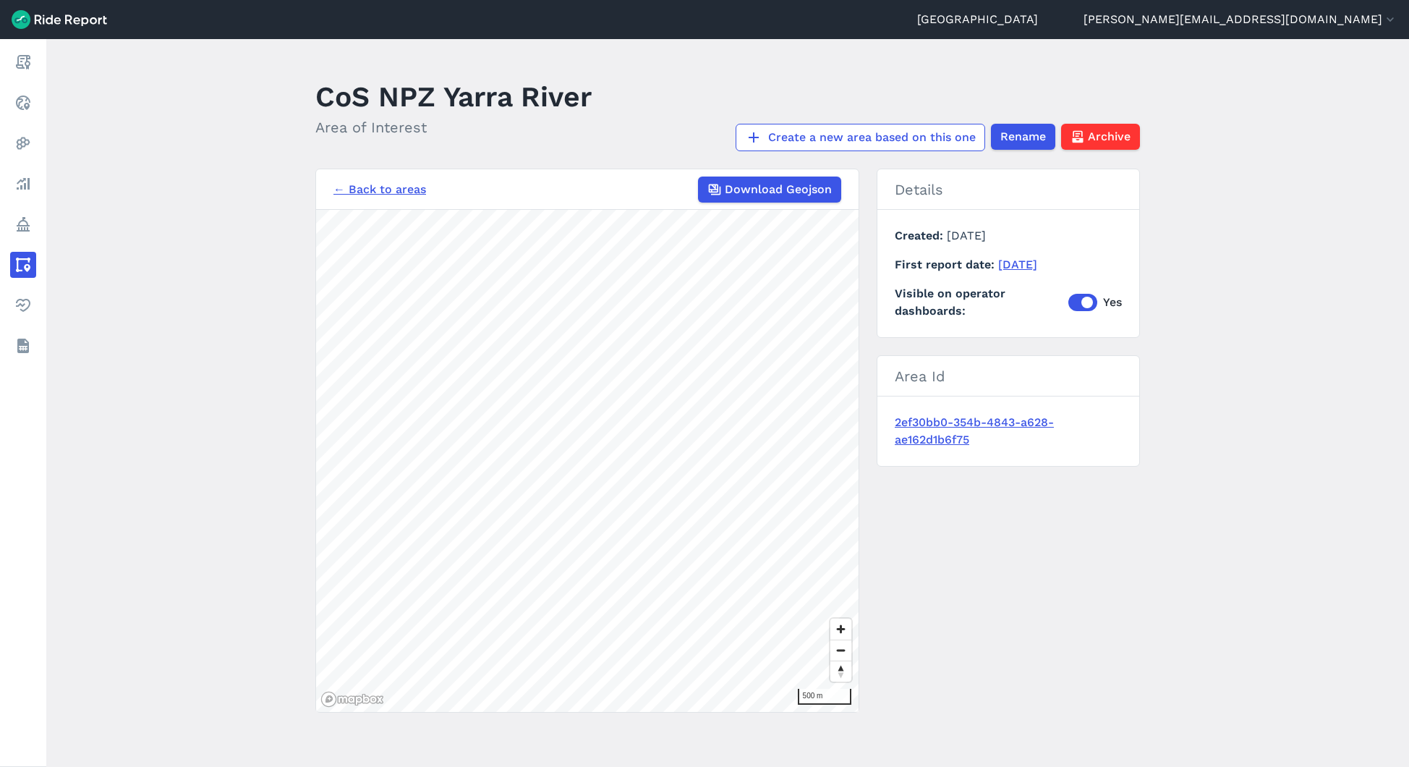
click at [389, 190] on link "← Back to areas" at bounding box center [380, 189] width 93 height 17
